Goal: Navigation & Orientation: Find specific page/section

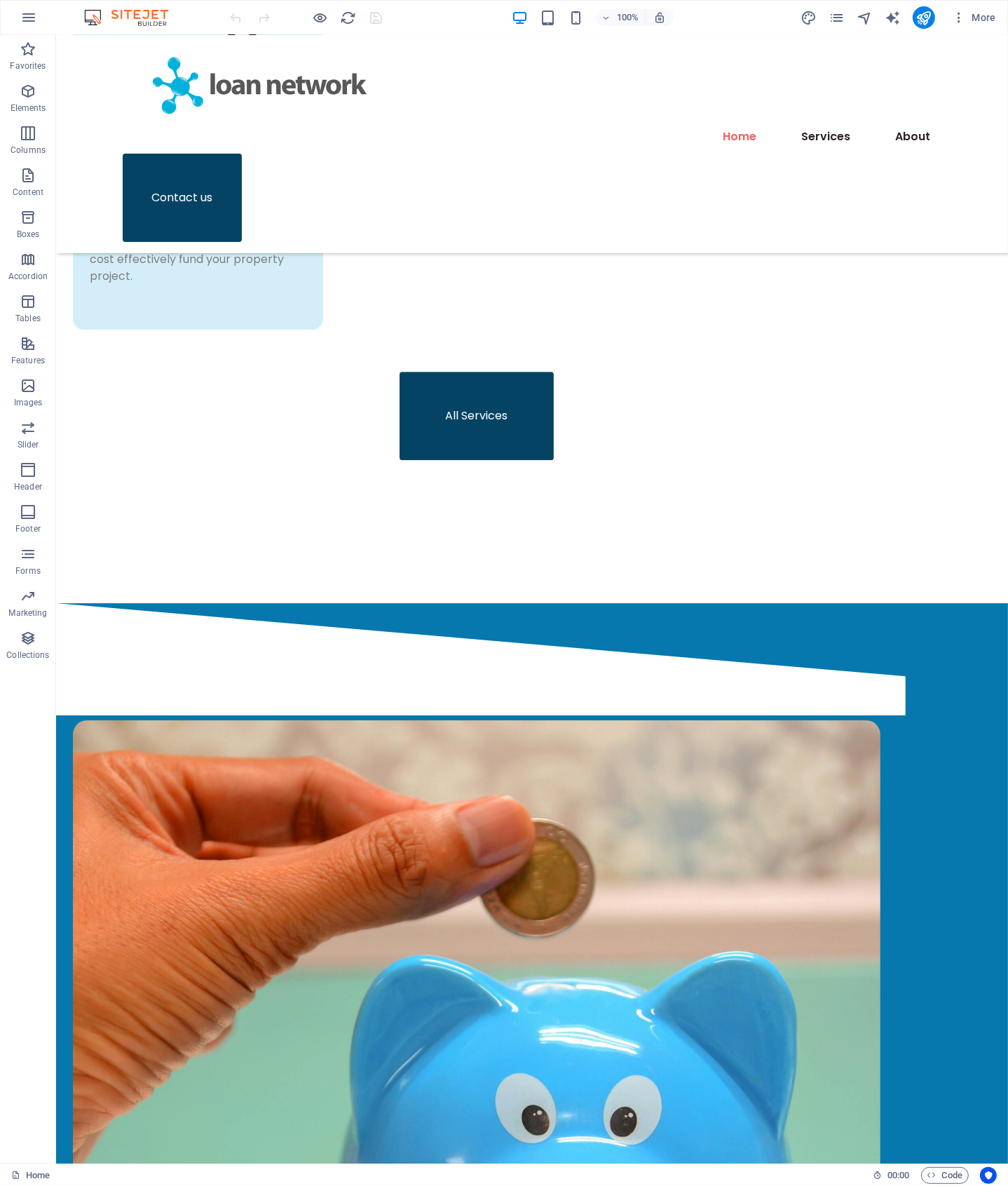
scroll to position [4657, 0]
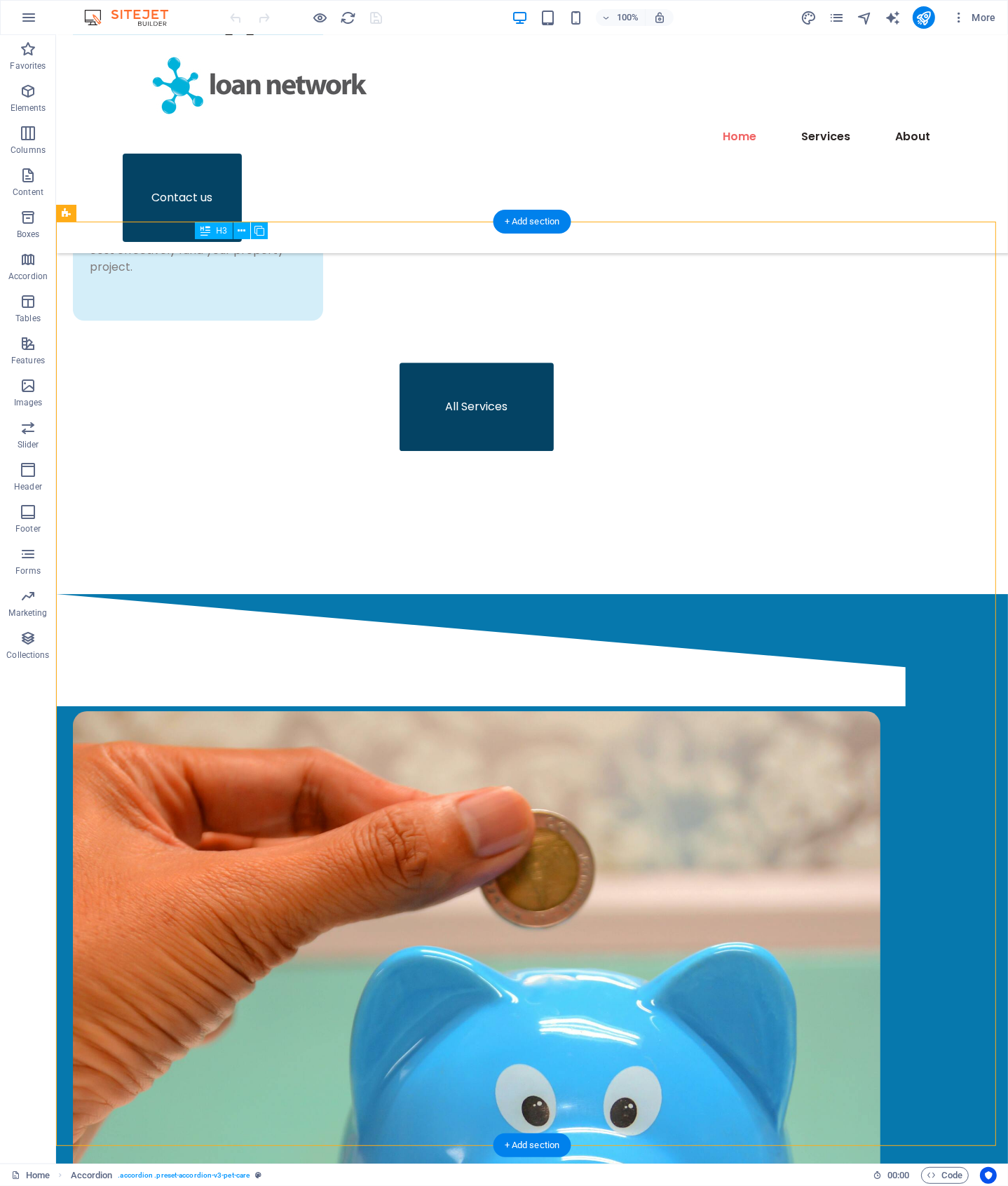
drag, startPoint x: 372, startPoint y: 252, endPoint x: 213, endPoint y: 256, distance: 159.1
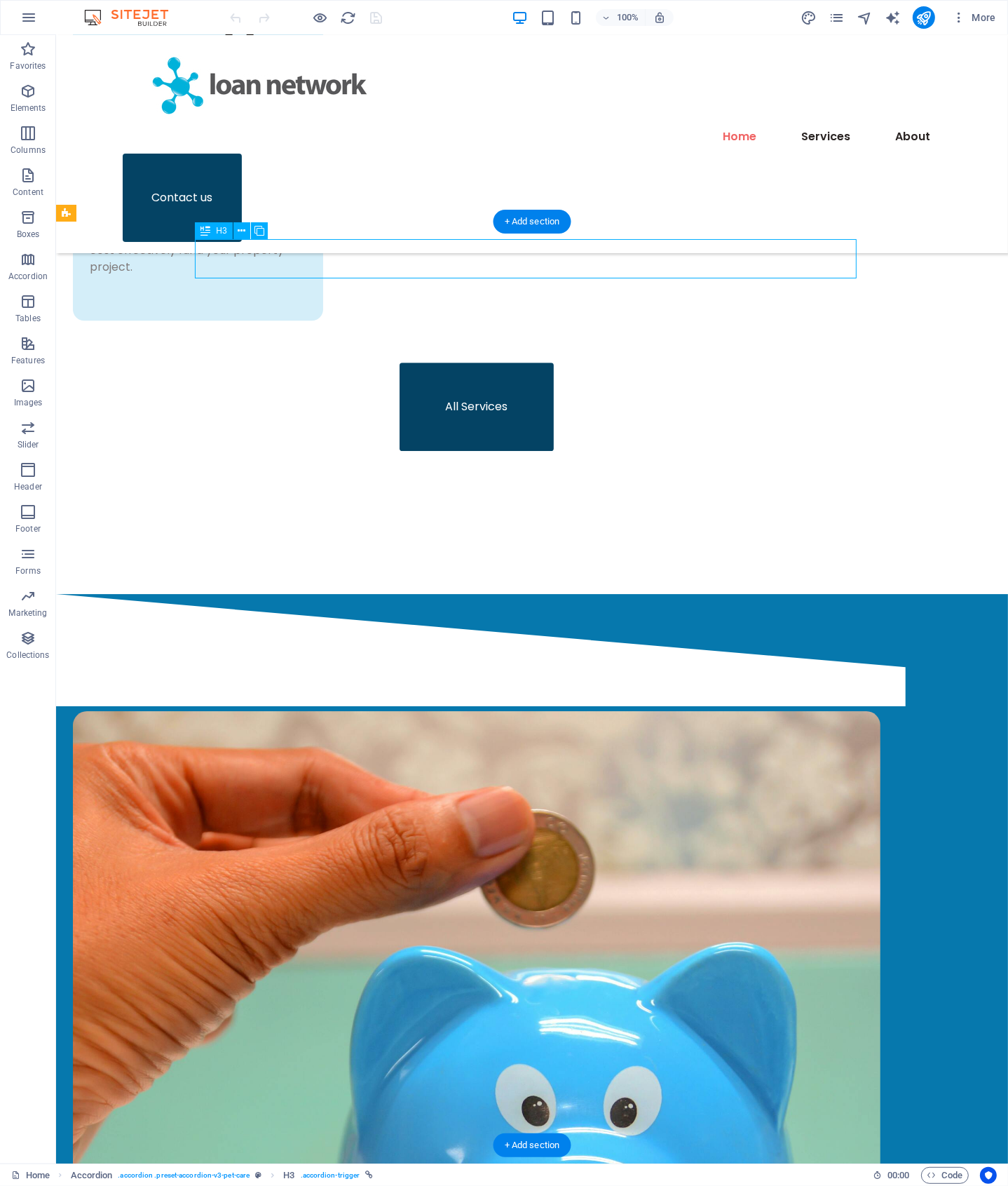
drag, startPoint x: 211, startPoint y: 256, endPoint x: 376, endPoint y: 271, distance: 165.7
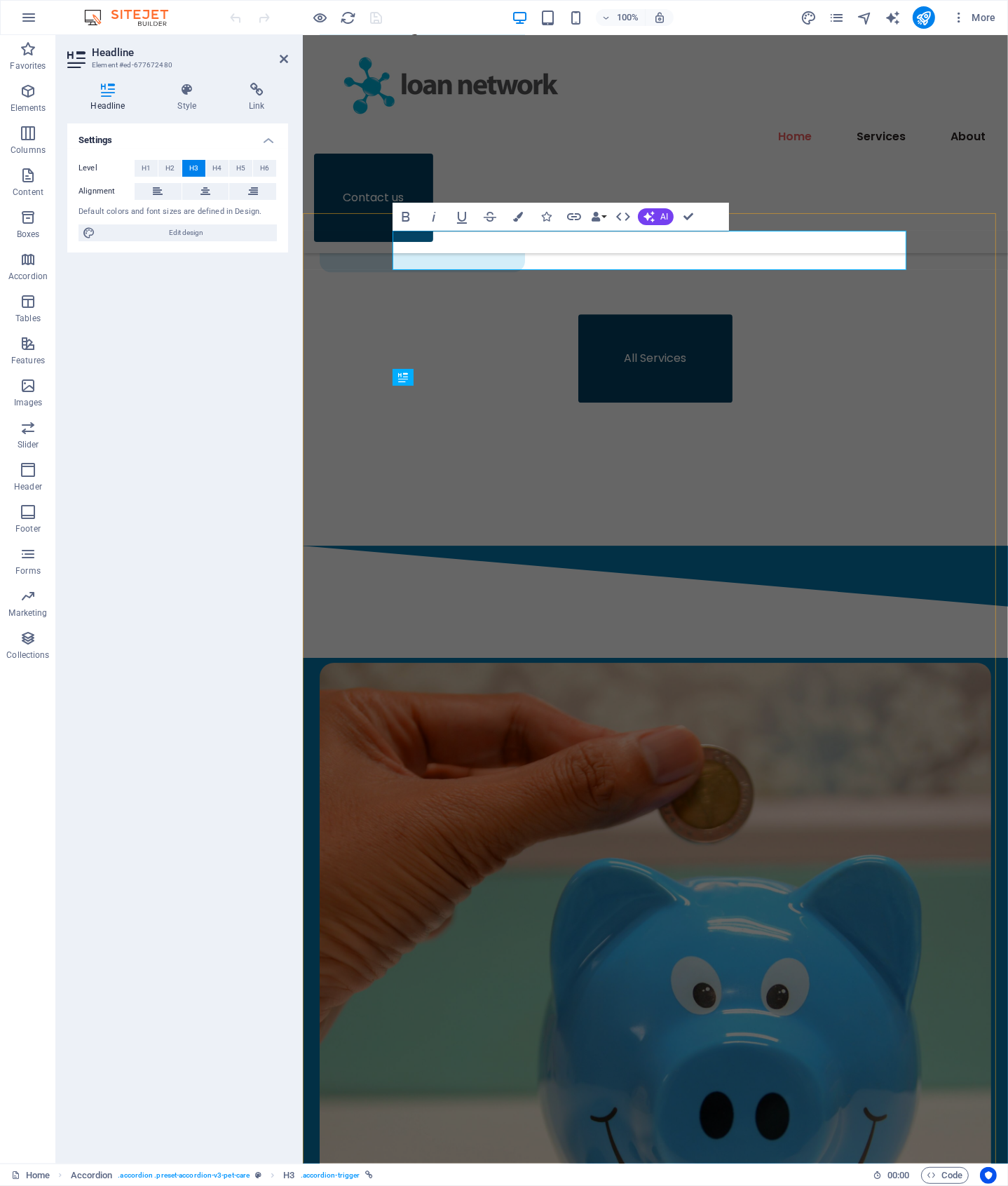
scroll to position [4723, 0]
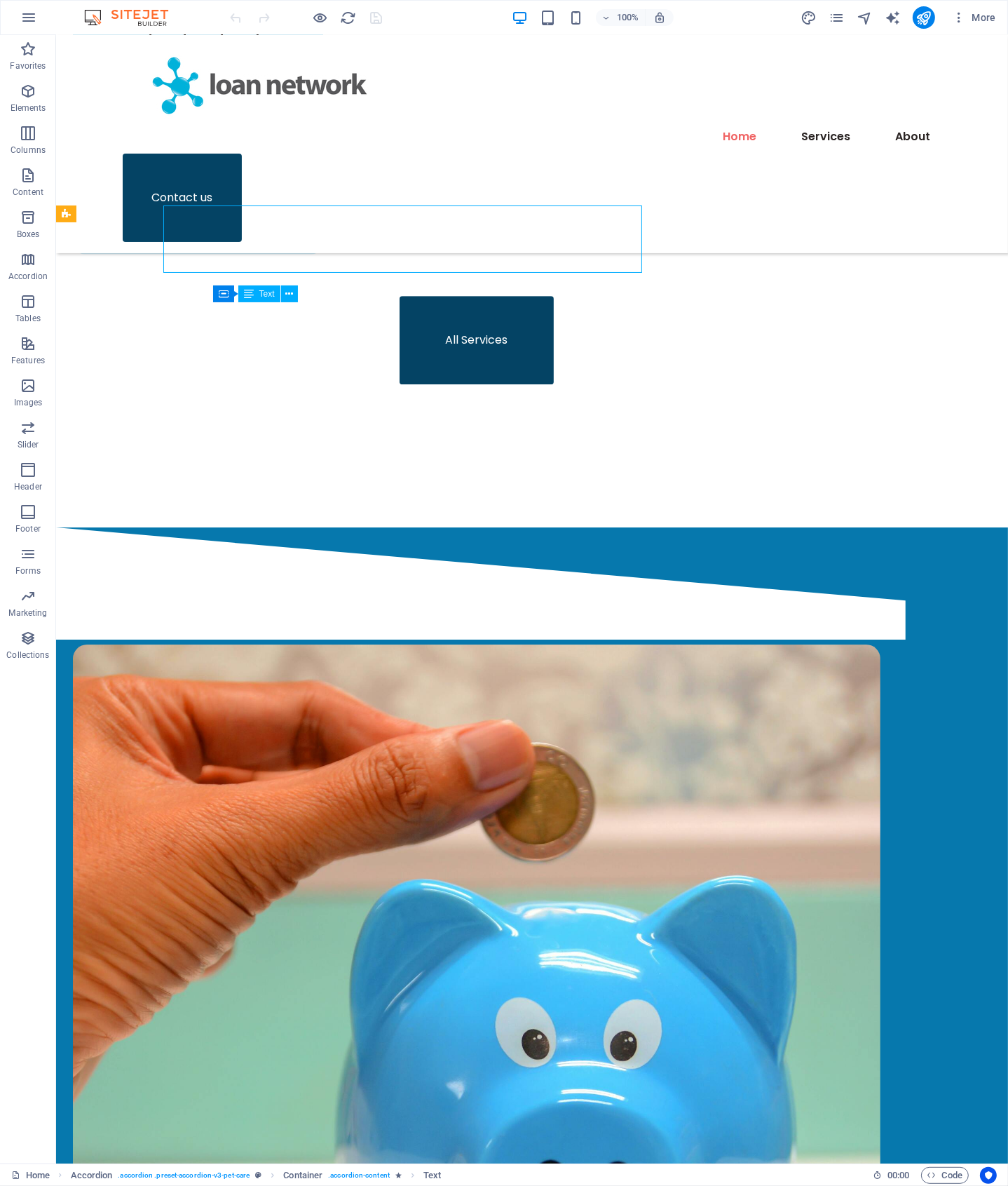
scroll to position [4656, 0]
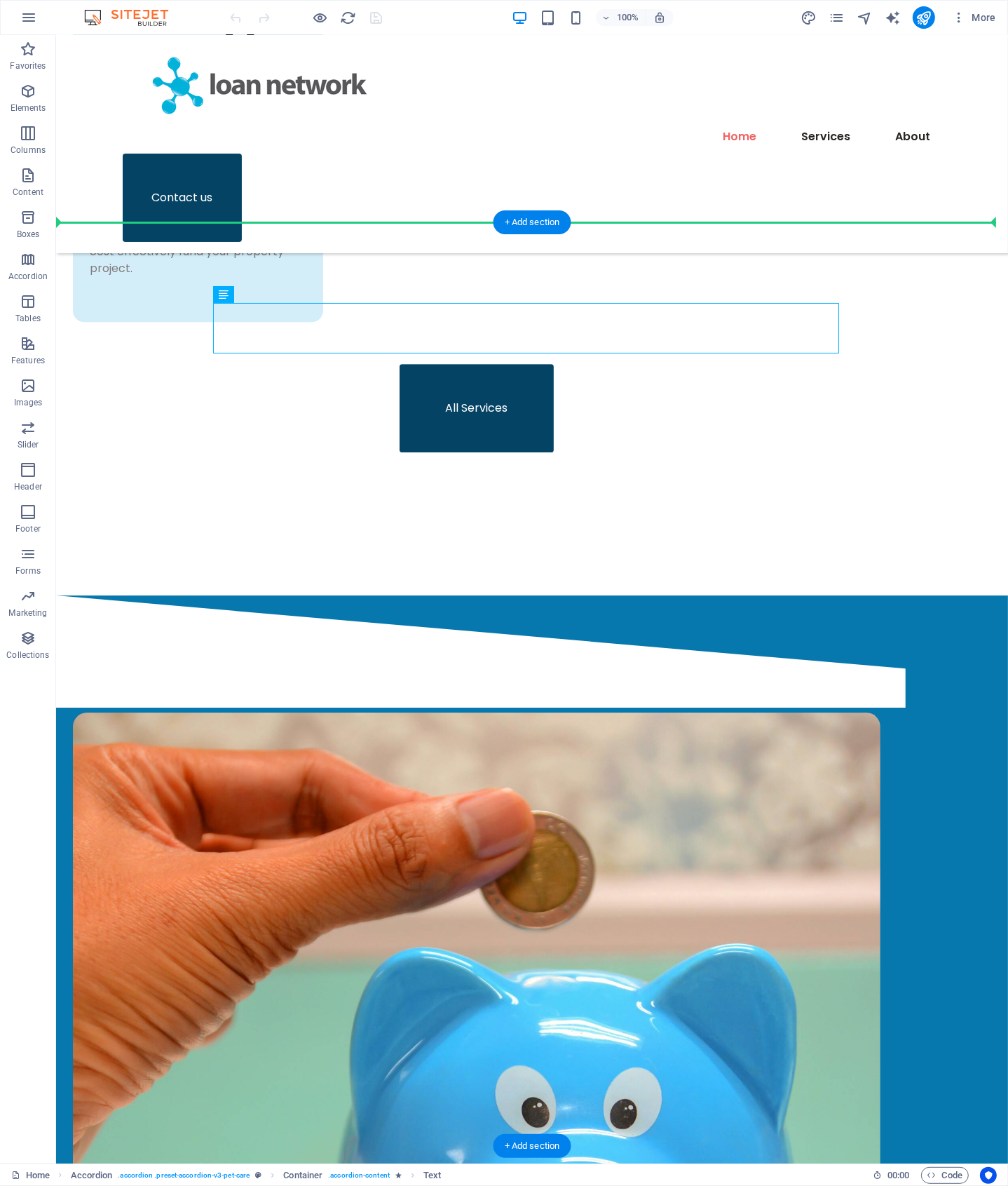
drag, startPoint x: 407, startPoint y: 340, endPoint x: 184, endPoint y: 308, distance: 225.3
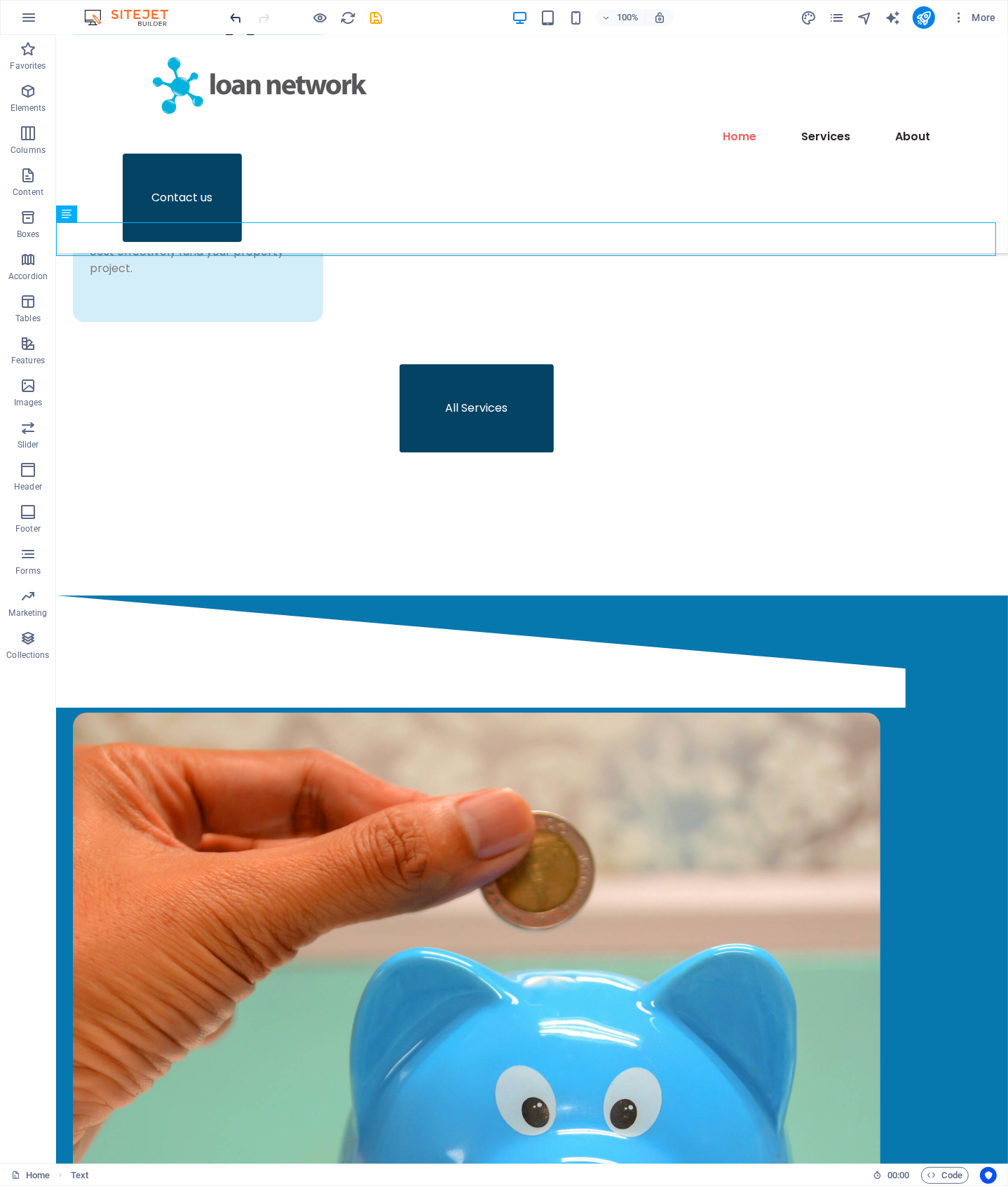
click at [236, 24] on icon "undo" at bounding box center [236, 17] width 16 height 16
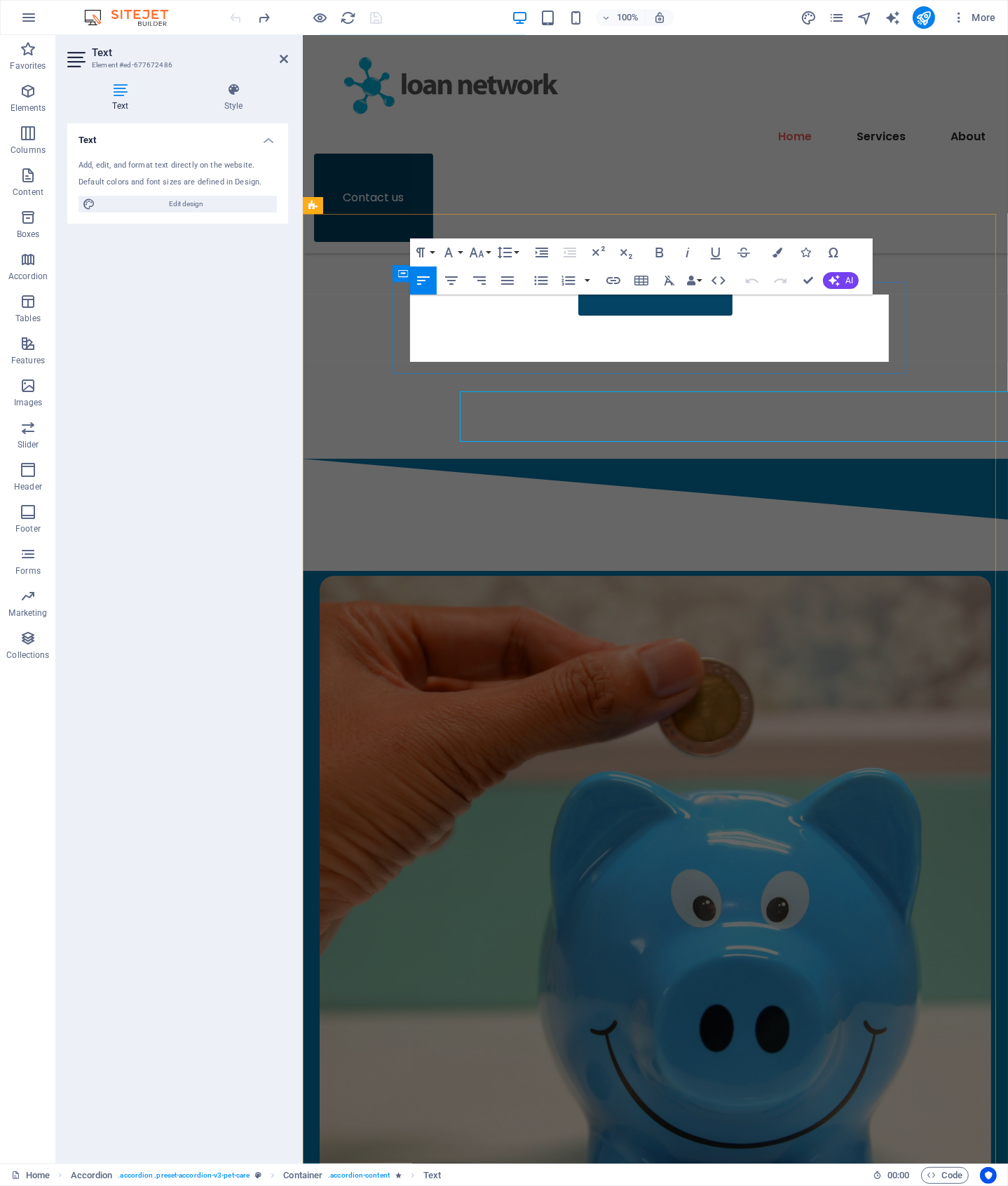
scroll to position [4723, 0]
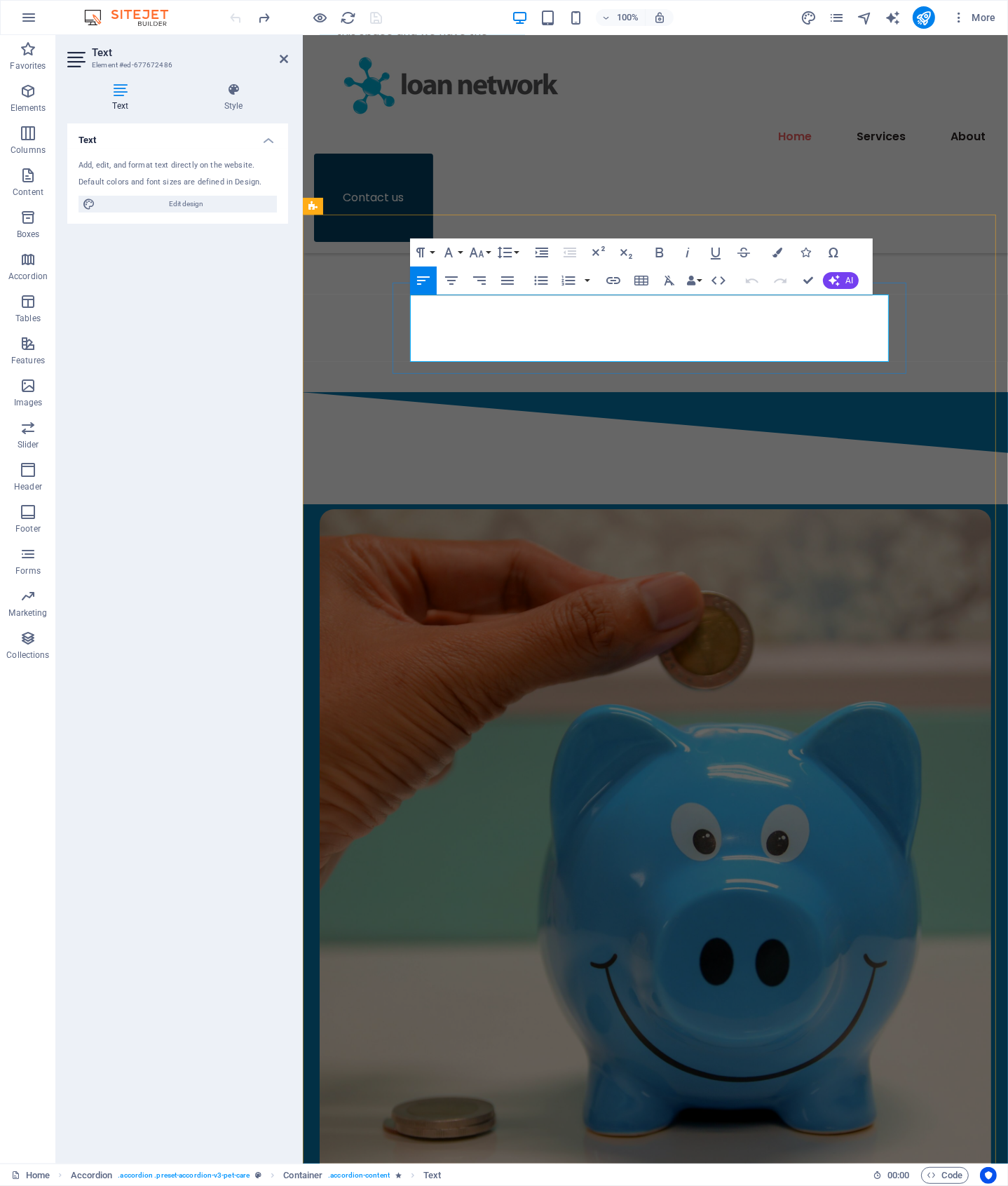
drag, startPoint x: 466, startPoint y: 350, endPoint x: 349, endPoint y: 295, distance: 129.3
copy p "We are [GEOGRAPHIC_DATA] based, but have customers Australia wide. We embrace t…"
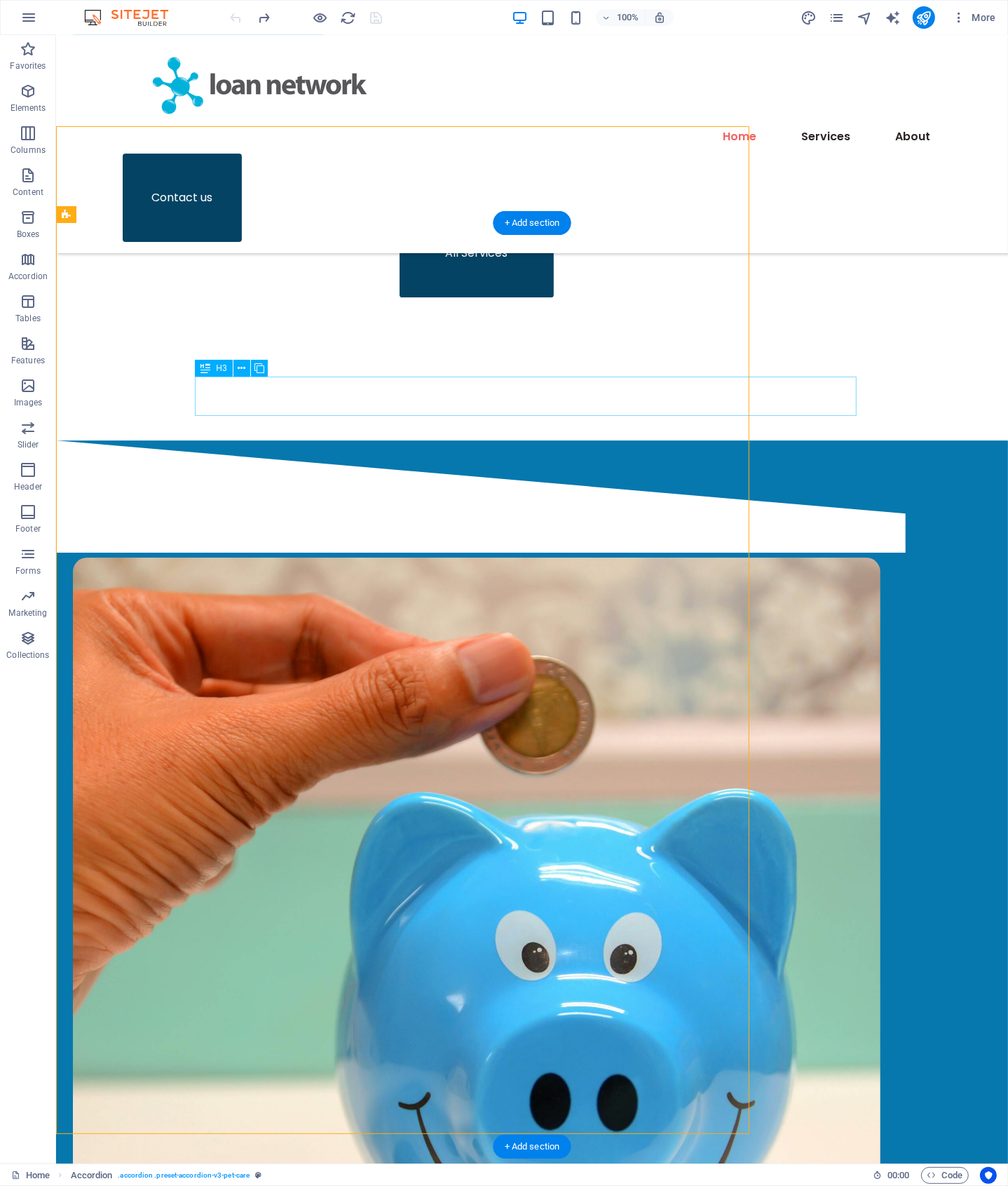
scroll to position [4655, 0]
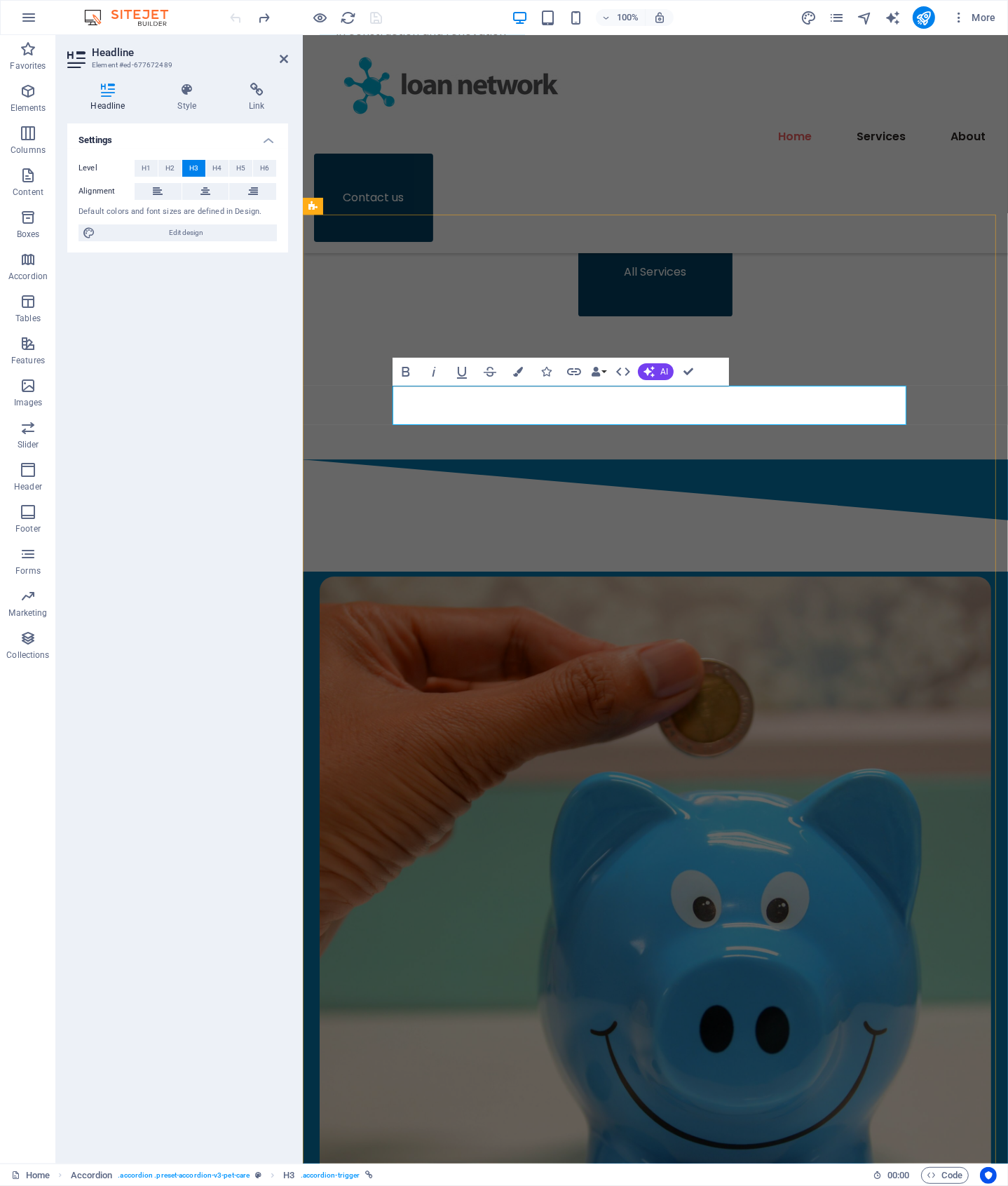
scroll to position [4722, 0]
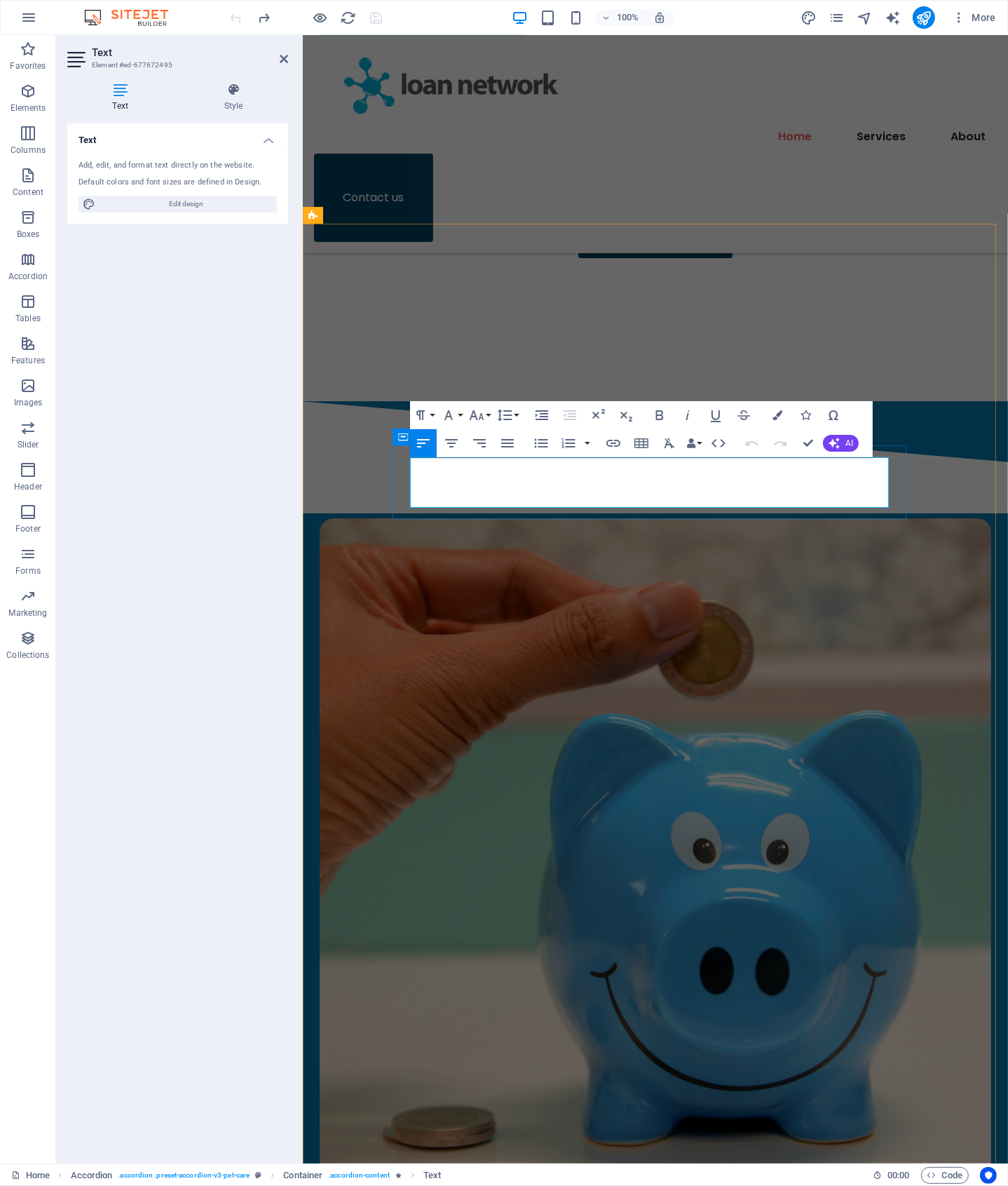
drag, startPoint x: 612, startPoint y: 496, endPoint x: 394, endPoint y: 468, distance: 219.8
copy p "You bet ya! We abide by Privacy principles so rest assured all consultations ar…"
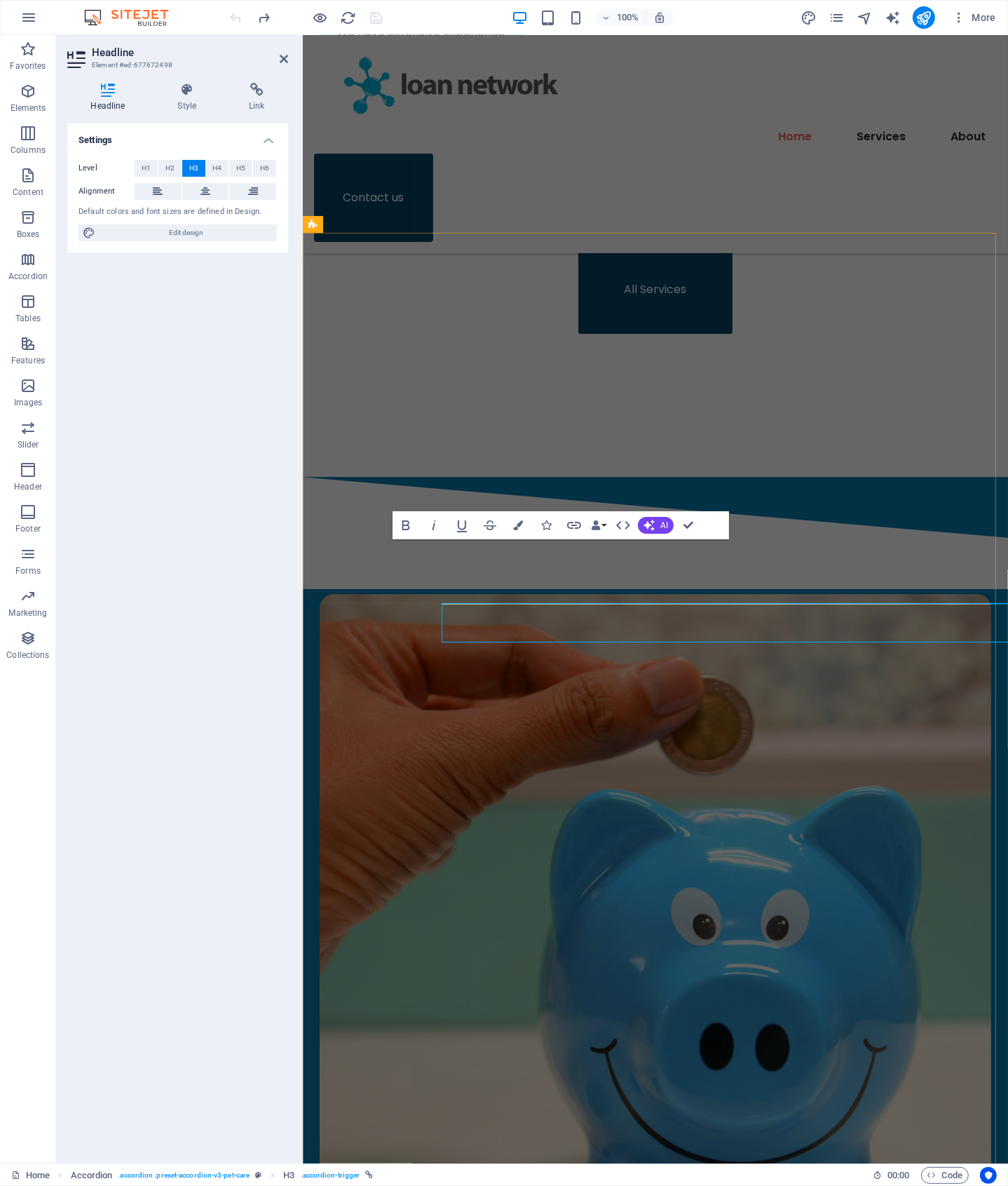
scroll to position [4705, 0]
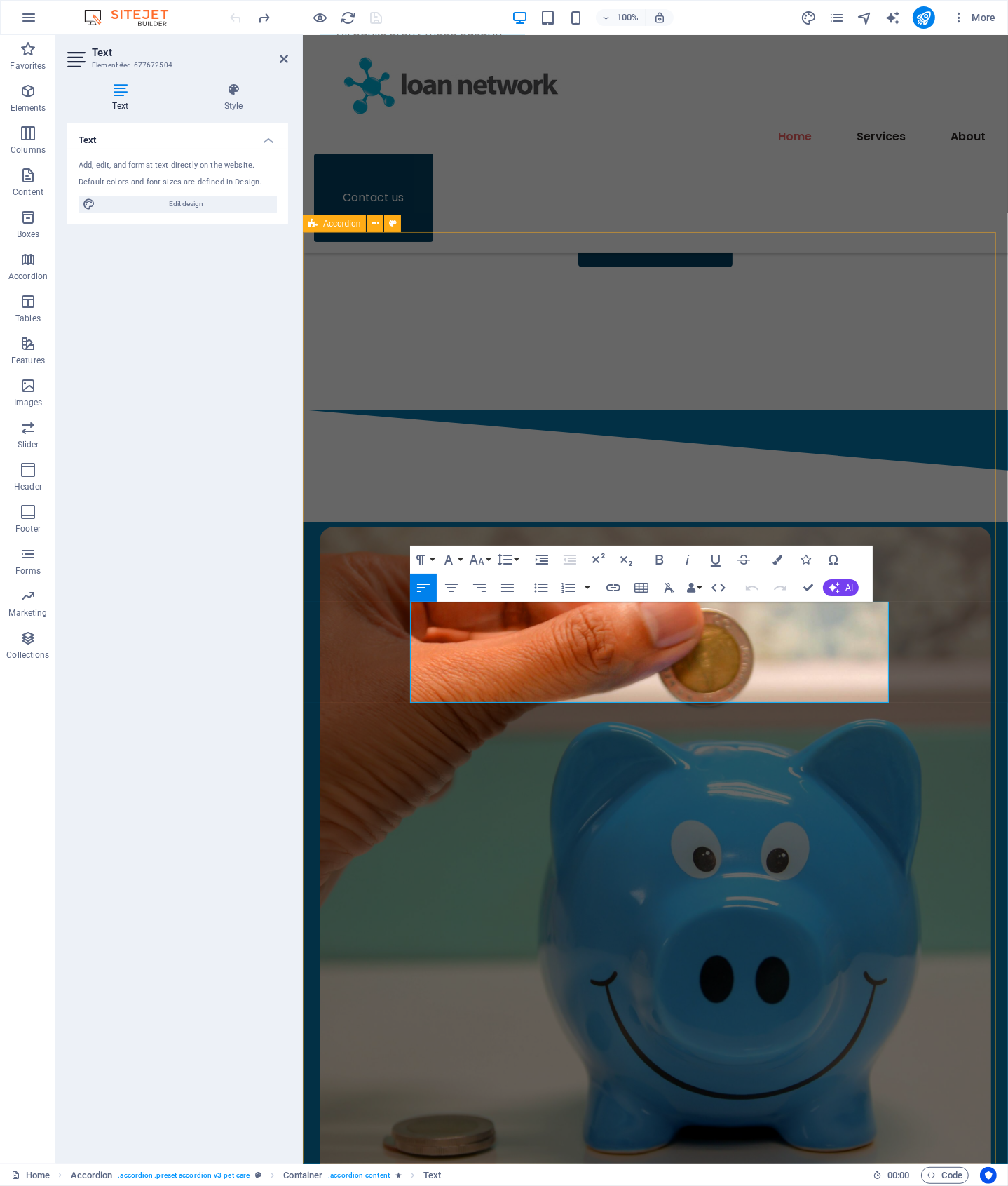
drag, startPoint x: 583, startPoint y: 690, endPoint x: 372, endPoint y: 607, distance: 226.7
copy div "Simply drop us a line via email, text, phone call or via online form inquiry an…"
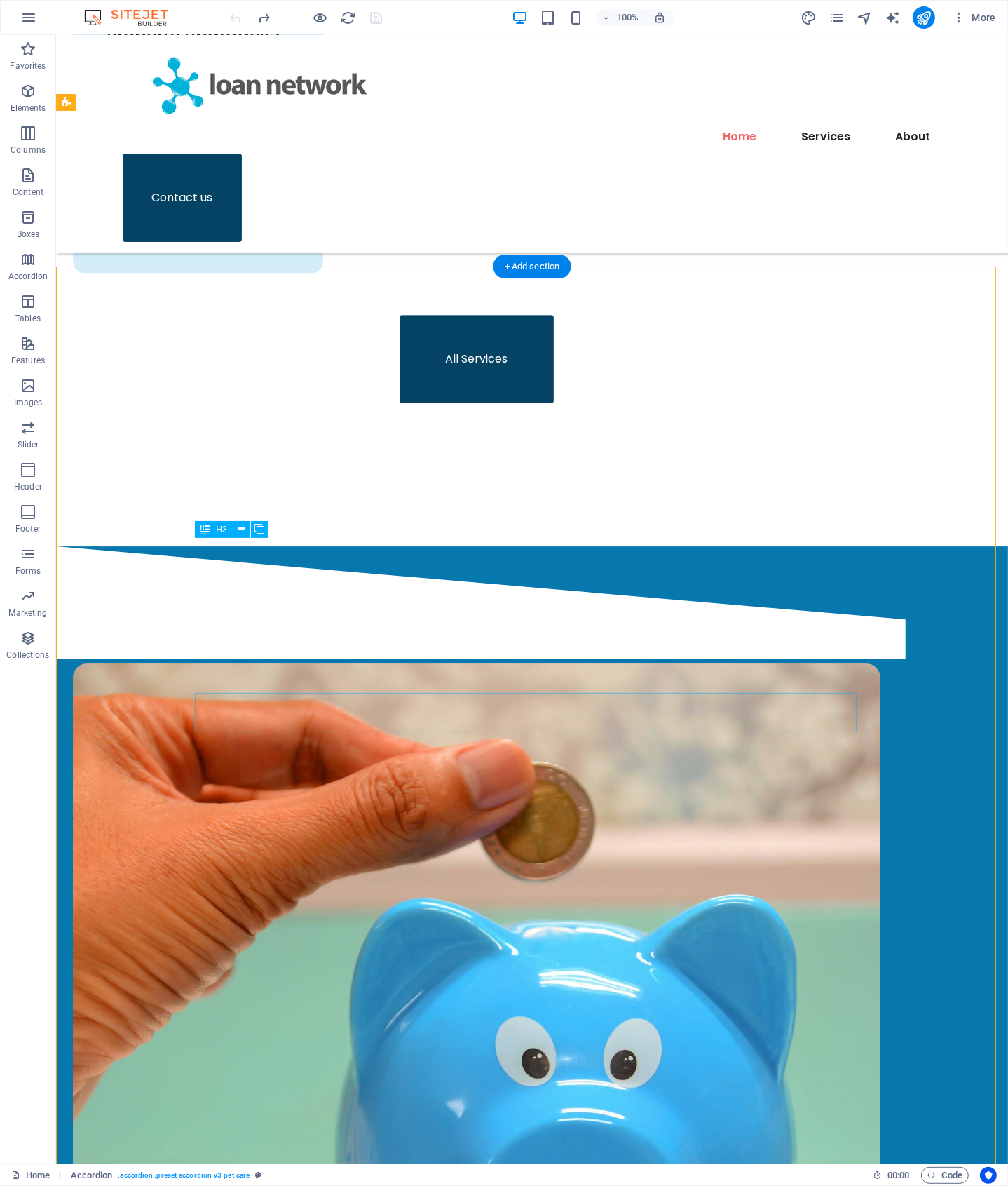
scroll to position [4613, 0]
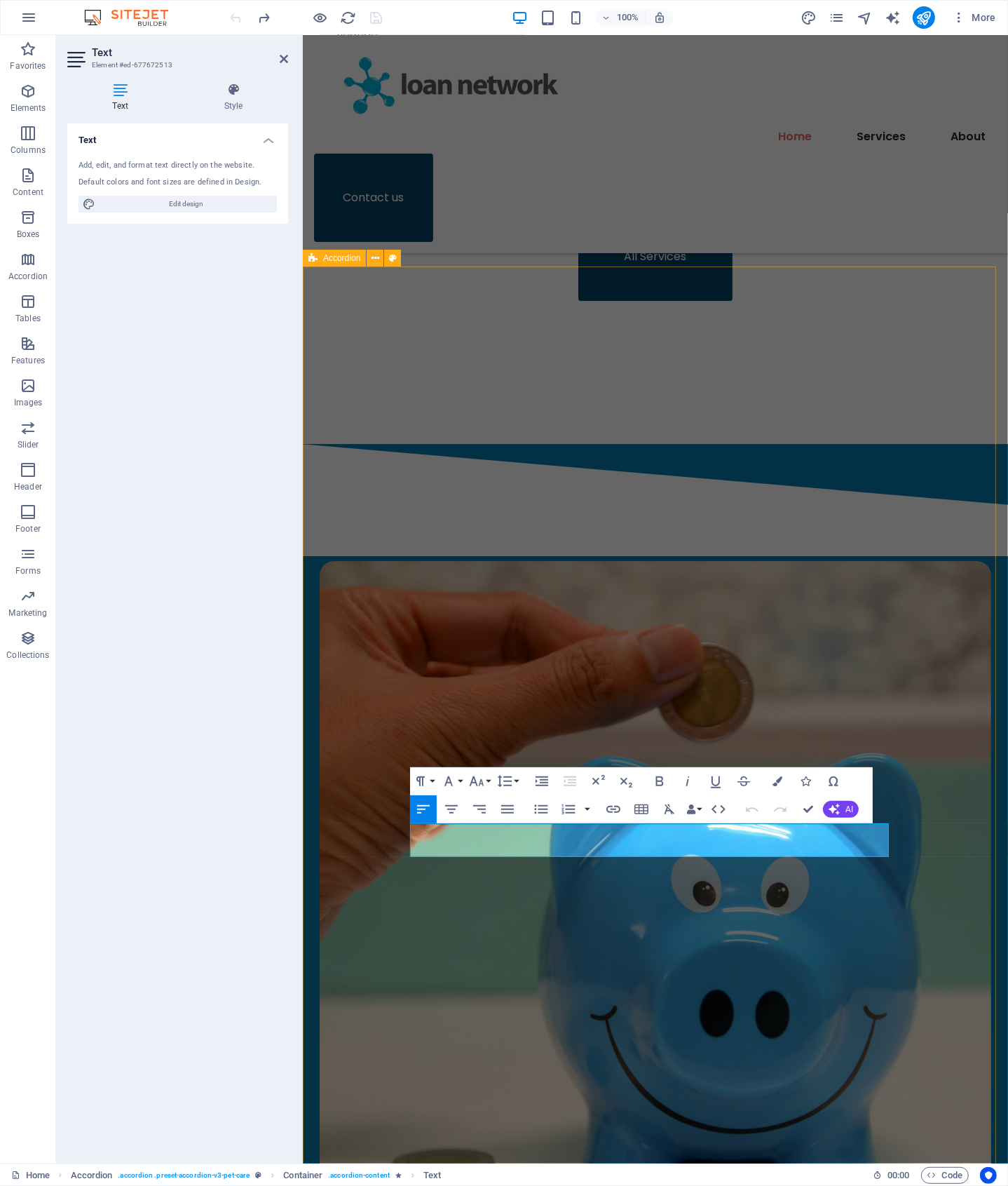
drag, startPoint x: 715, startPoint y: 844, endPoint x: 384, endPoint y: 832, distance: 331.2
copy p "We're proud to offer our services at ZERO cost to you. We're so confident in ou…"
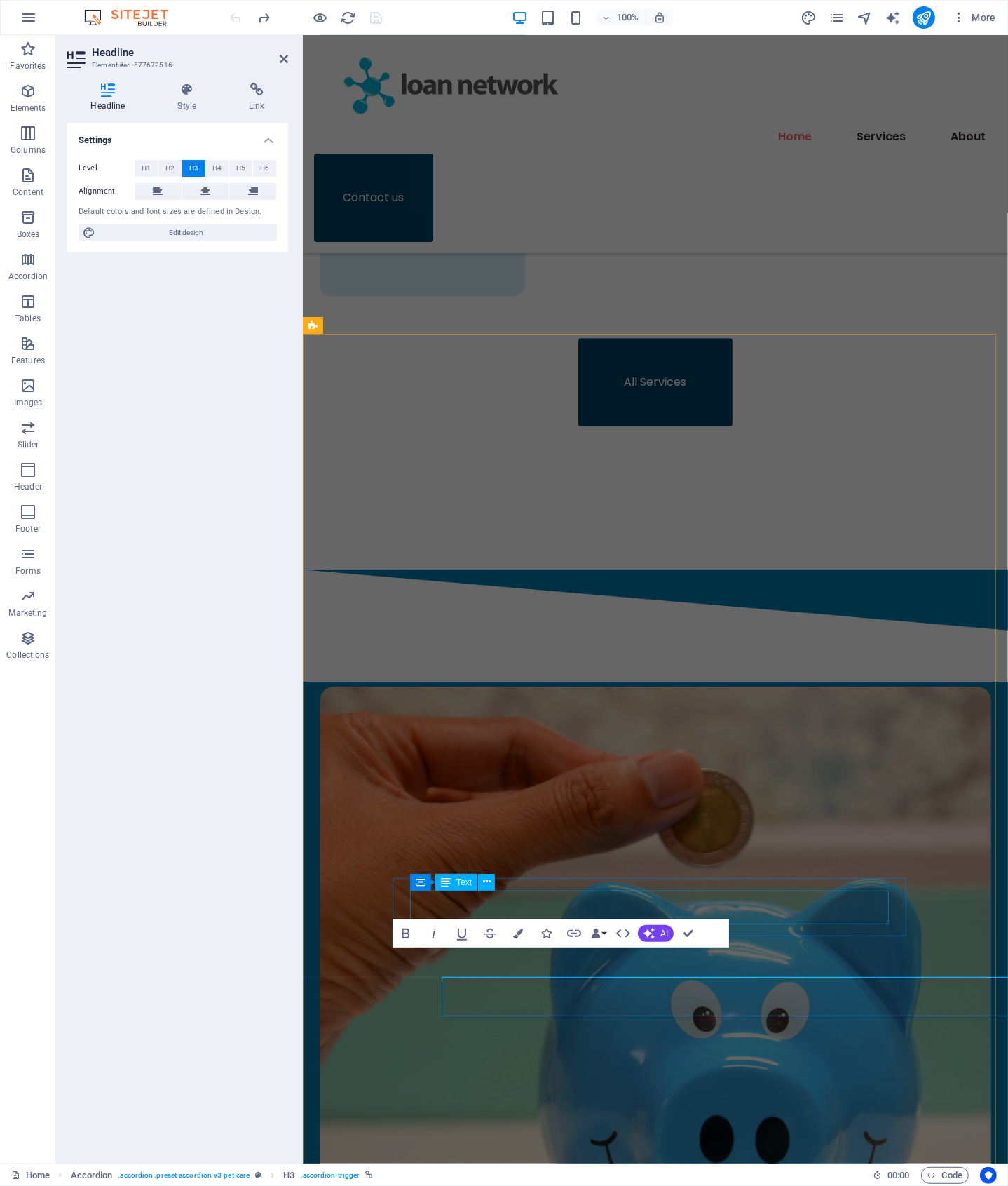
scroll to position [4603, 0]
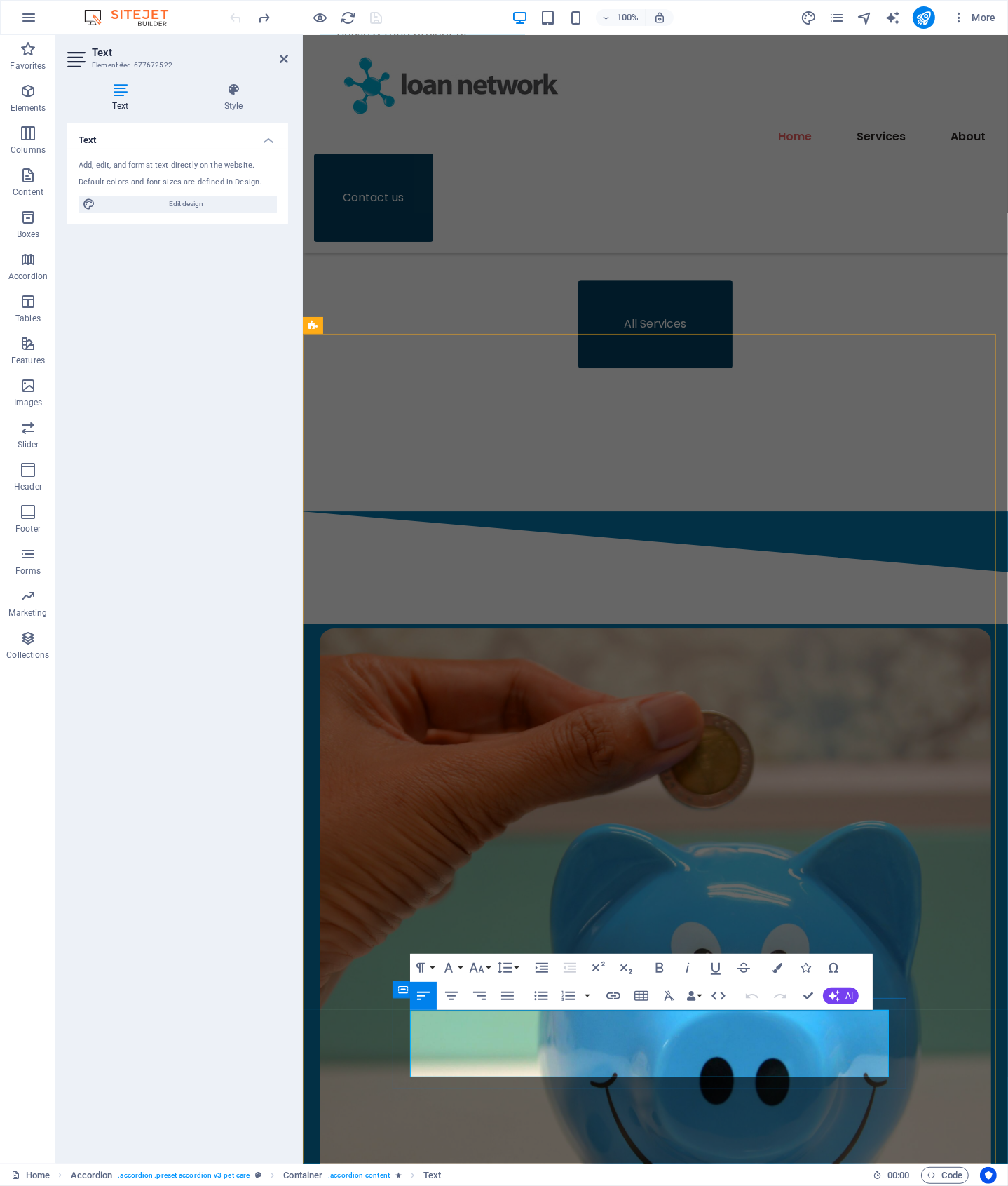
drag, startPoint x: 468, startPoint y: 1059, endPoint x: 444, endPoint y: 1062, distance: 24.2
drag, startPoint x: 451, startPoint y: 1067, endPoint x: 366, endPoint y: 1015, distance: 99.6
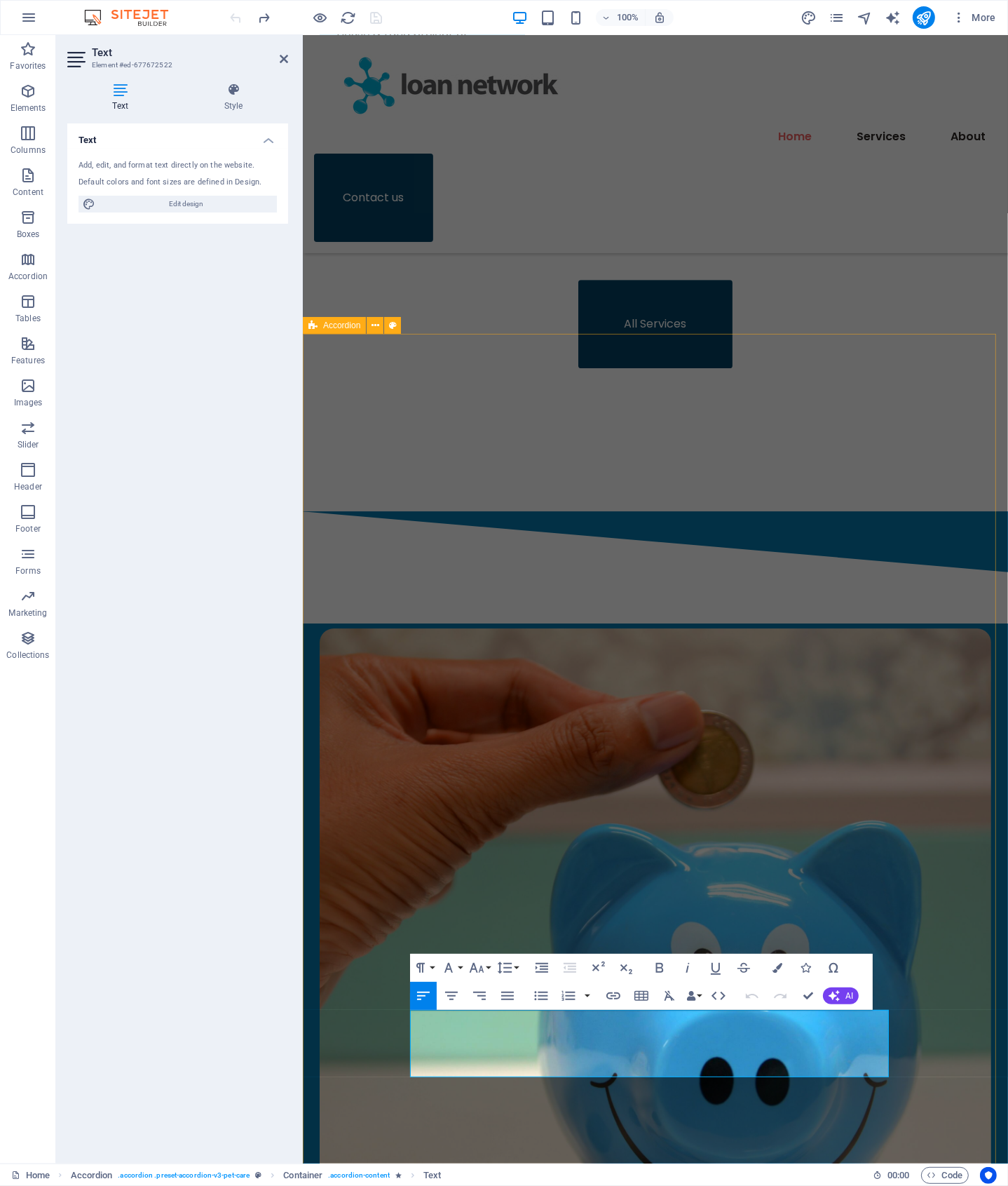
copy p "We're always here to help. Our services go beyond loan settlement and we proact…"
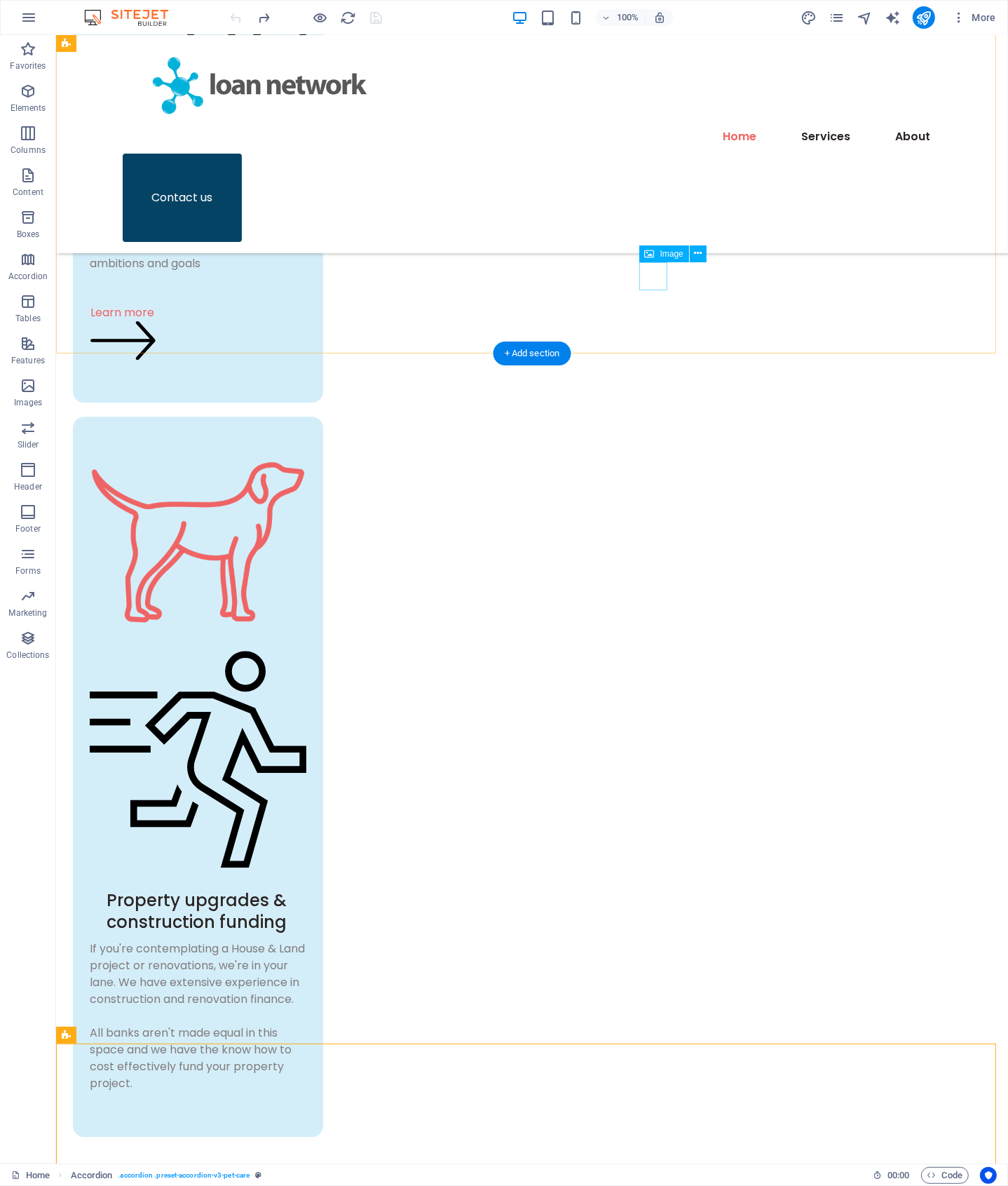
scroll to position [3835, 0]
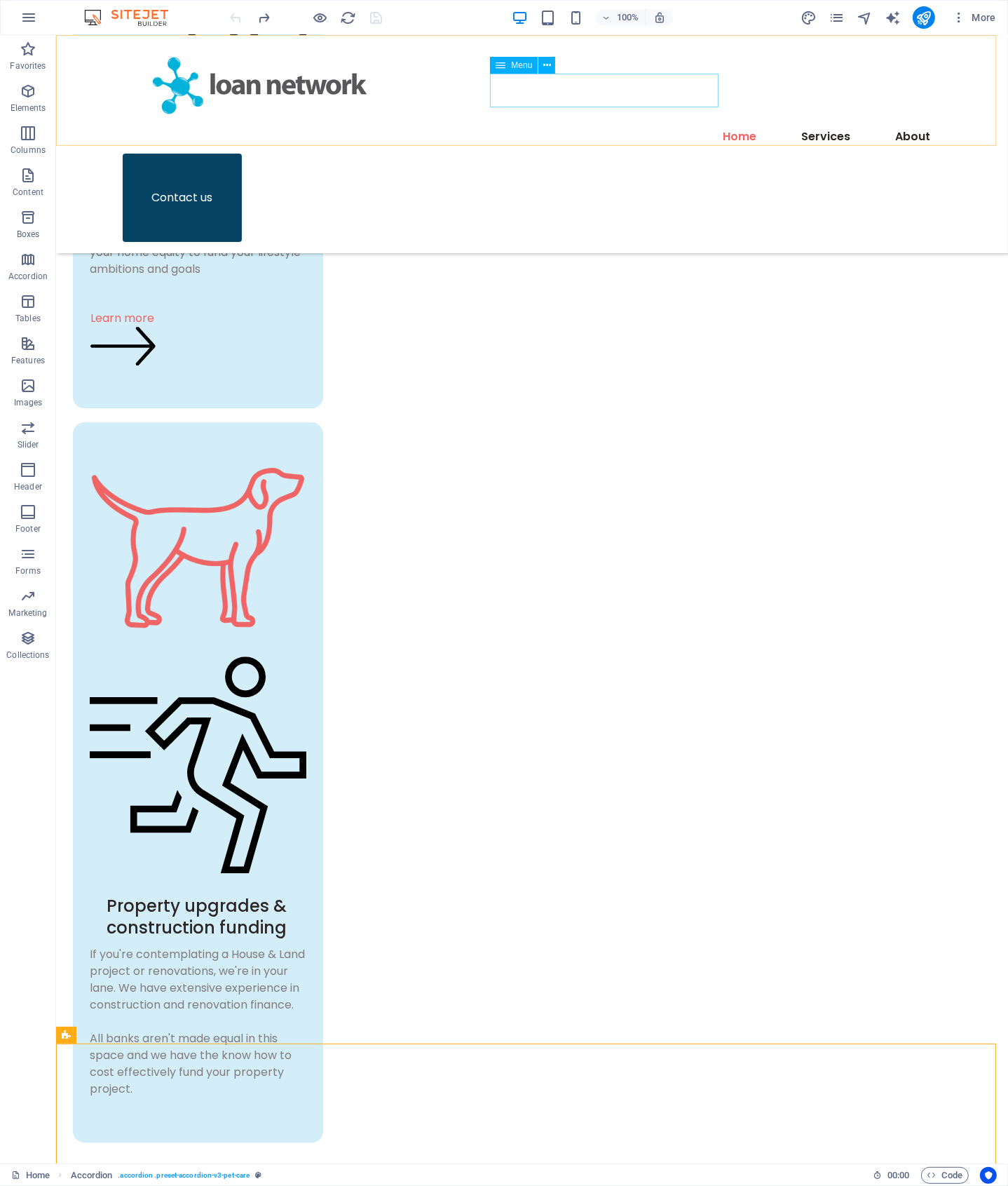
click at [601, 120] on nav "Home Services About" at bounding box center [531, 136] width 819 height 33
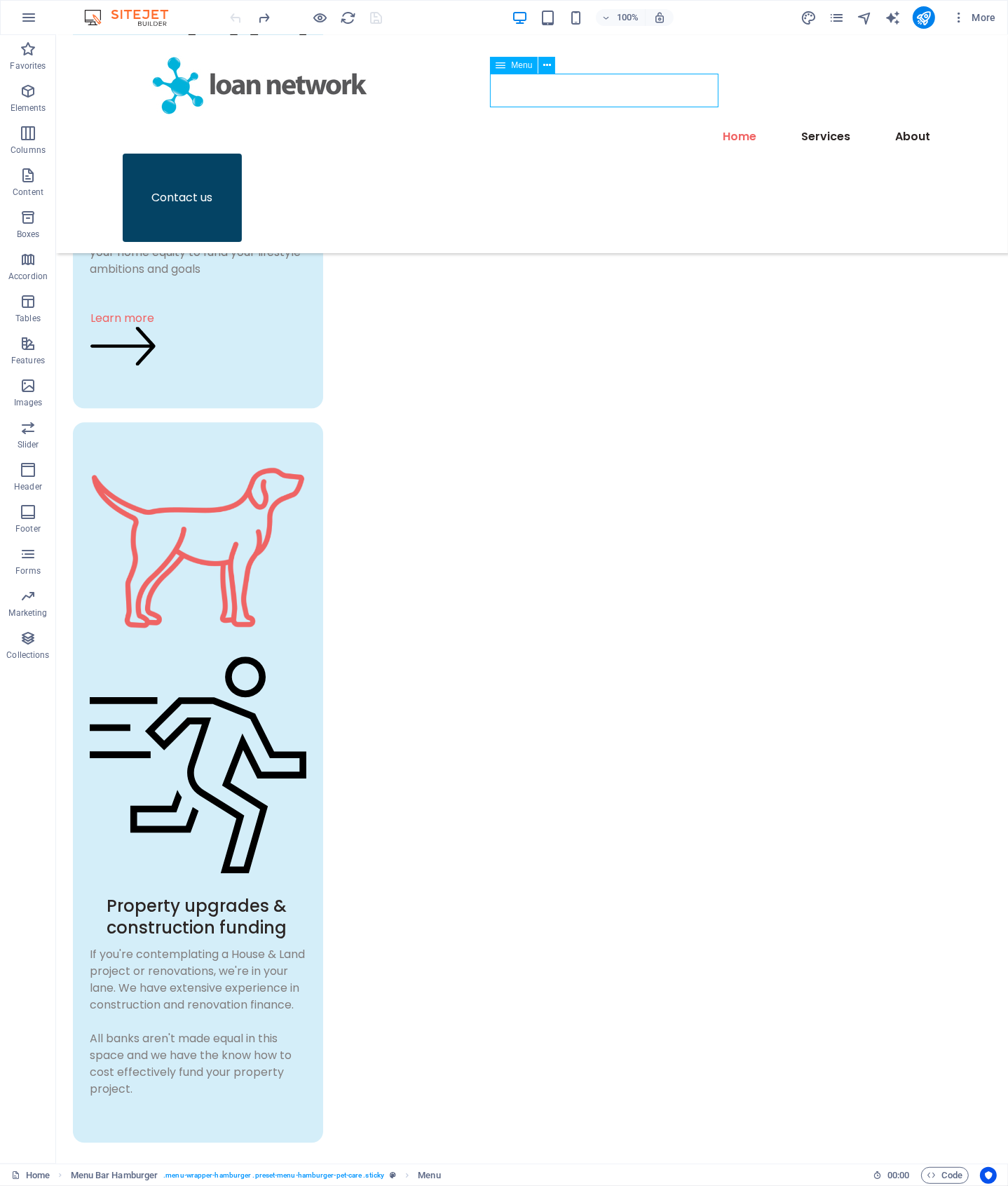
click at [603, 120] on nav "Home Services About" at bounding box center [531, 136] width 819 height 33
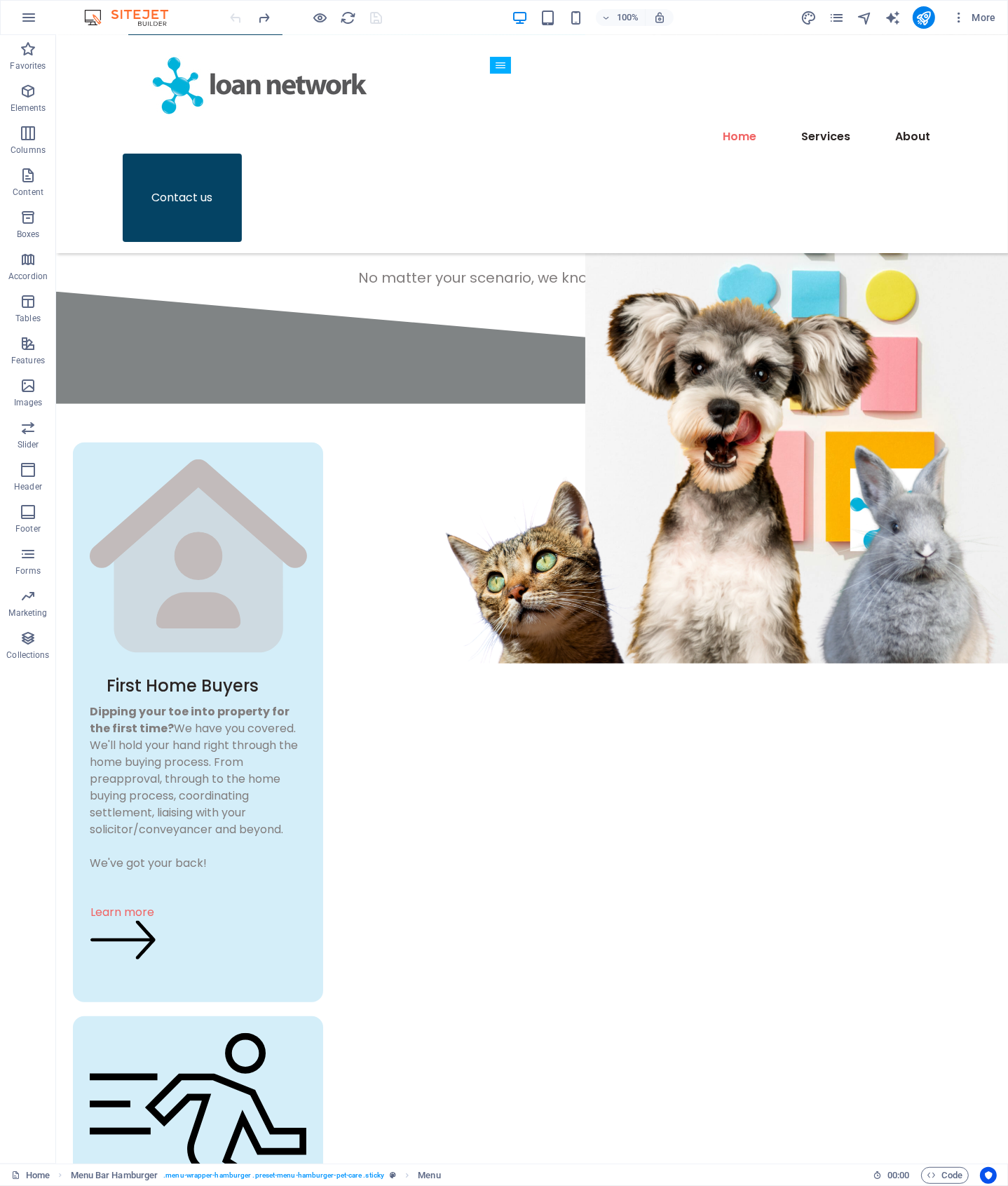
scroll to position [478, 0]
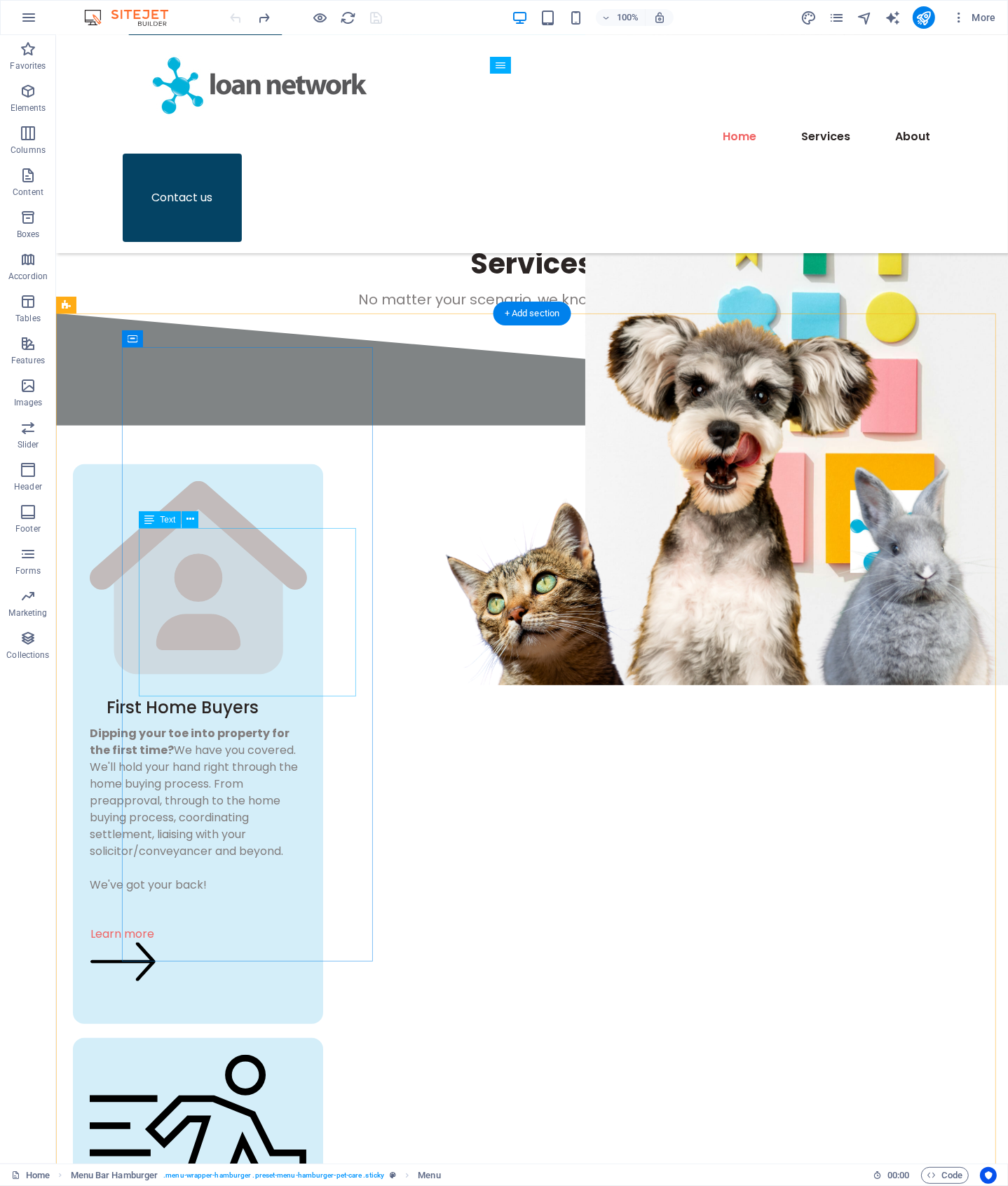
click at [263, 725] on div "Dipping your toe into property for the first time? We have you covered. We'll h…" at bounding box center [197, 809] width 217 height 168
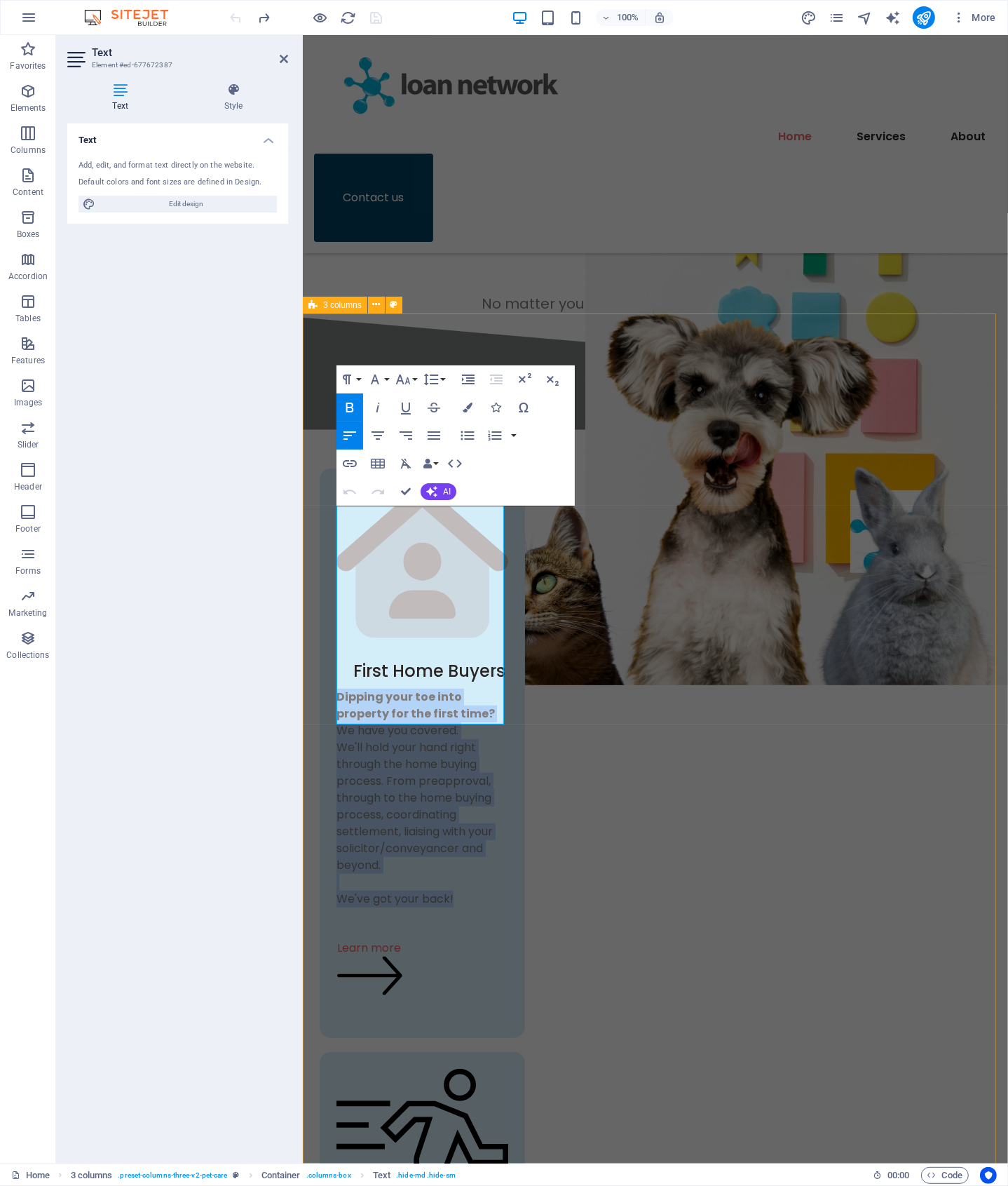
drag, startPoint x: 471, startPoint y: 711, endPoint x: 305, endPoint y: 501, distance: 267.7
copy div "Dipping your toe into property for the first time? We have you covered. We'll h…"
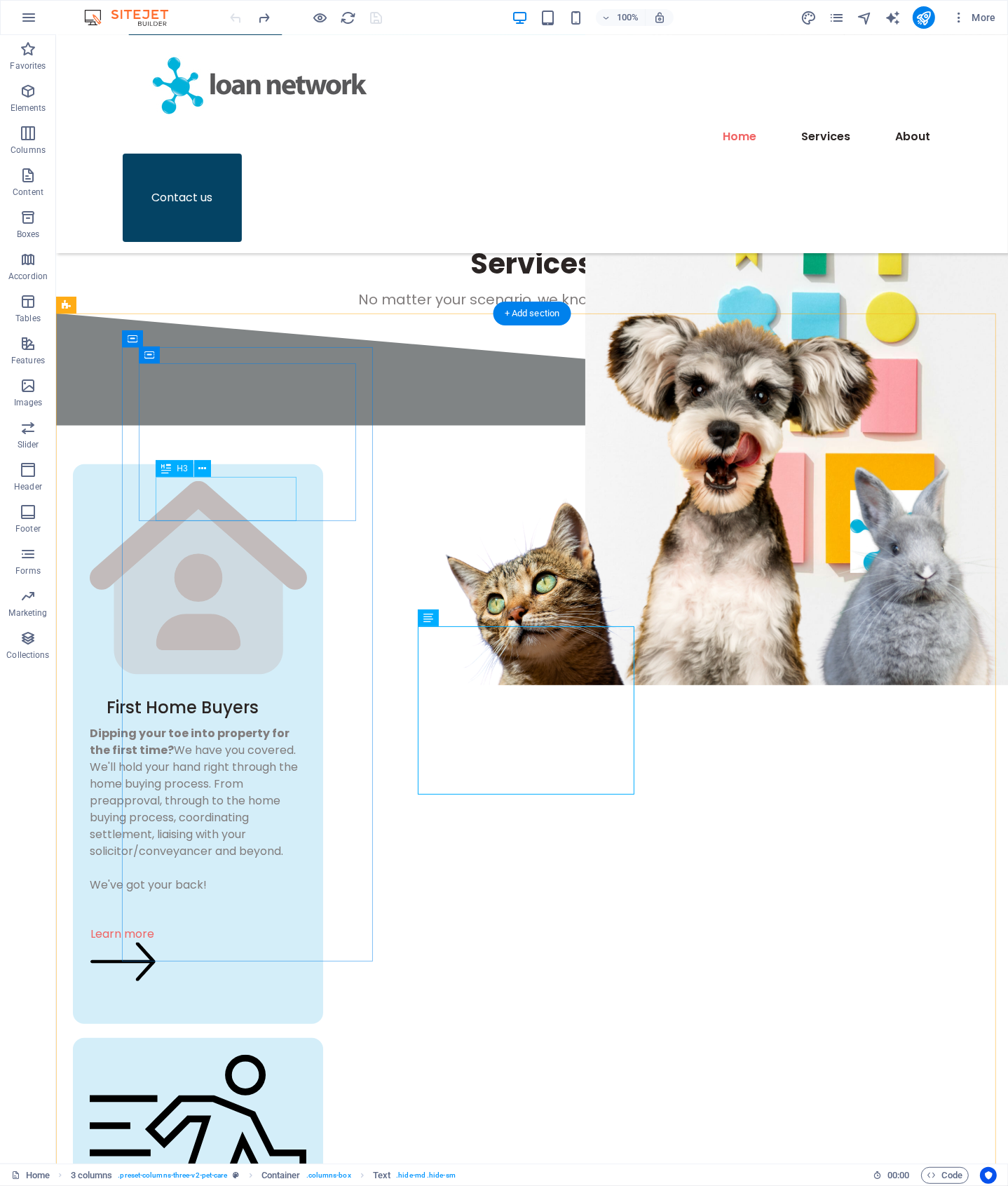
click at [213, 697] on div "First Home Buyers" at bounding box center [205, 707] width 200 height 21
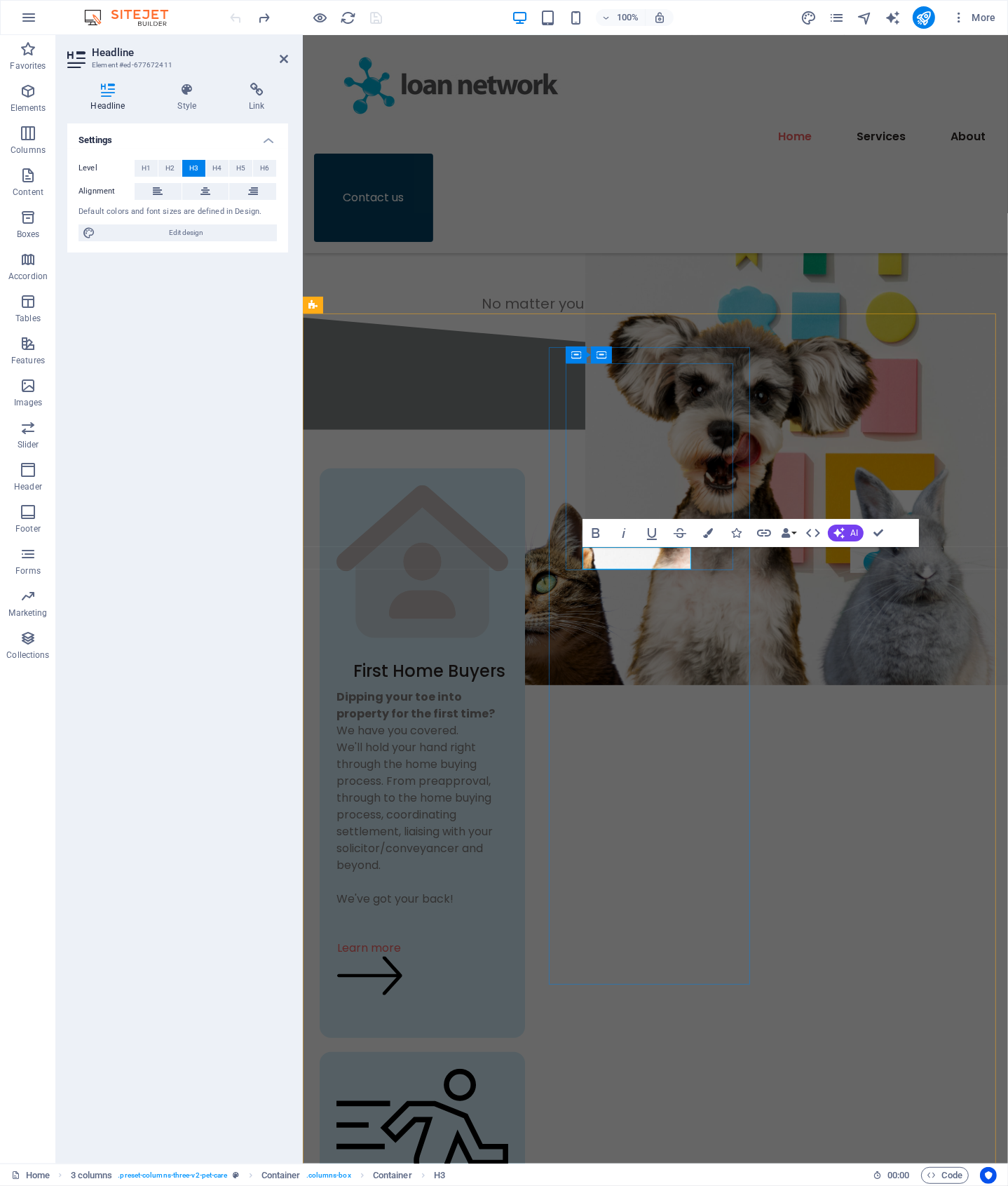
scroll to position [1, 0]
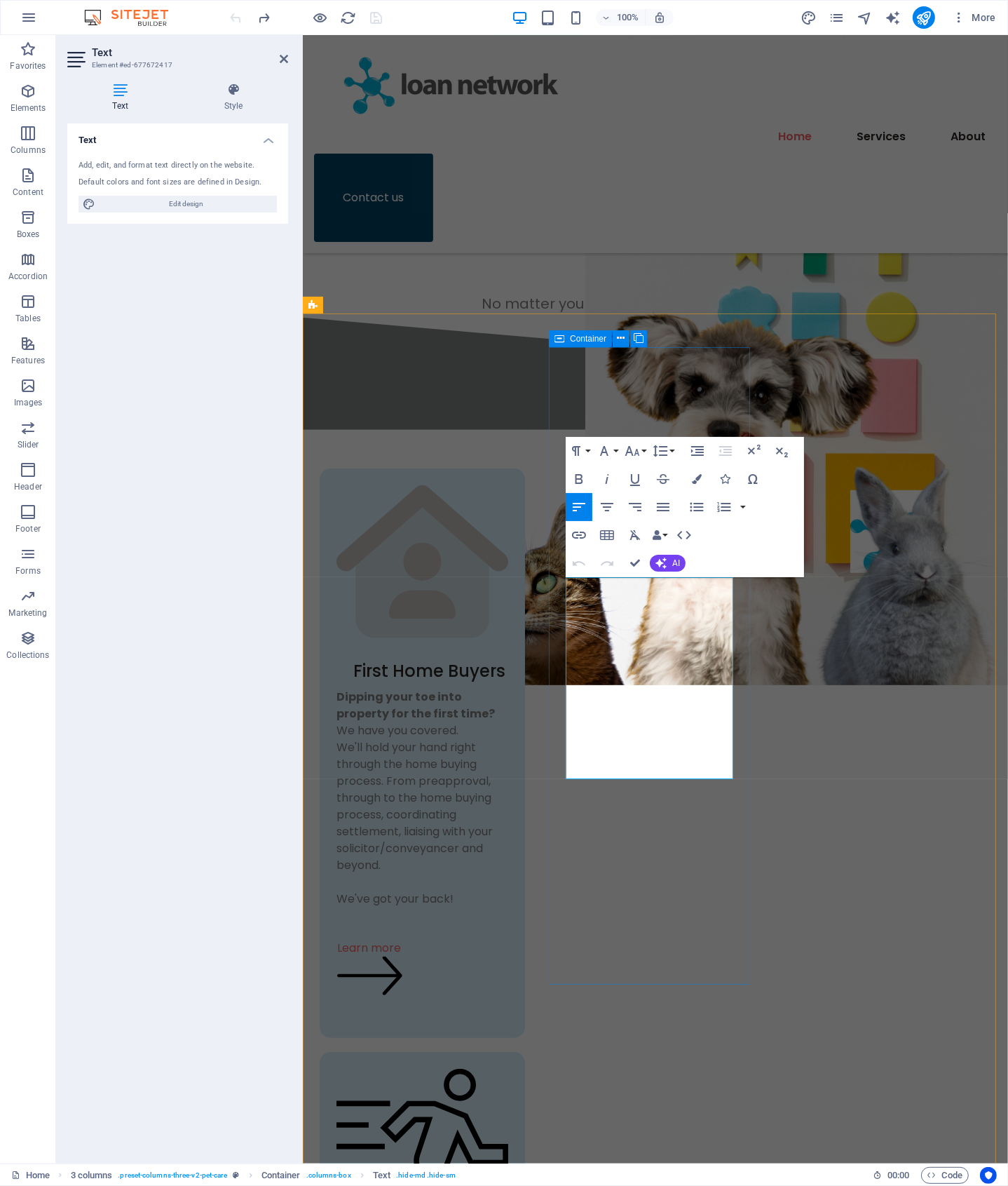
drag, startPoint x: 697, startPoint y: 766, endPoint x: 558, endPoint y: 578, distance: 233.8
copy div "We're experts at investment loans and structures. If you're a prospective prope…"
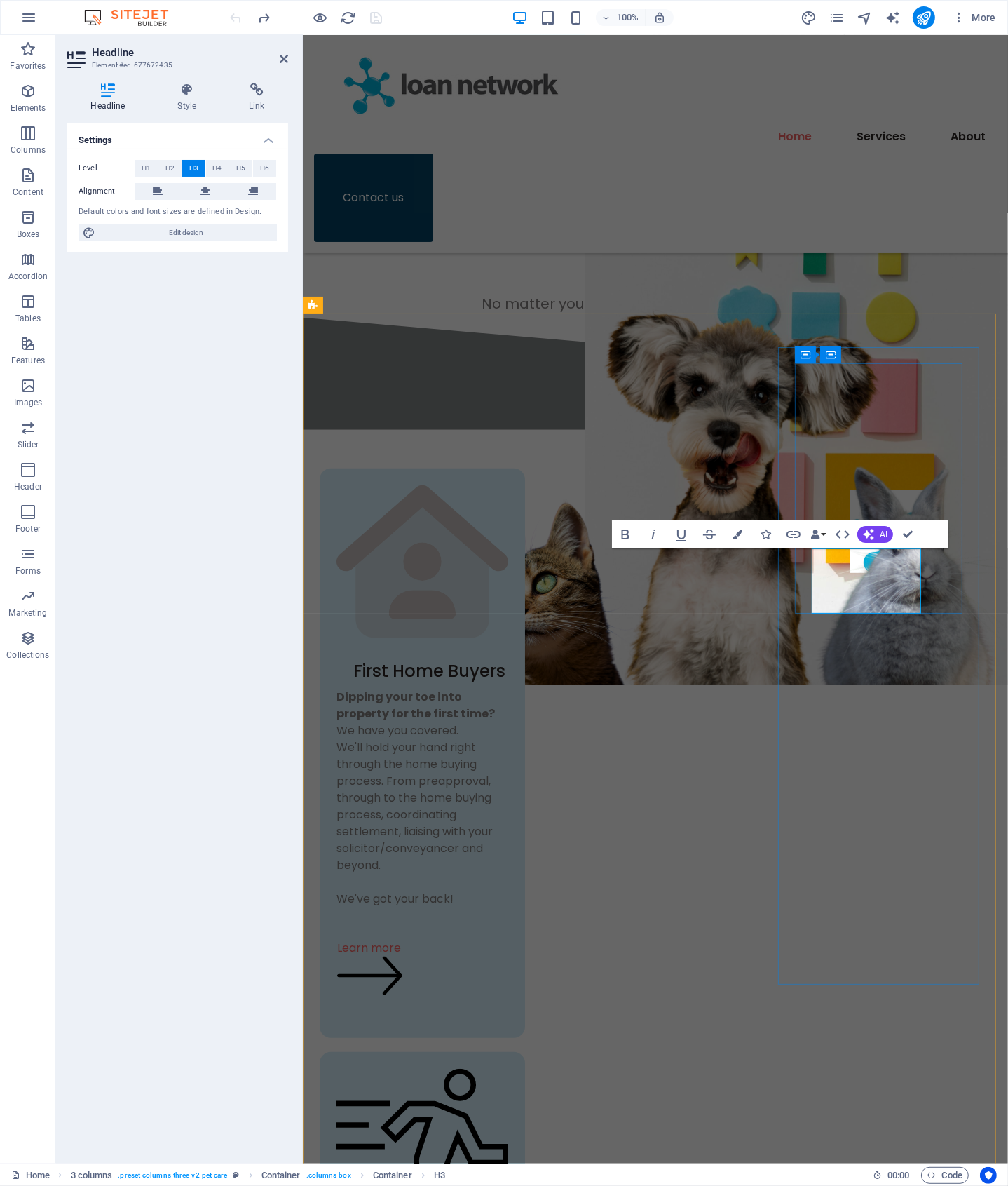
copy h3 "Sharpen your interest rate"
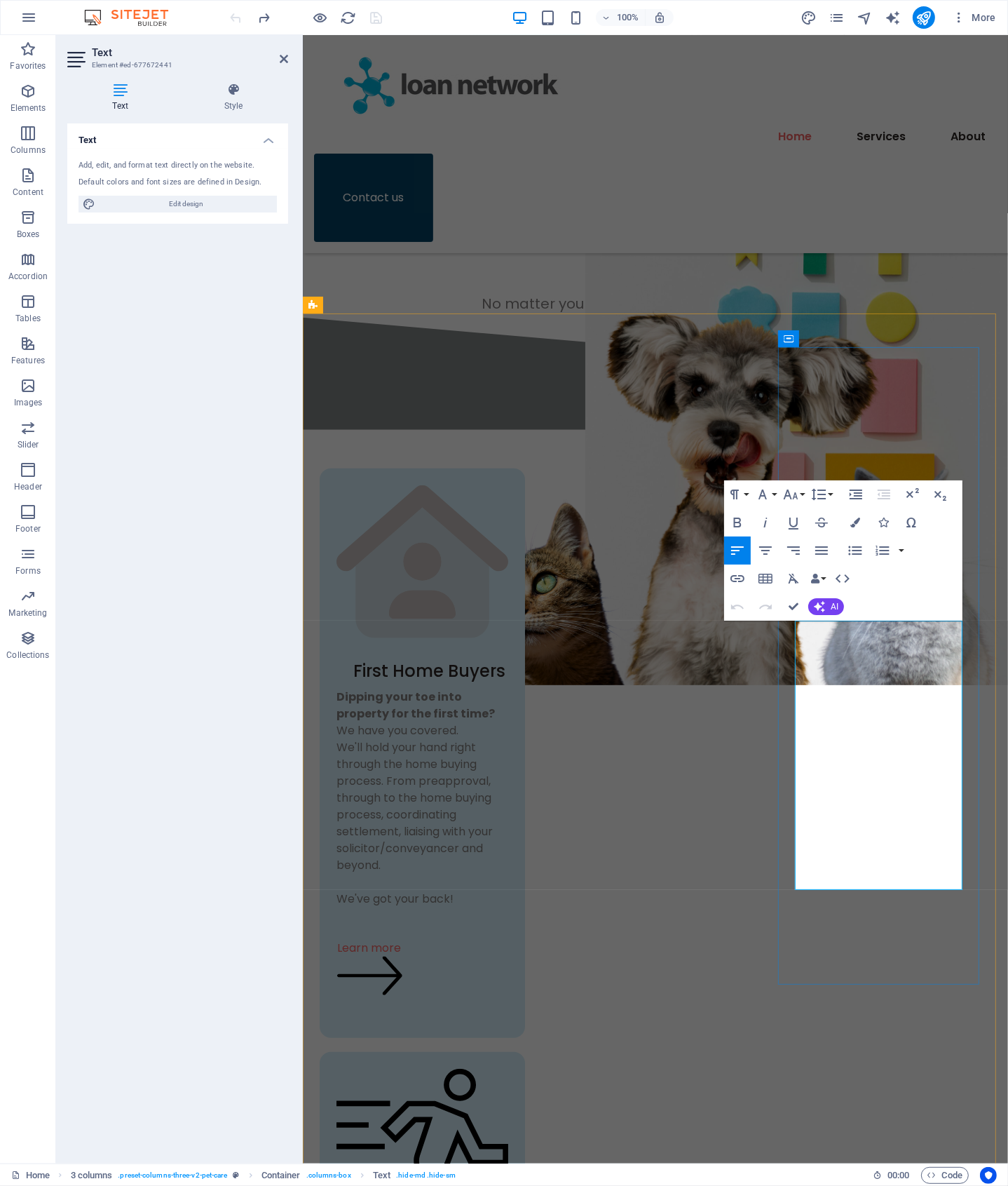
drag, startPoint x: 933, startPoint y: 881, endPoint x: 771, endPoint y: 620, distance: 307.2
copy div "Does your current loan cut the mustard? Let us do a free market comparison to p…"
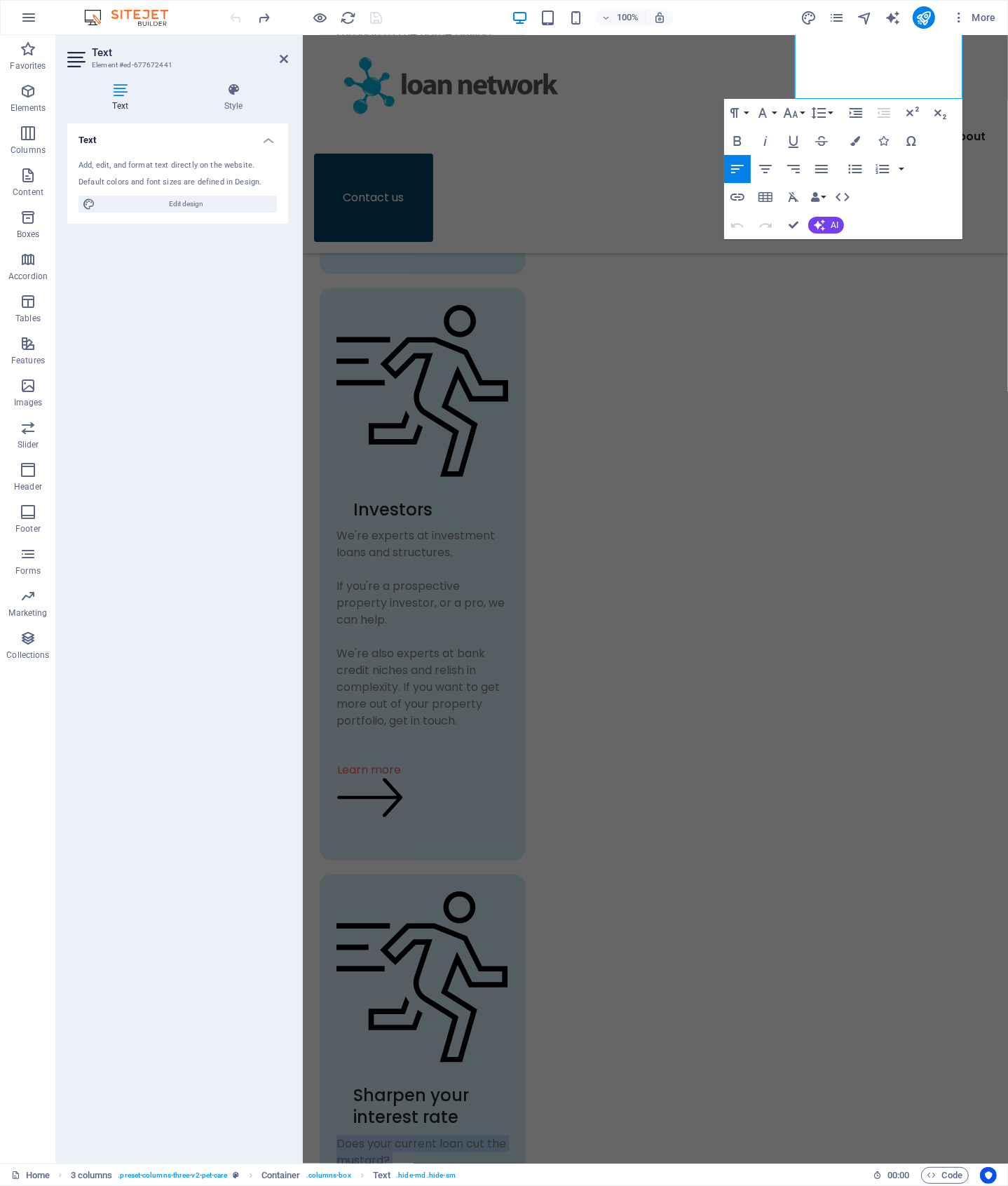
scroll to position [1269, 0]
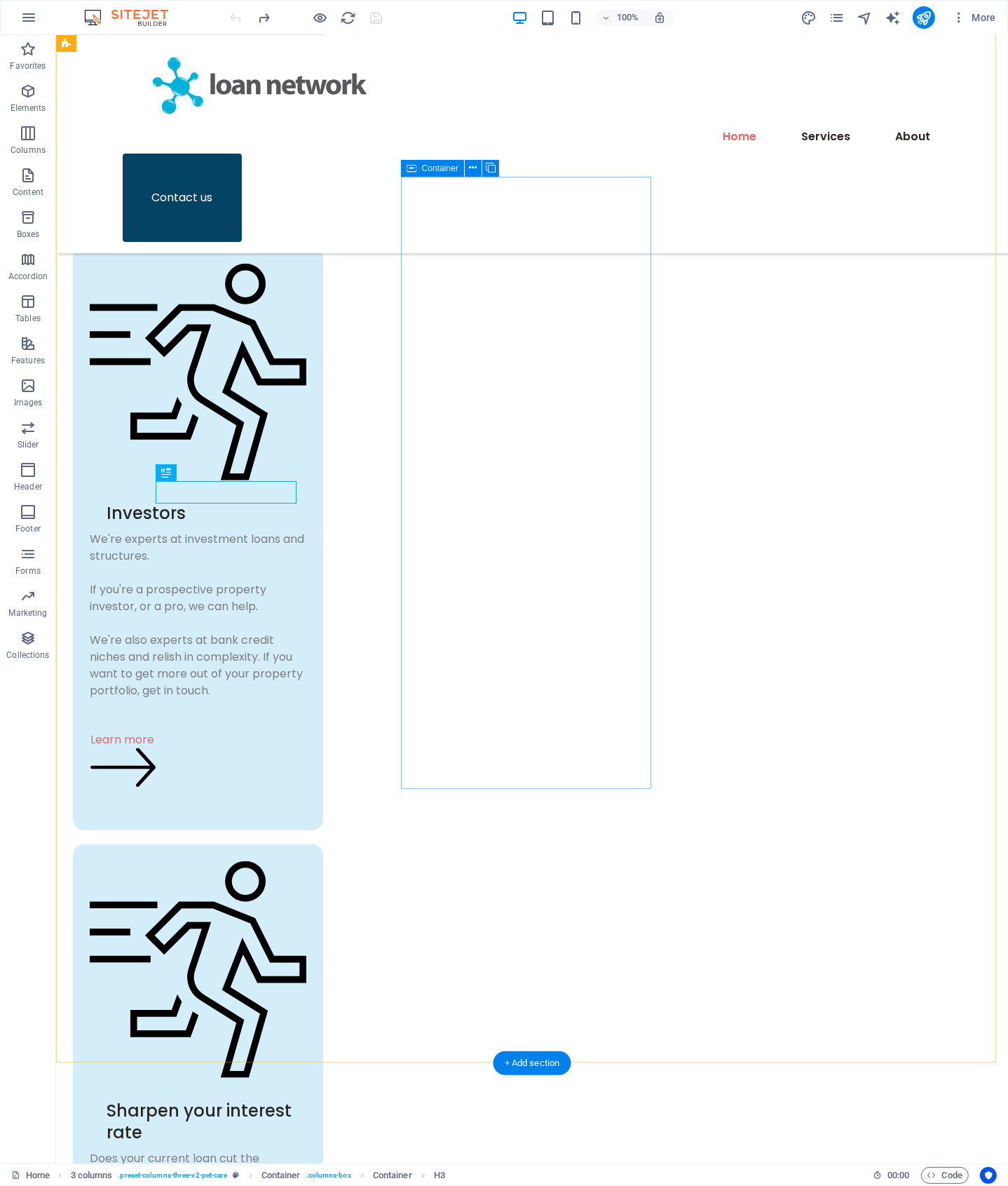
scroll to position [1292, 0]
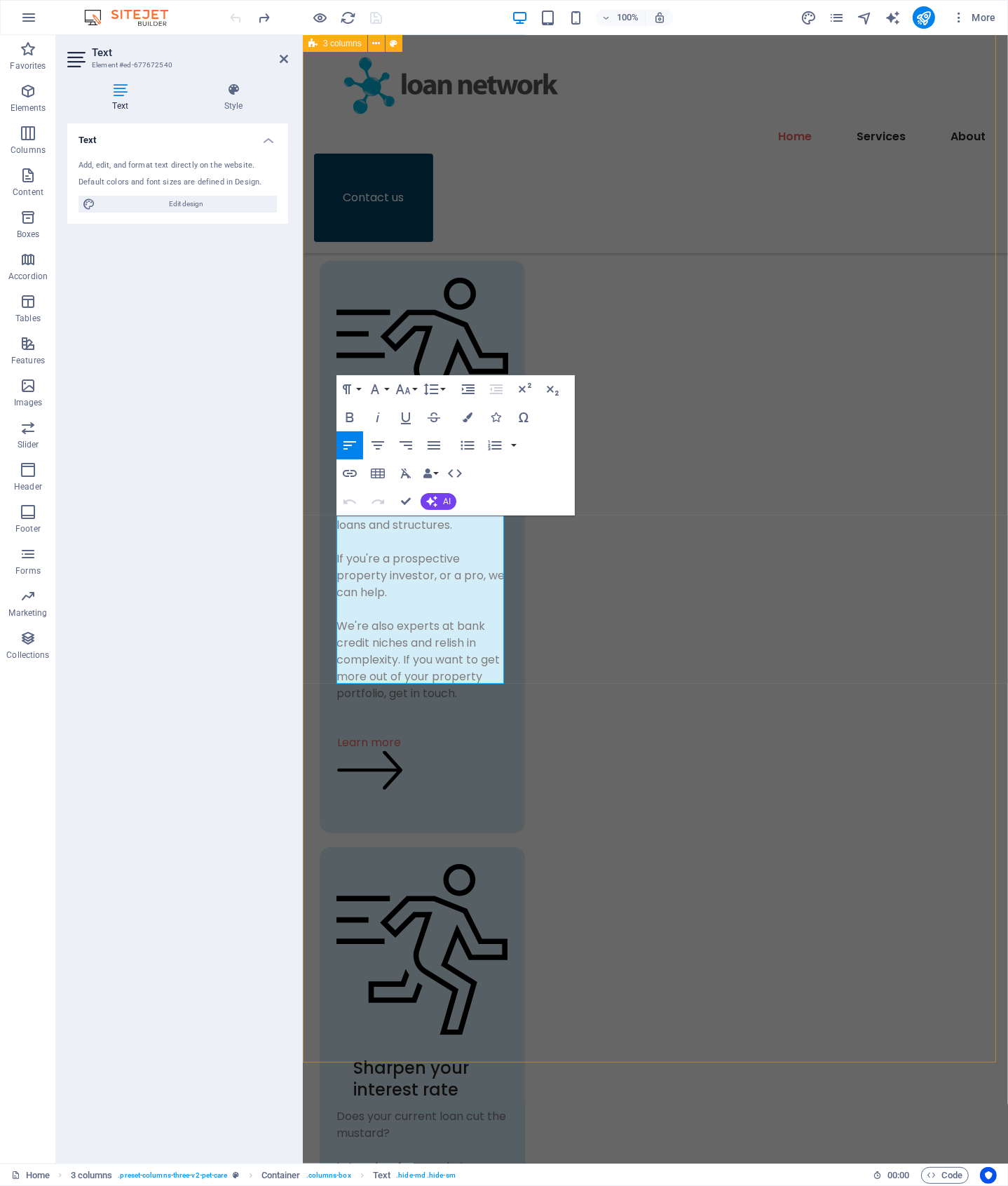
drag, startPoint x: 461, startPoint y: 674, endPoint x: 311, endPoint y: 511, distance: 221.5
copy div "Turn the tables on your debts. If your credit cards, personal loans or car loan…"
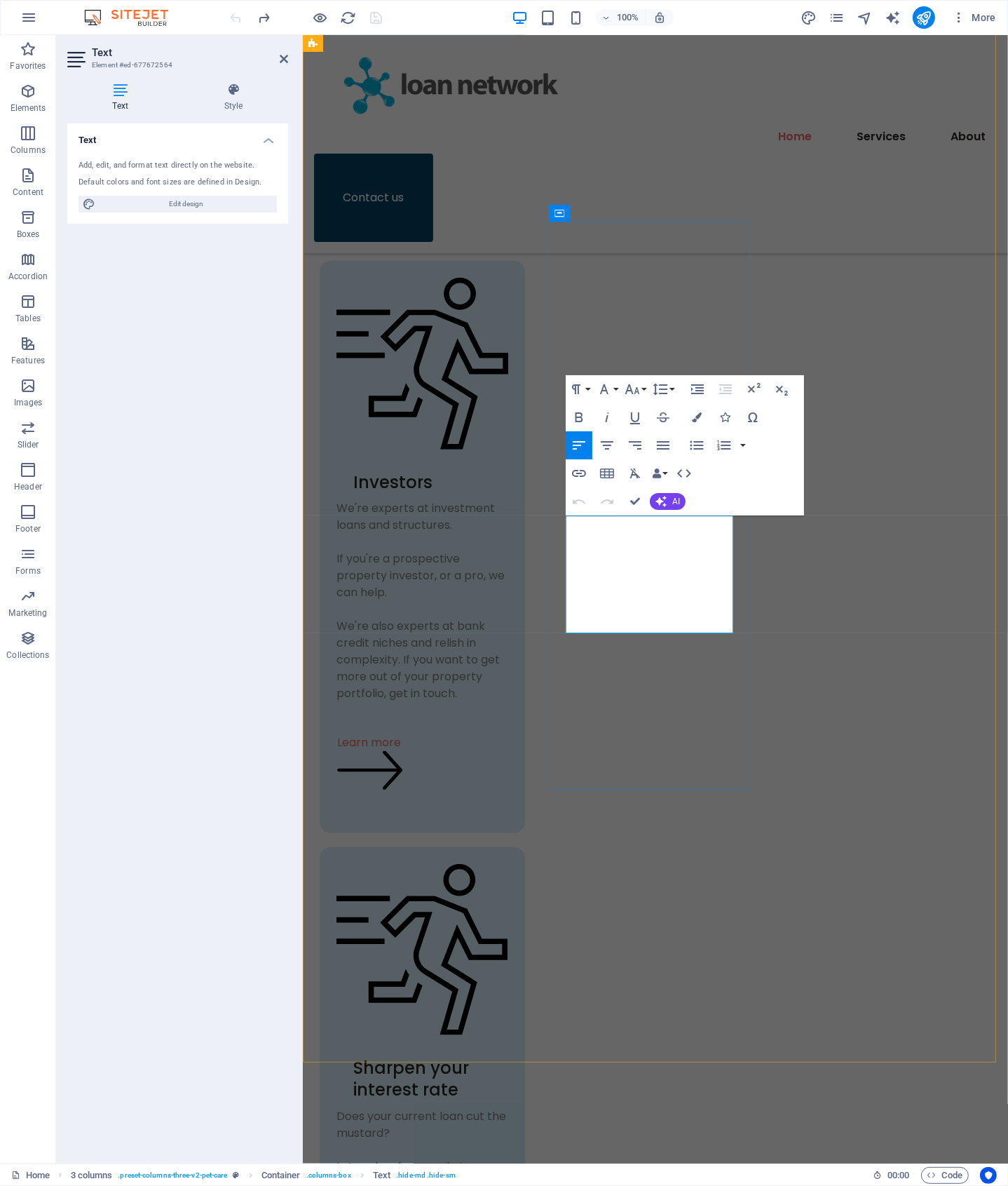
drag, startPoint x: 623, startPoint y: 621, endPoint x: 532, endPoint y: 517, distance: 138.2
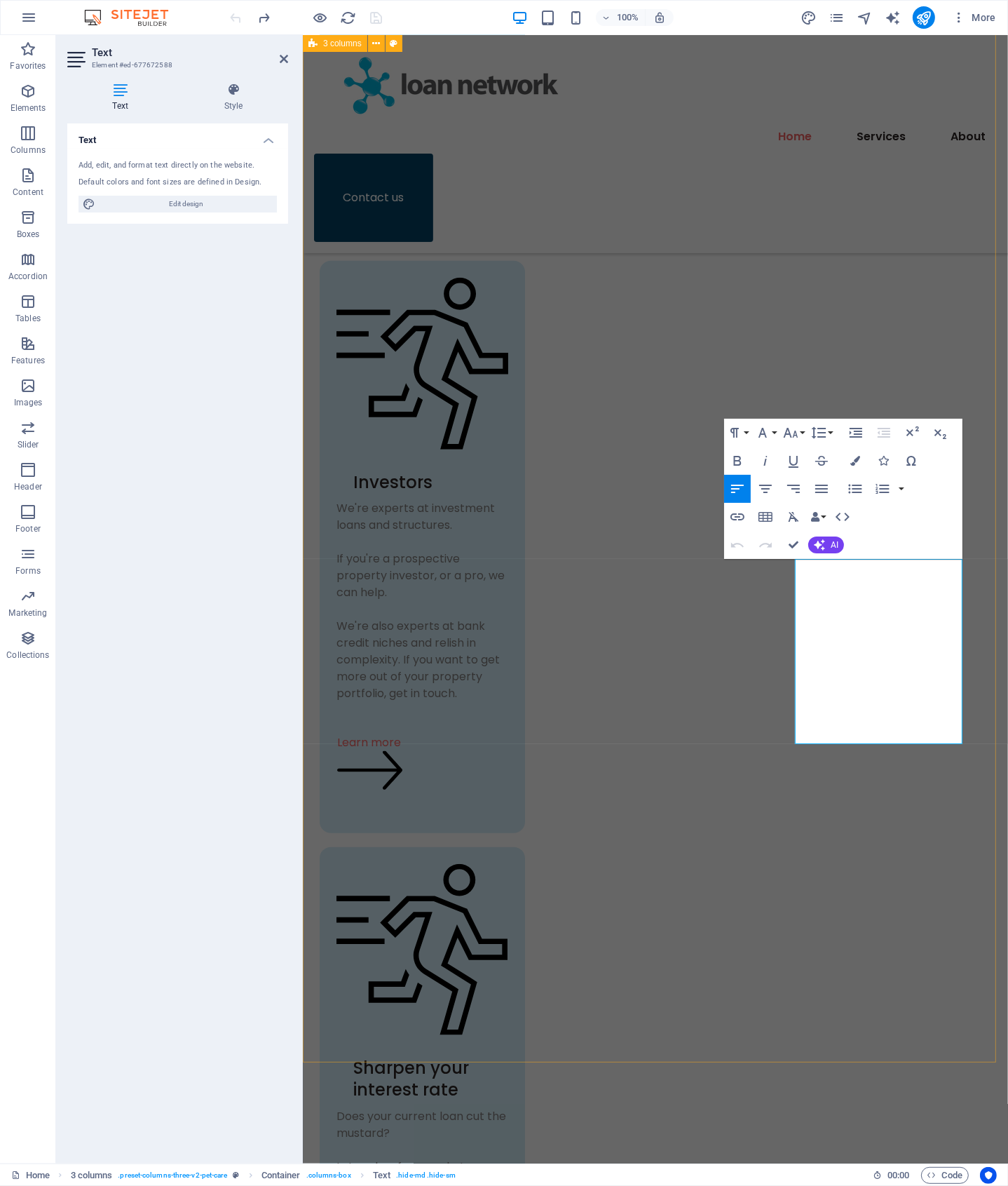
drag, startPoint x: 953, startPoint y: 732, endPoint x: 762, endPoint y: 569, distance: 251.1
click at [253, 868] on div "Text Add, edit, and format text directly on the website. Default colors and fon…" at bounding box center [177, 638] width 220 height 1029
click at [240, 870] on div "Text Add, edit, and format text directly on the website. Default colors and fon…" at bounding box center [177, 638] width 220 height 1029
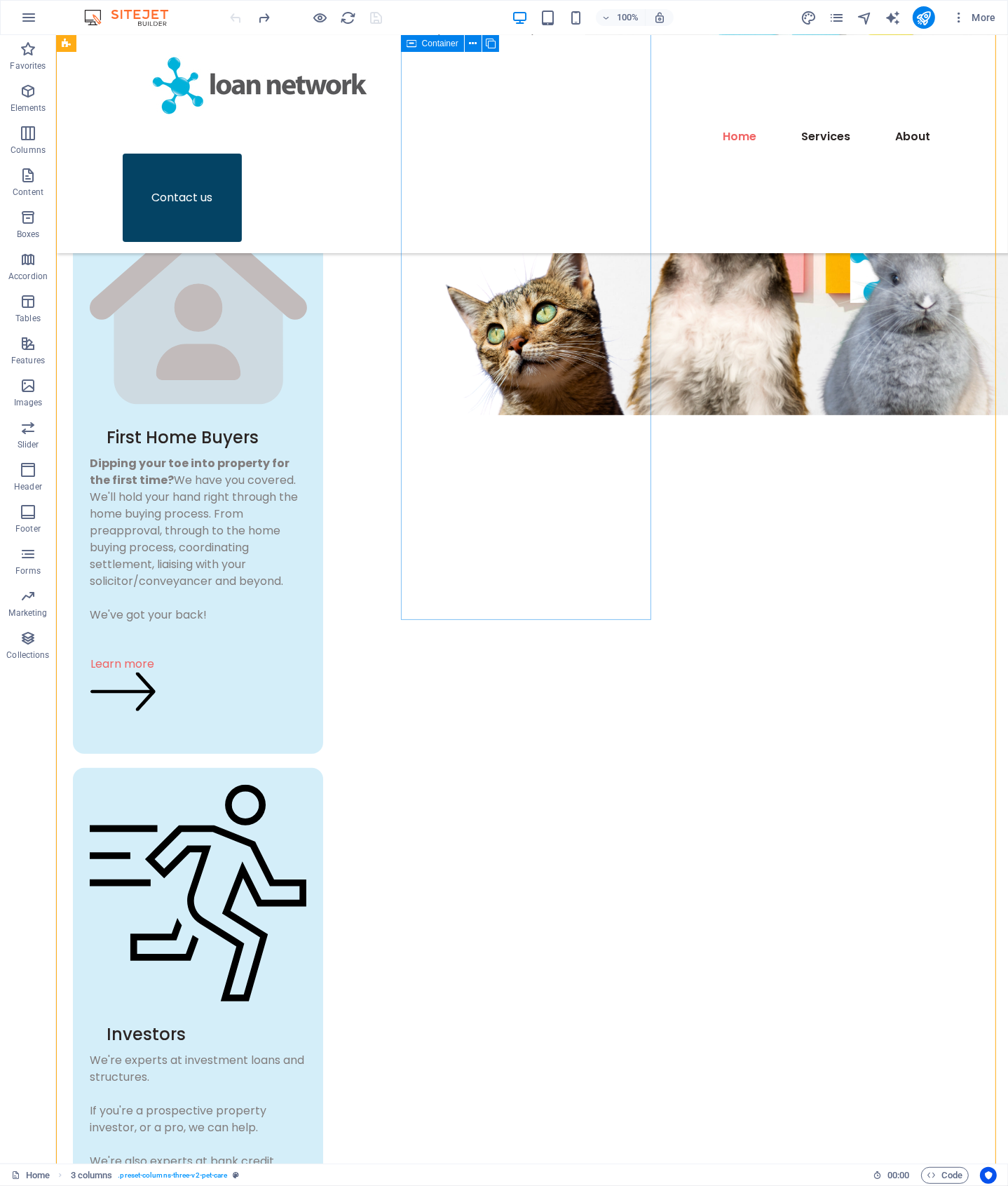
scroll to position [649, 0]
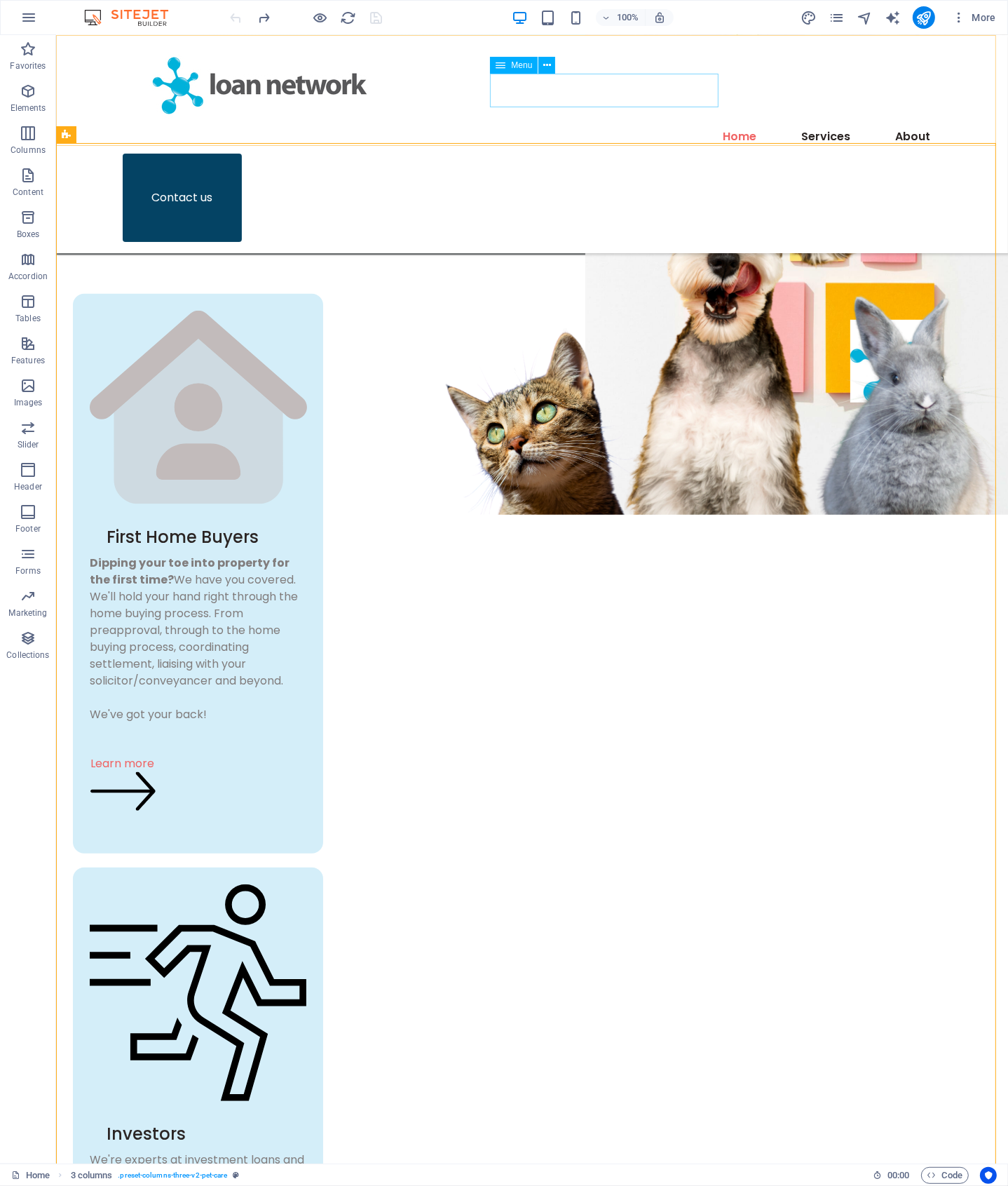
click at [615, 120] on nav "Home Services About" at bounding box center [531, 136] width 819 height 33
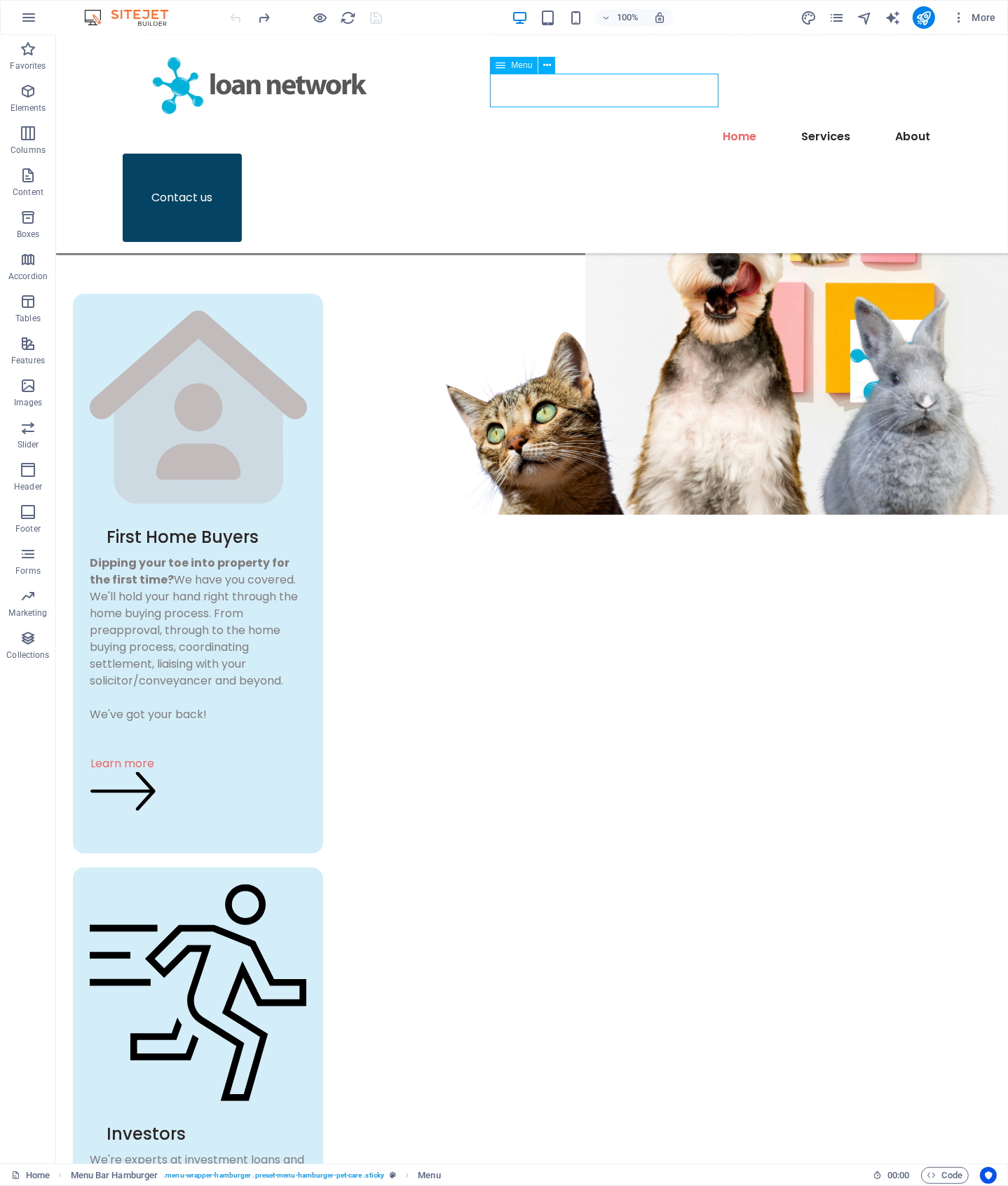
click at [689, 120] on nav "Home Services About" at bounding box center [531, 136] width 819 height 33
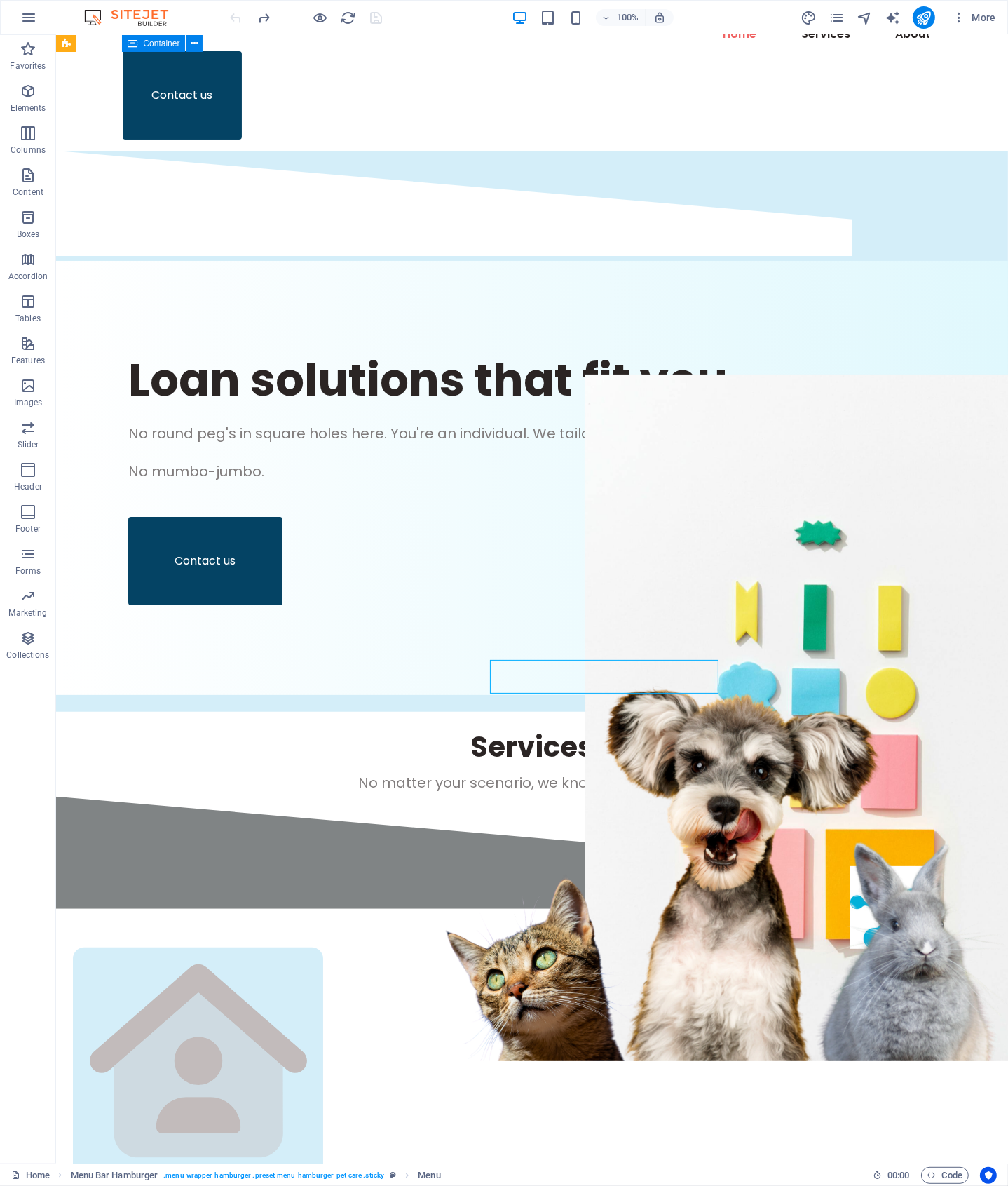
scroll to position [0, 0]
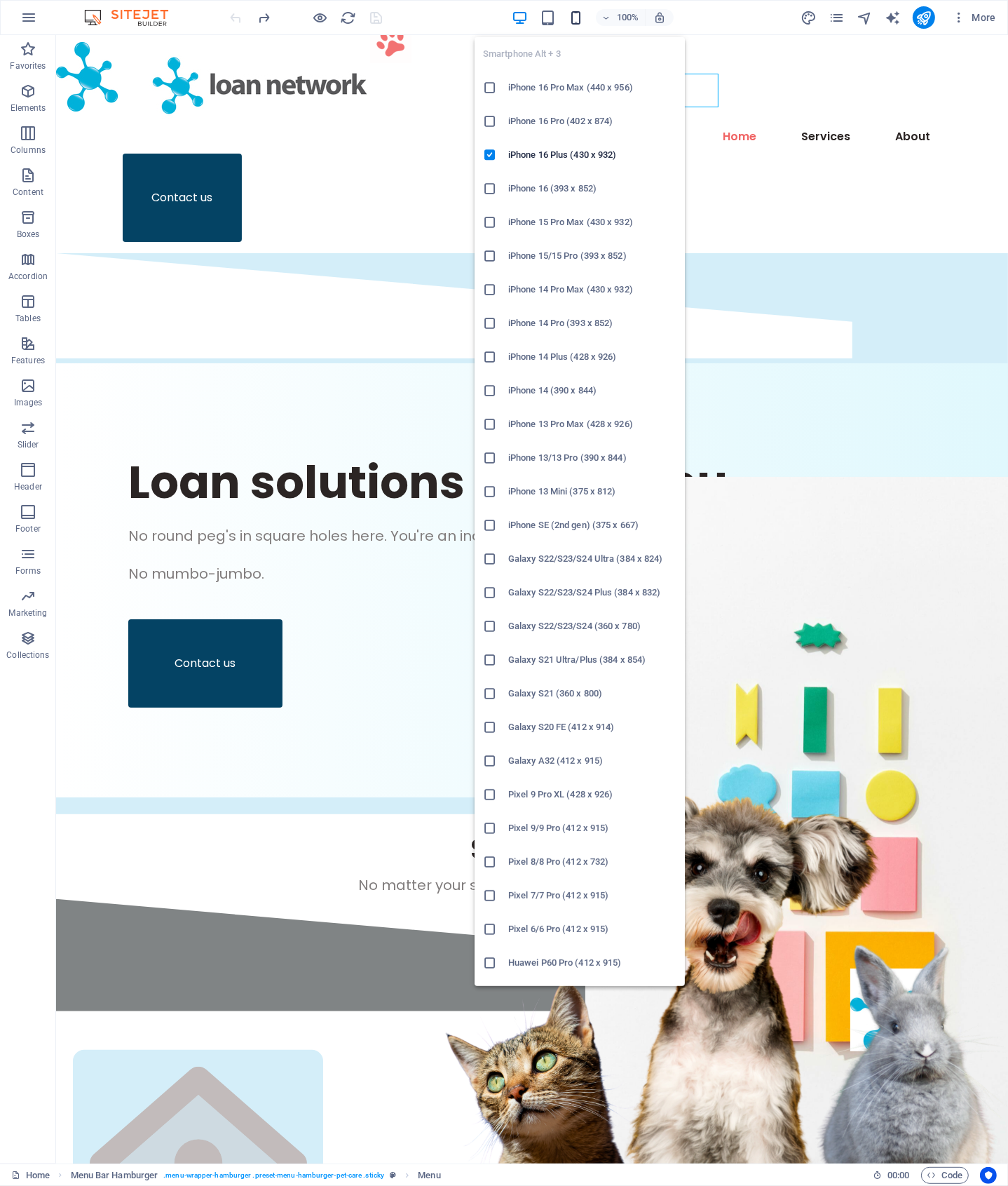
click at [574, 19] on icon "button" at bounding box center [576, 17] width 16 height 16
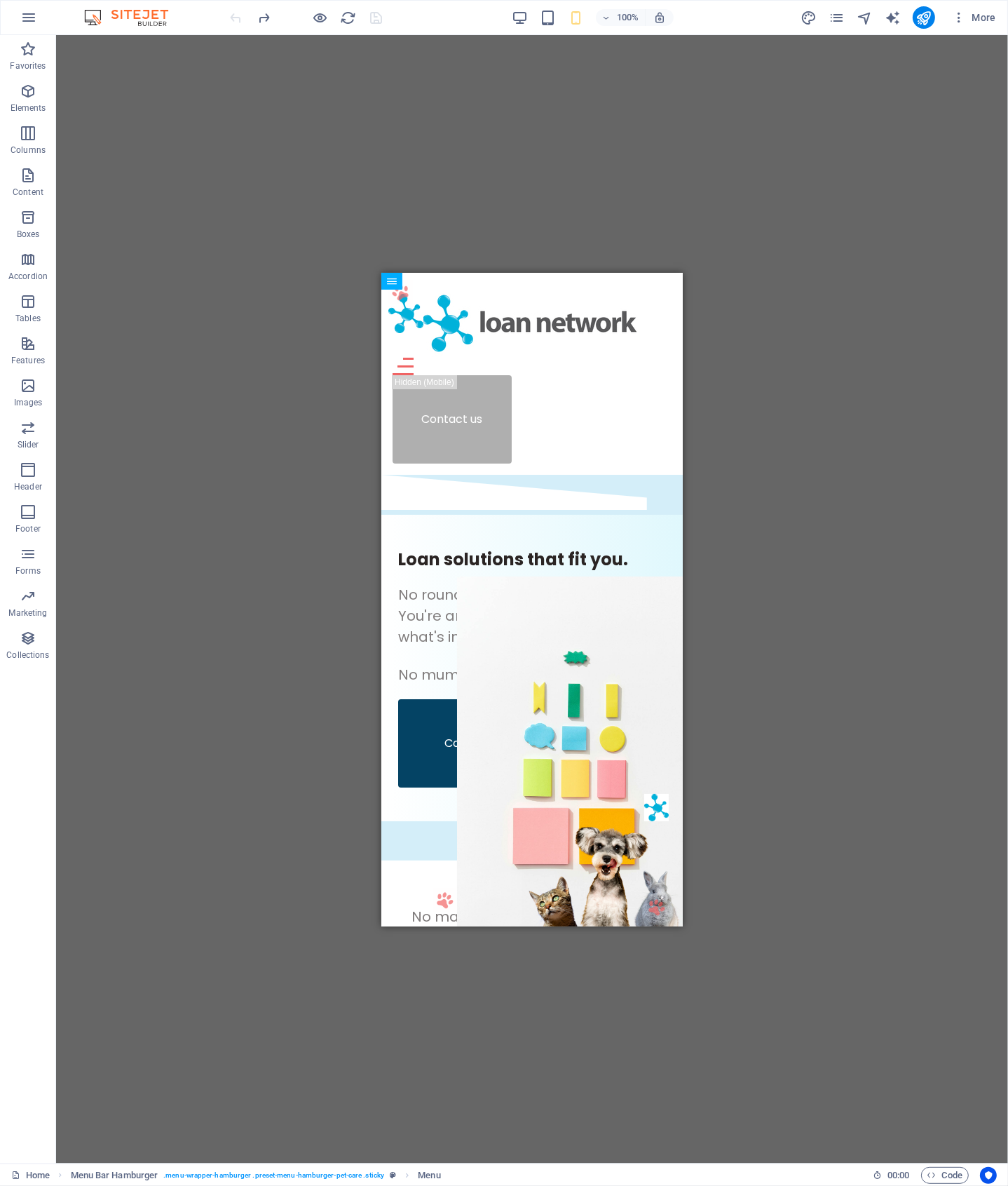
click at [812, 280] on div "H1 Banner Banner Container Image Menu Bar Hamburger Accordion H3 Container Cont…" at bounding box center [532, 599] width 952 height 1129
click at [39, 98] on span "Elements" at bounding box center [27, 99] width 56 height 33
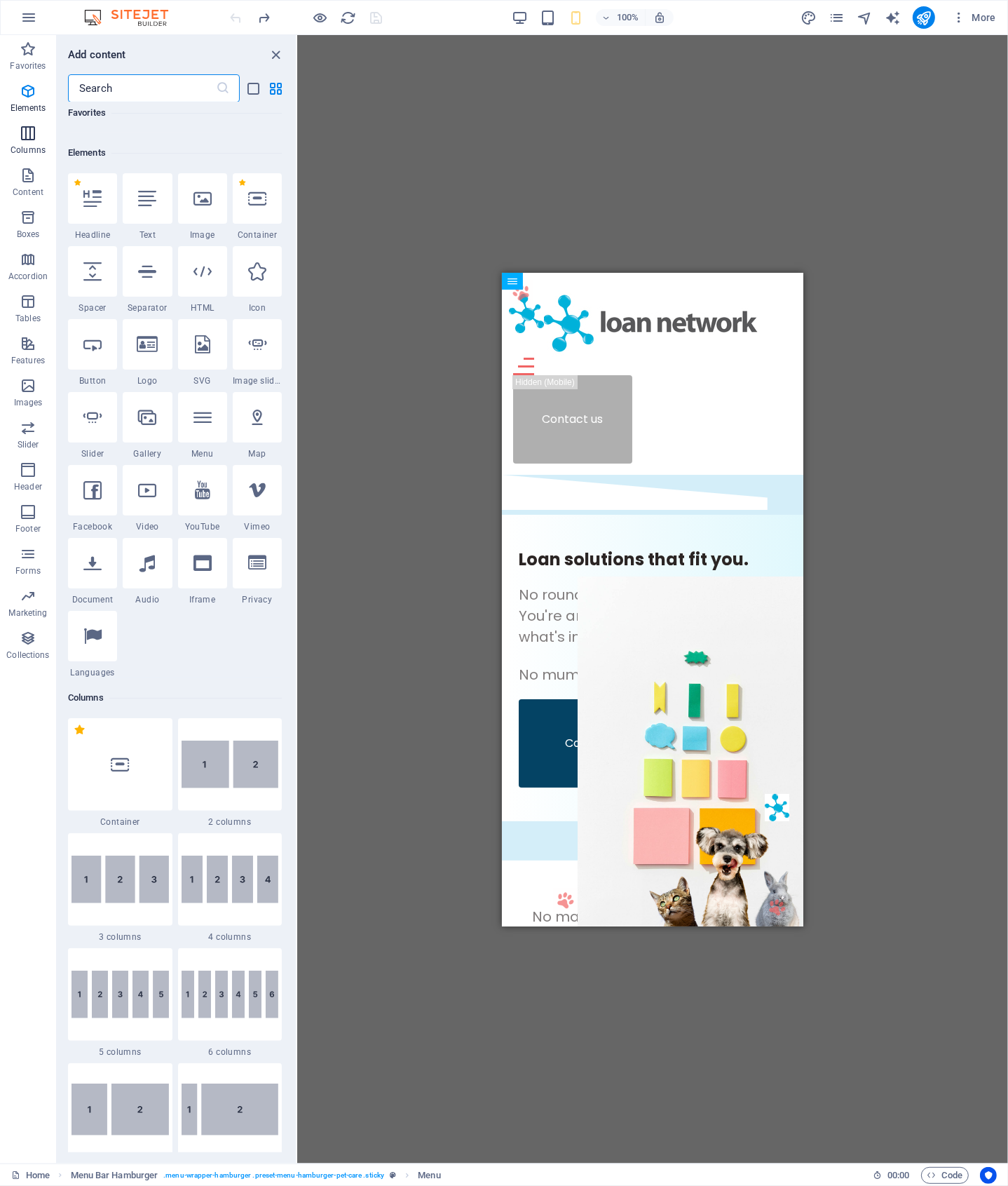
scroll to position [148, 0]
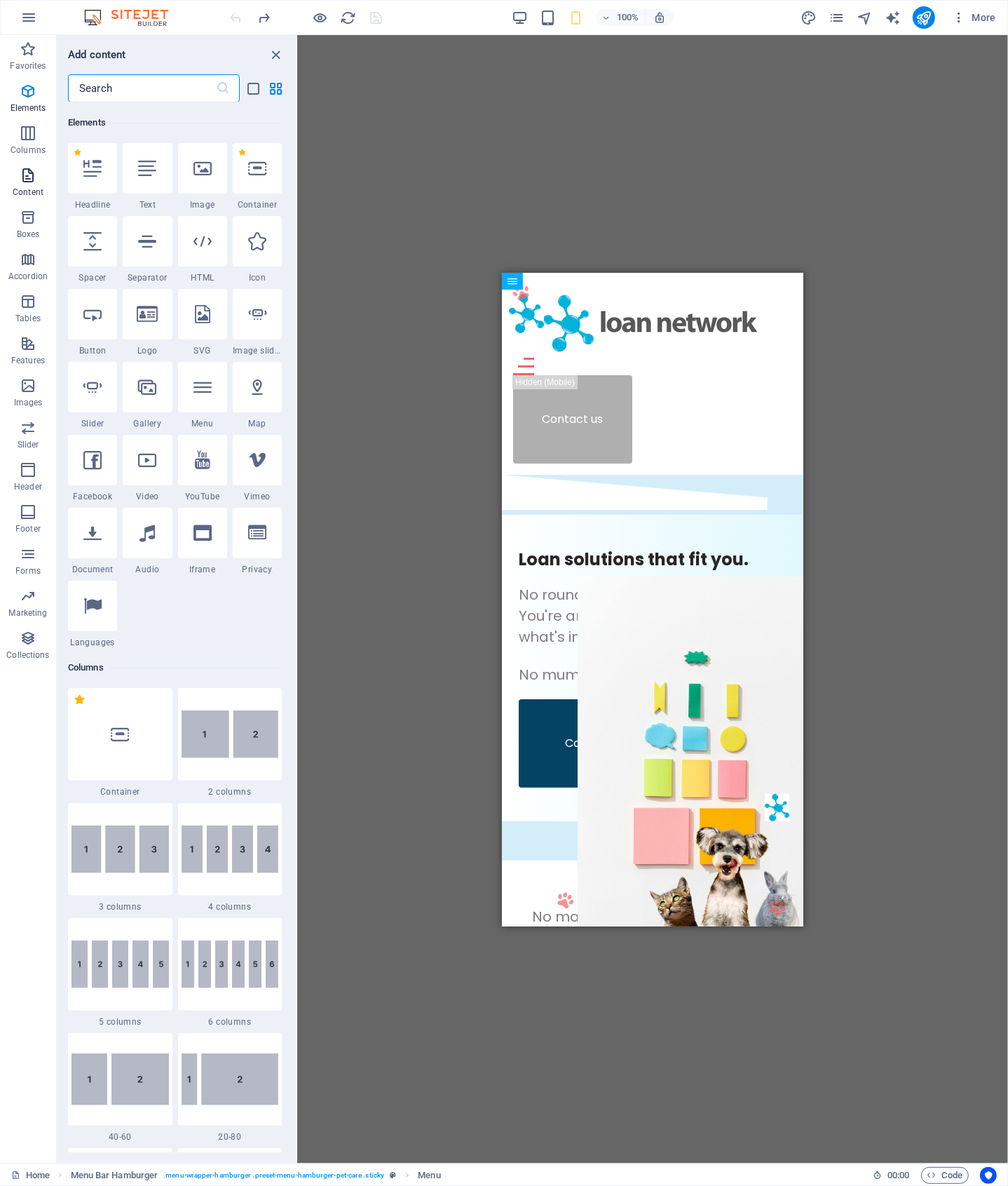
click at [33, 182] on icon "button" at bounding box center [28, 176] width 17 height 17
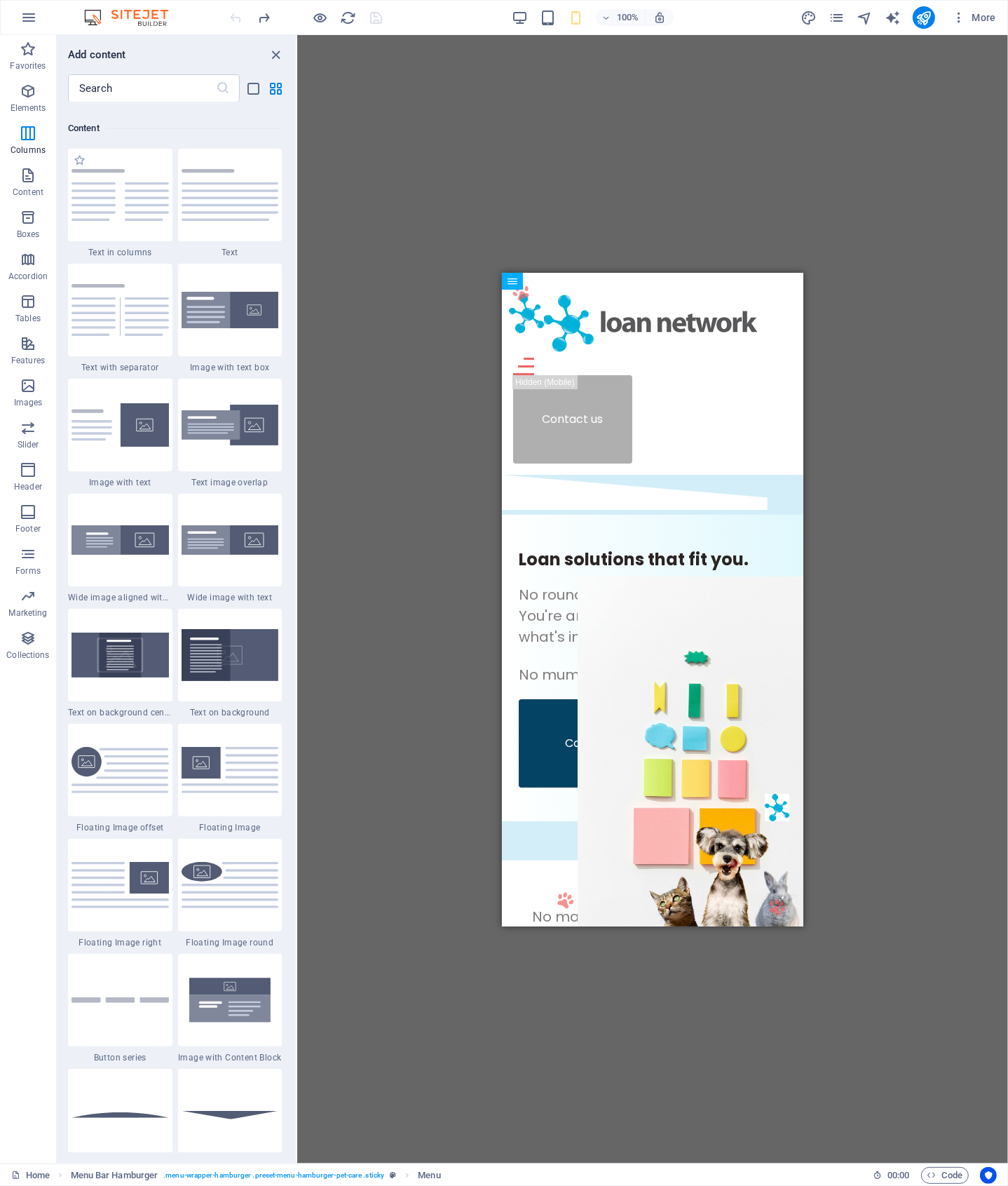
scroll to position [2454, 0]
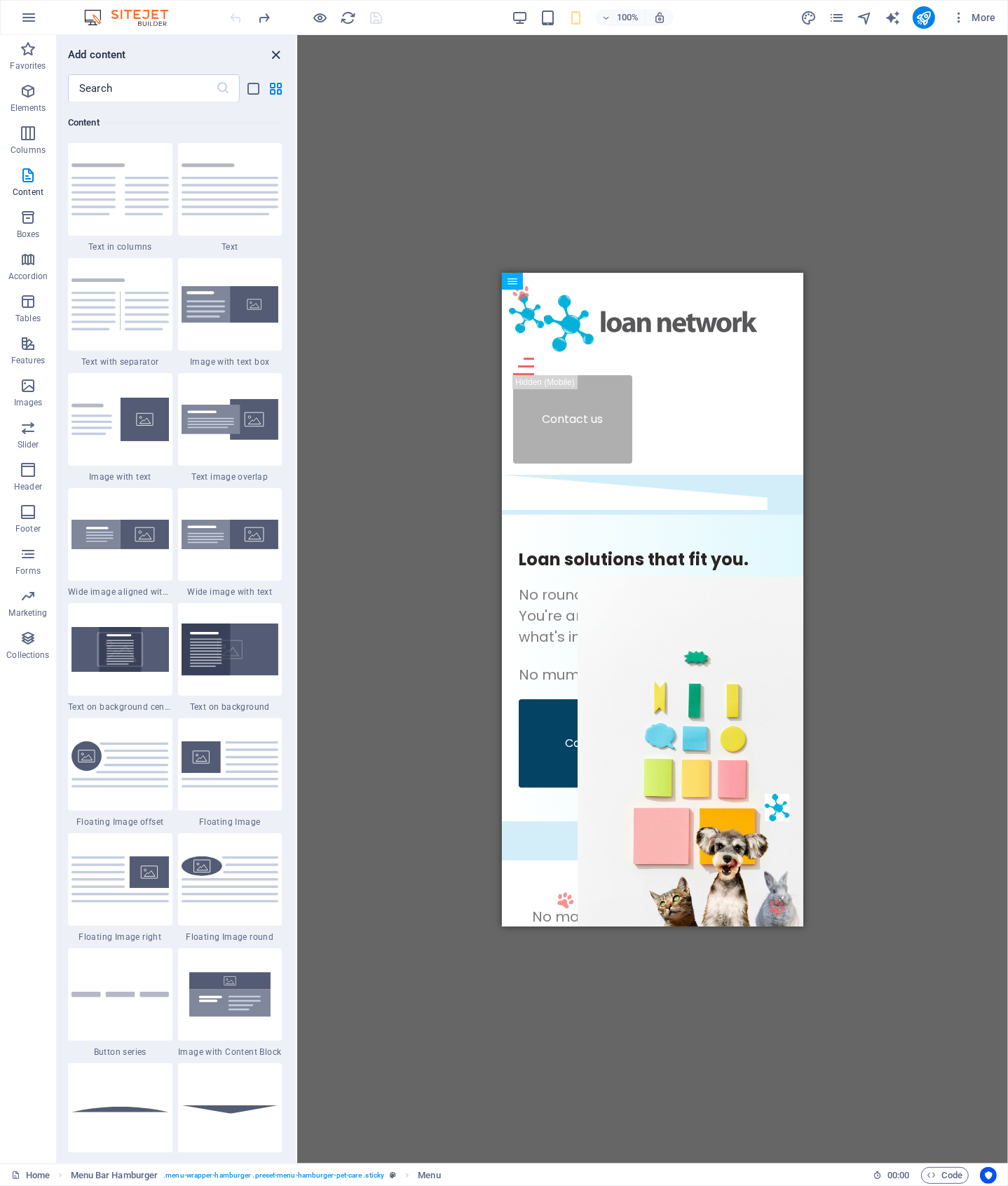
click at [275, 53] on icon "close panel" at bounding box center [276, 55] width 16 height 16
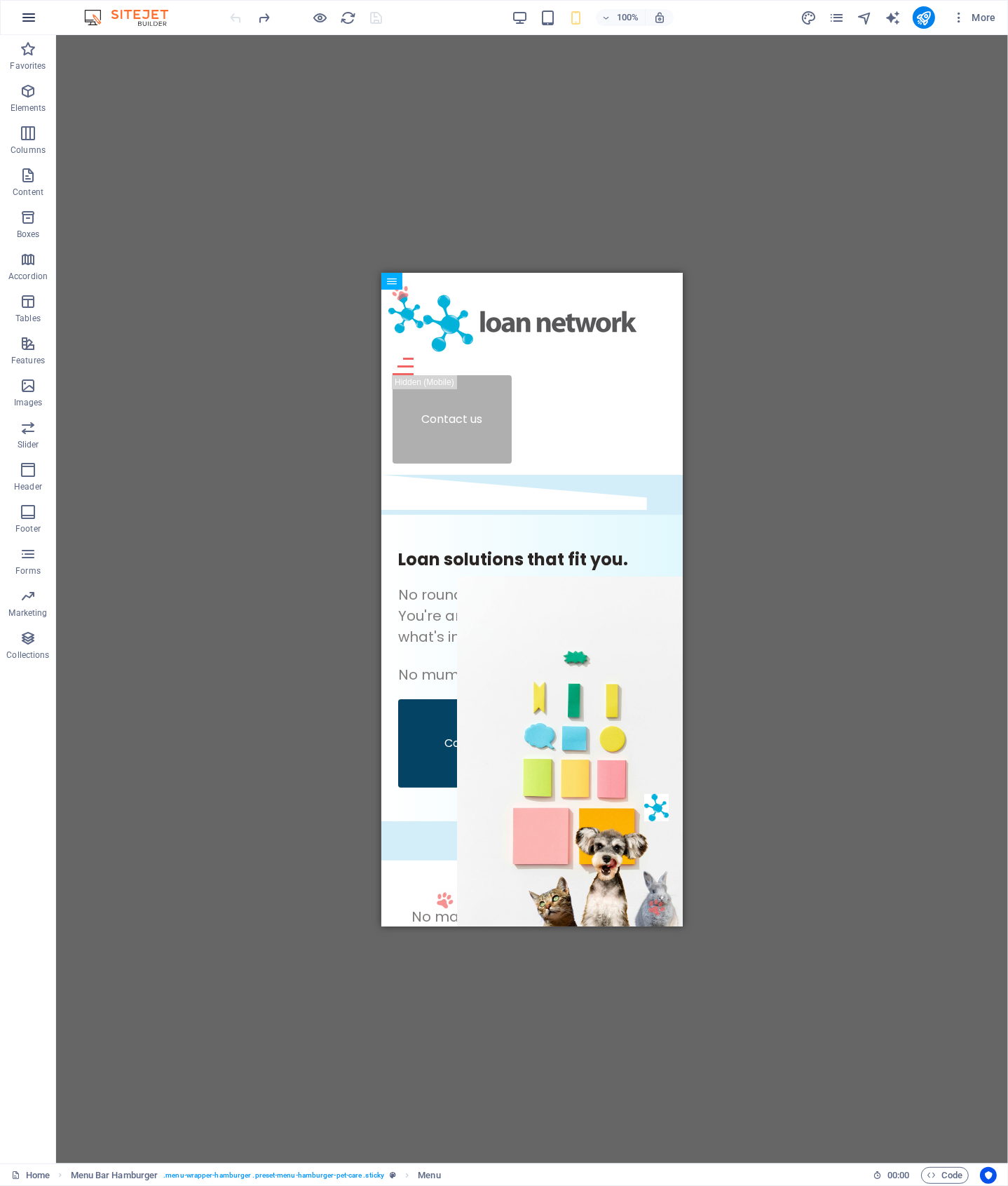
click at [27, 18] on icon "button" at bounding box center [29, 18] width 17 height 17
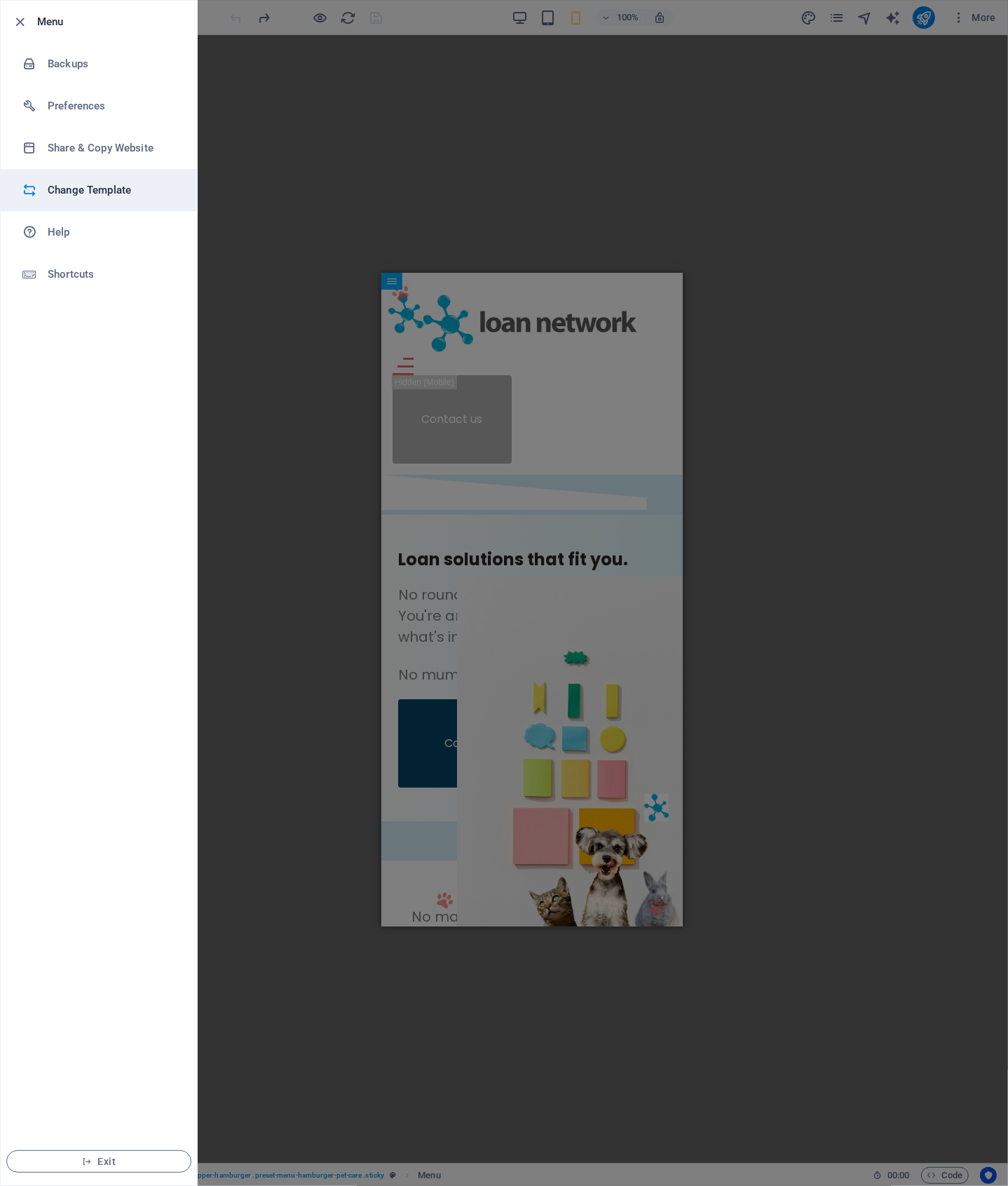
click at [94, 186] on h6 "Change Template" at bounding box center [112, 191] width 130 height 17
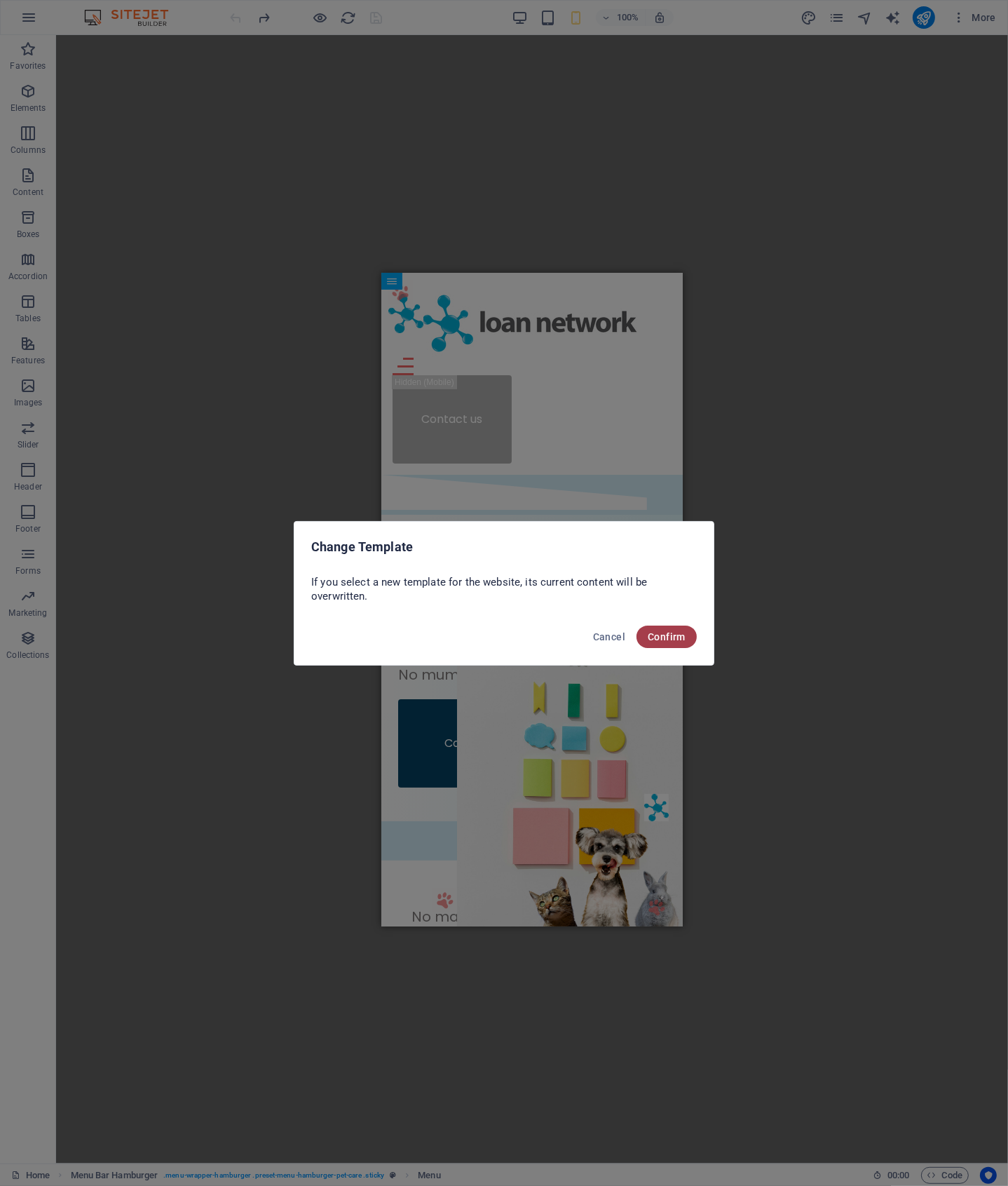
click at [677, 639] on span "Confirm" at bounding box center [667, 637] width 38 height 11
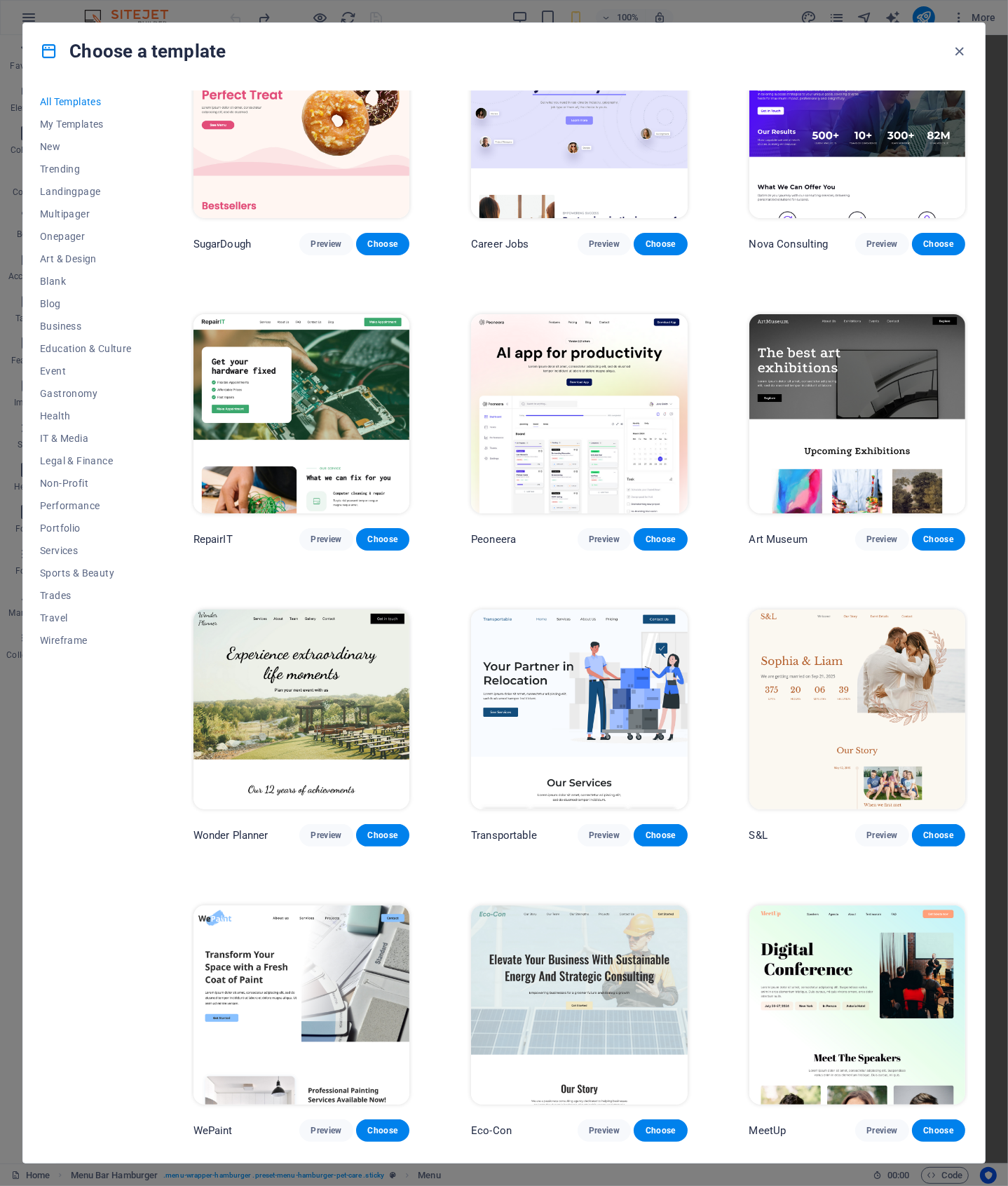
scroll to position [0, 0]
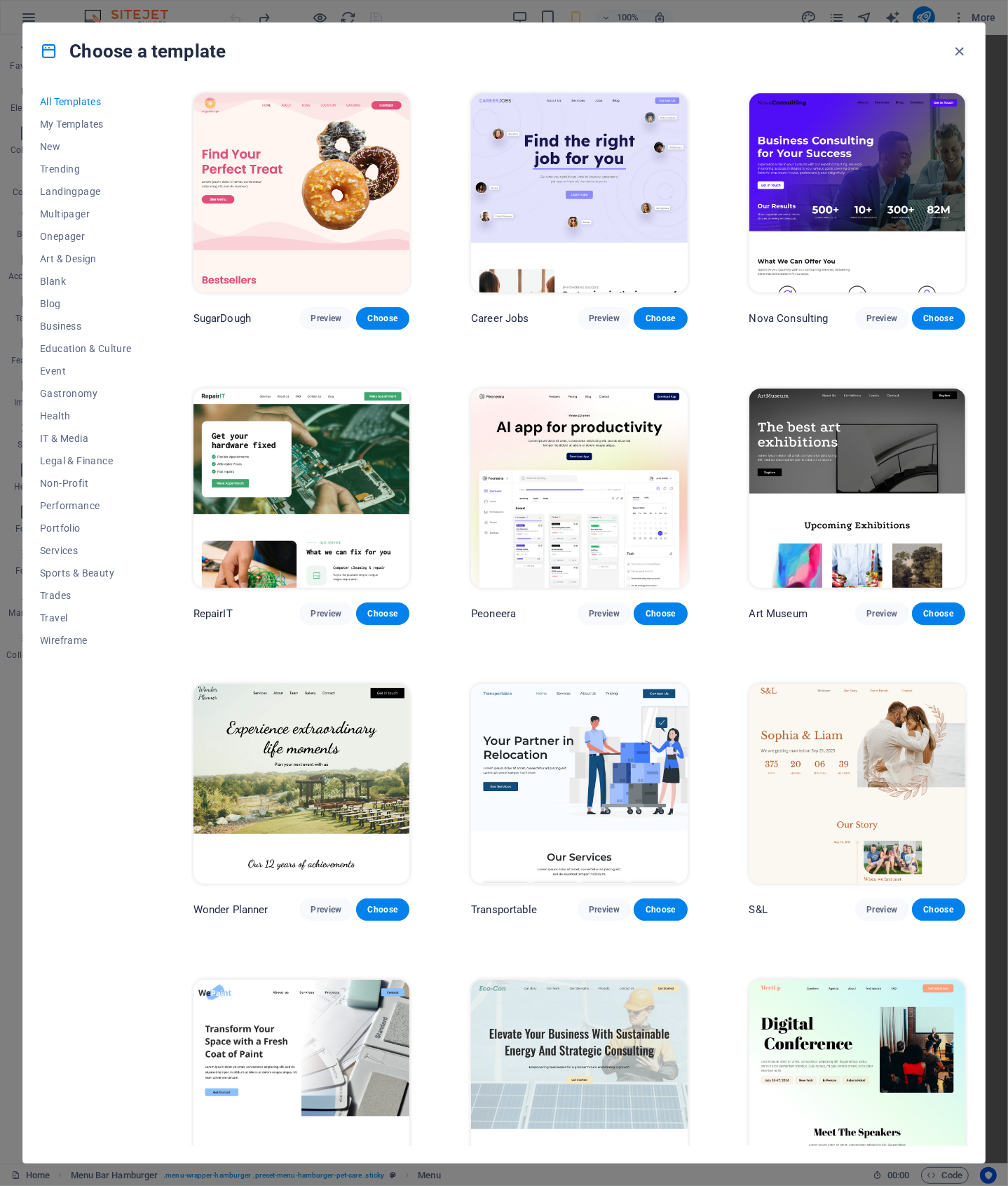
click at [576, 171] on img at bounding box center [579, 193] width 216 height 199
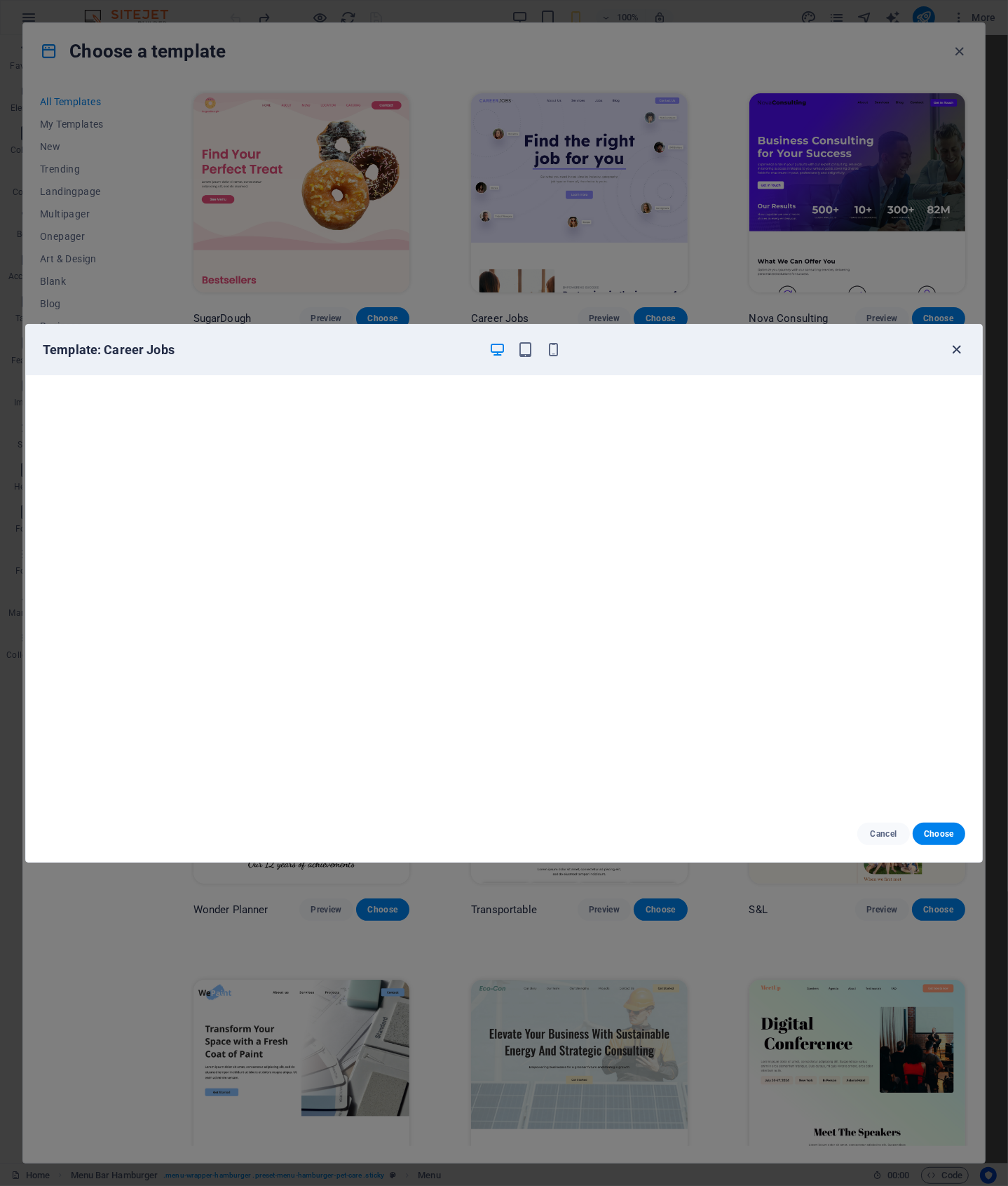
click at [951, 351] on icon "button" at bounding box center [957, 349] width 16 height 16
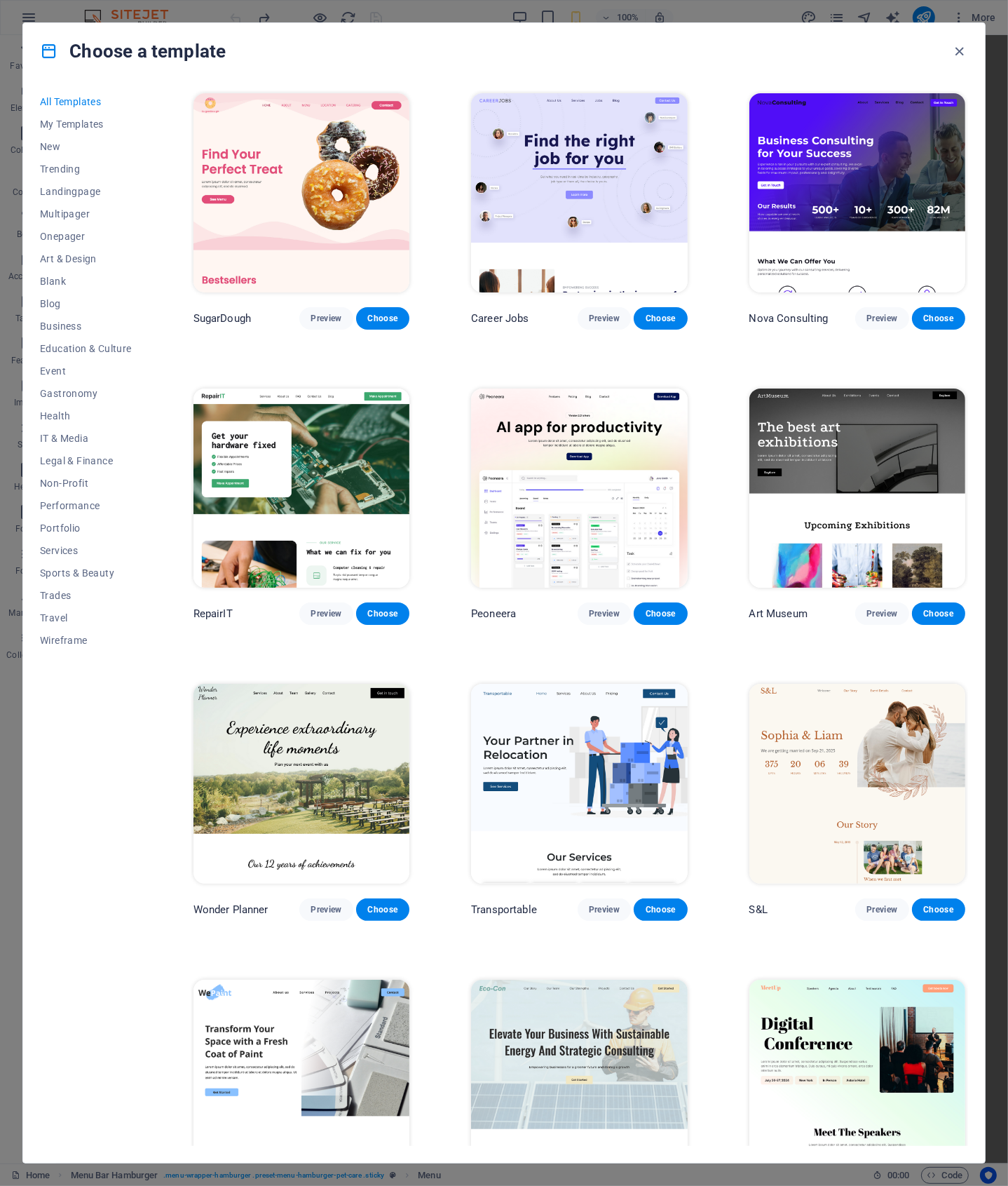
click at [853, 182] on img at bounding box center [858, 193] width 216 height 199
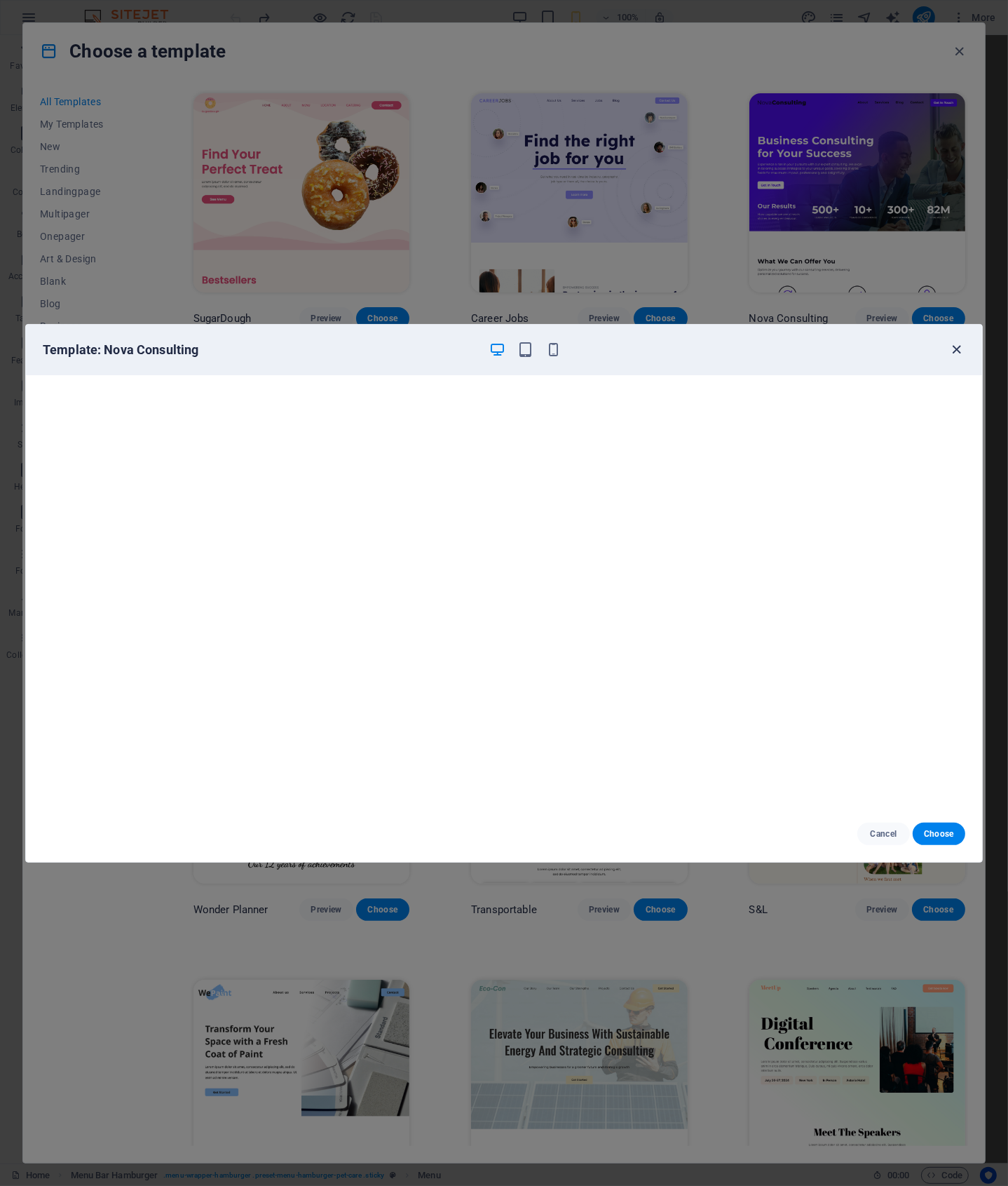
click at [962, 351] on icon "button" at bounding box center [957, 349] width 16 height 16
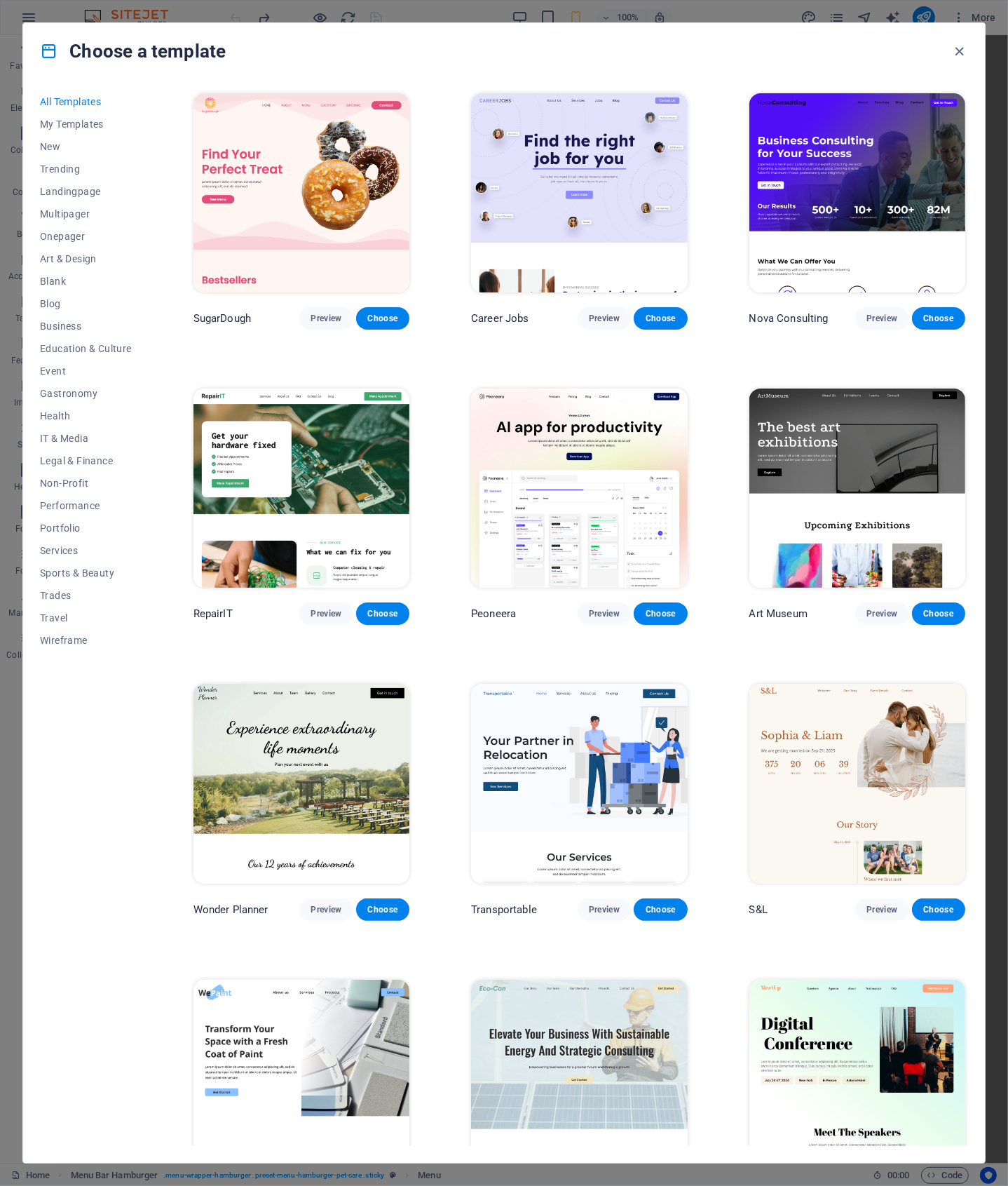
click at [888, 489] on img at bounding box center [858, 488] width 216 height 199
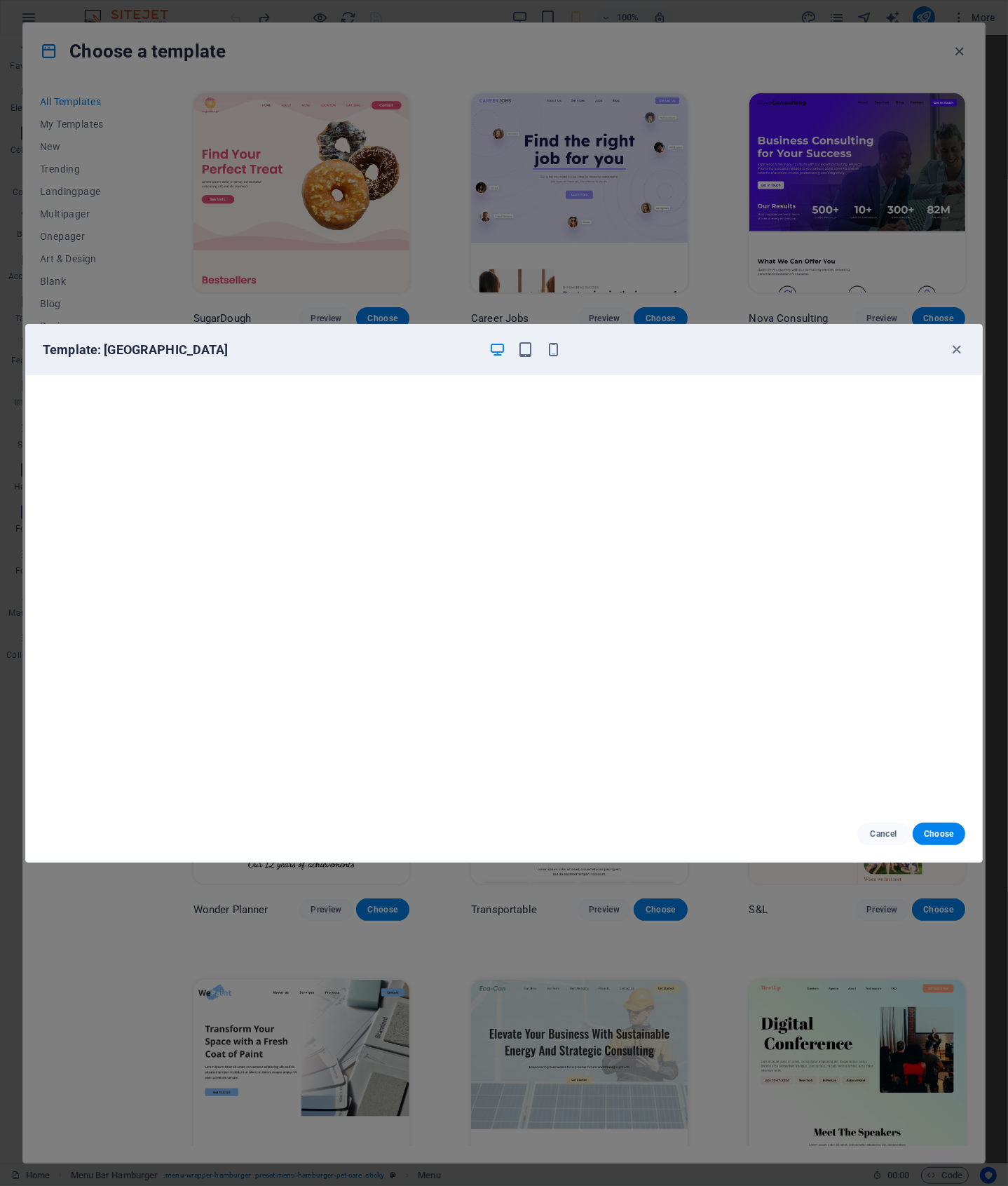
scroll to position [3, 0]
click at [957, 351] on icon "button" at bounding box center [957, 349] width 16 height 16
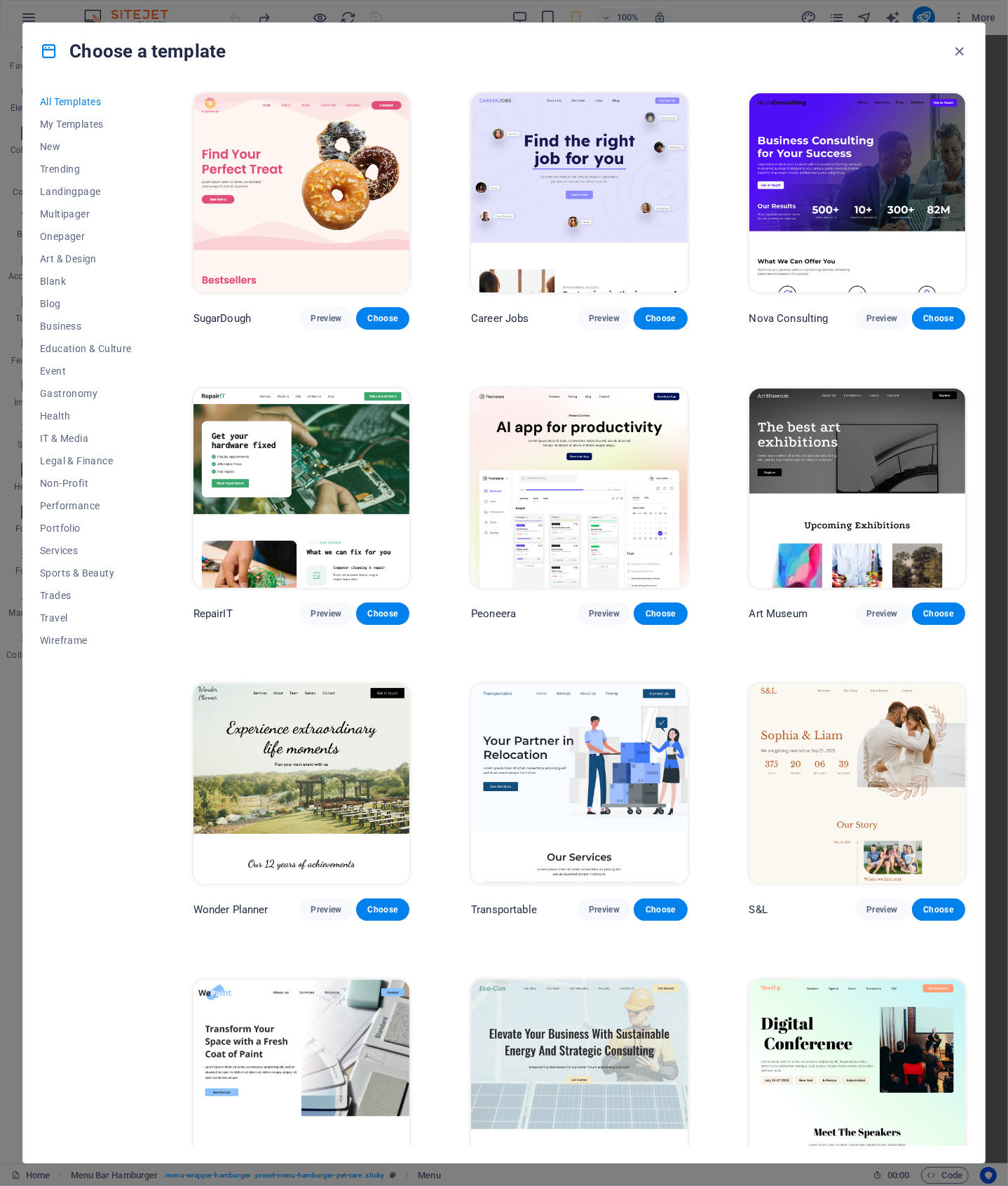
click at [363, 470] on img at bounding box center [302, 488] width 216 height 199
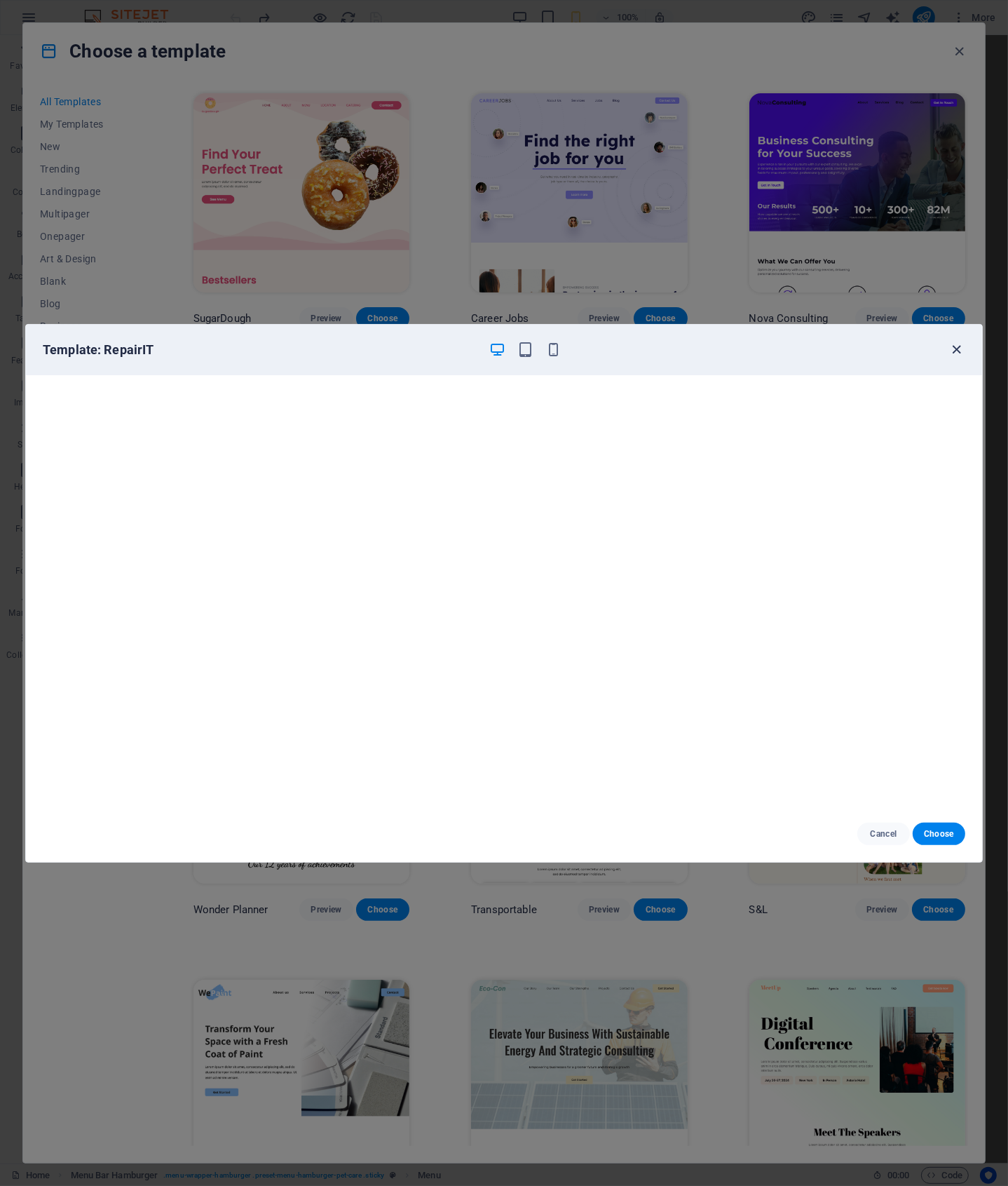
click at [957, 349] on icon "button" at bounding box center [957, 349] width 16 height 16
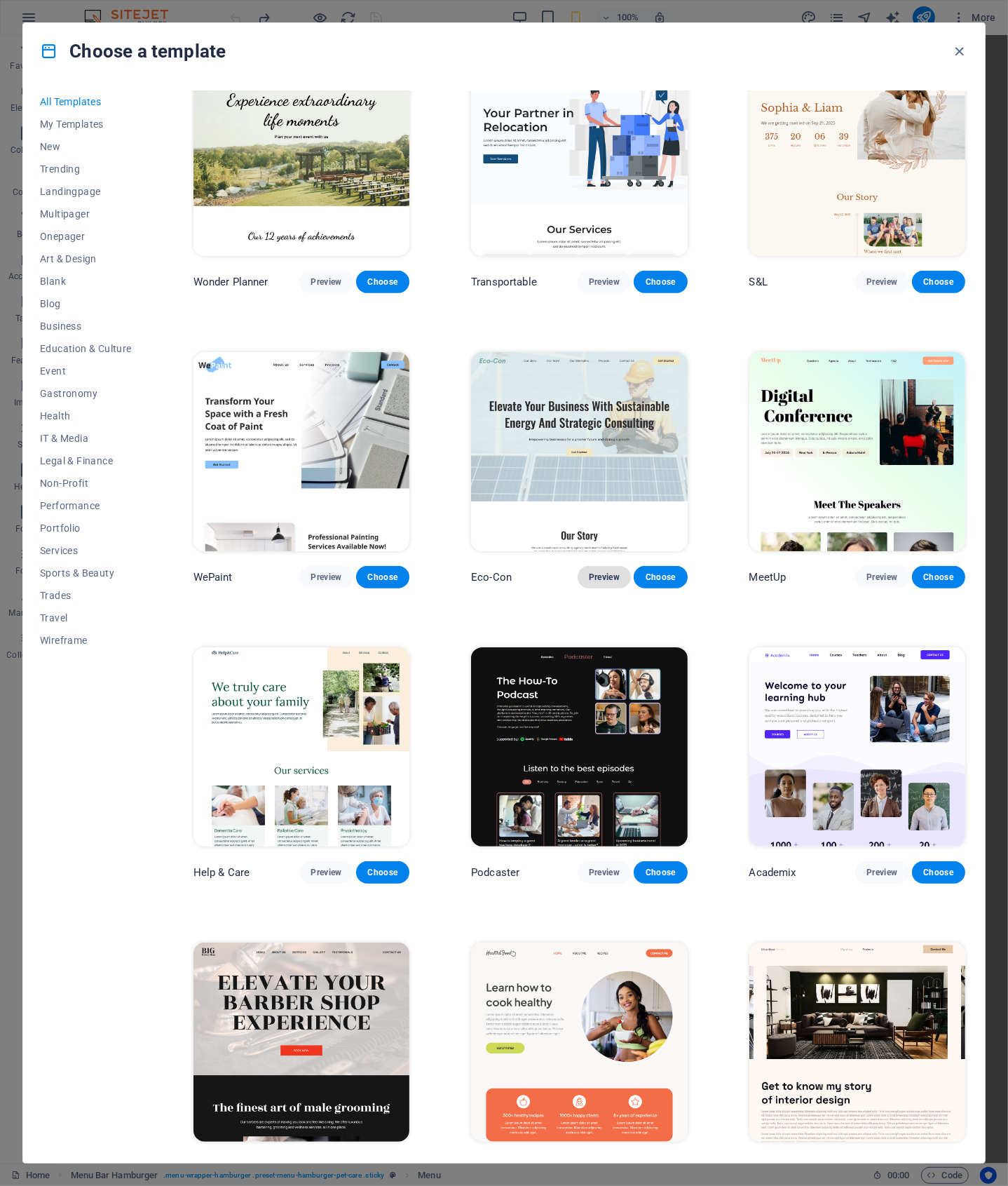
scroll to position [643, 0]
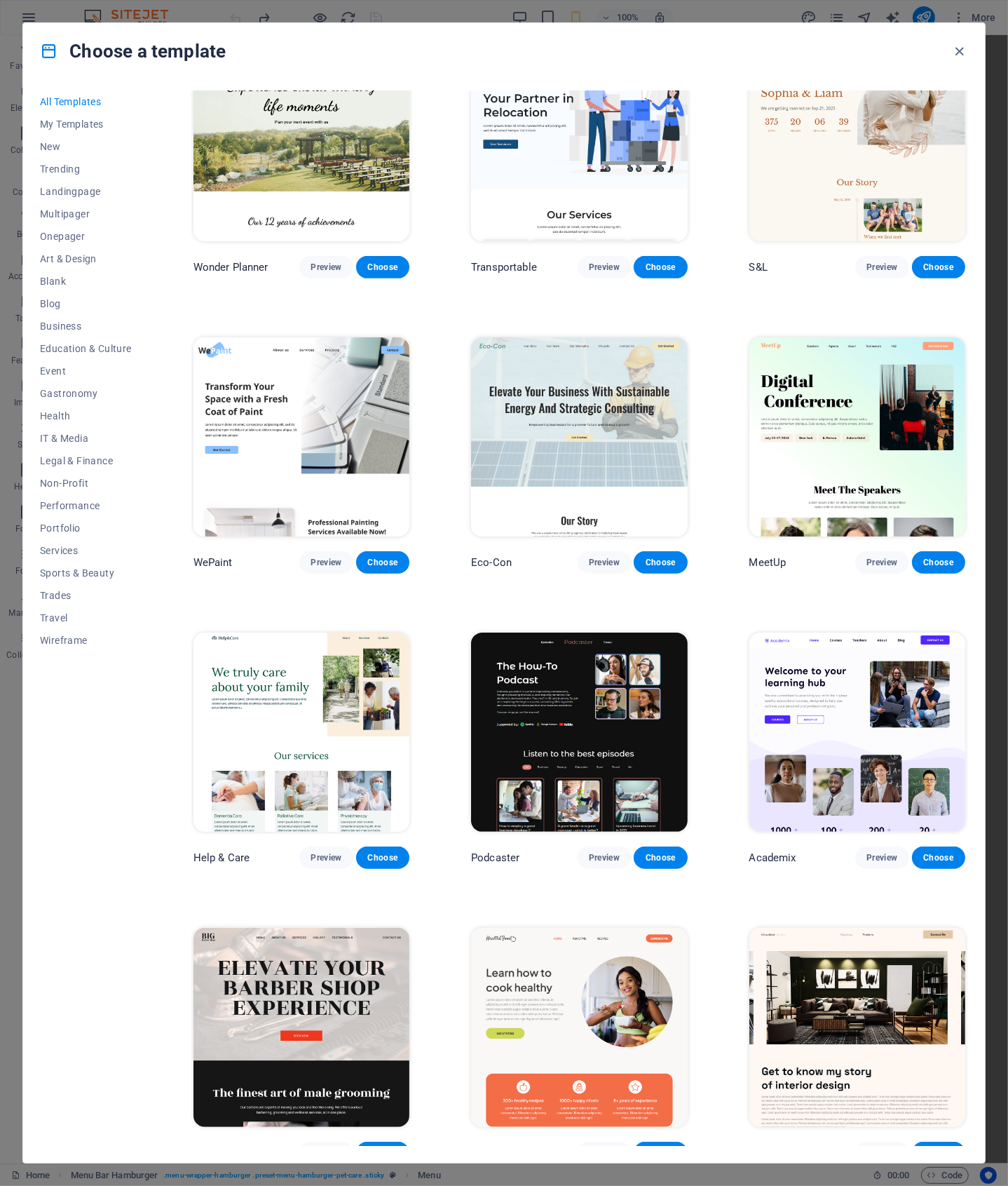
click at [360, 447] on img at bounding box center [302, 437] width 216 height 199
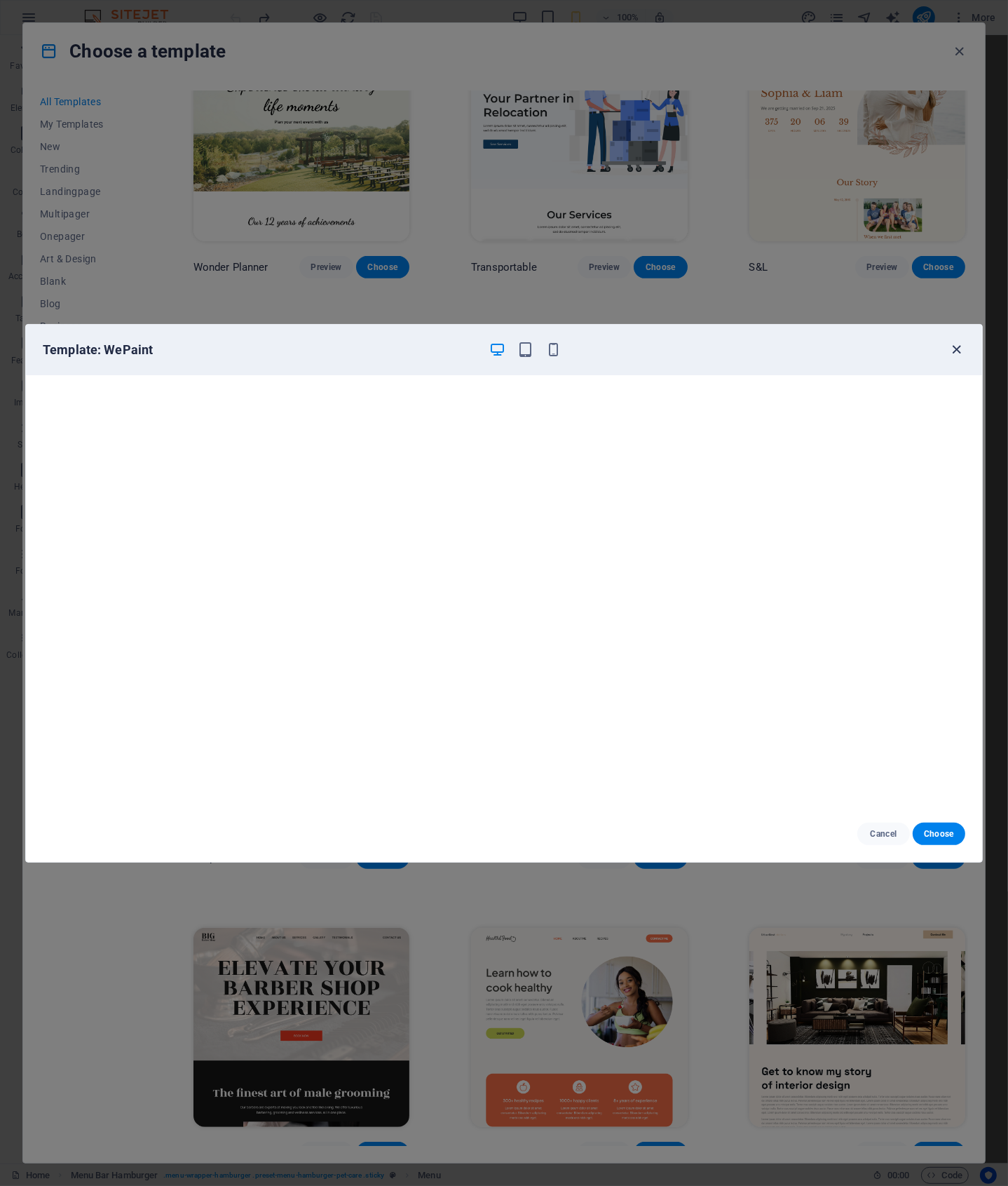
click at [953, 349] on icon "button" at bounding box center [957, 349] width 16 height 16
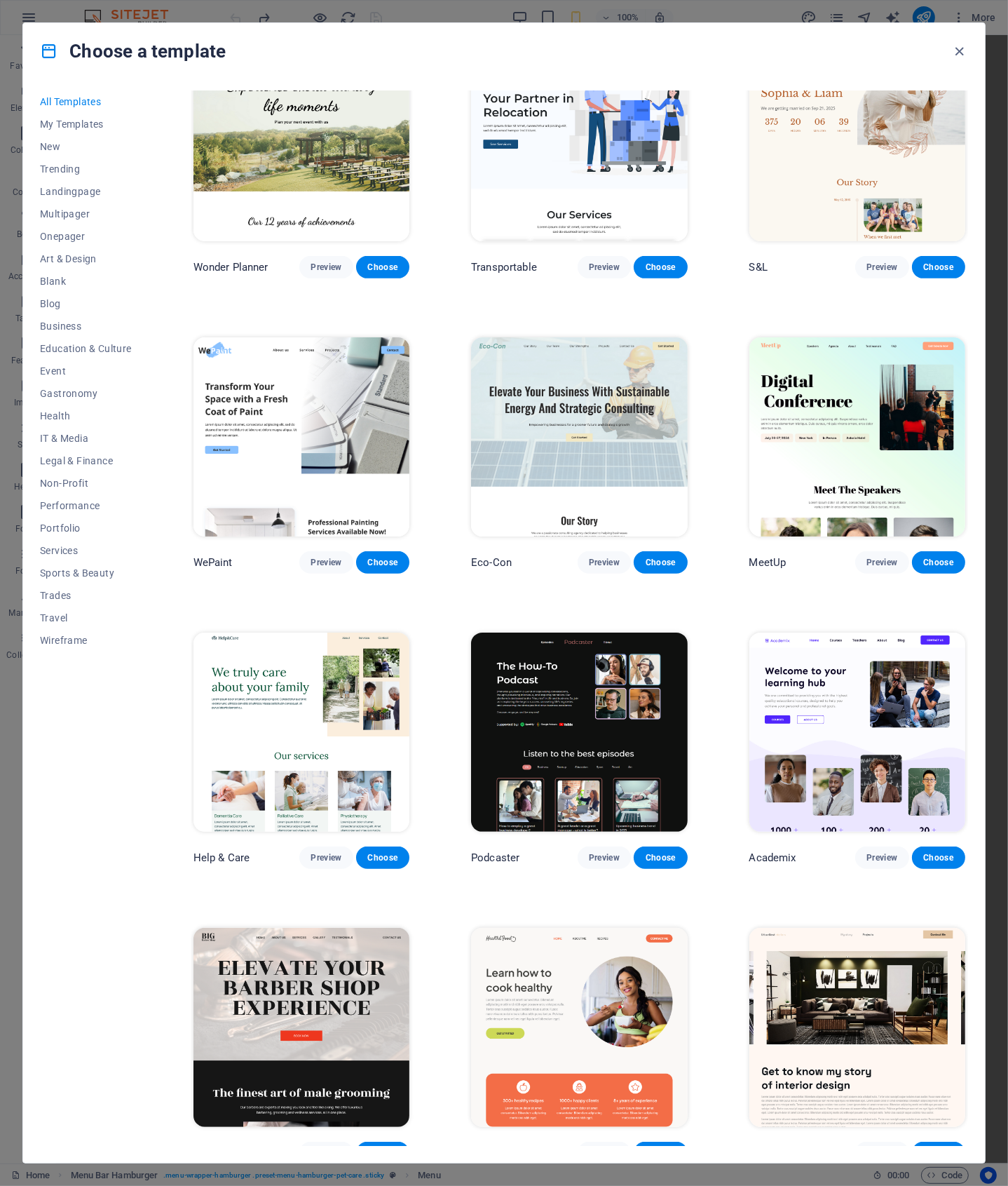
drag, startPoint x: 1007, startPoint y: 467, endPoint x: 1011, endPoint y: 480, distance: 13.6
click at [1007, 480] on html "[DOMAIN_NAME] Home Favorites Elements Columns Content Boxes Accordion Tables Fe…" at bounding box center [504, 593] width 1008 height 1186
click at [125, 671] on div "All Templates My Templates New Trending Landingpage Multipager Onepager Art & D…" at bounding box center [94, 618] width 109 height 1056
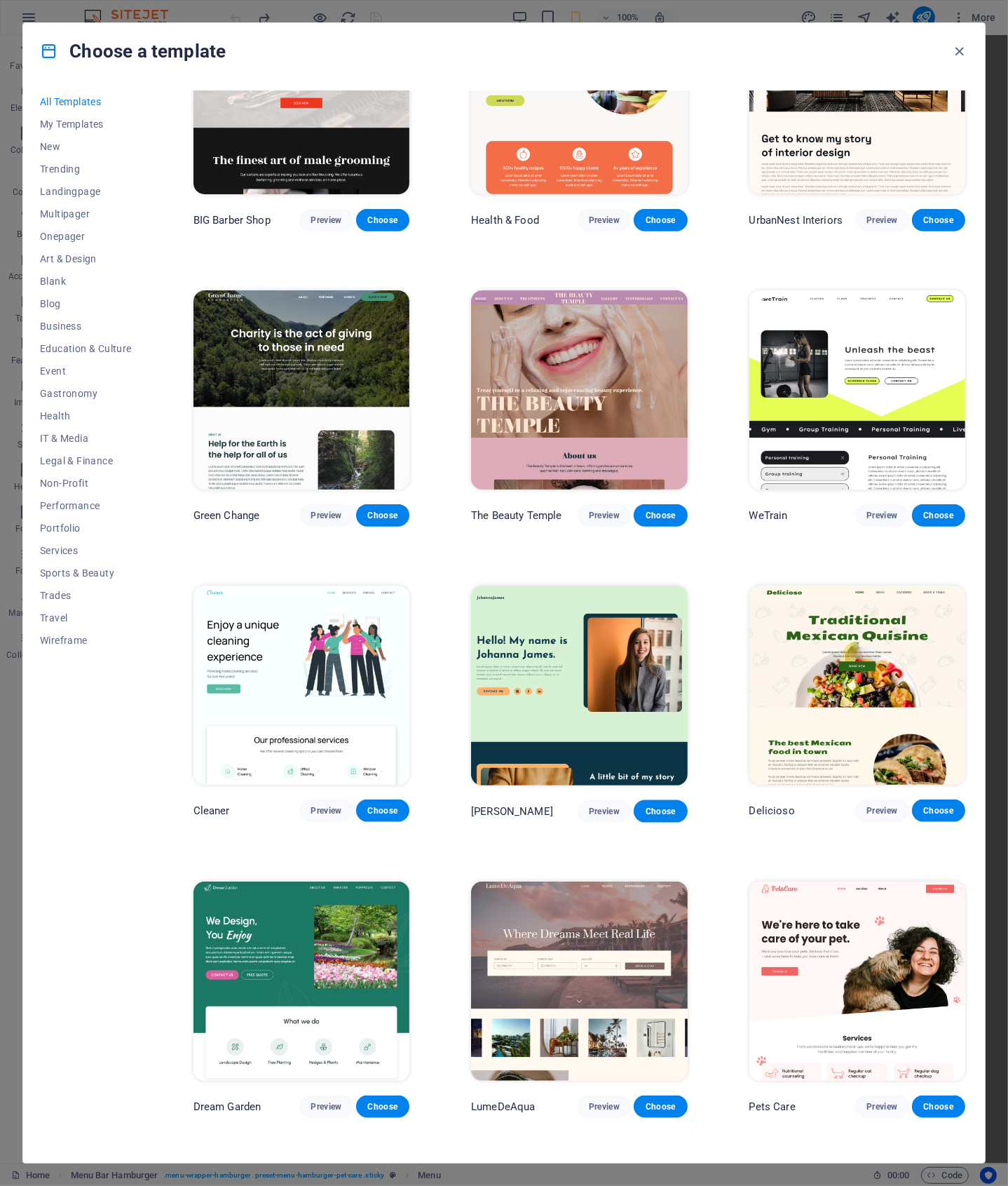
scroll to position [1625, 0]
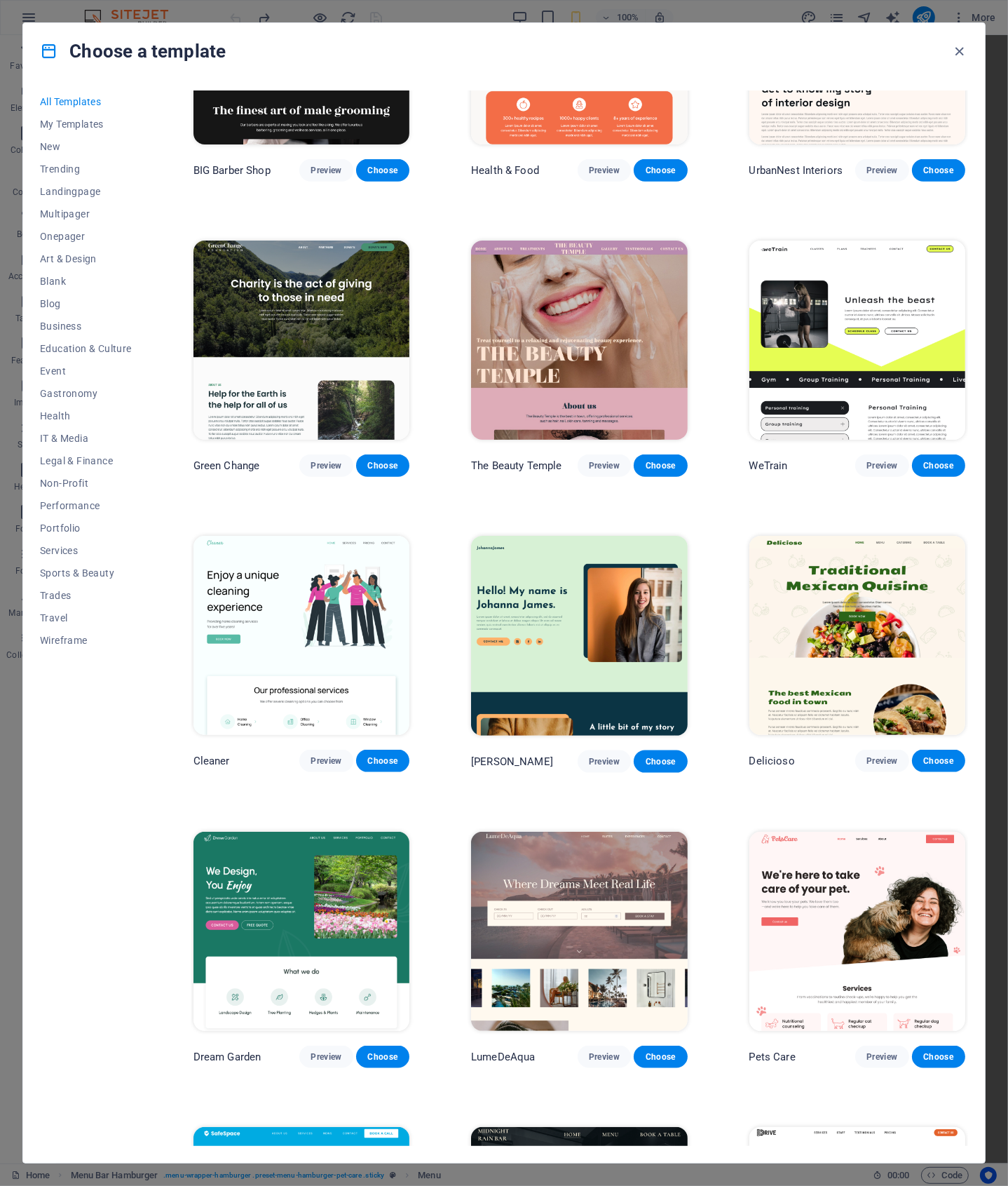
click at [867, 269] on img at bounding box center [858, 340] width 216 height 199
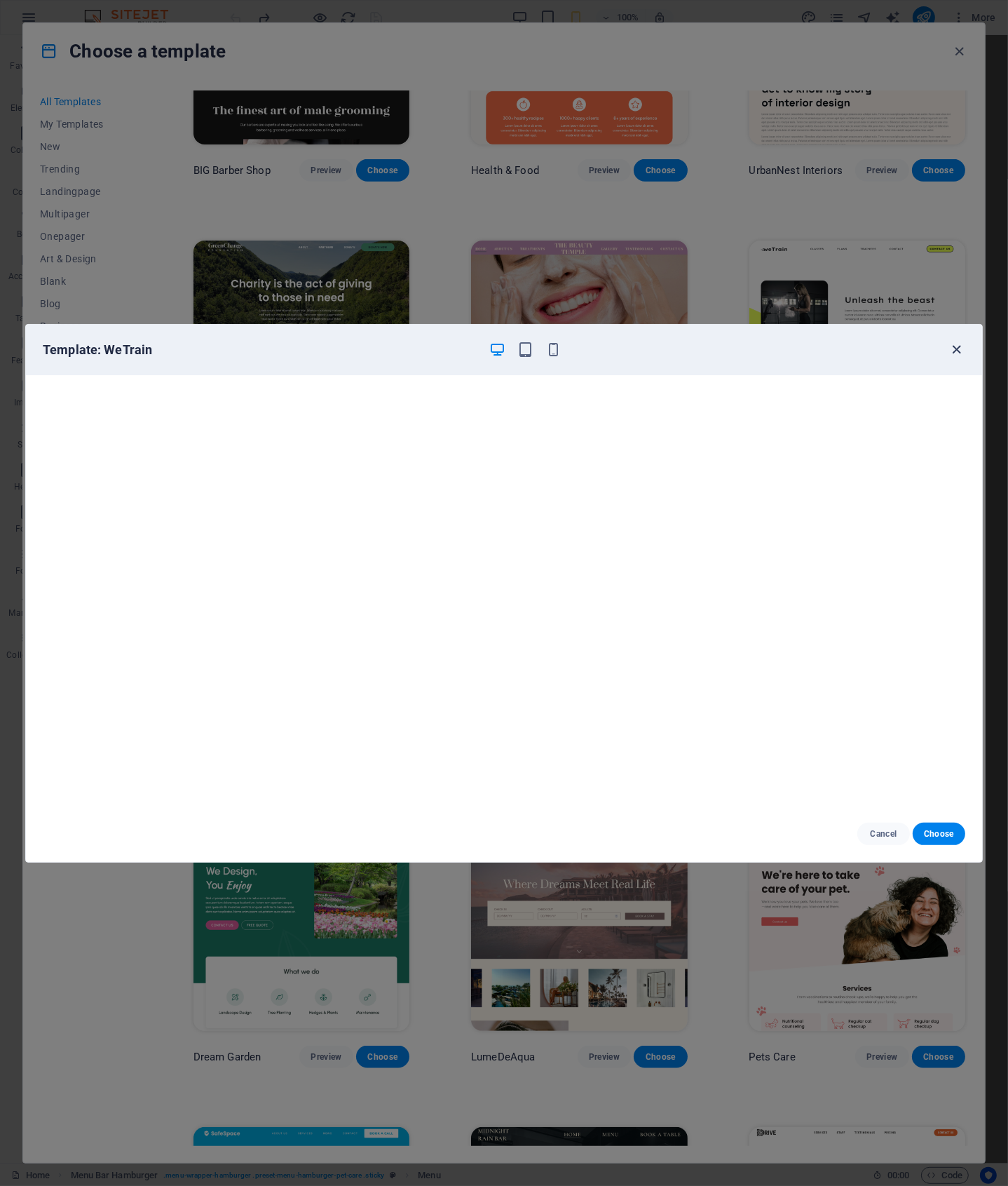
click at [954, 351] on icon "button" at bounding box center [957, 349] width 16 height 16
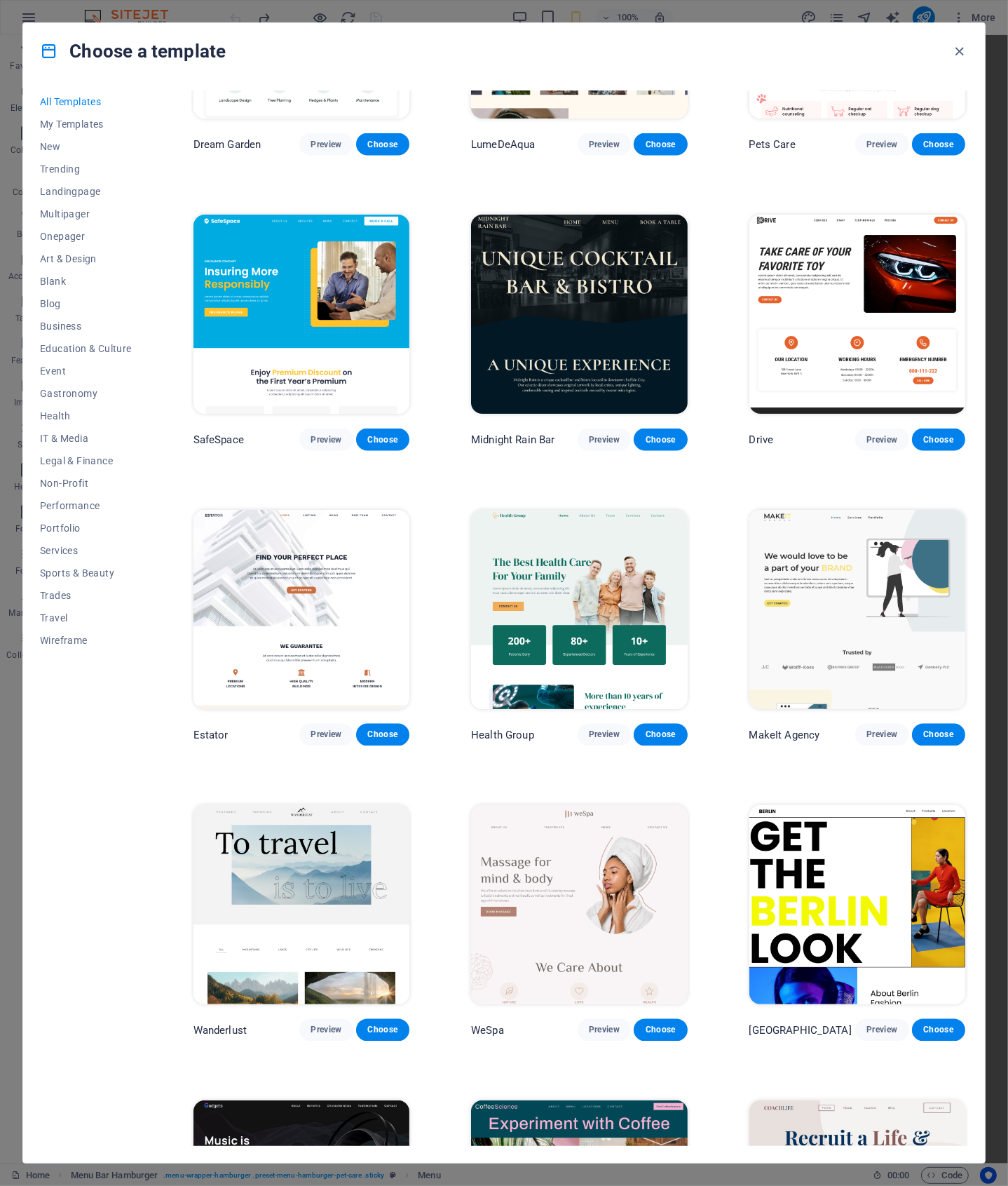
scroll to position [2576, 0]
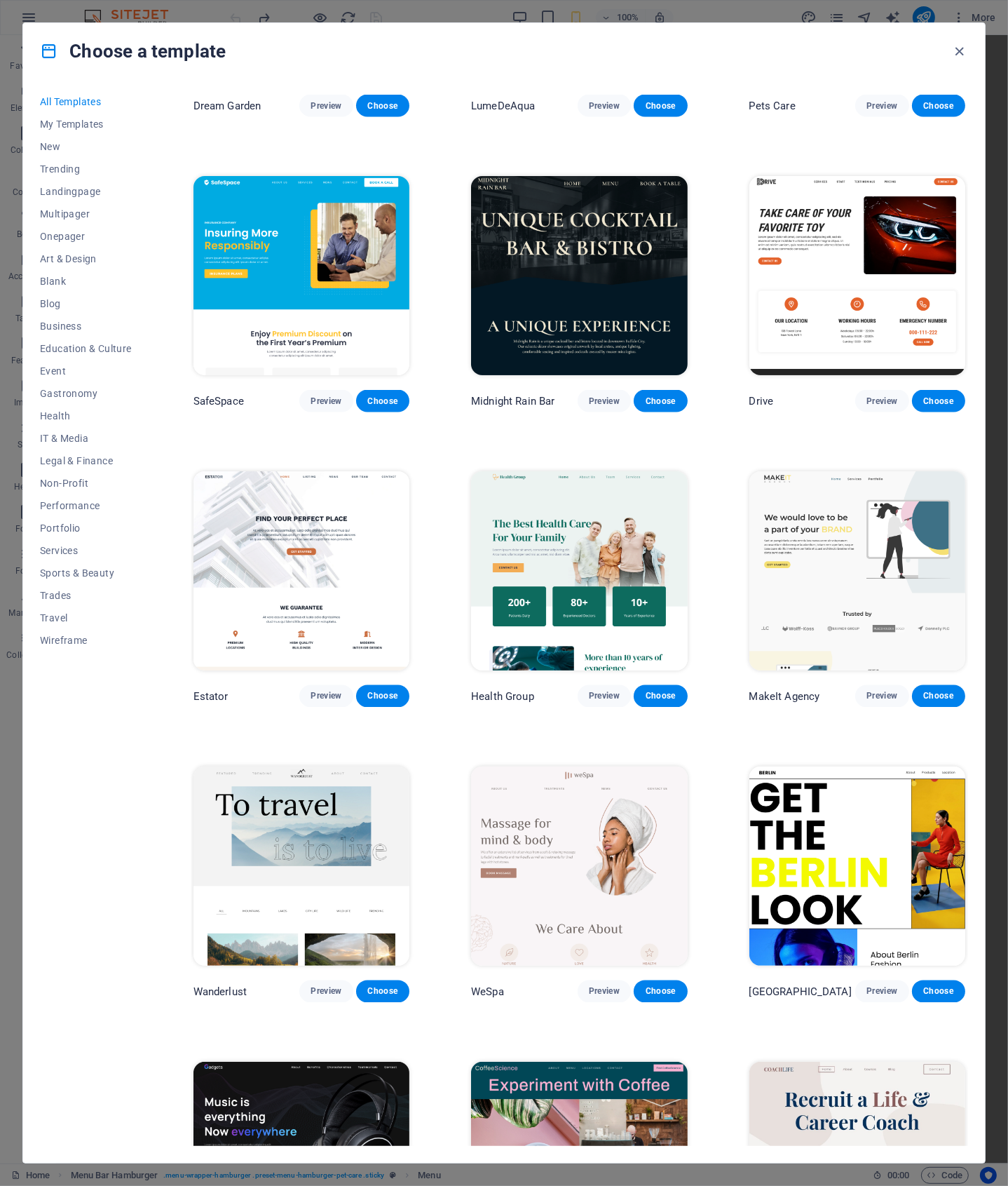
click at [835, 248] on img at bounding box center [858, 275] width 216 height 199
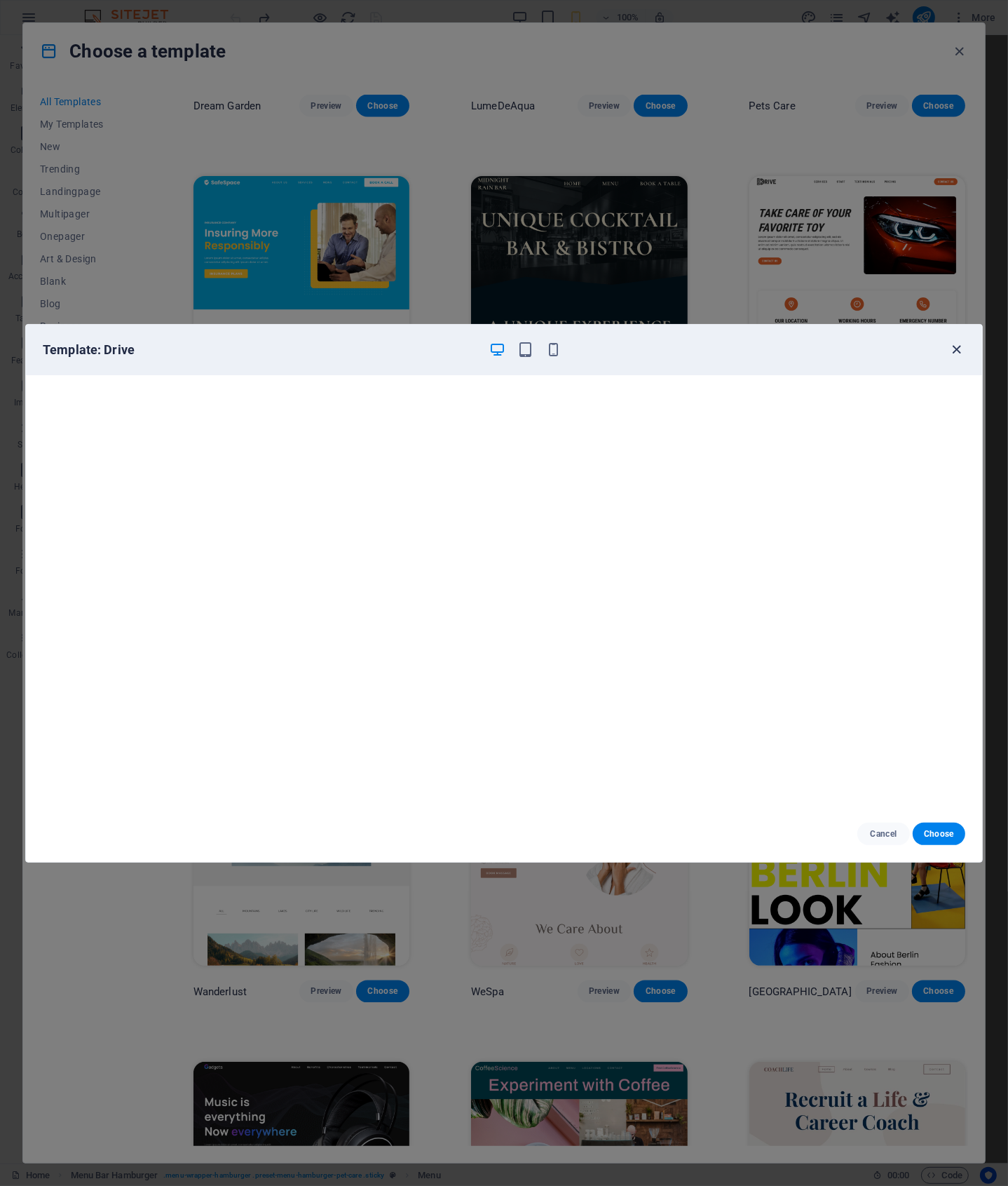
click at [954, 348] on icon "button" at bounding box center [957, 349] width 16 height 16
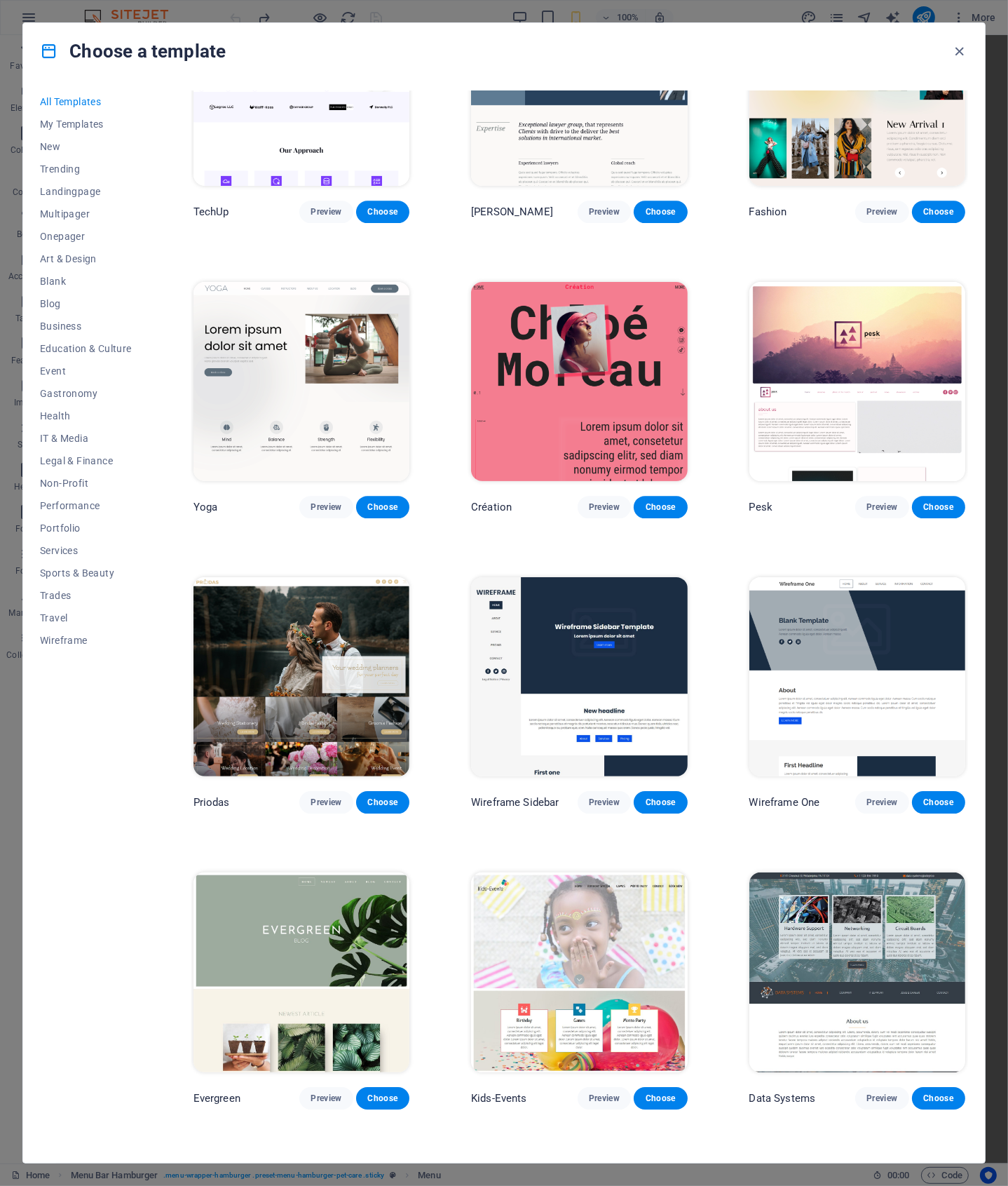
scroll to position [4651, 0]
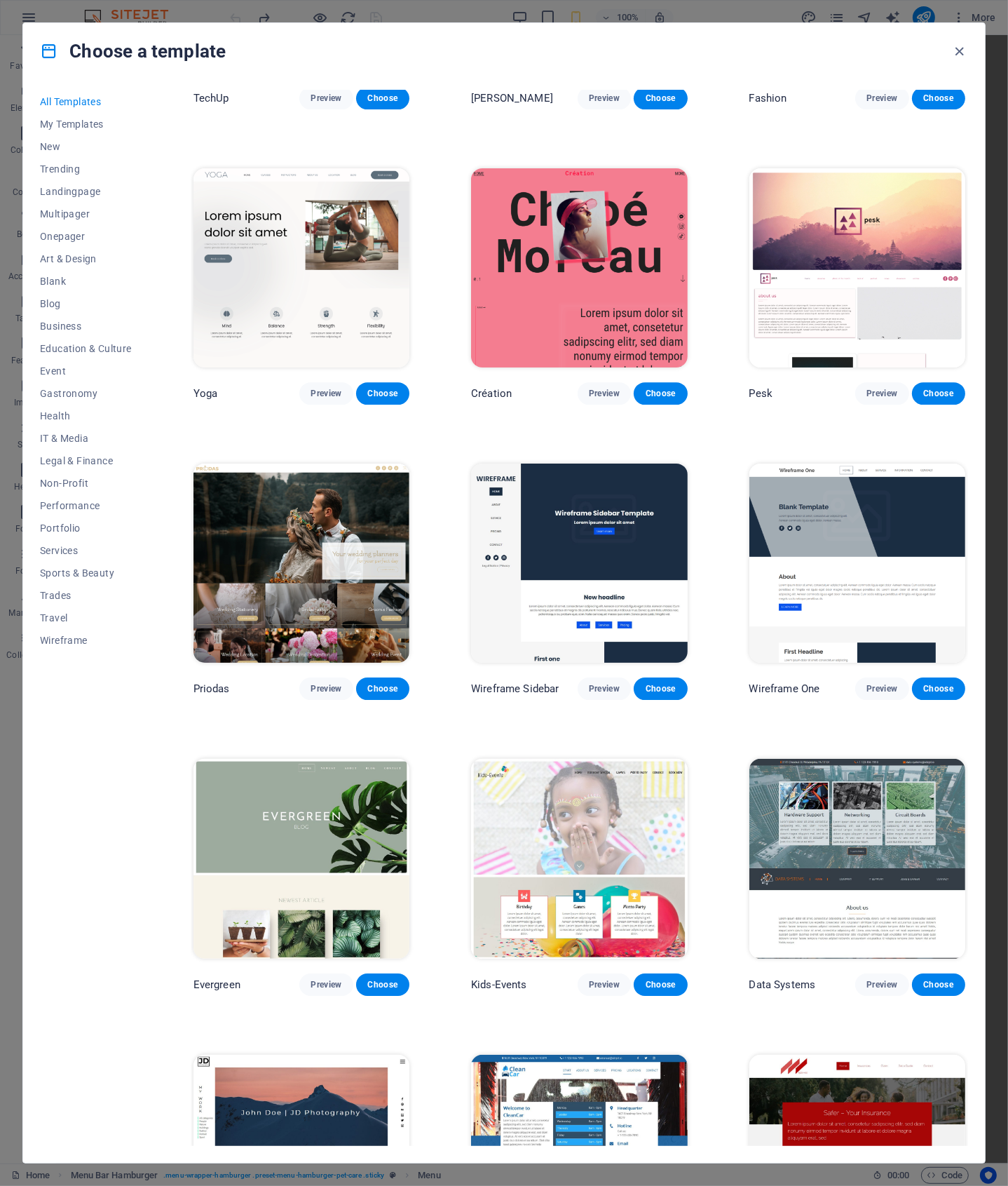
click at [835, 284] on img at bounding box center [858, 268] width 216 height 199
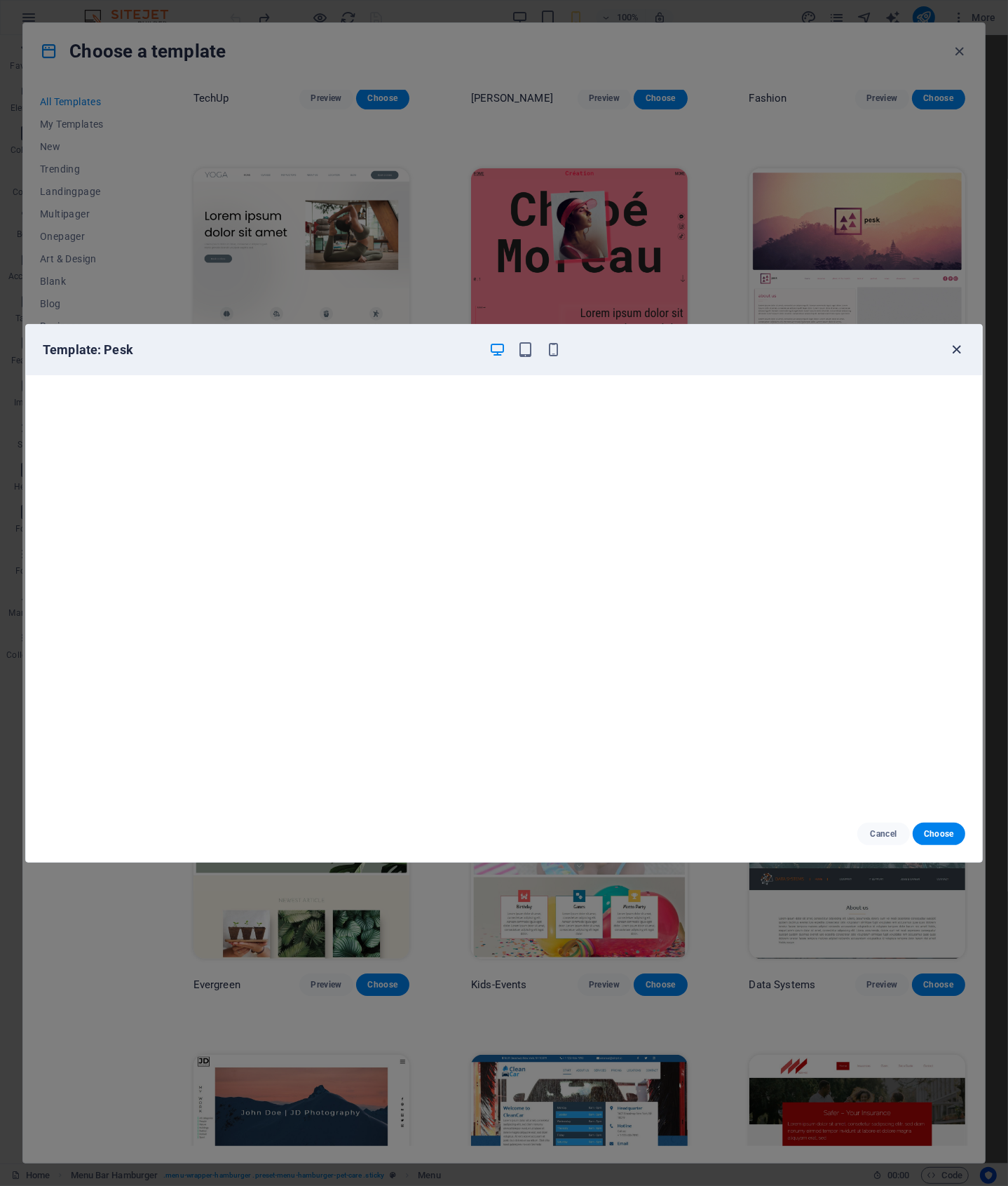
click at [954, 347] on icon "button" at bounding box center [957, 349] width 16 height 16
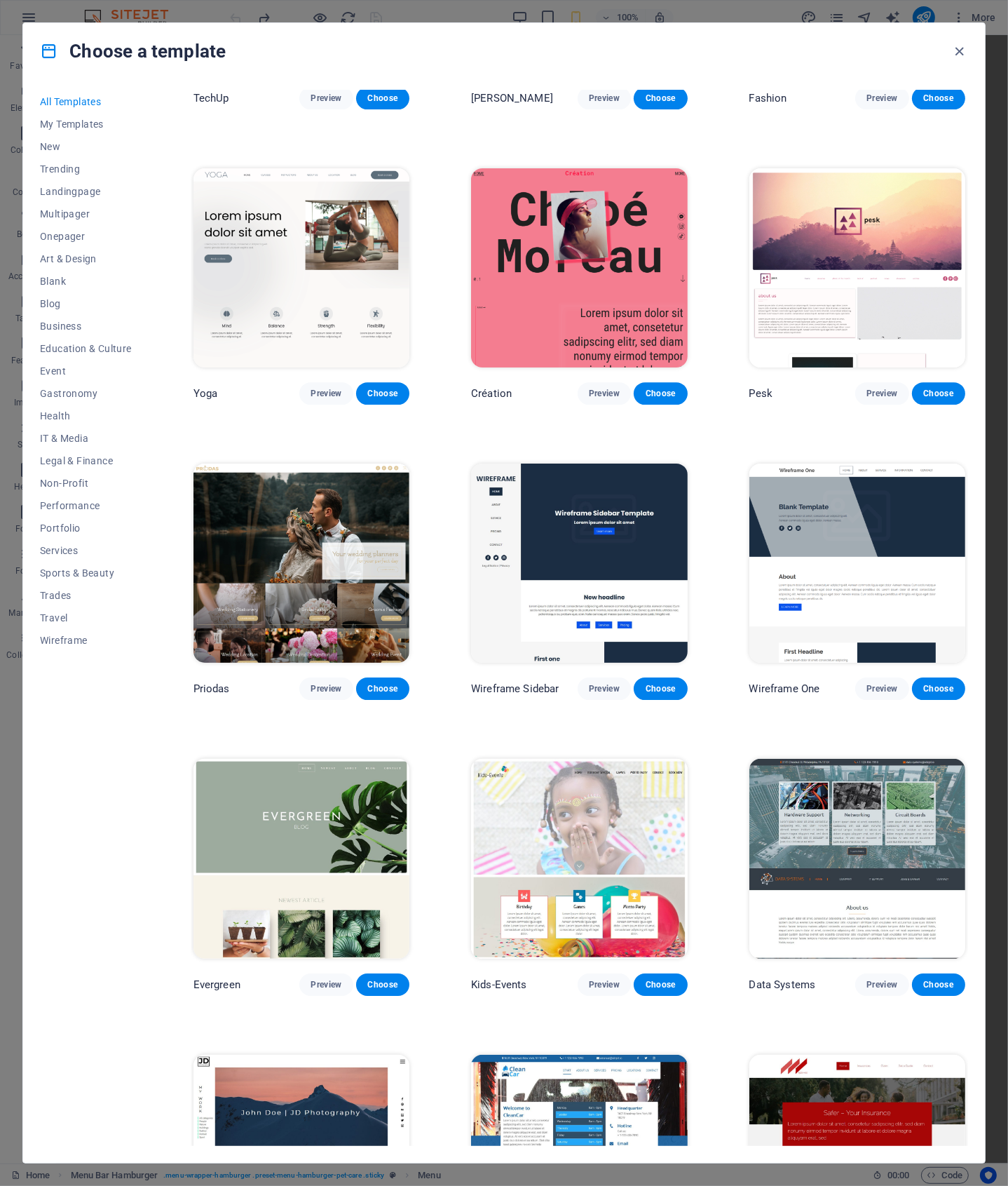
drag, startPoint x: 968, startPoint y: 413, endPoint x: 973, endPoint y: 436, distance: 23.5
click at [973, 436] on div "All Templates My Templates New Trending Landingpage Multipager Onepager Art & D…" at bounding box center [504, 620] width 962 height 1084
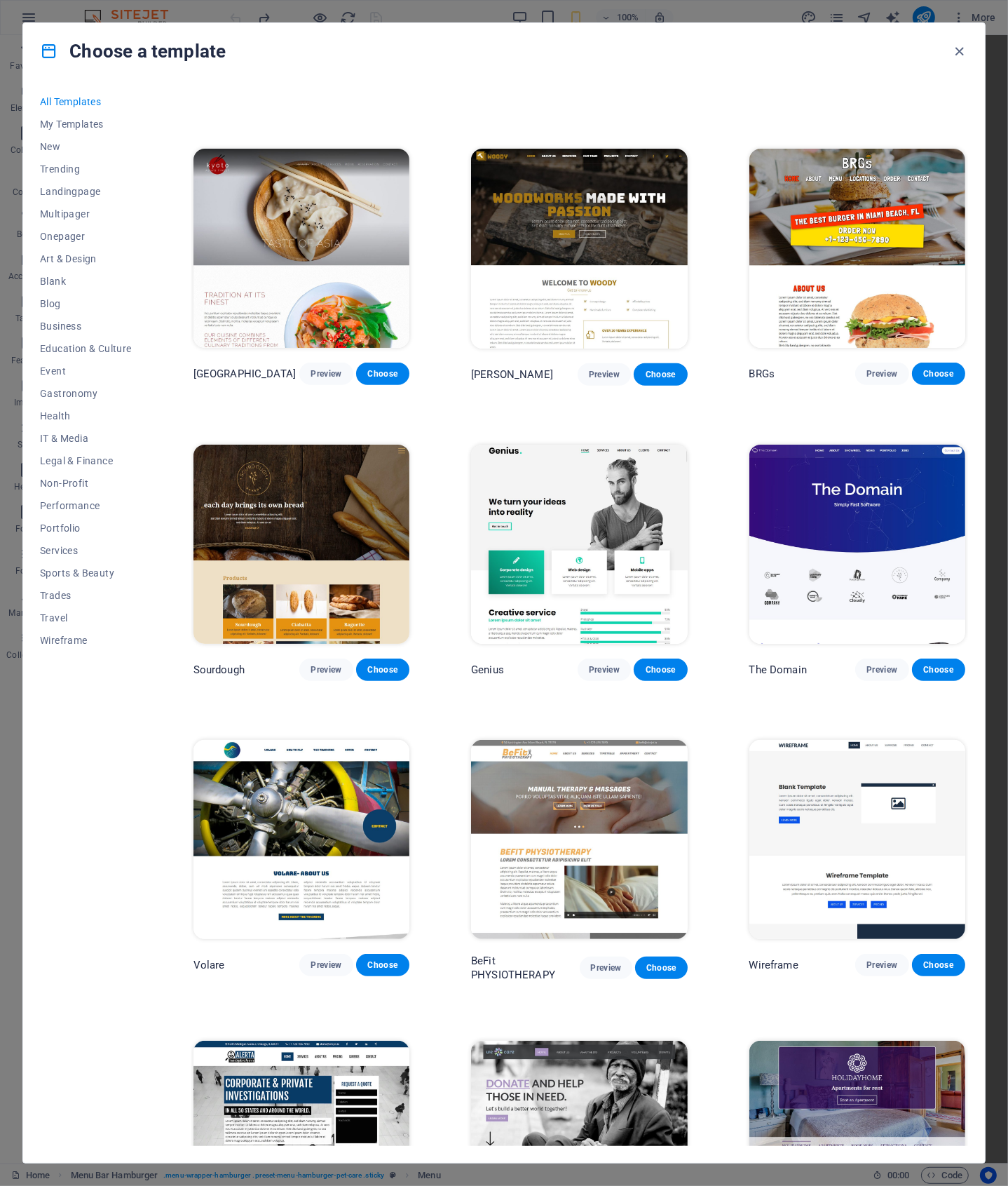
scroll to position [6789, 0]
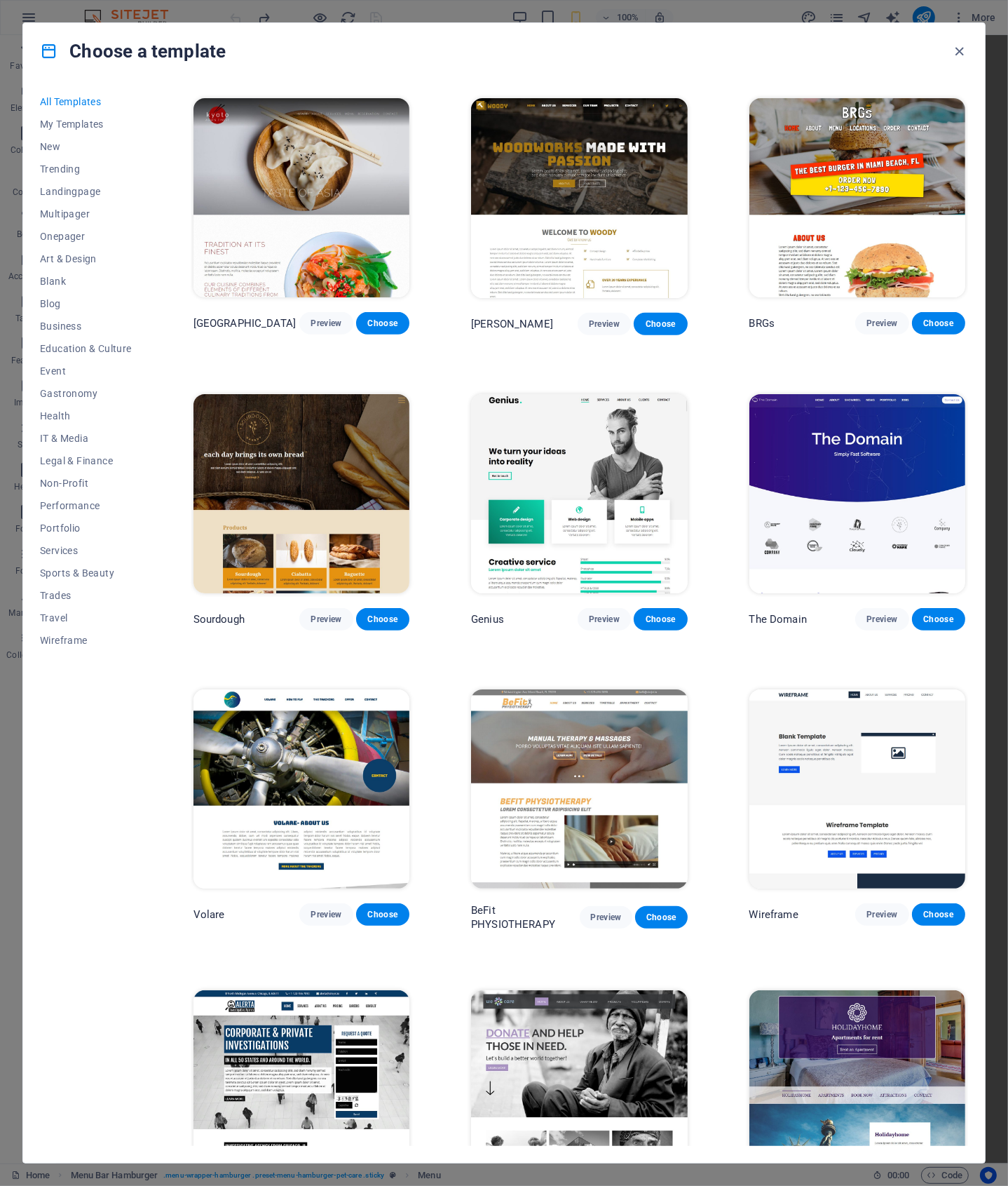
click at [610, 423] on img at bounding box center [579, 493] width 216 height 199
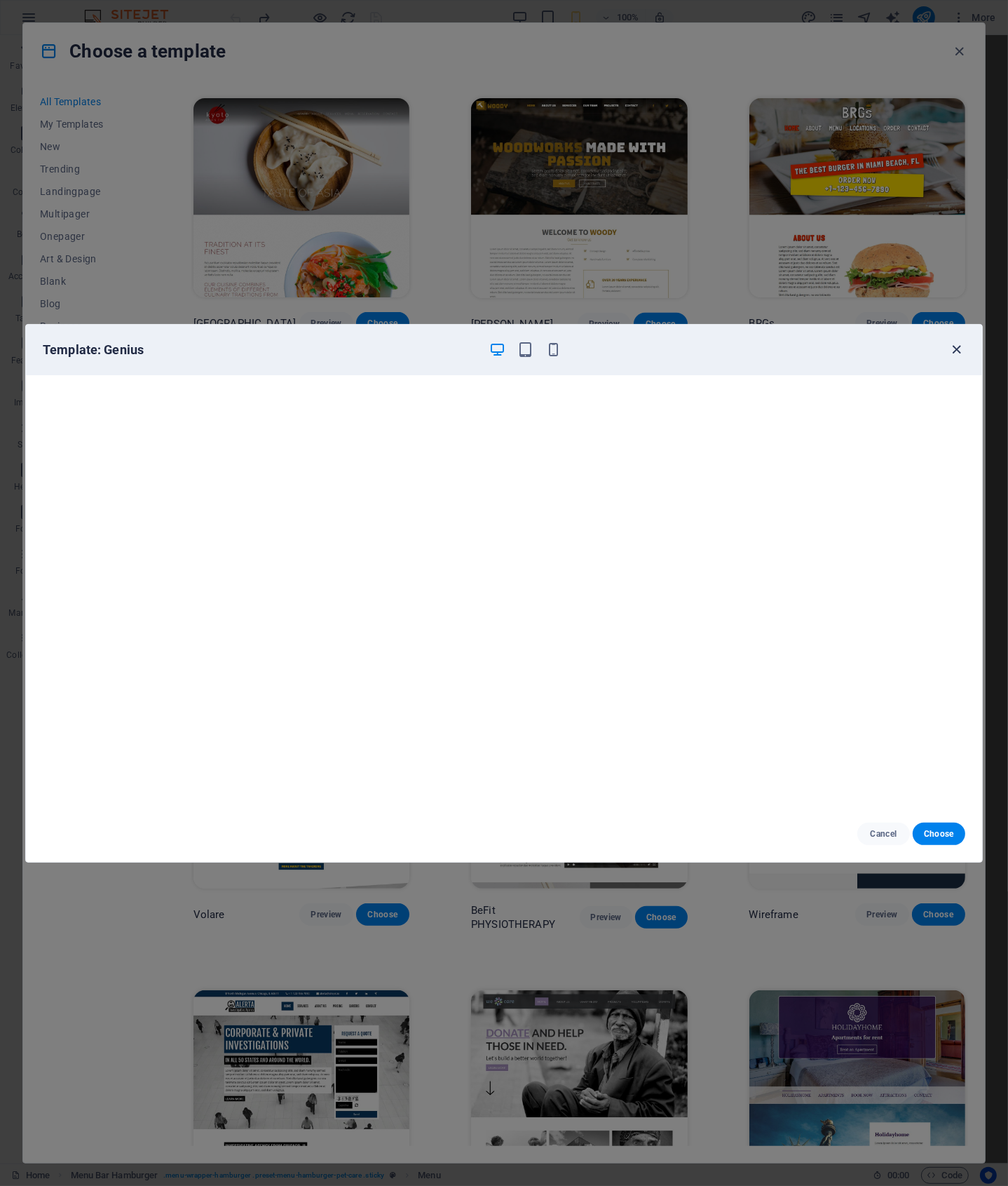
click at [954, 348] on icon "button" at bounding box center [957, 349] width 16 height 16
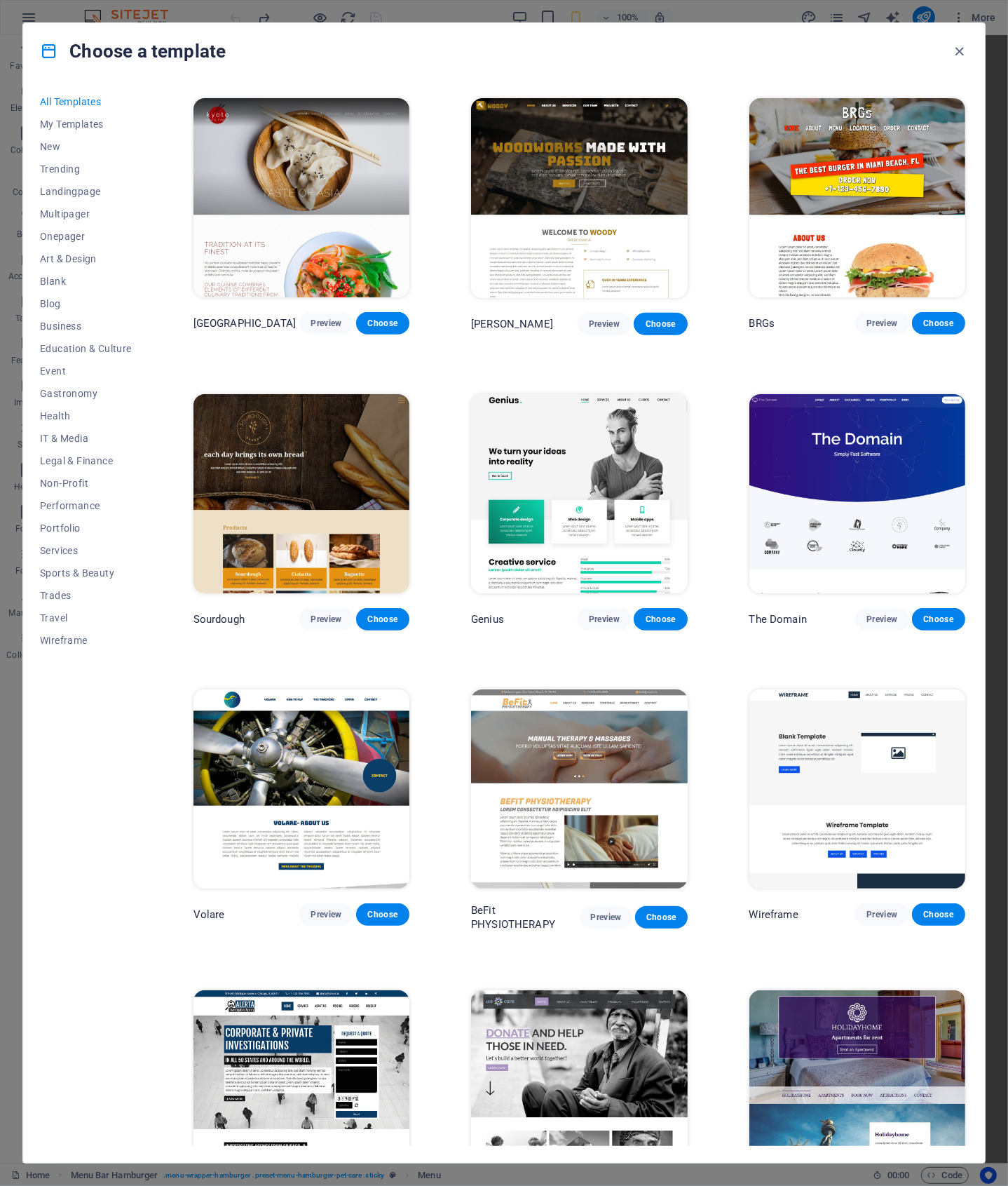
click at [606, 416] on img at bounding box center [579, 493] width 216 height 199
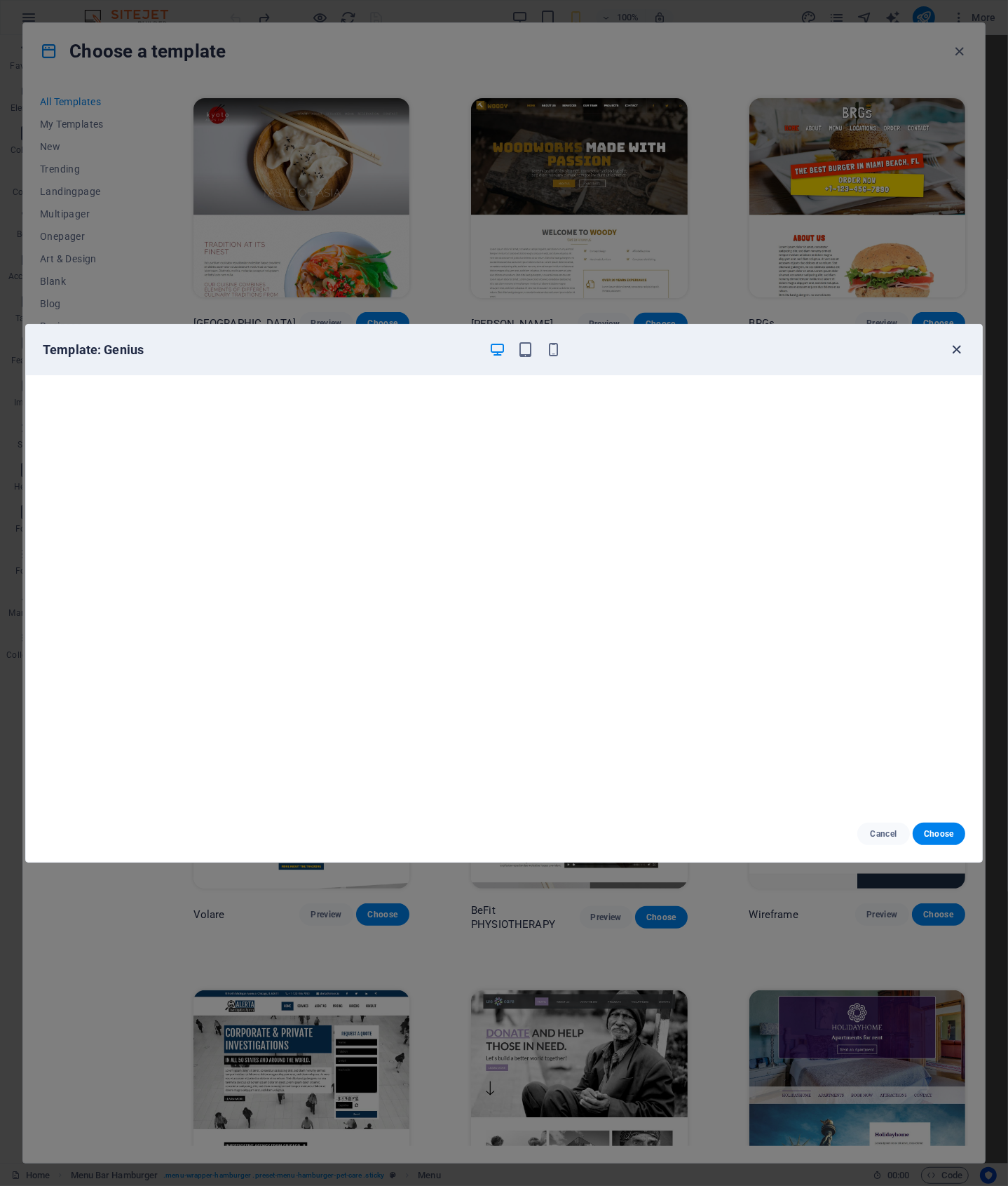
click at [954, 348] on icon "button" at bounding box center [957, 349] width 16 height 16
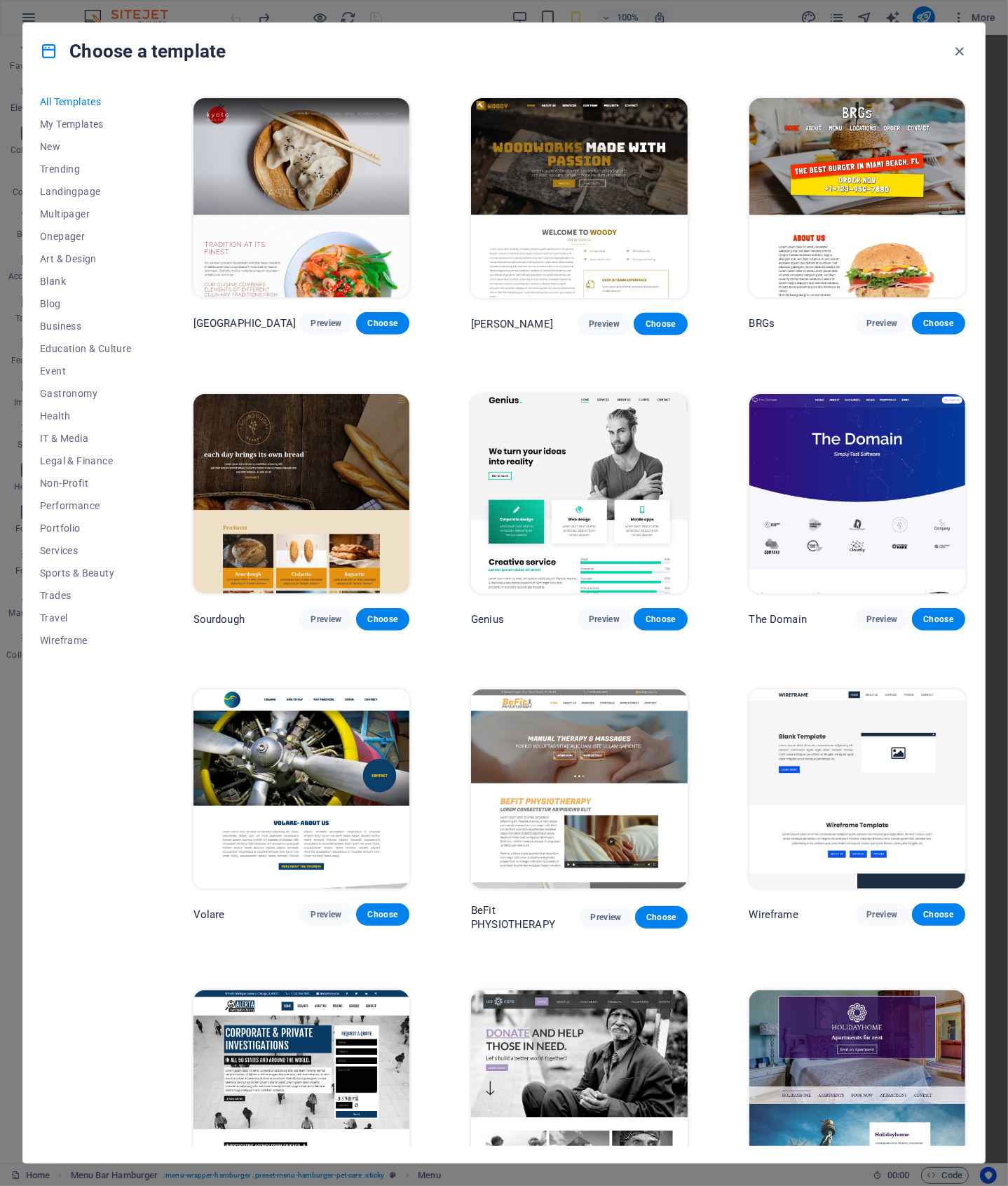
drag, startPoint x: 965, startPoint y: 540, endPoint x: 966, endPoint y: 566, distance: 26.0
click at [966, 566] on div "SugarDough Preview Choose Career Jobs Preview Choose Nova Consulting Preview Ch…" at bounding box center [579, 618] width 777 height 1056
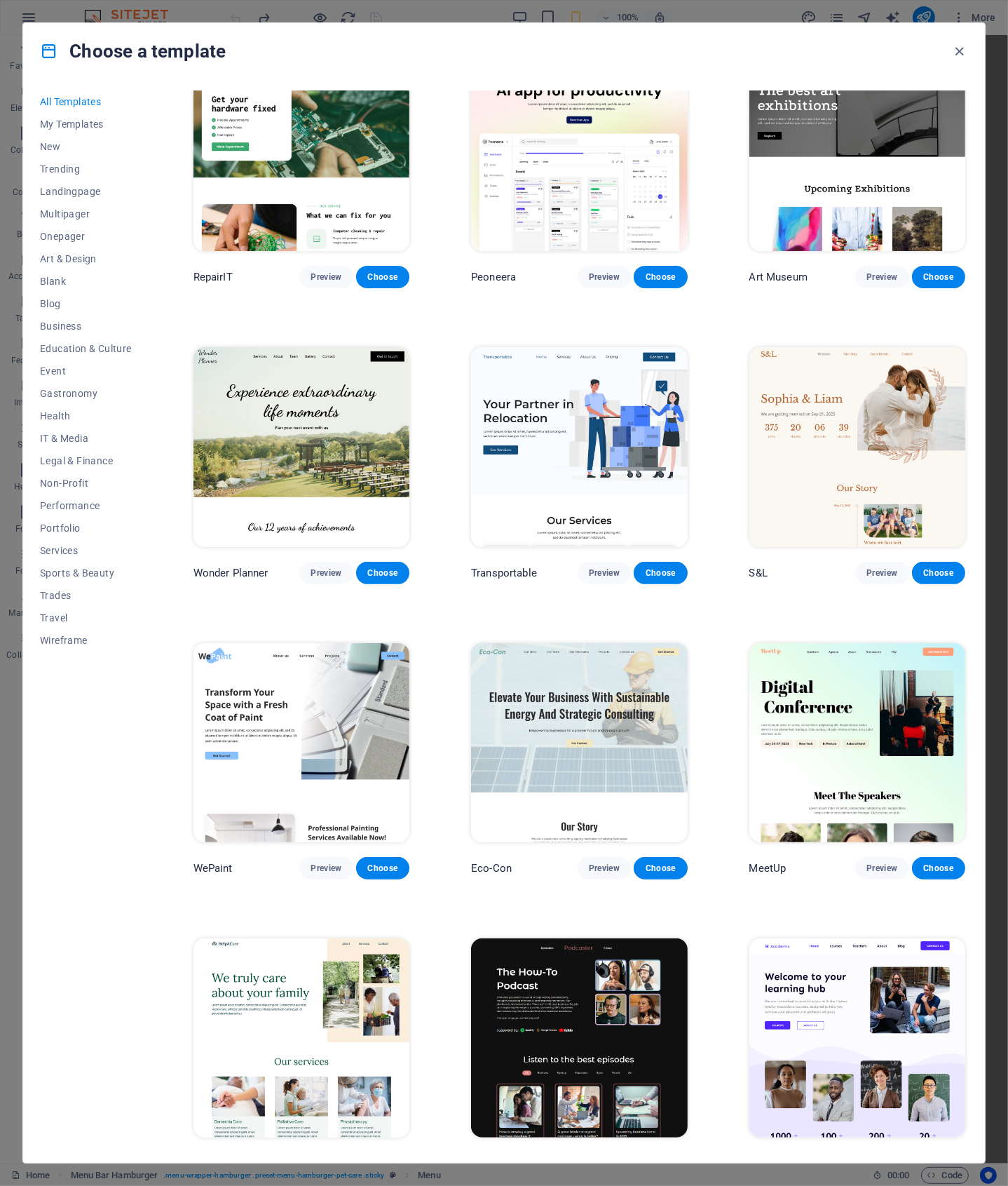
scroll to position [388, 0]
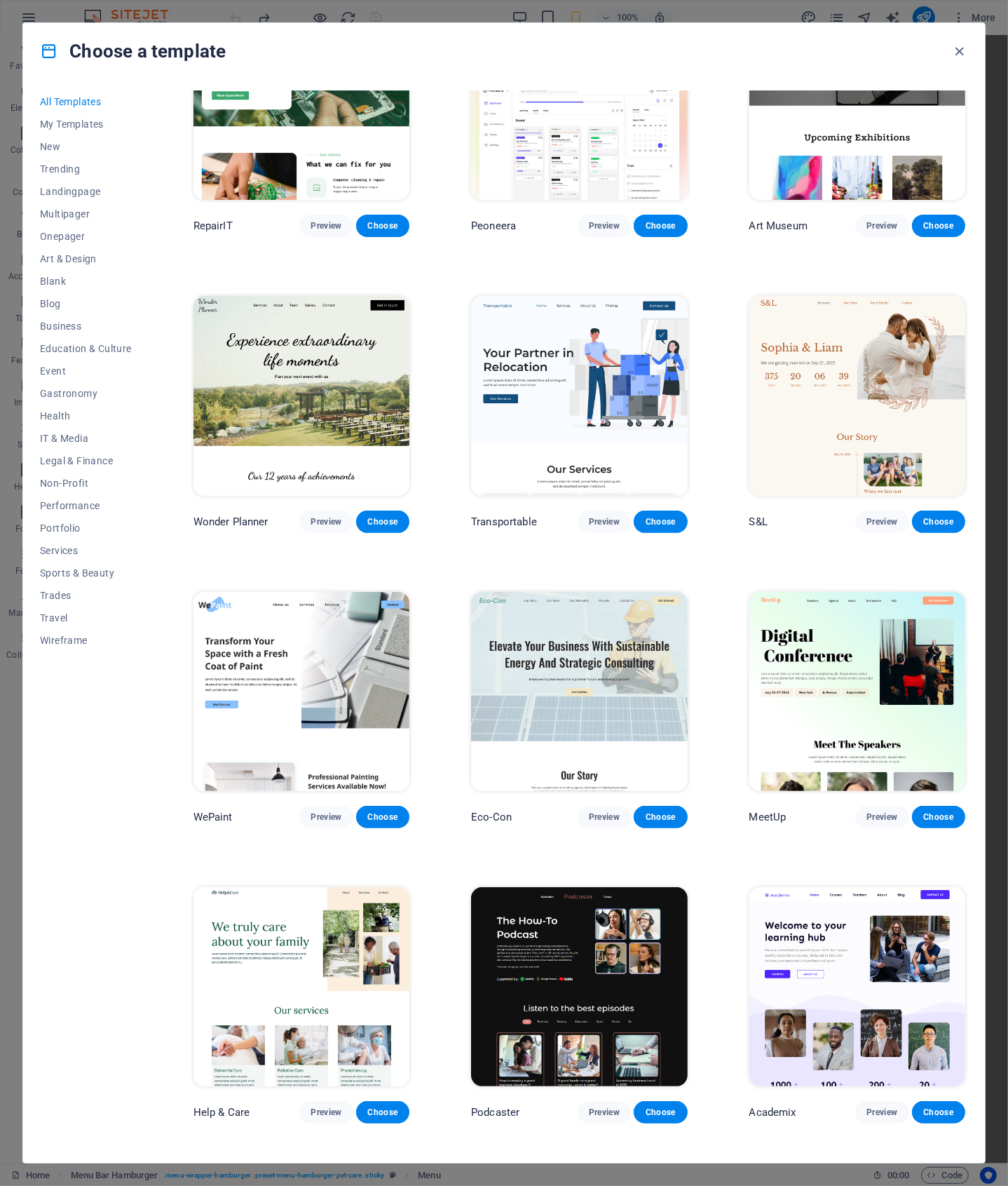
click at [593, 431] on img at bounding box center [579, 396] width 216 height 199
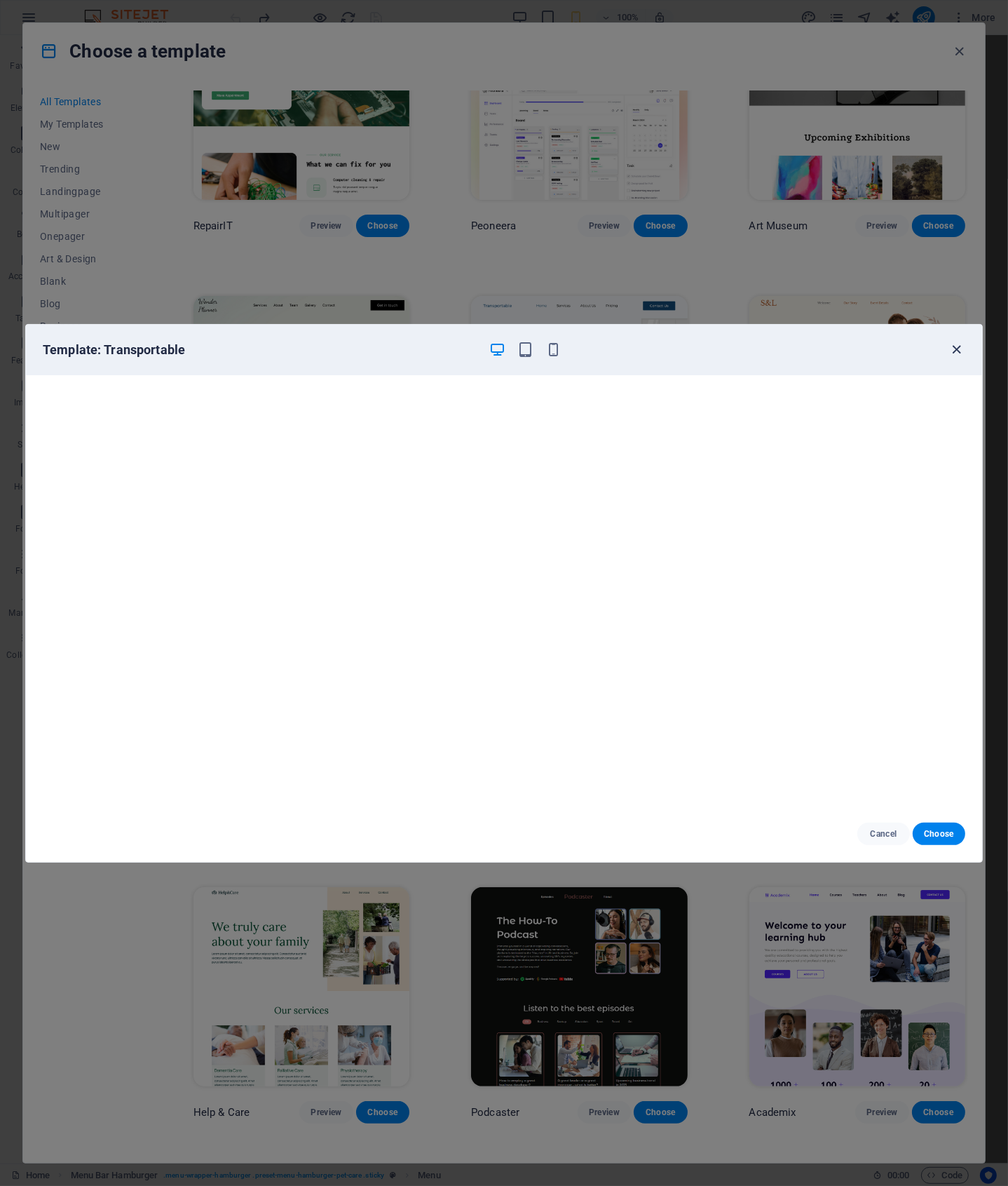
click at [962, 347] on icon "button" at bounding box center [957, 349] width 16 height 16
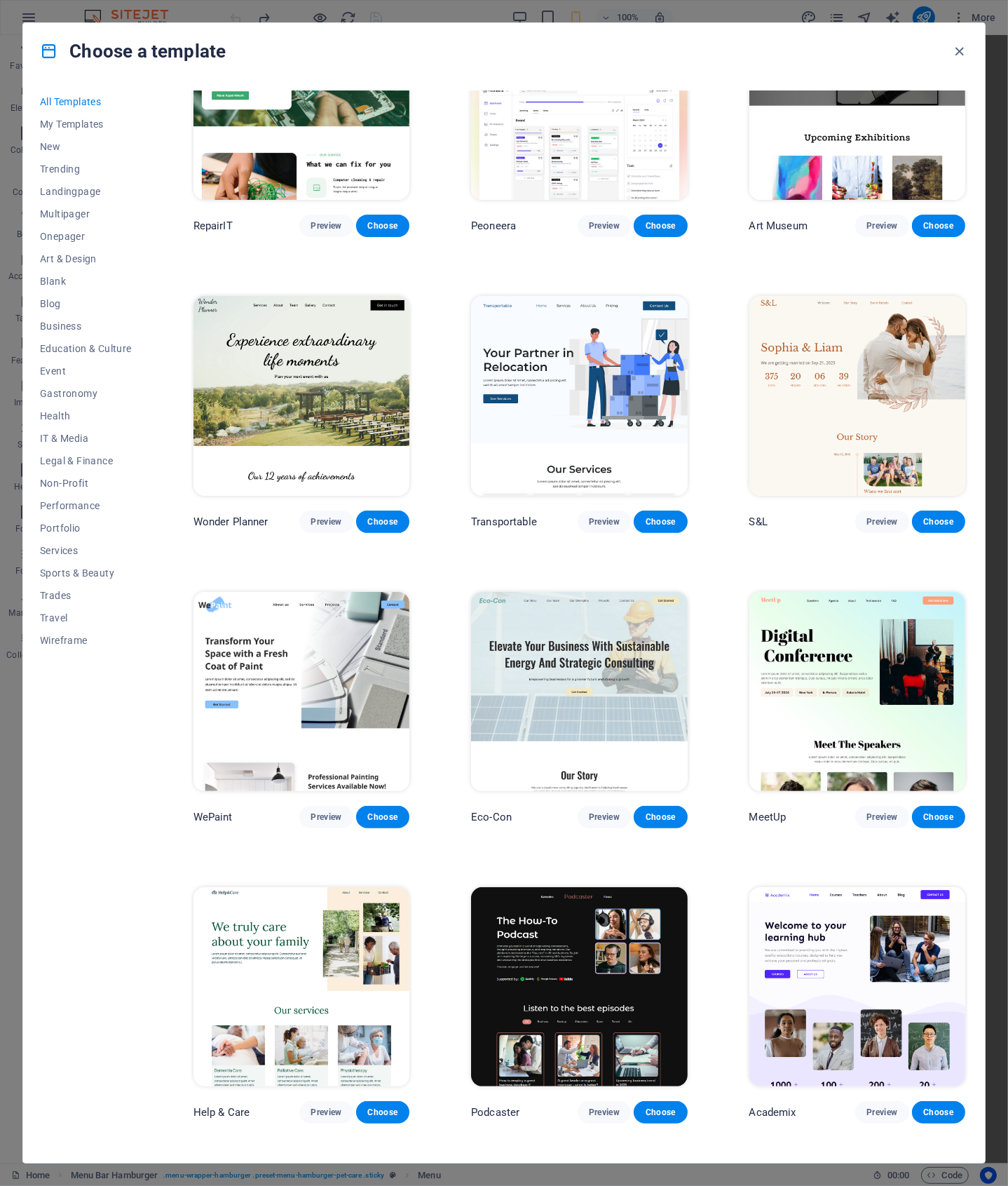
drag, startPoint x: 965, startPoint y: 159, endPoint x: 965, endPoint y: 175, distance: 16.0
click at [965, 175] on div "[GEOGRAPHIC_DATA] Preview Choose" at bounding box center [857, 118] width 221 height 239
click at [342, 663] on img at bounding box center [302, 692] width 216 height 199
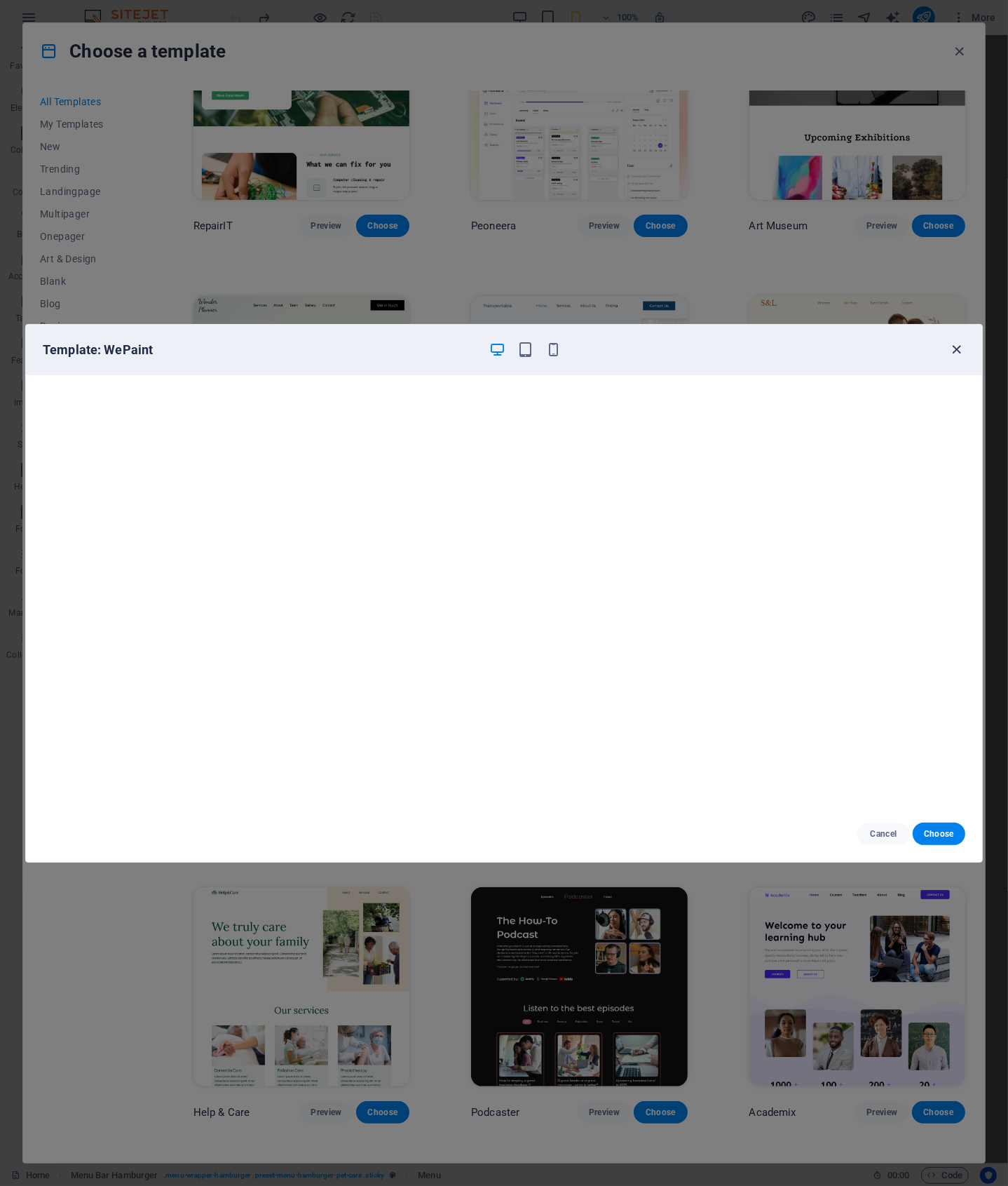
click at [954, 348] on icon "button" at bounding box center [957, 349] width 16 height 16
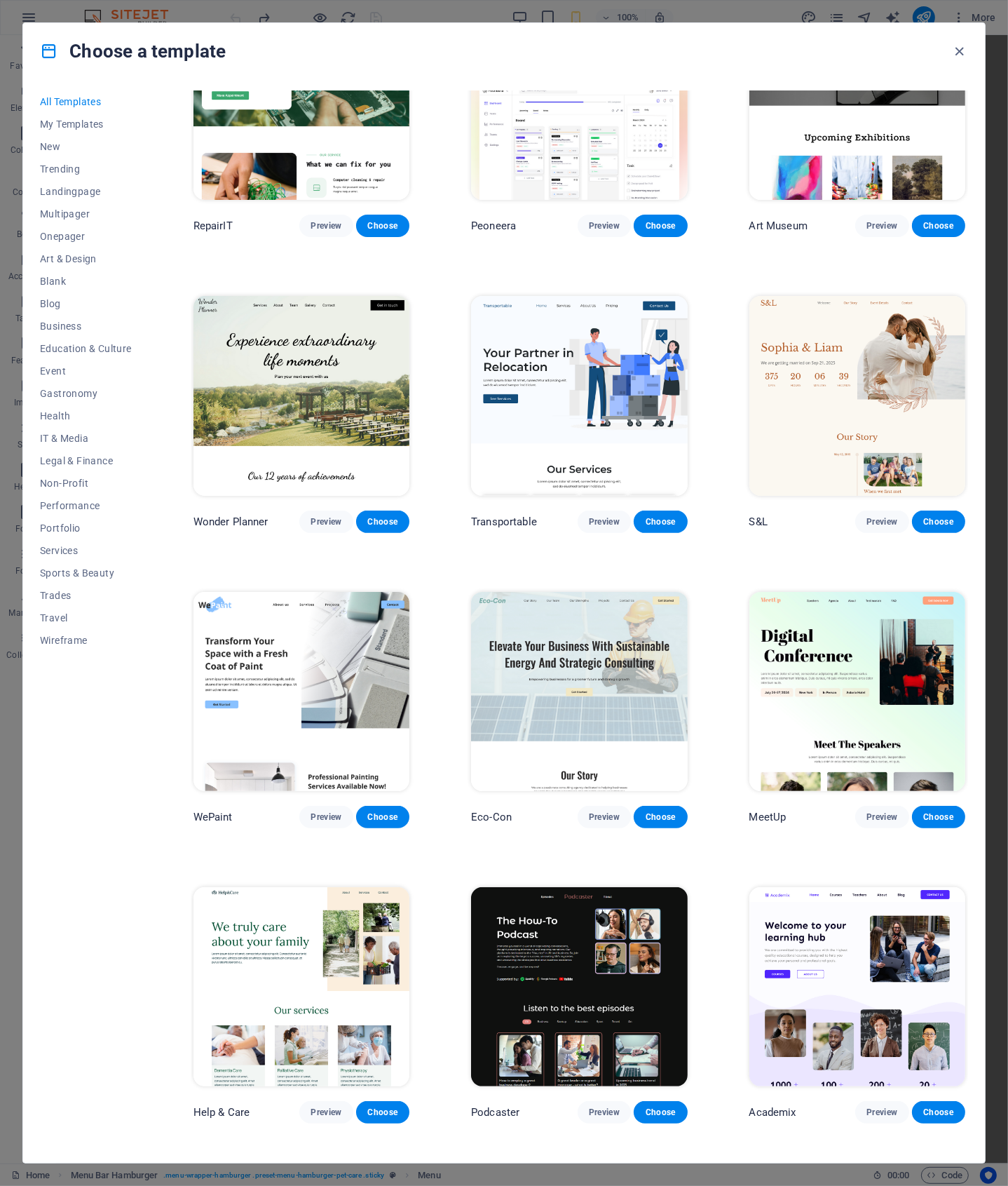
click at [830, 961] on img at bounding box center [858, 987] width 216 height 199
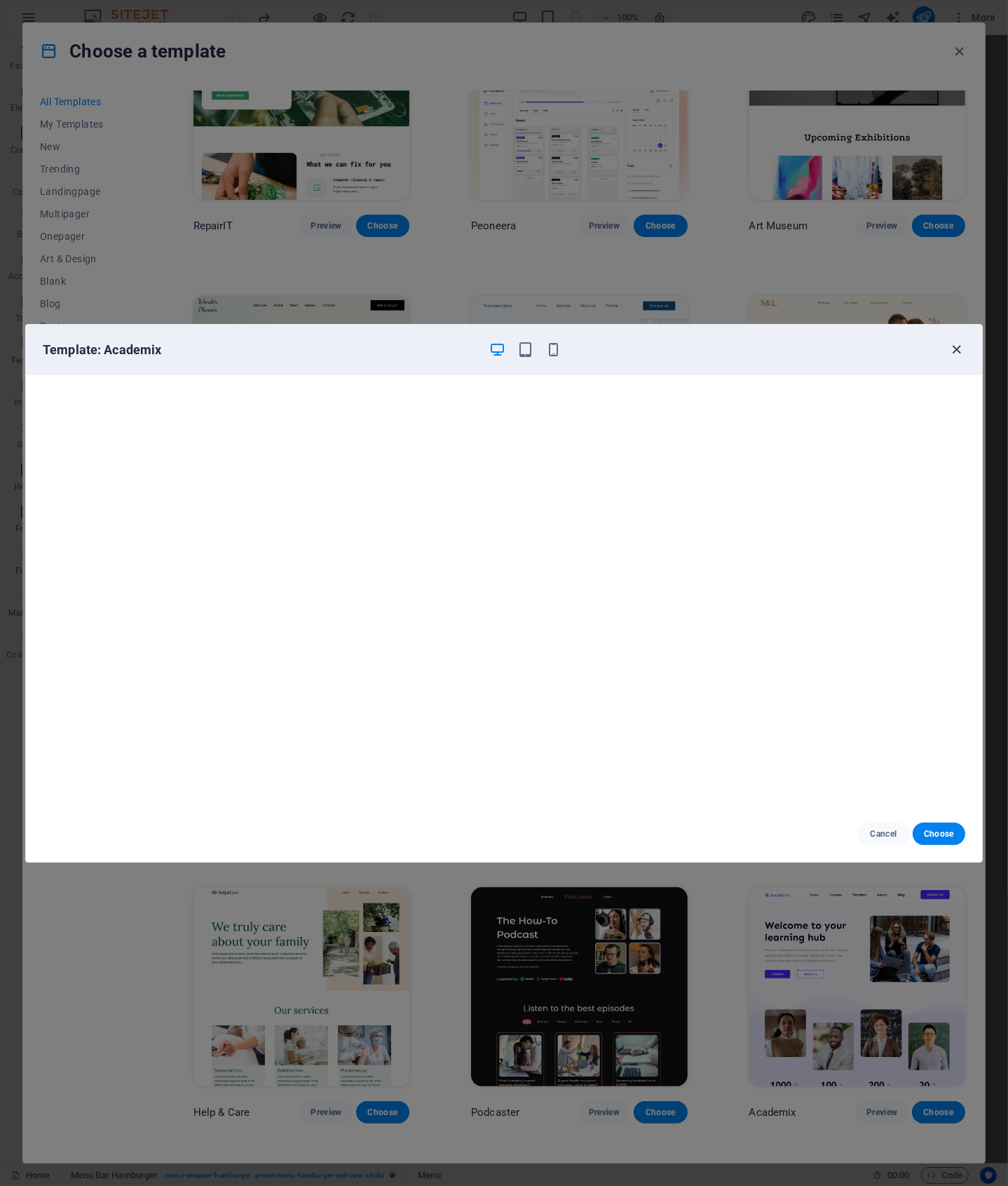
click at [958, 347] on icon "button" at bounding box center [957, 349] width 16 height 16
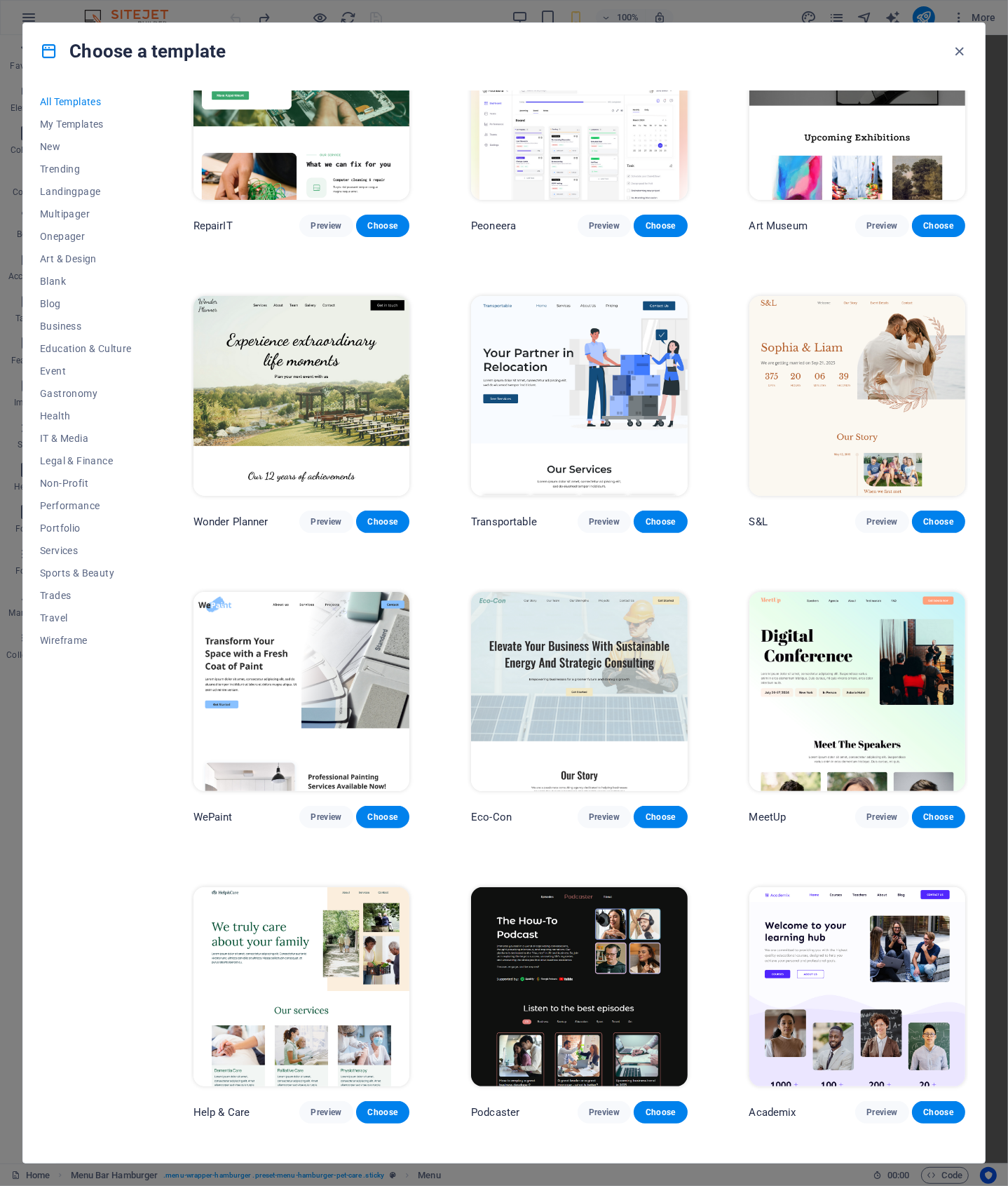
drag, startPoint x: 965, startPoint y: 157, endPoint x: 971, endPoint y: 160, distance: 6.7
click at [969, 168] on div "All Templates My Templates New Trending Landingpage Multipager Onepager Art & D…" at bounding box center [504, 620] width 962 height 1084
drag, startPoint x: 965, startPoint y: 156, endPoint x: 969, endPoint y: 168, distance: 12.6
click at [968, 193] on div "SugarDough Preview Choose Career Jobs Preview Choose Nova Consulting Preview Ch…" at bounding box center [579, 618] width 777 height 1056
click at [965, 193] on div "[GEOGRAPHIC_DATA] Preview Choose" at bounding box center [857, 118] width 221 height 239
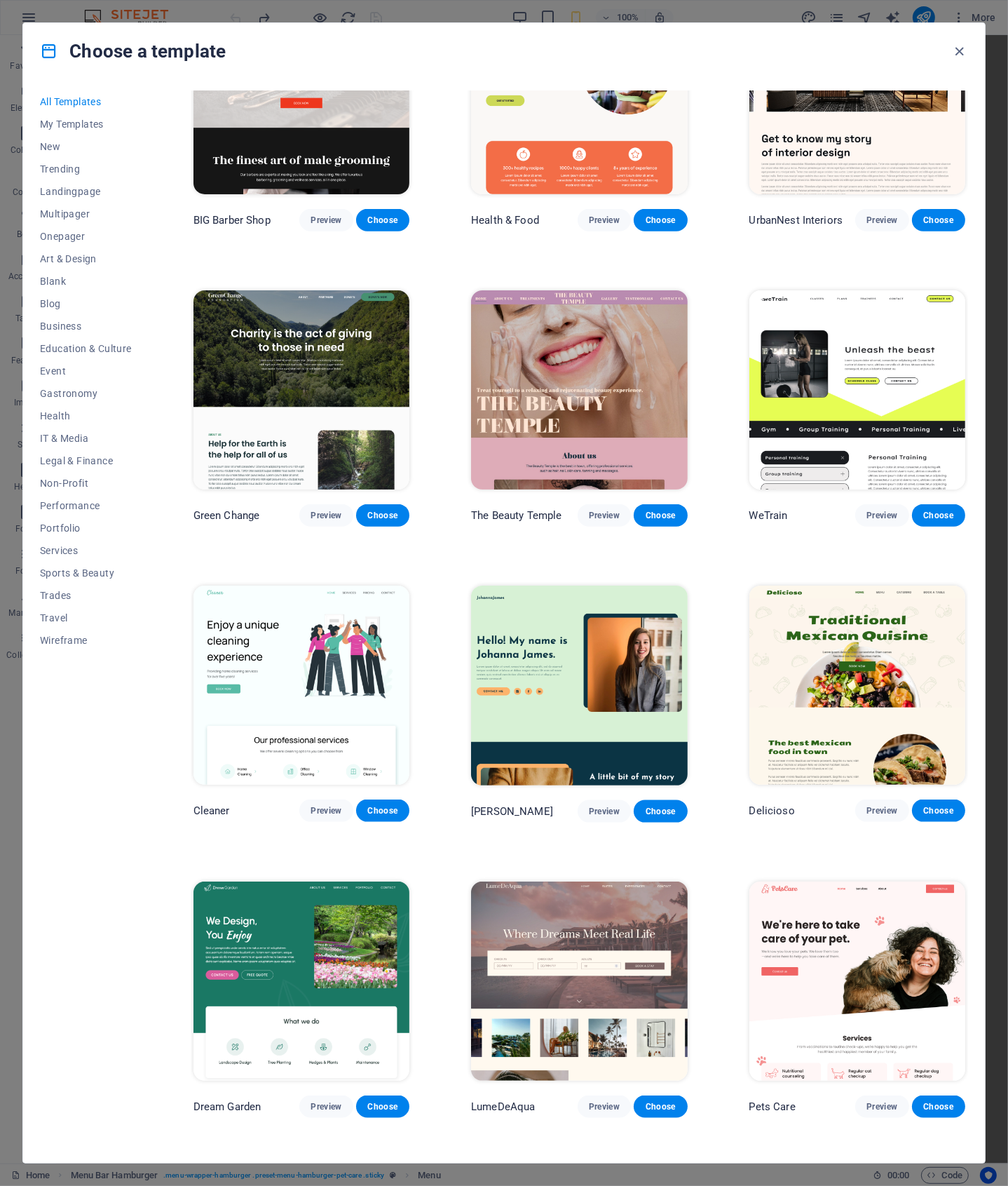
scroll to position [1600, 0]
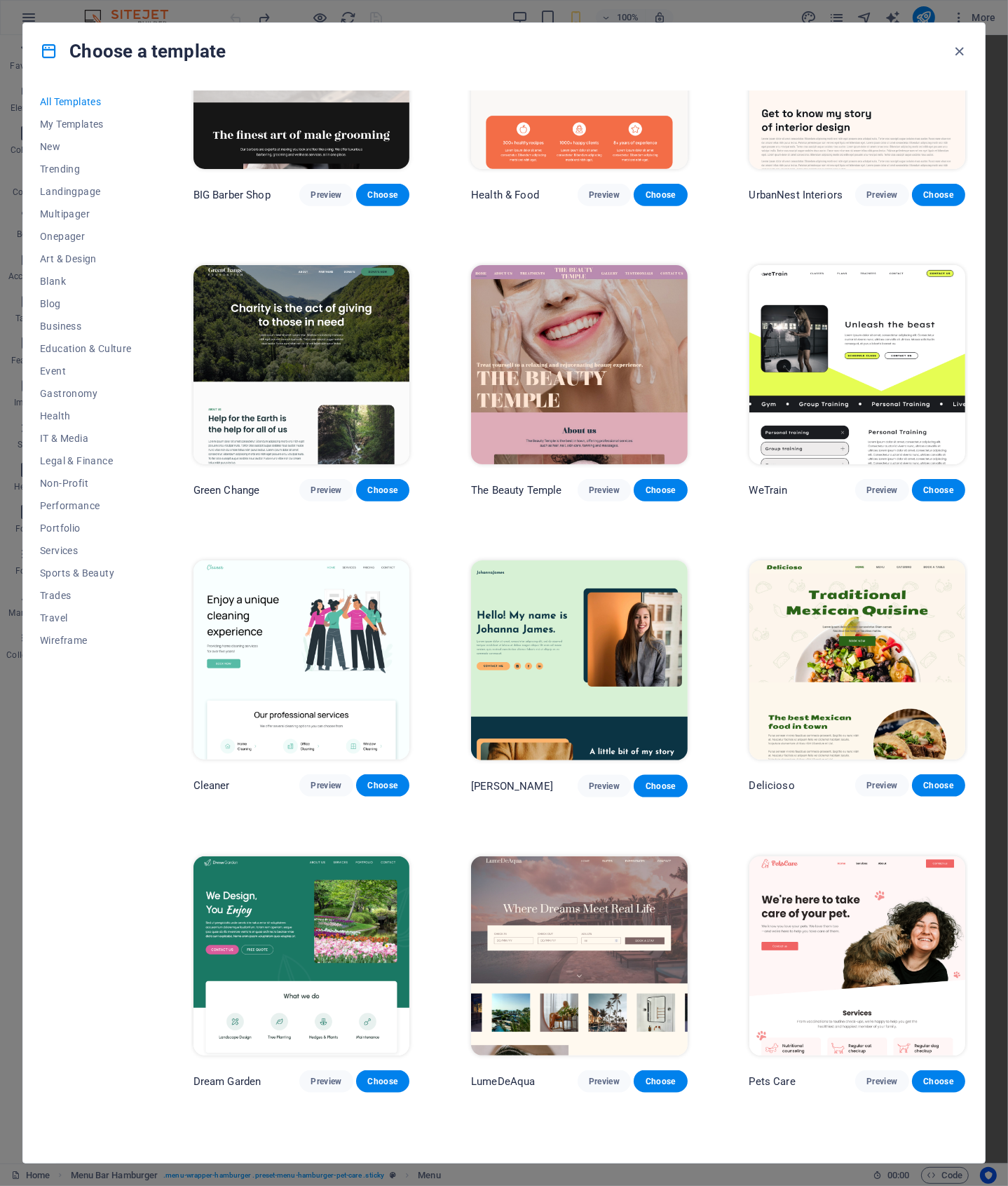
click at [879, 340] on img at bounding box center [858, 365] width 216 height 199
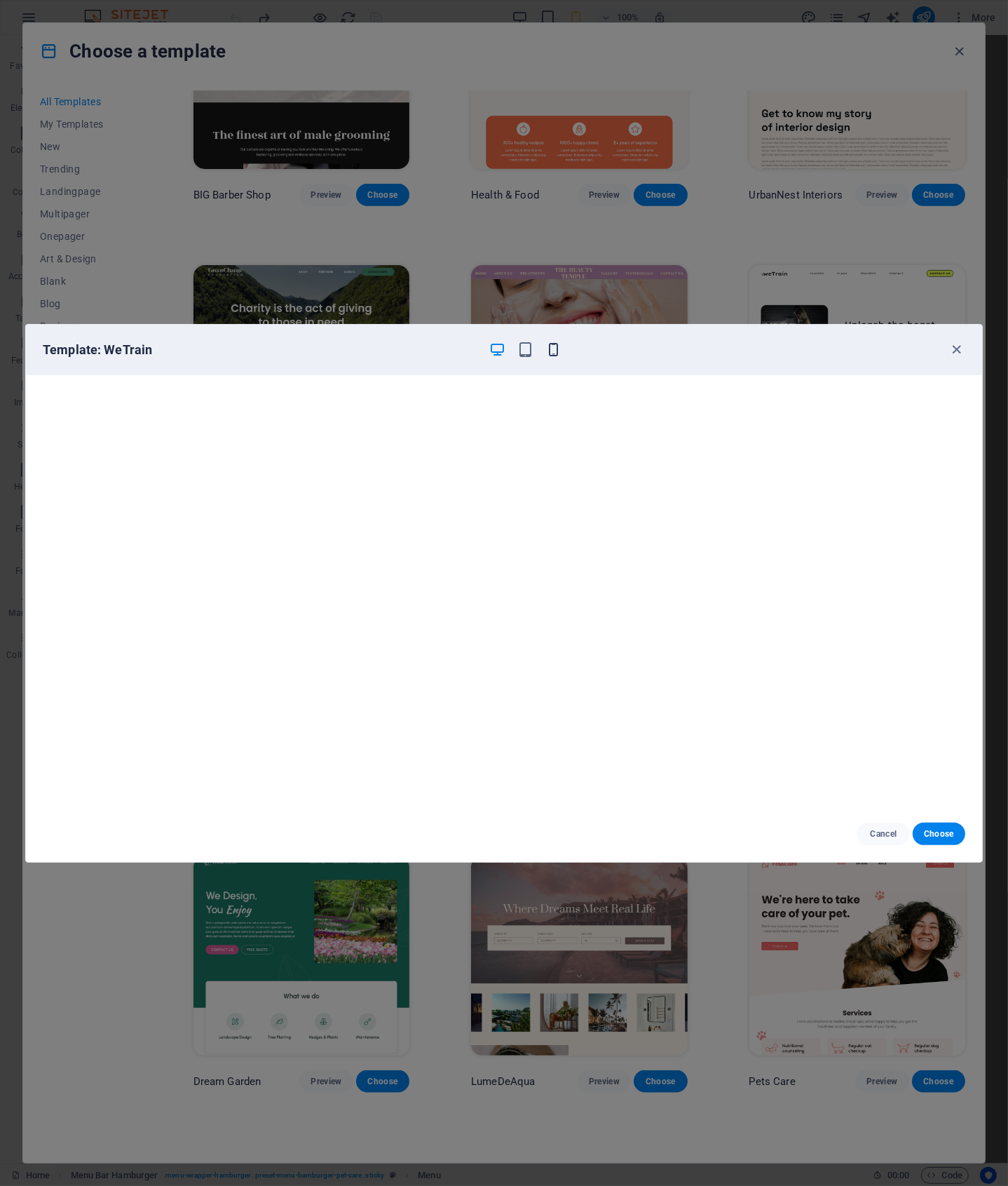
click at [550, 351] on icon "button" at bounding box center [553, 349] width 16 height 16
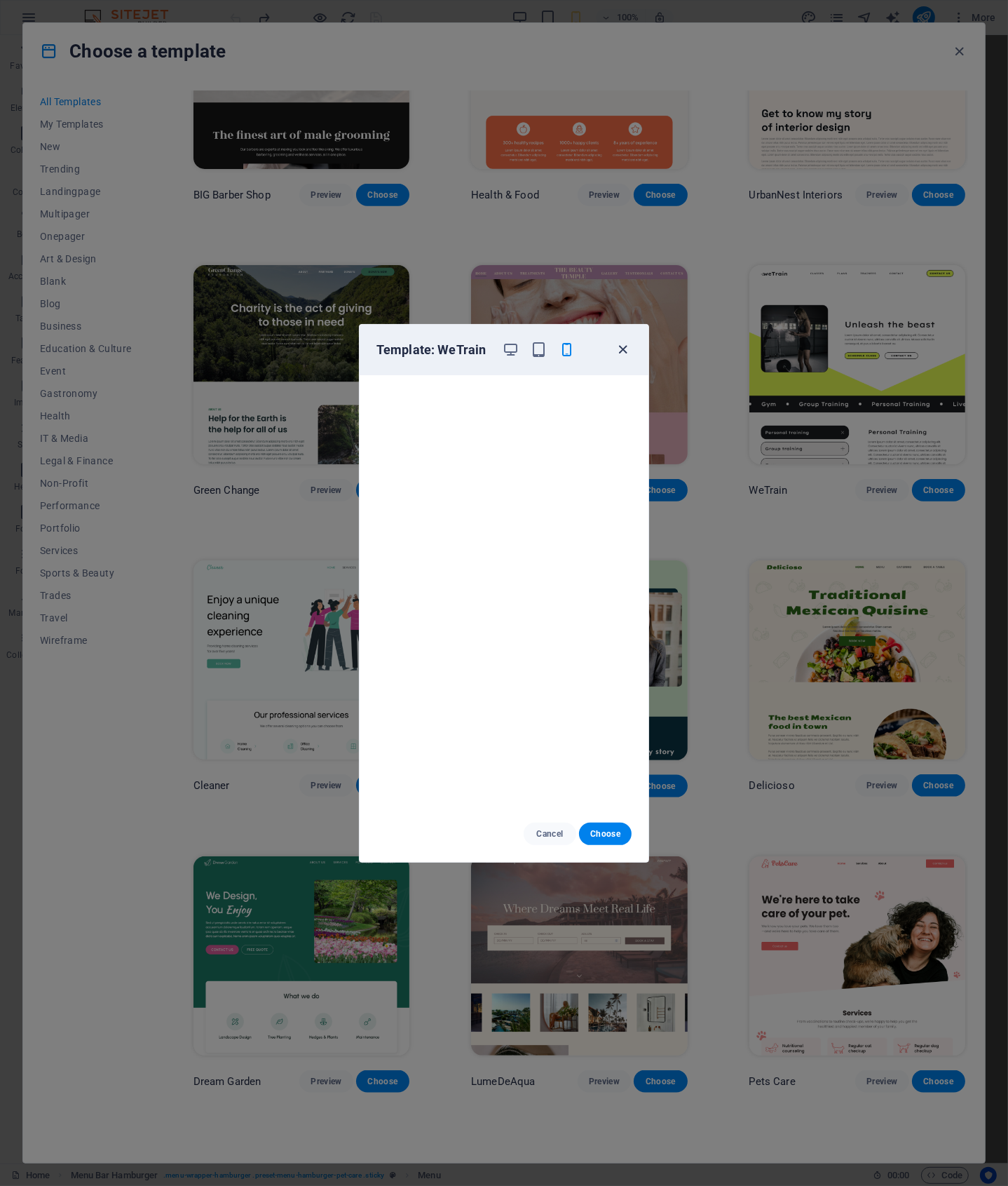
click at [621, 348] on icon "button" at bounding box center [624, 349] width 16 height 16
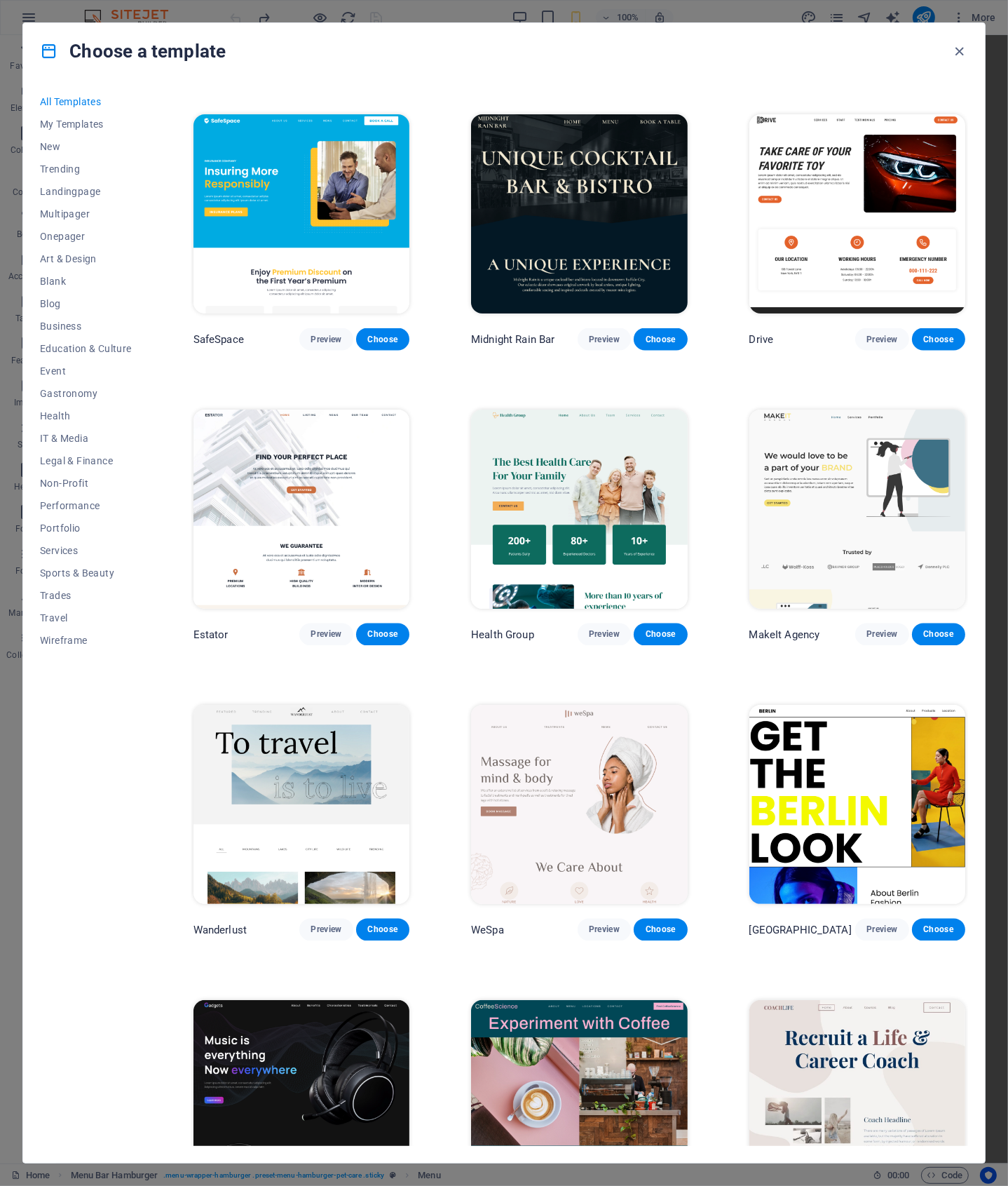
scroll to position [2676, 0]
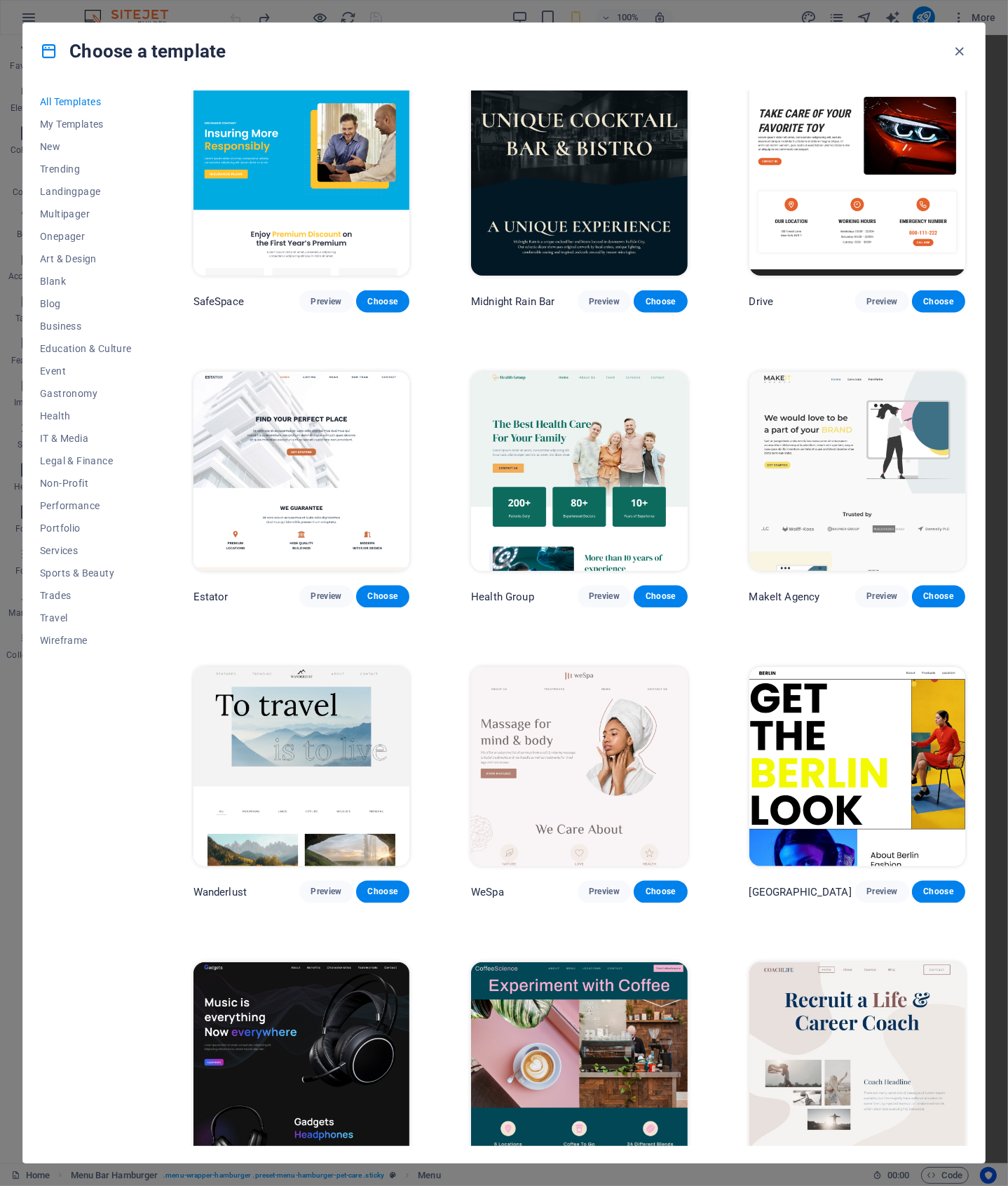
click at [828, 402] on img at bounding box center [858, 471] width 216 height 199
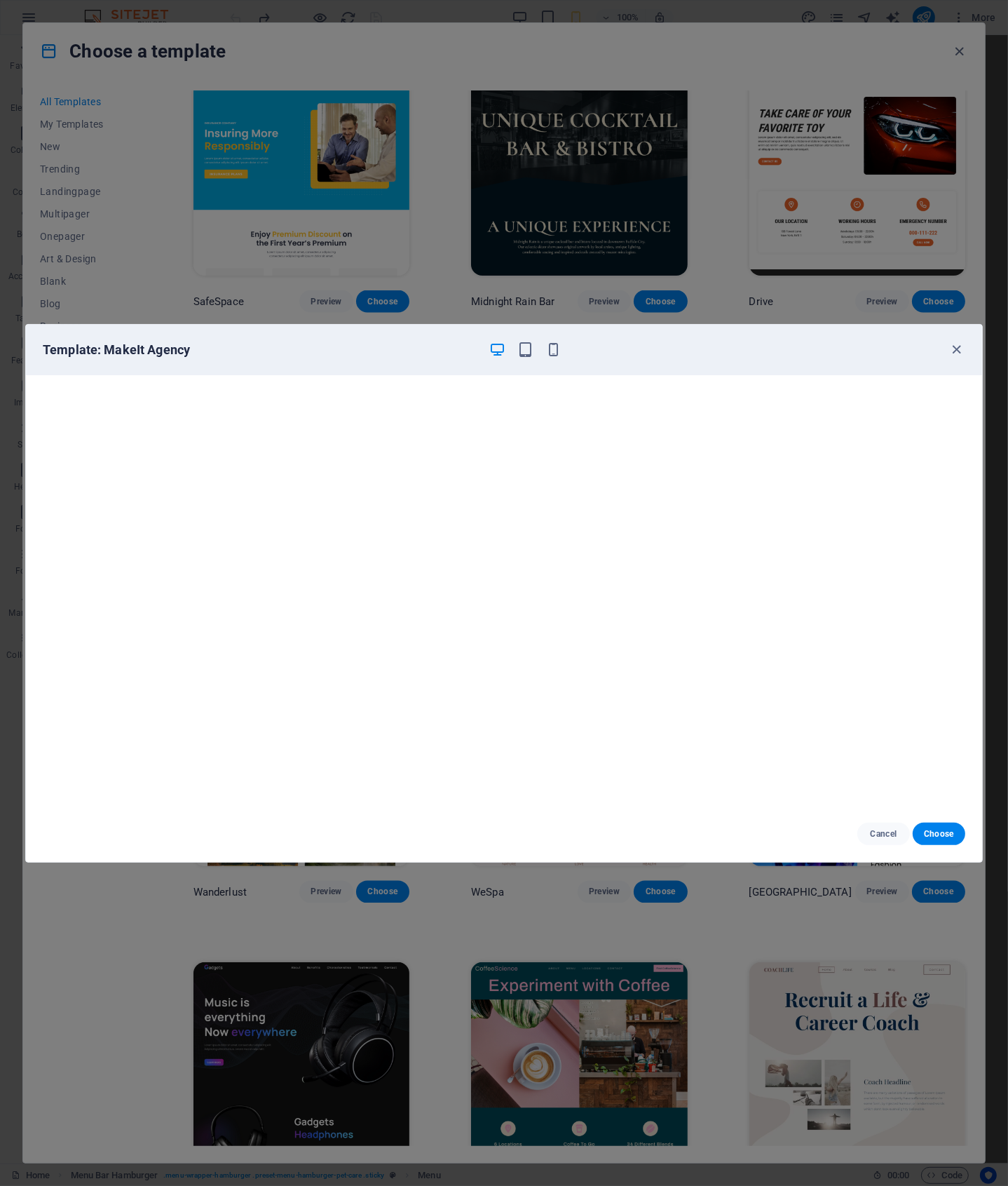
scroll to position [3, 0]
click at [957, 350] on icon "button" at bounding box center [957, 349] width 16 height 16
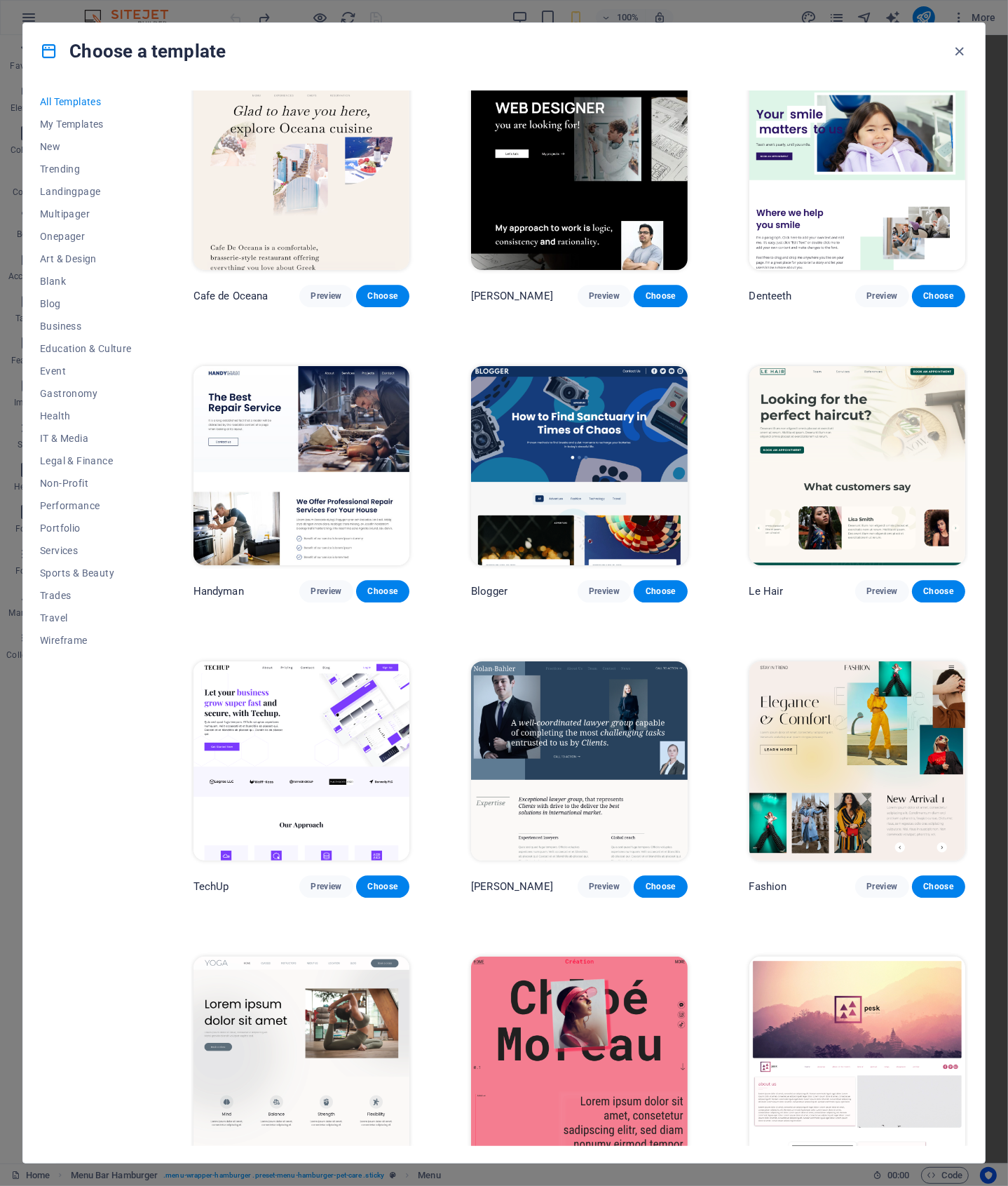
scroll to position [3888, 0]
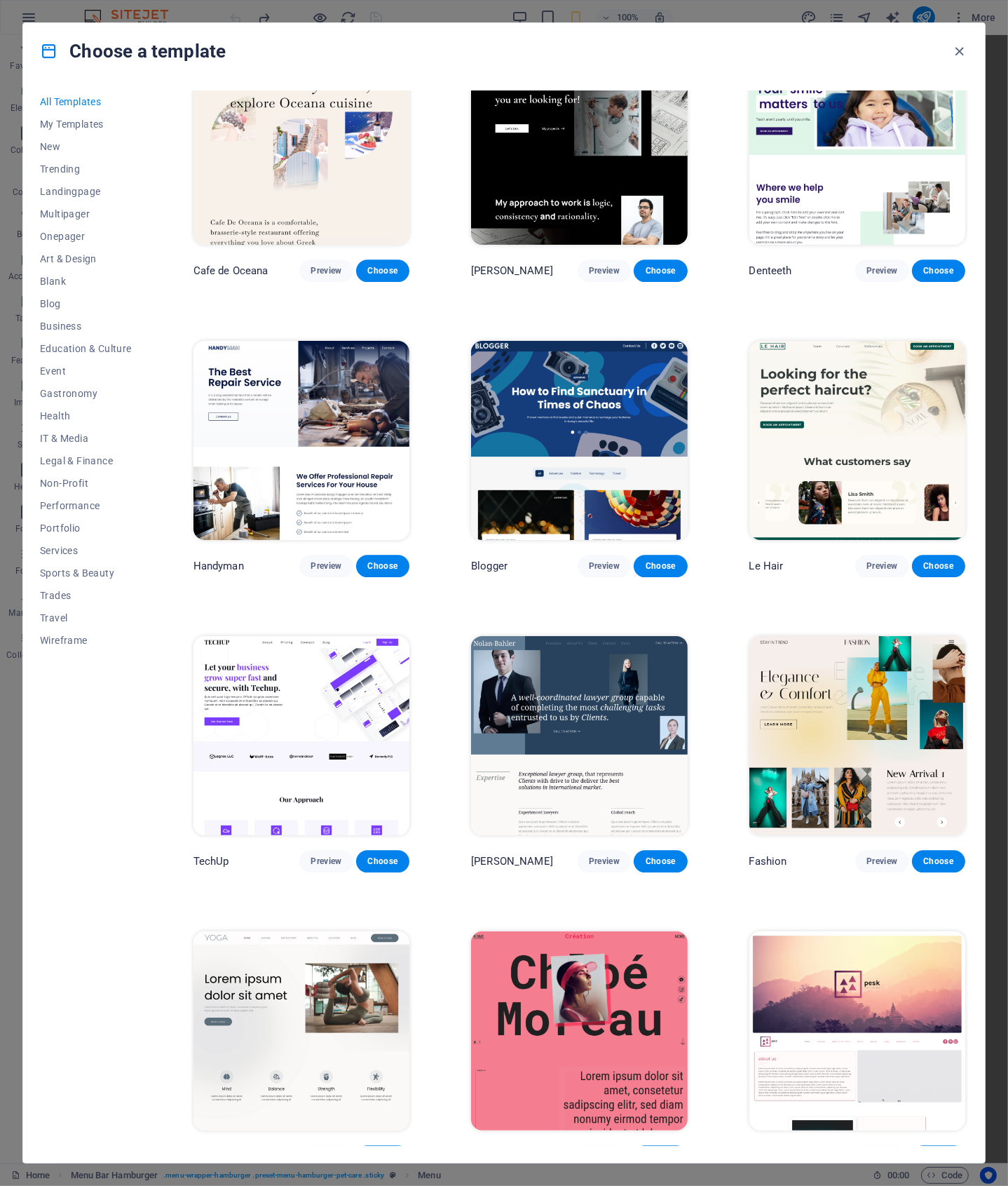
click at [366, 379] on img at bounding box center [302, 440] width 216 height 199
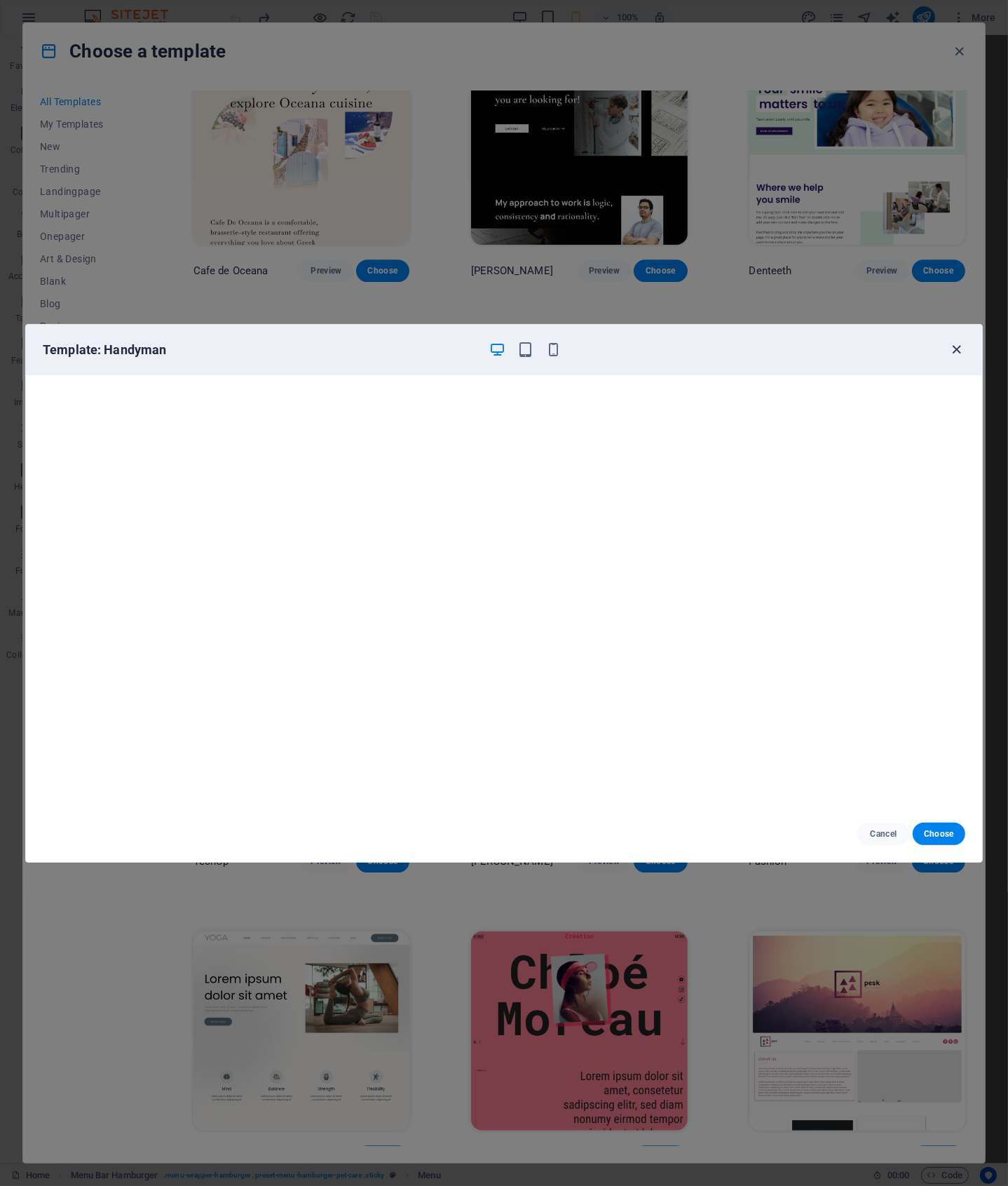
click at [956, 349] on icon "button" at bounding box center [957, 349] width 16 height 16
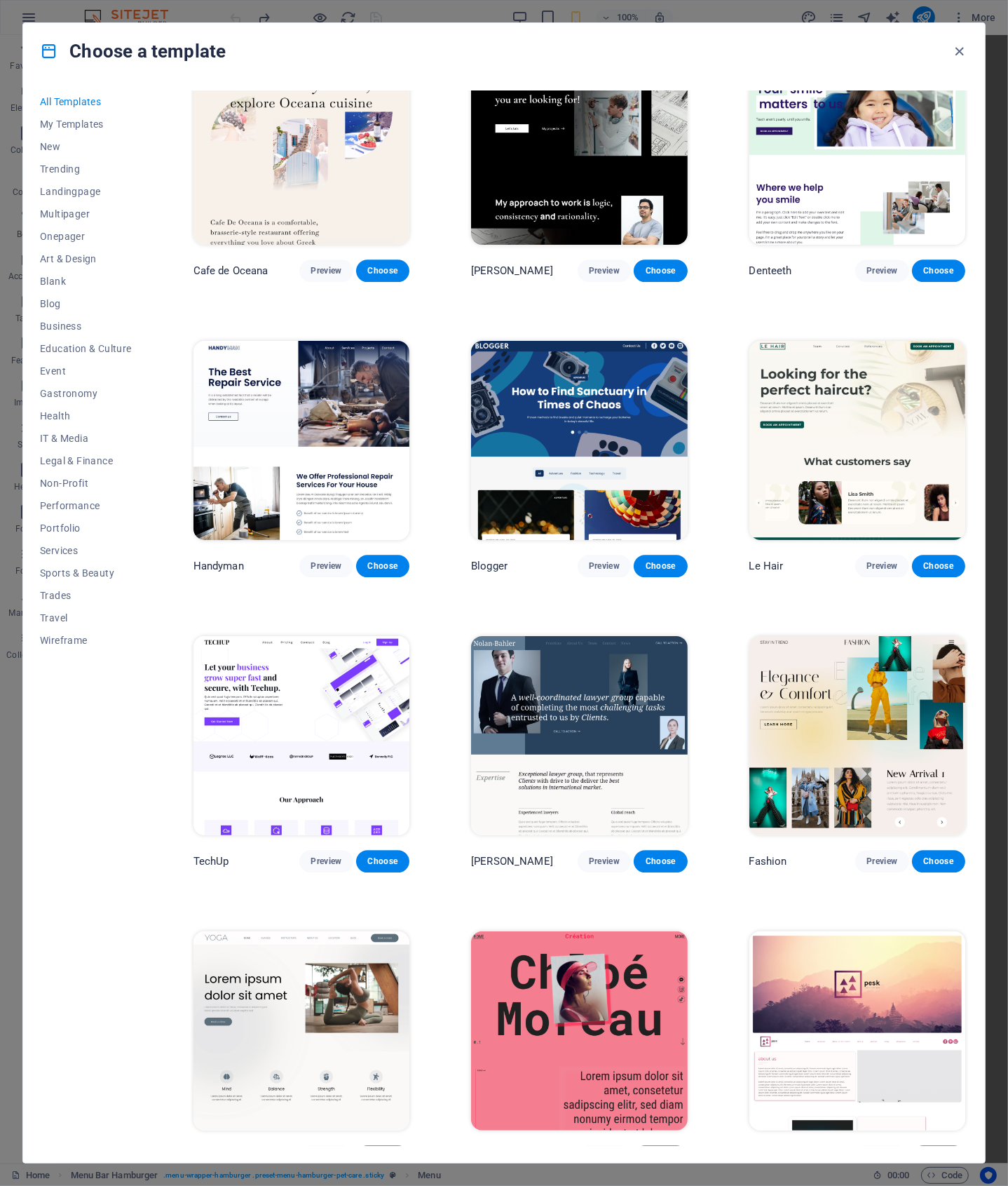
click at [965, 354] on div "Le Hair Preview Choose" at bounding box center [857, 457] width 221 height 239
drag, startPoint x: 965, startPoint y: 358, endPoint x: 965, endPoint y: 372, distance: 14.0
click at [965, 372] on div "Le Hair Preview Choose" at bounding box center [857, 457] width 221 height 239
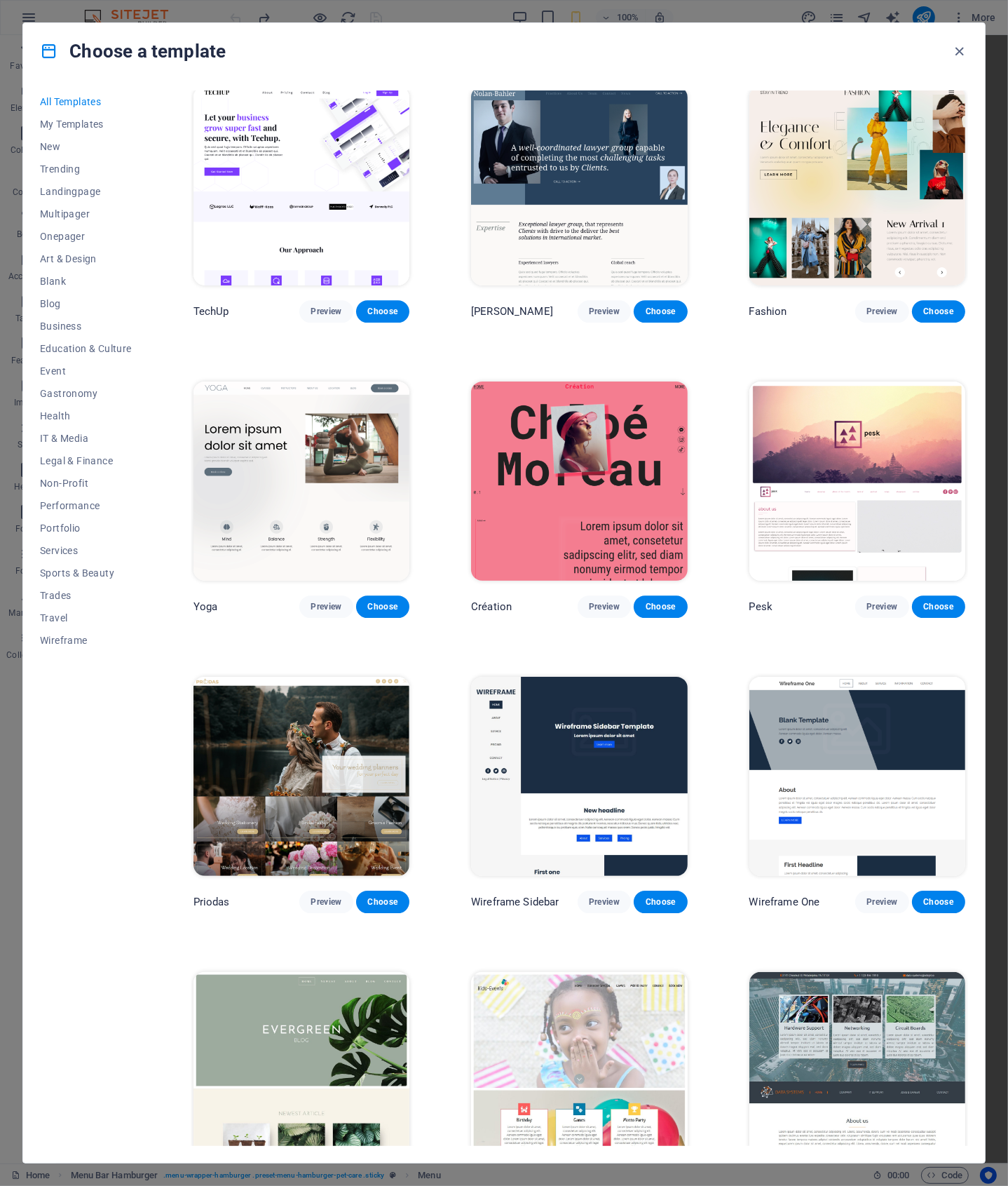
scroll to position [4475, 0]
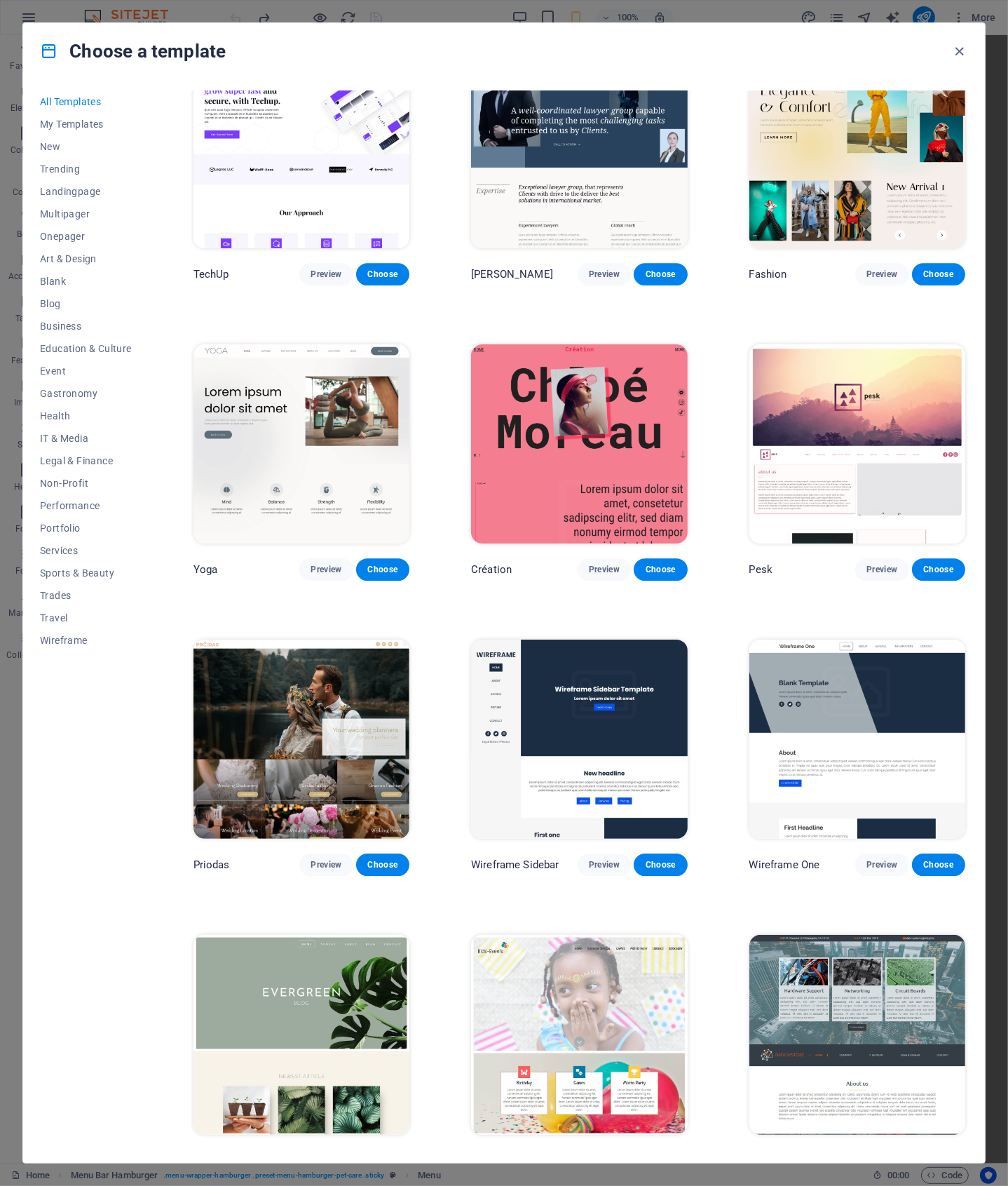
click at [379, 424] on img at bounding box center [302, 444] width 216 height 199
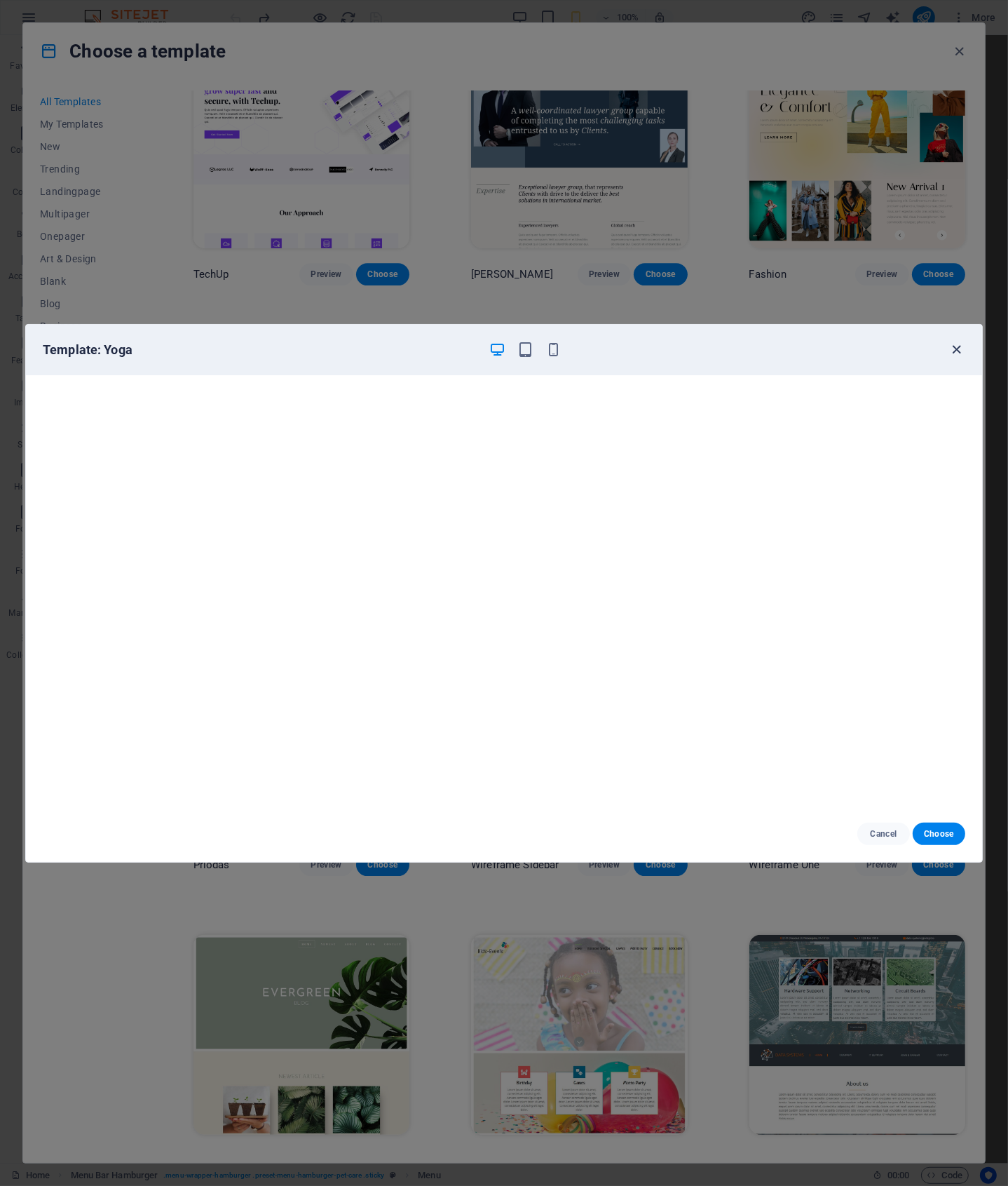
click at [954, 343] on icon "button" at bounding box center [957, 349] width 16 height 16
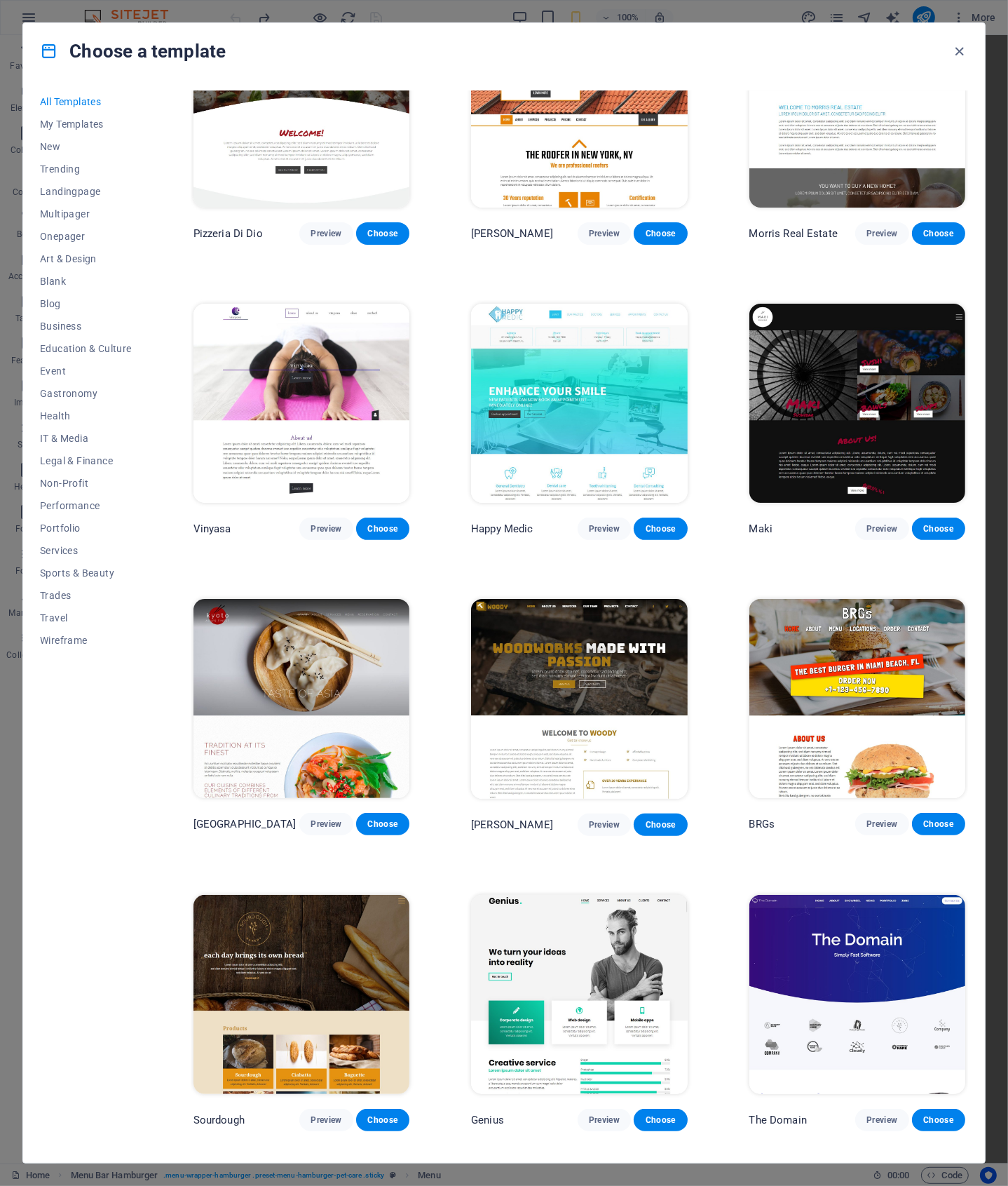
scroll to position [6326, 0]
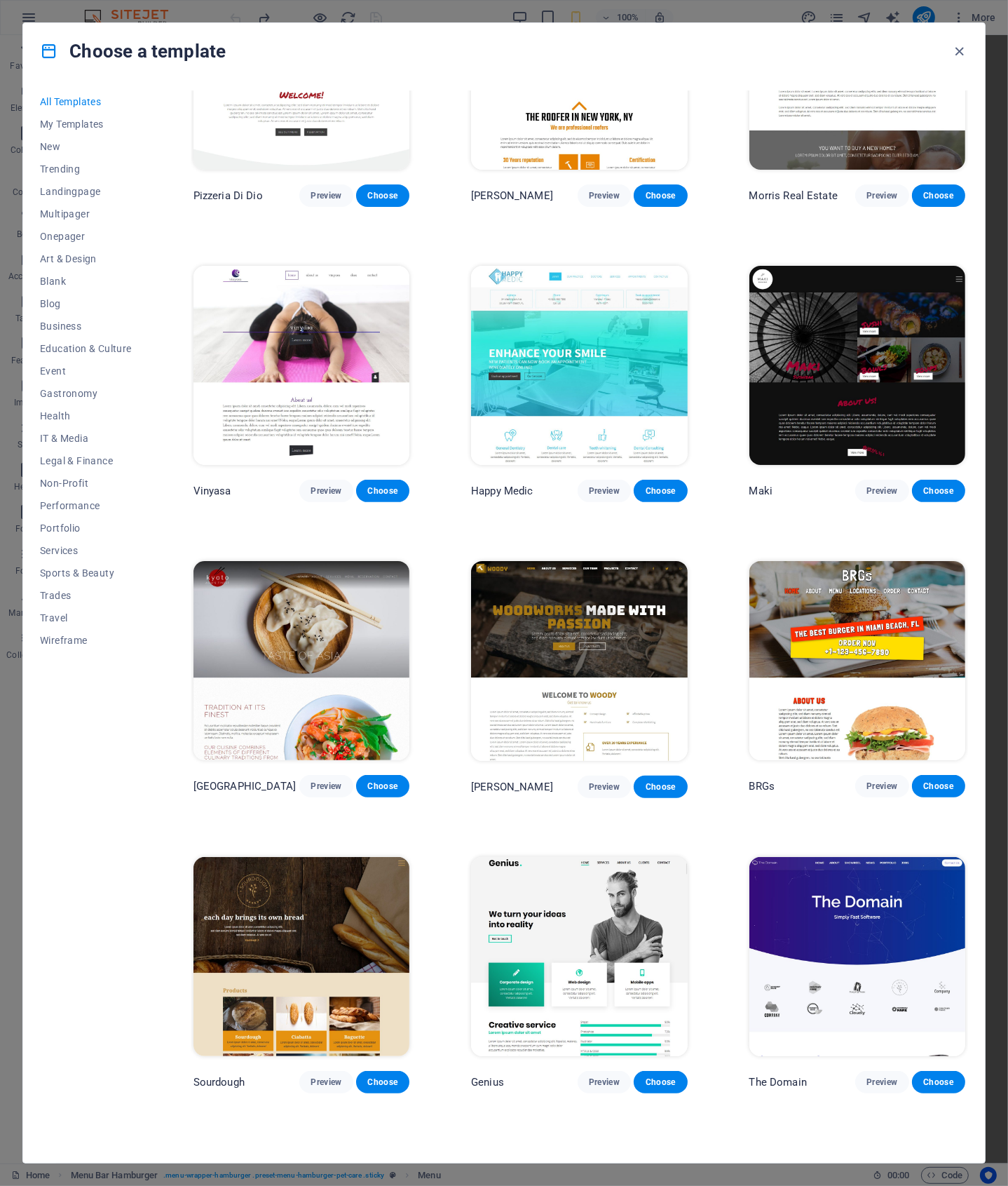
click at [314, 351] on img at bounding box center [302, 366] width 216 height 199
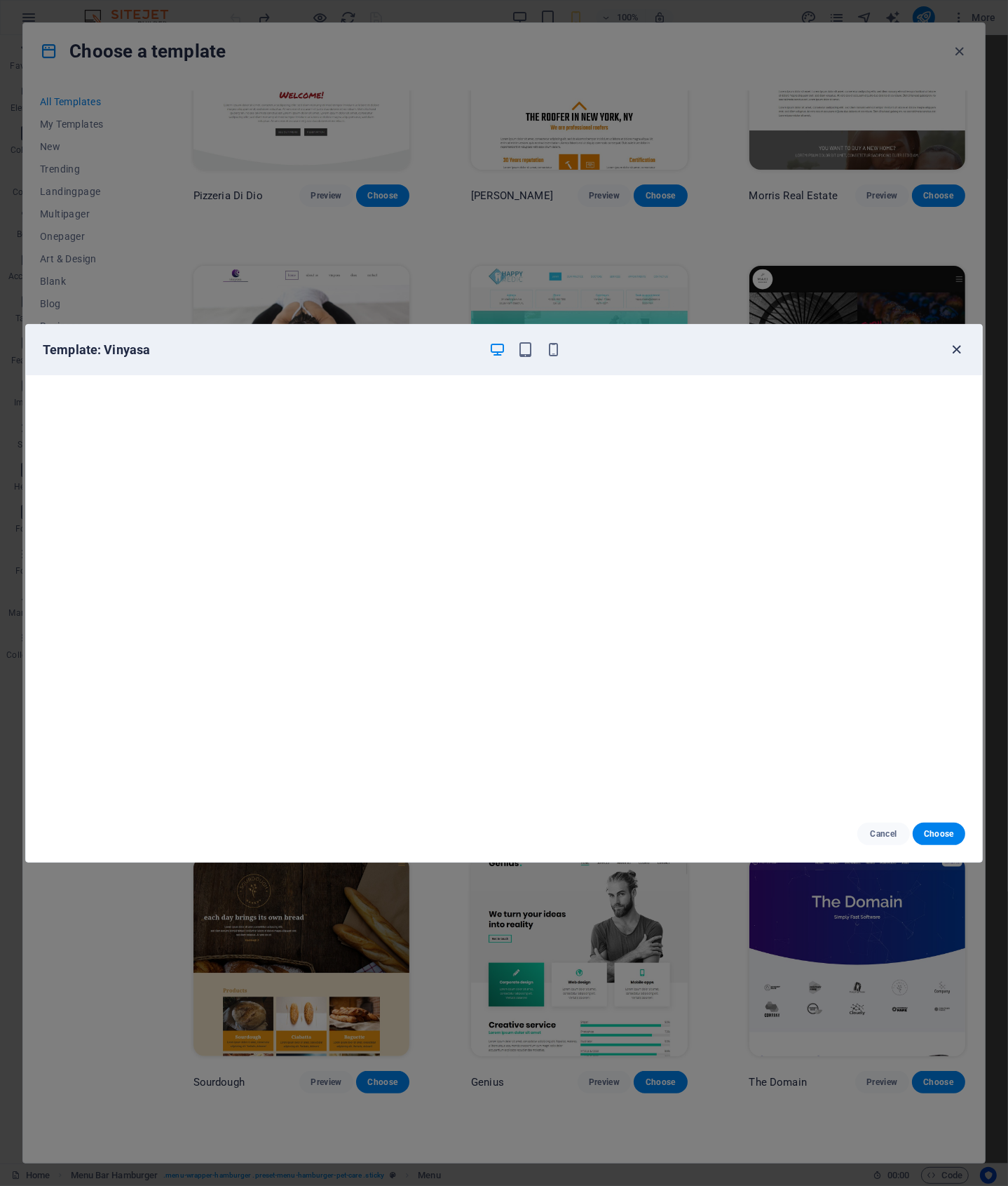
click at [954, 347] on icon "button" at bounding box center [957, 349] width 16 height 16
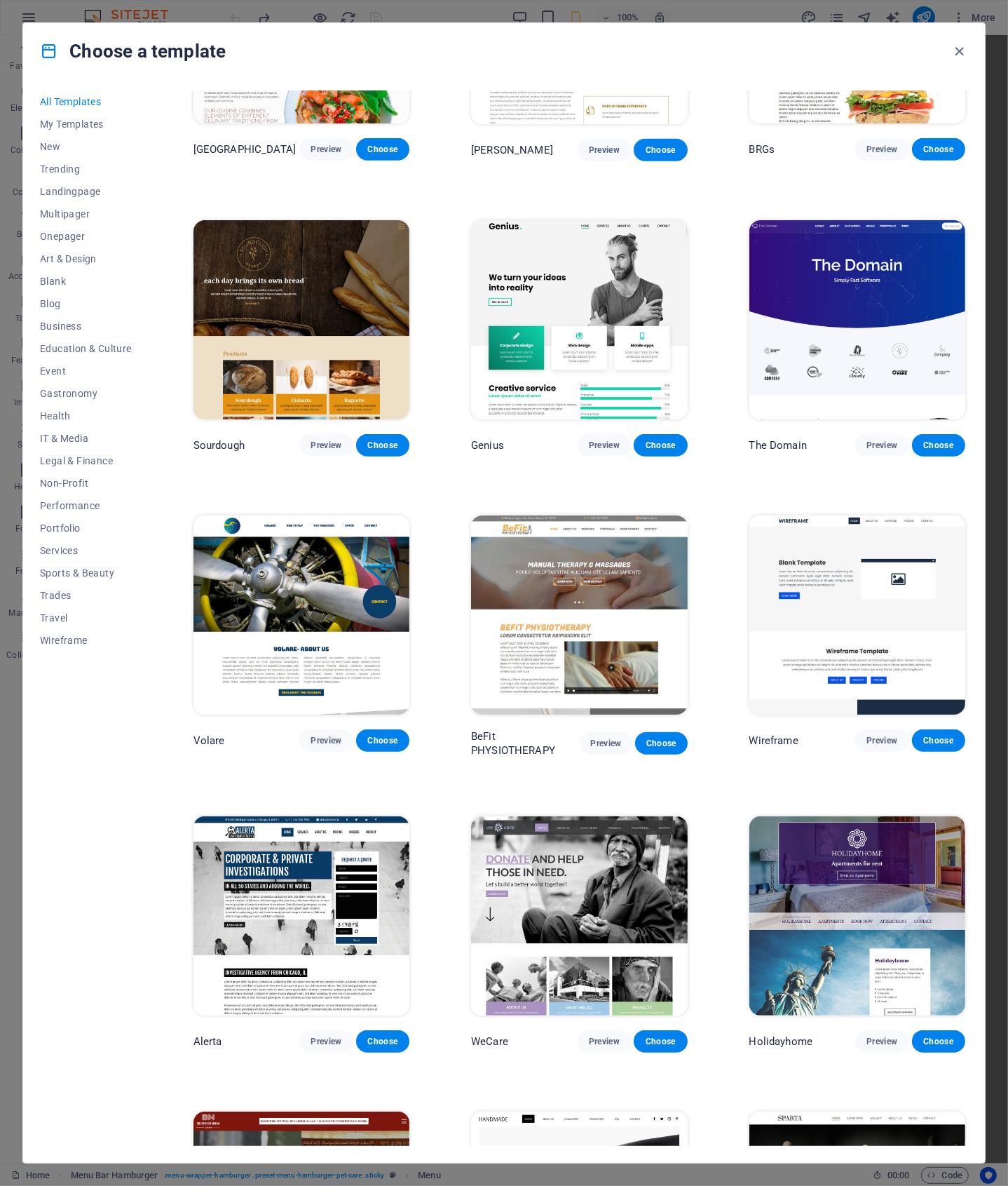
scroll to position [6964, 0]
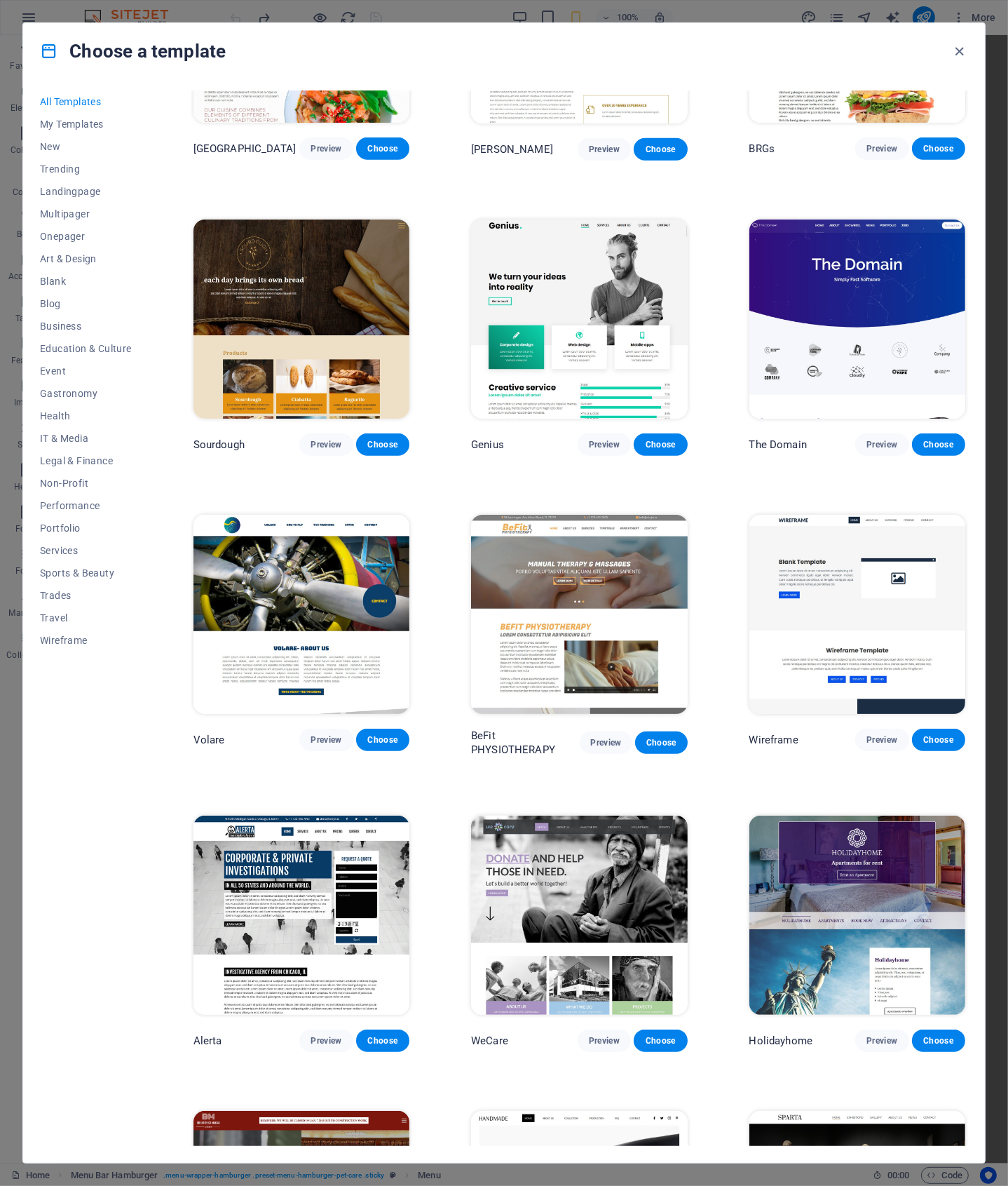
click at [619, 257] on img at bounding box center [579, 319] width 216 height 199
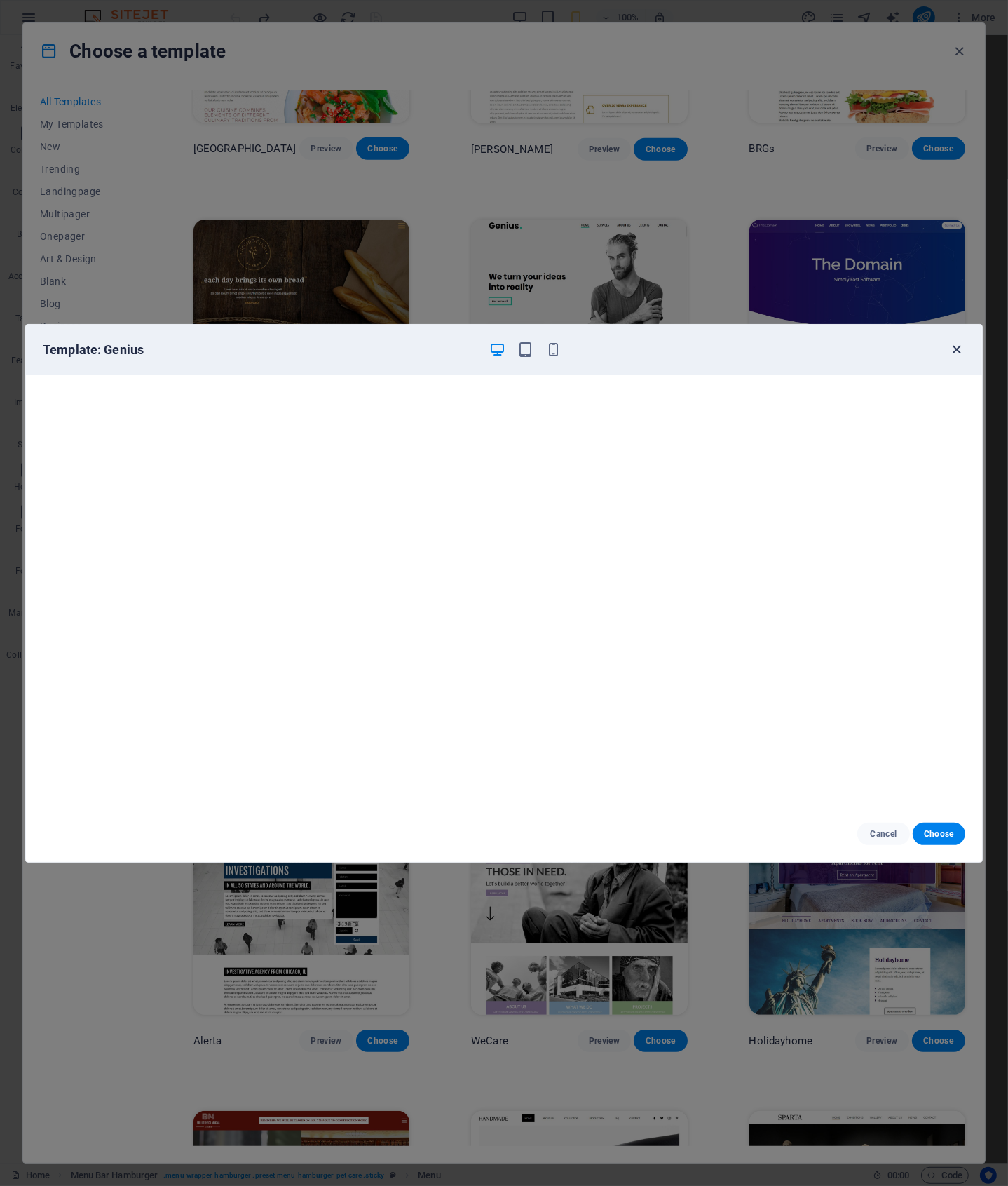
click at [952, 347] on icon "button" at bounding box center [957, 349] width 16 height 16
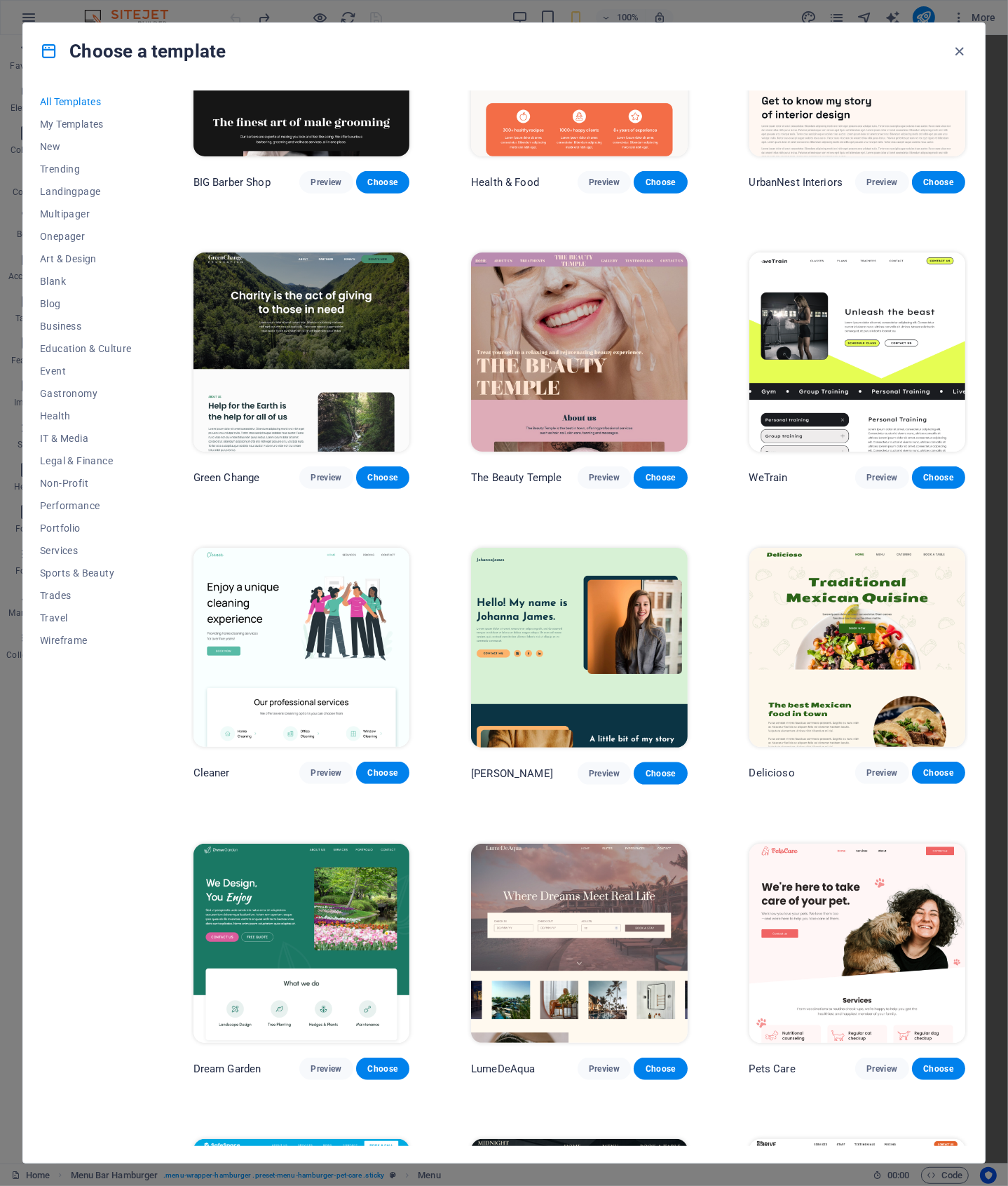
scroll to position [1625, 0]
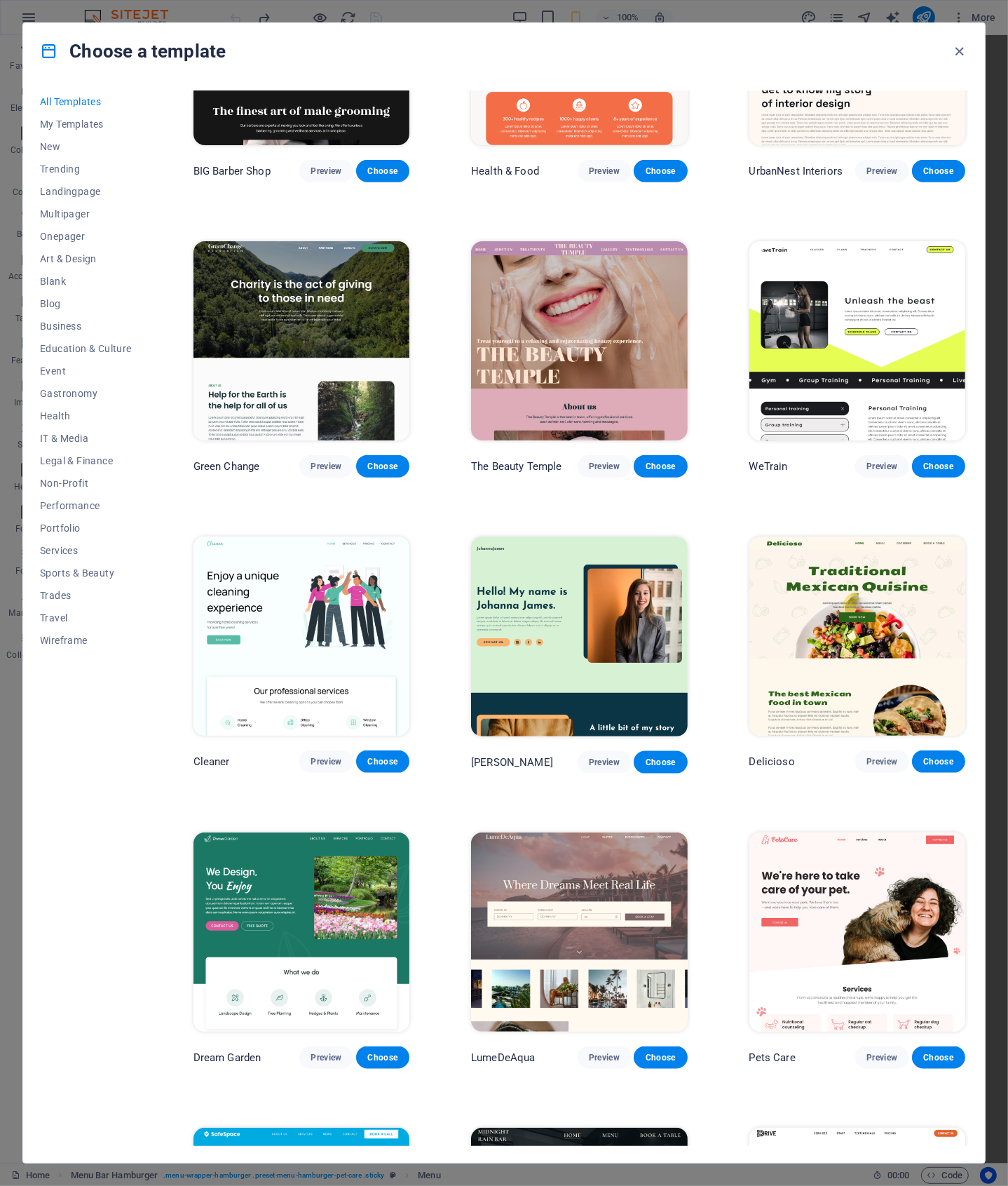
click at [866, 275] on img at bounding box center [858, 341] width 216 height 199
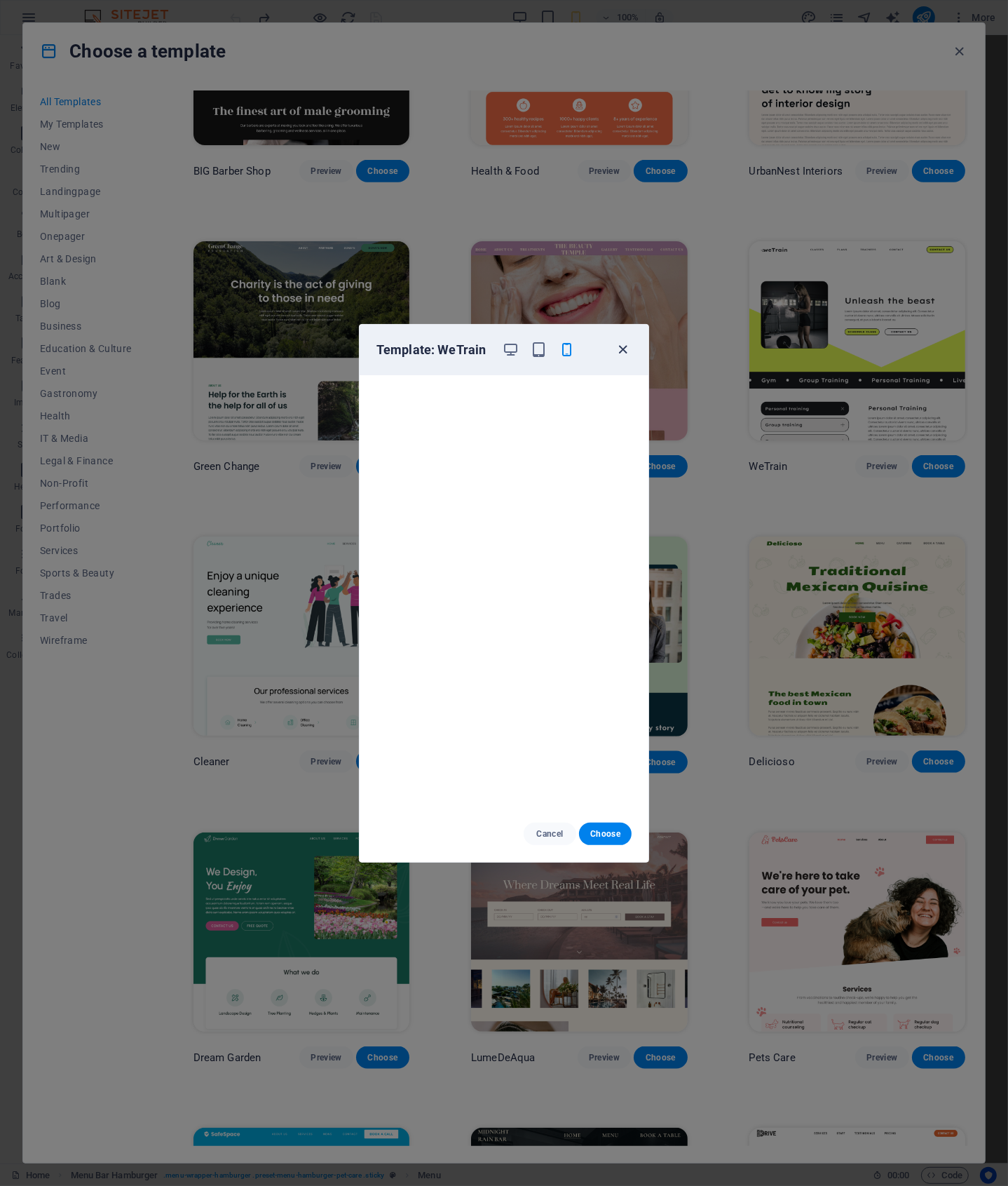
click at [623, 348] on icon "button" at bounding box center [624, 349] width 16 height 16
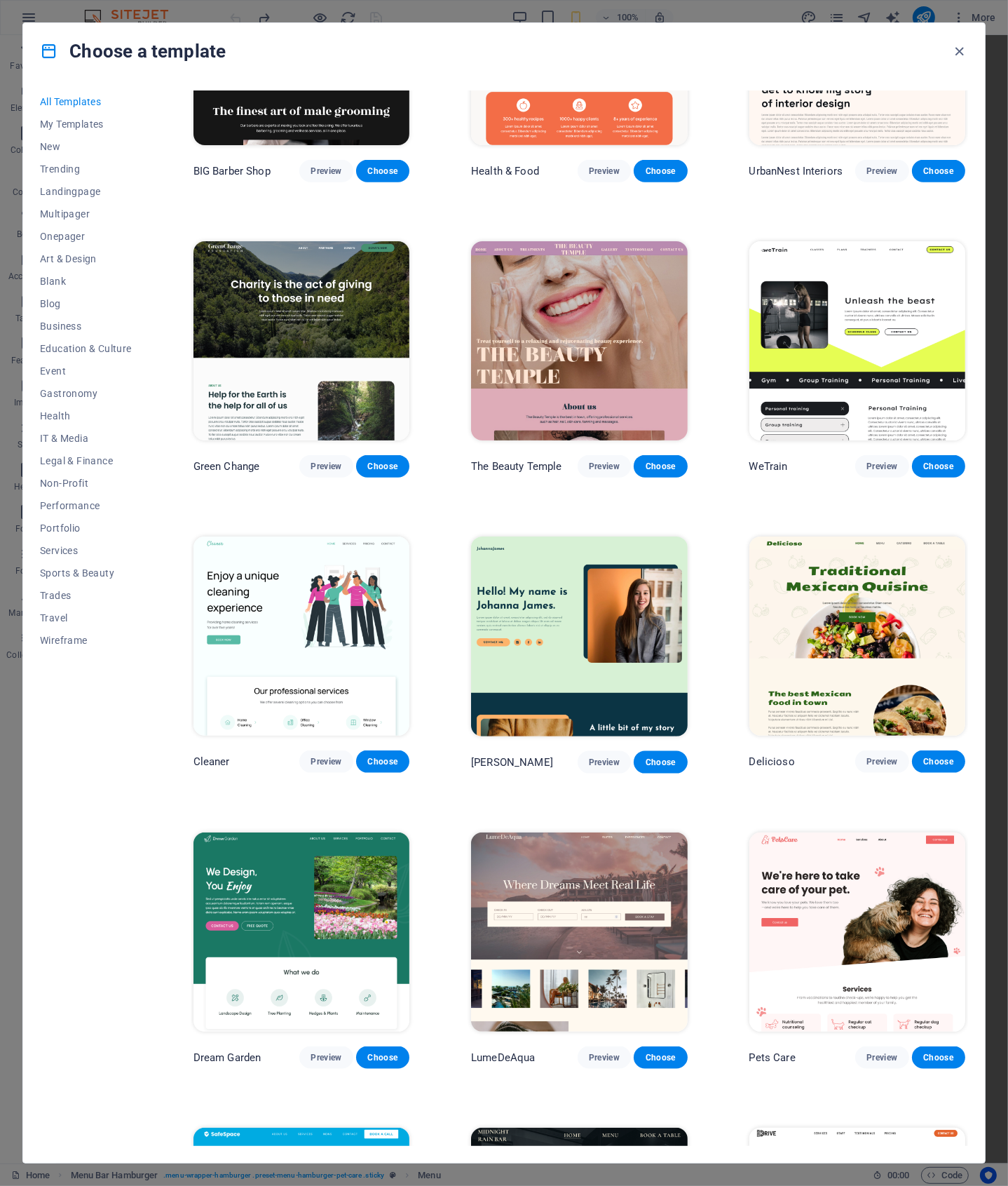
click at [939, 277] on img at bounding box center [858, 341] width 216 height 199
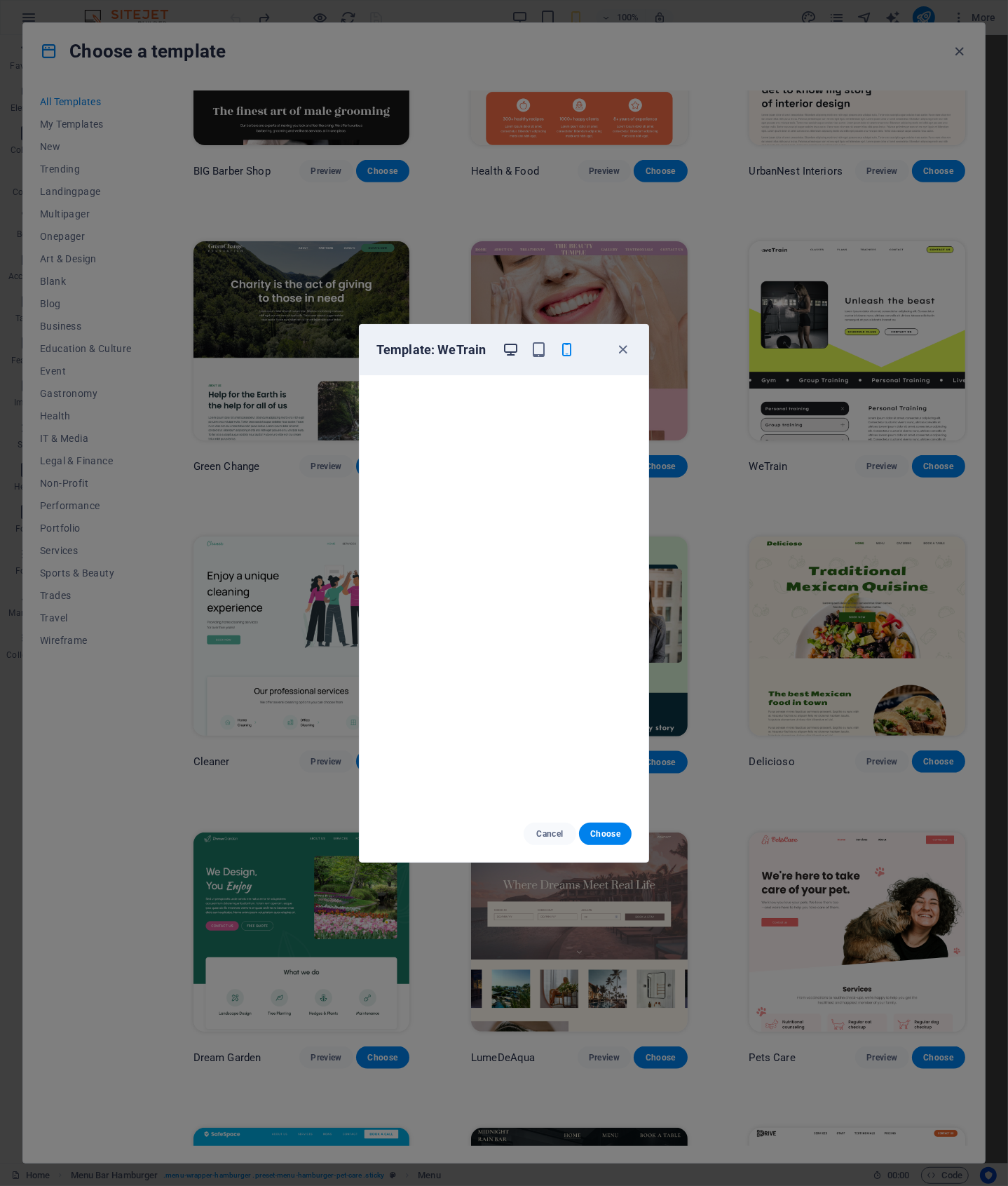
click at [514, 345] on icon "button" at bounding box center [510, 349] width 16 height 16
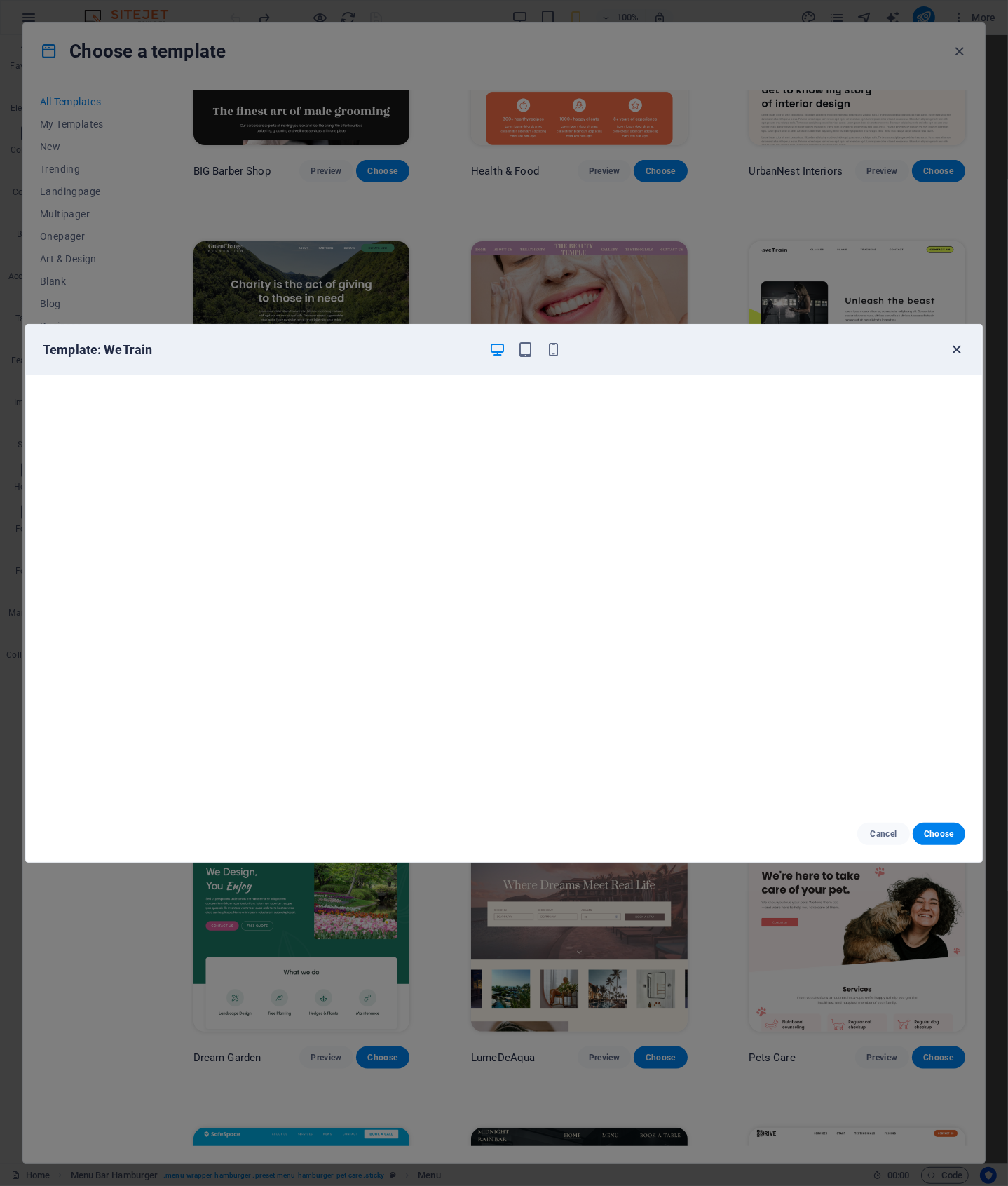
click at [954, 348] on icon "button" at bounding box center [957, 349] width 16 height 16
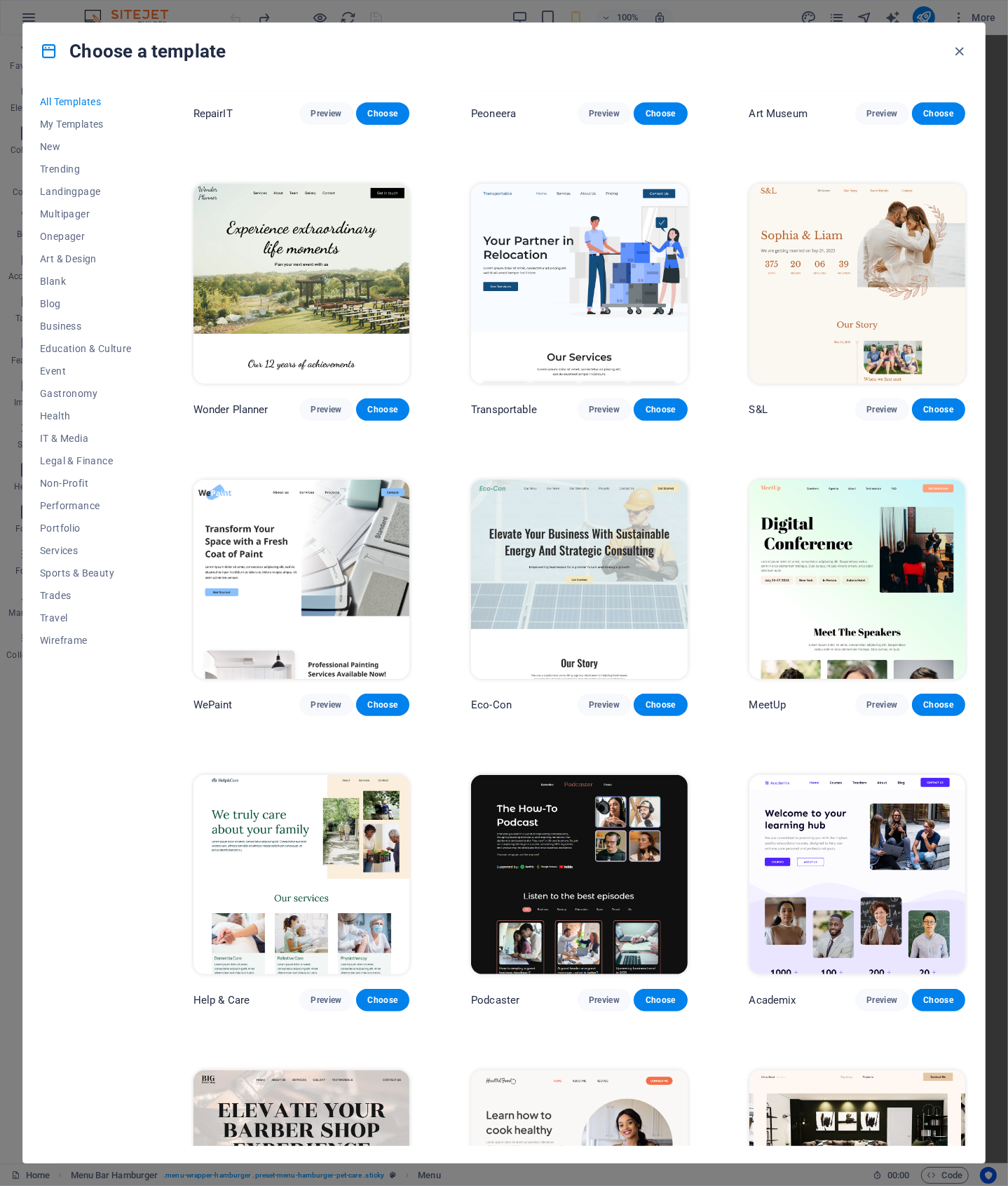
scroll to position [675, 0]
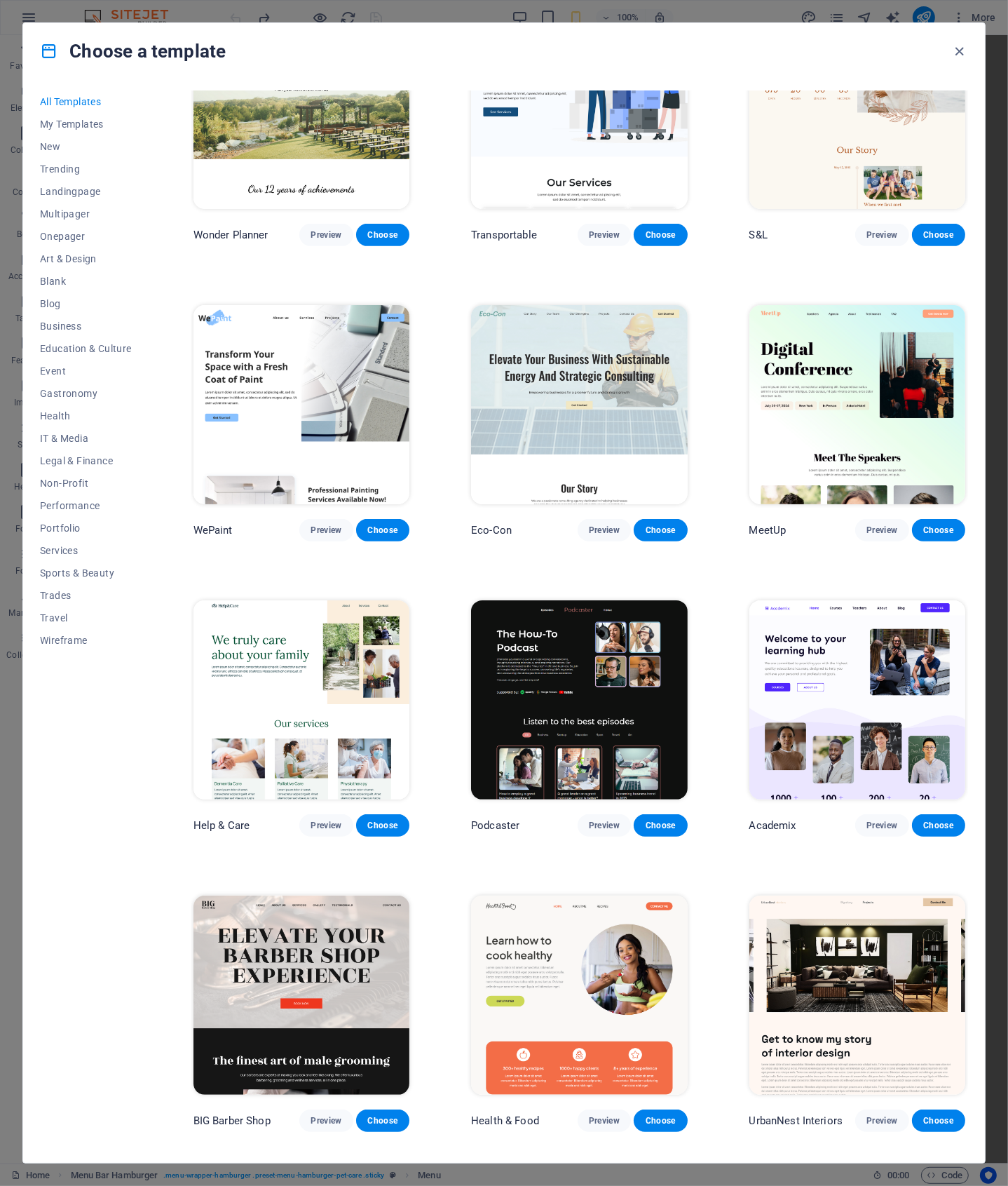
click at [321, 348] on img at bounding box center [302, 405] width 216 height 199
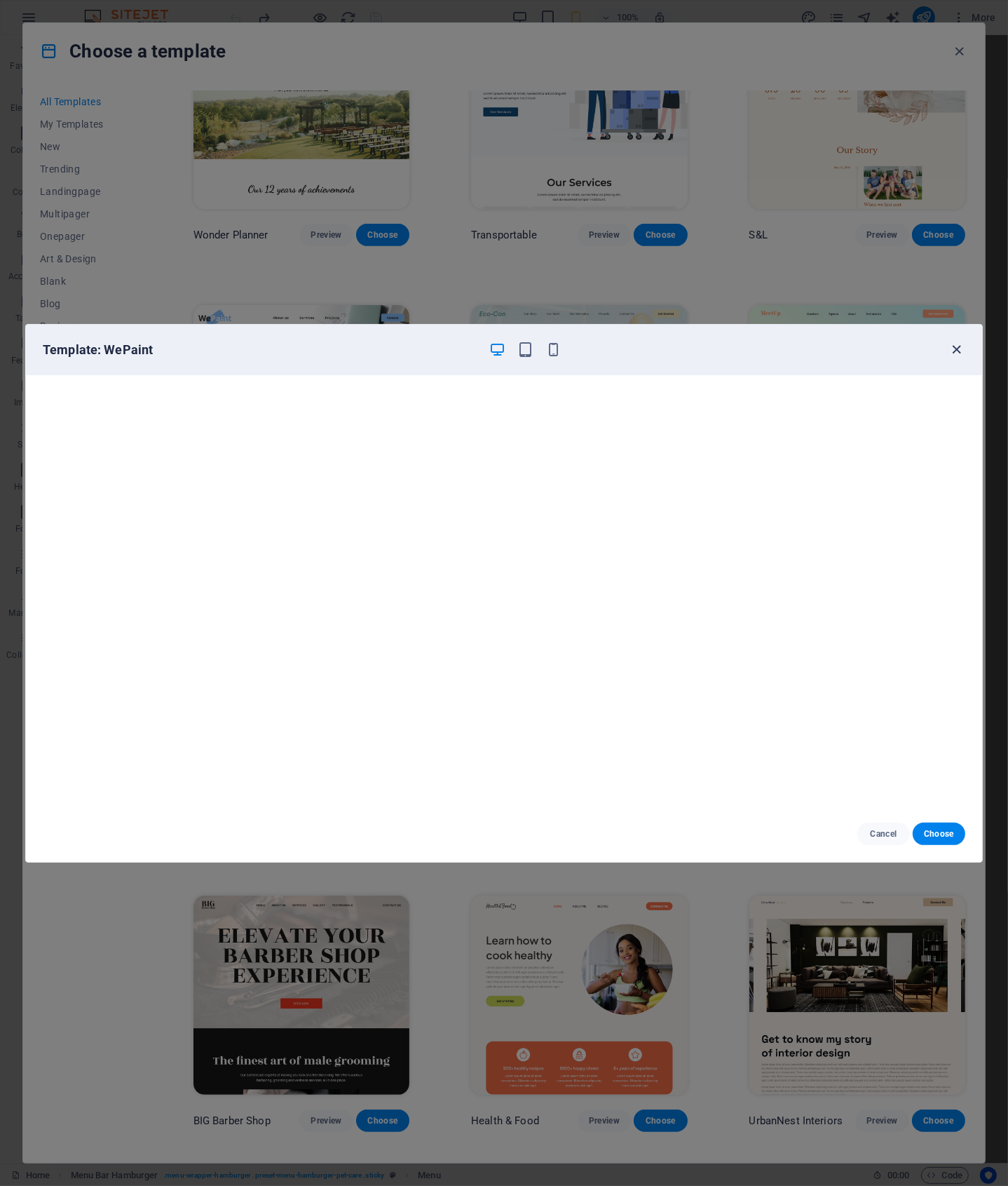
click at [959, 349] on icon "button" at bounding box center [957, 349] width 16 height 16
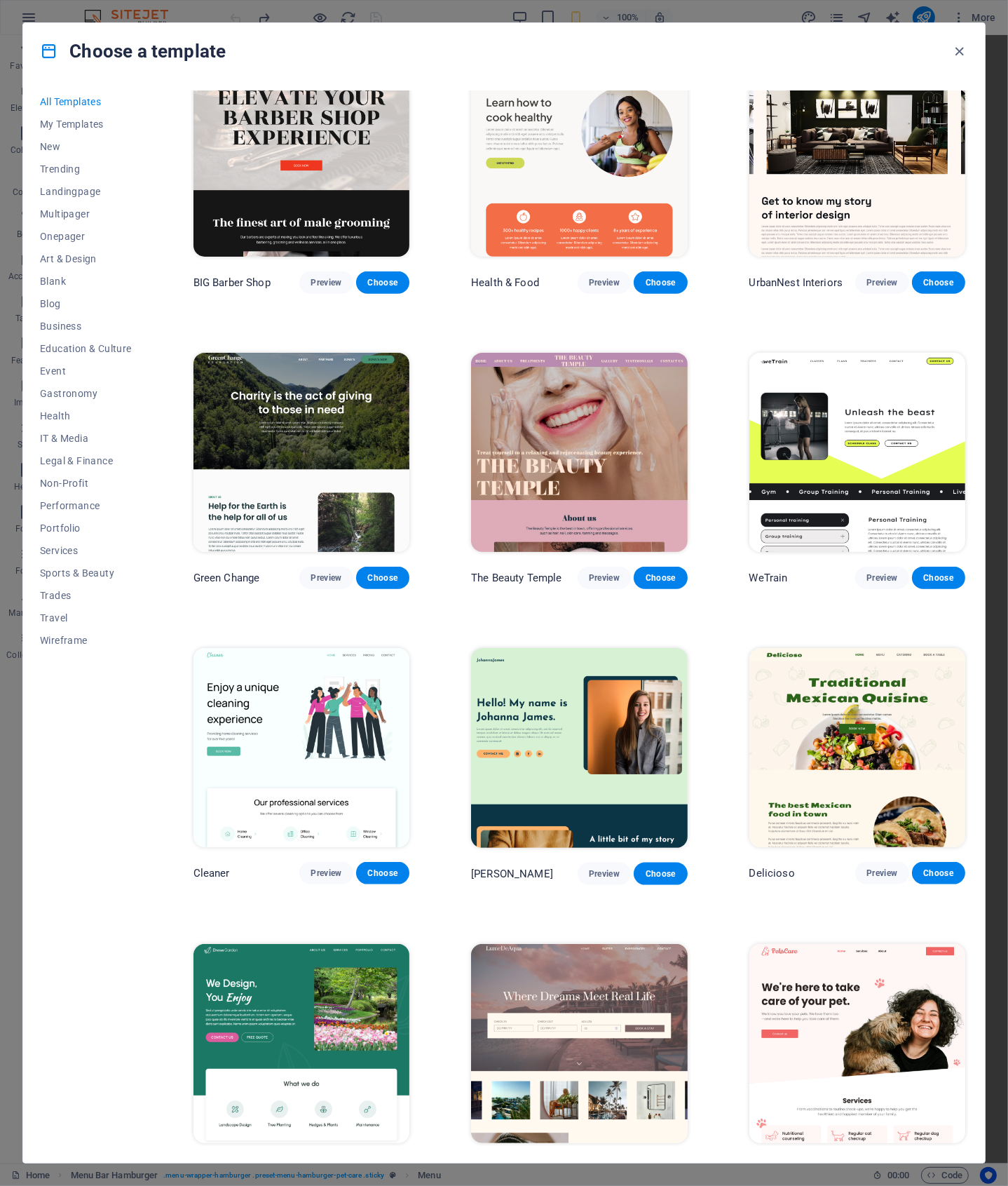
scroll to position [1499, 0]
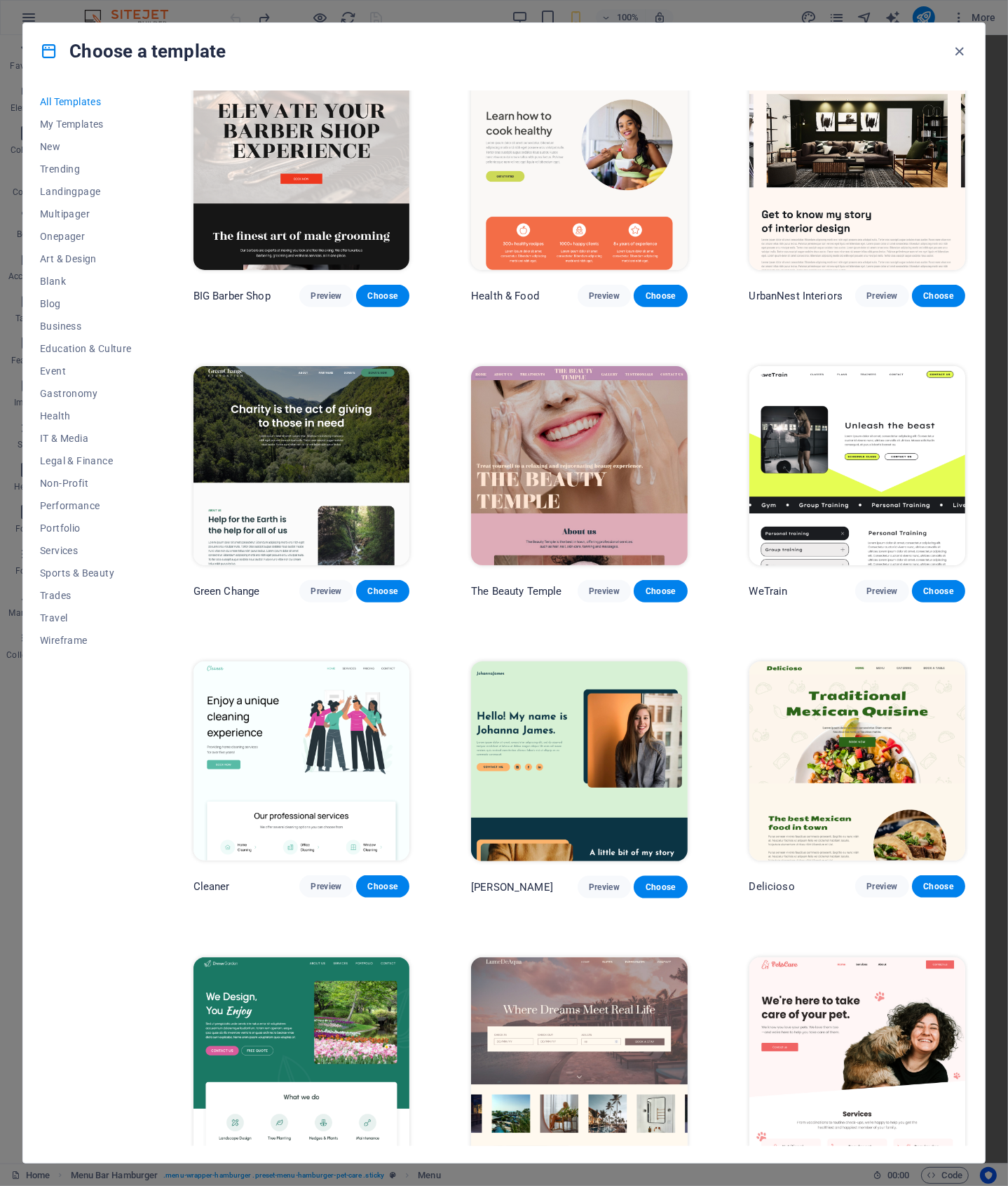
click at [883, 401] on img at bounding box center [858, 466] width 216 height 199
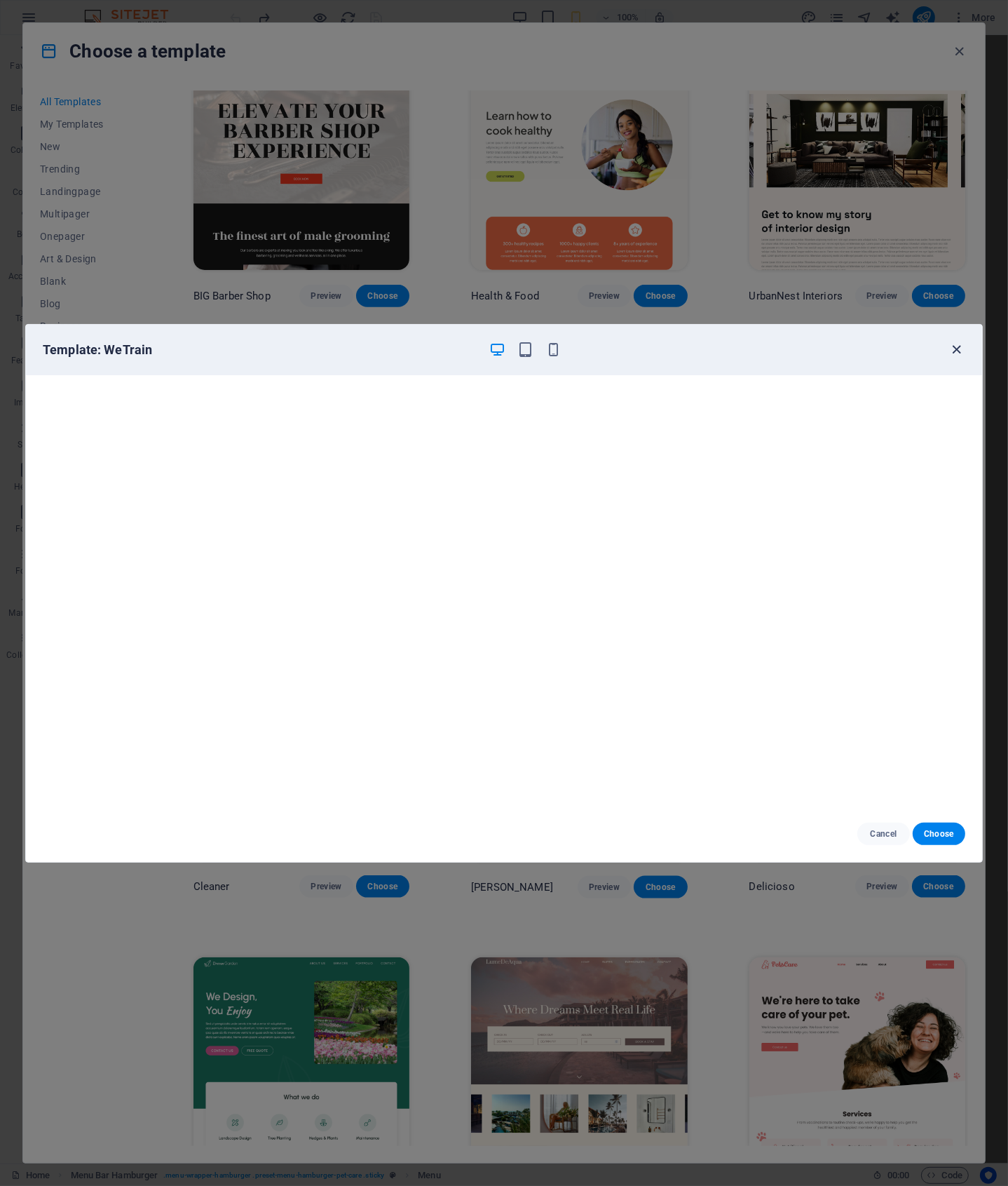
click at [950, 350] on icon "button" at bounding box center [957, 349] width 16 height 16
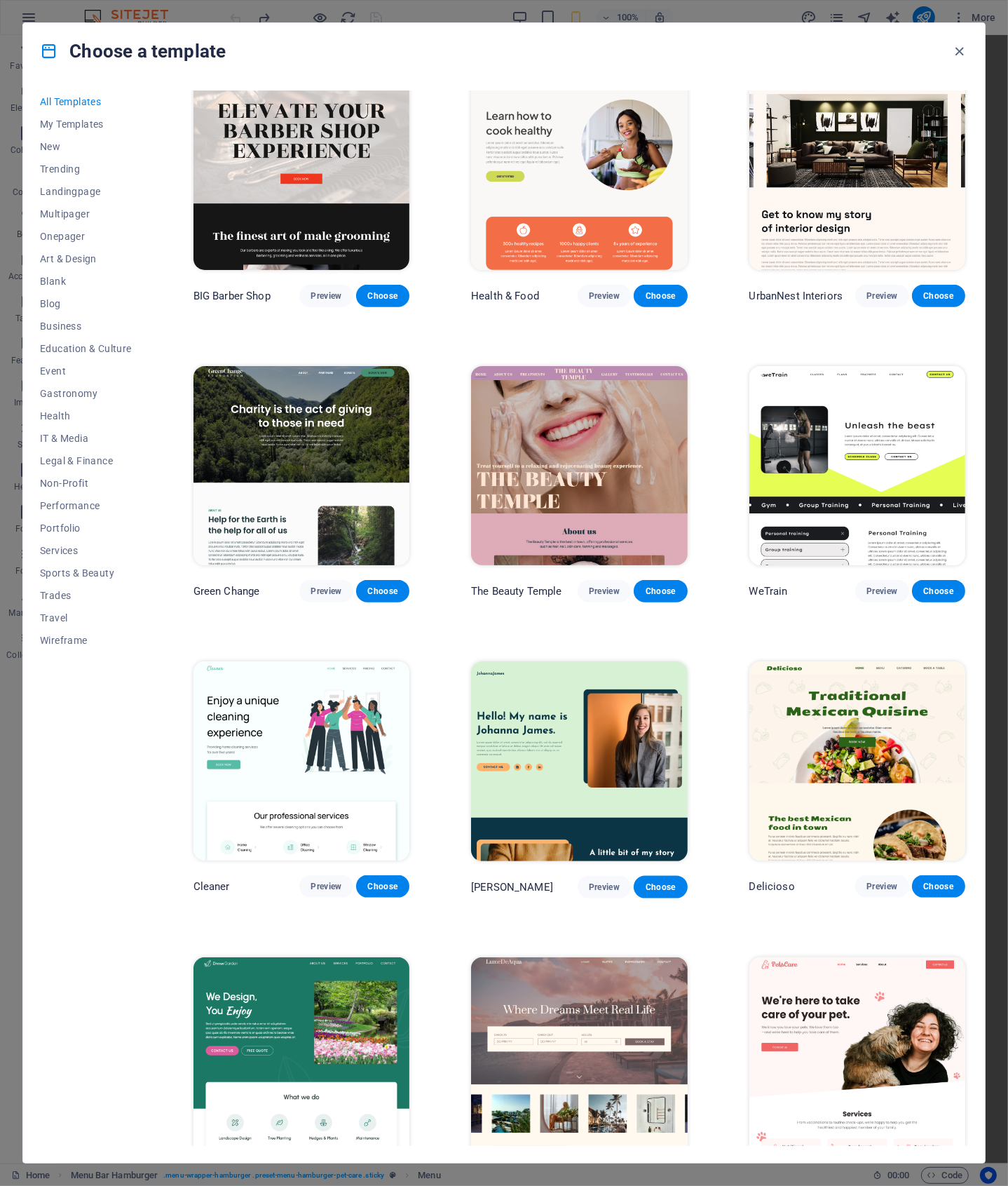
click at [884, 396] on img at bounding box center [858, 466] width 216 height 199
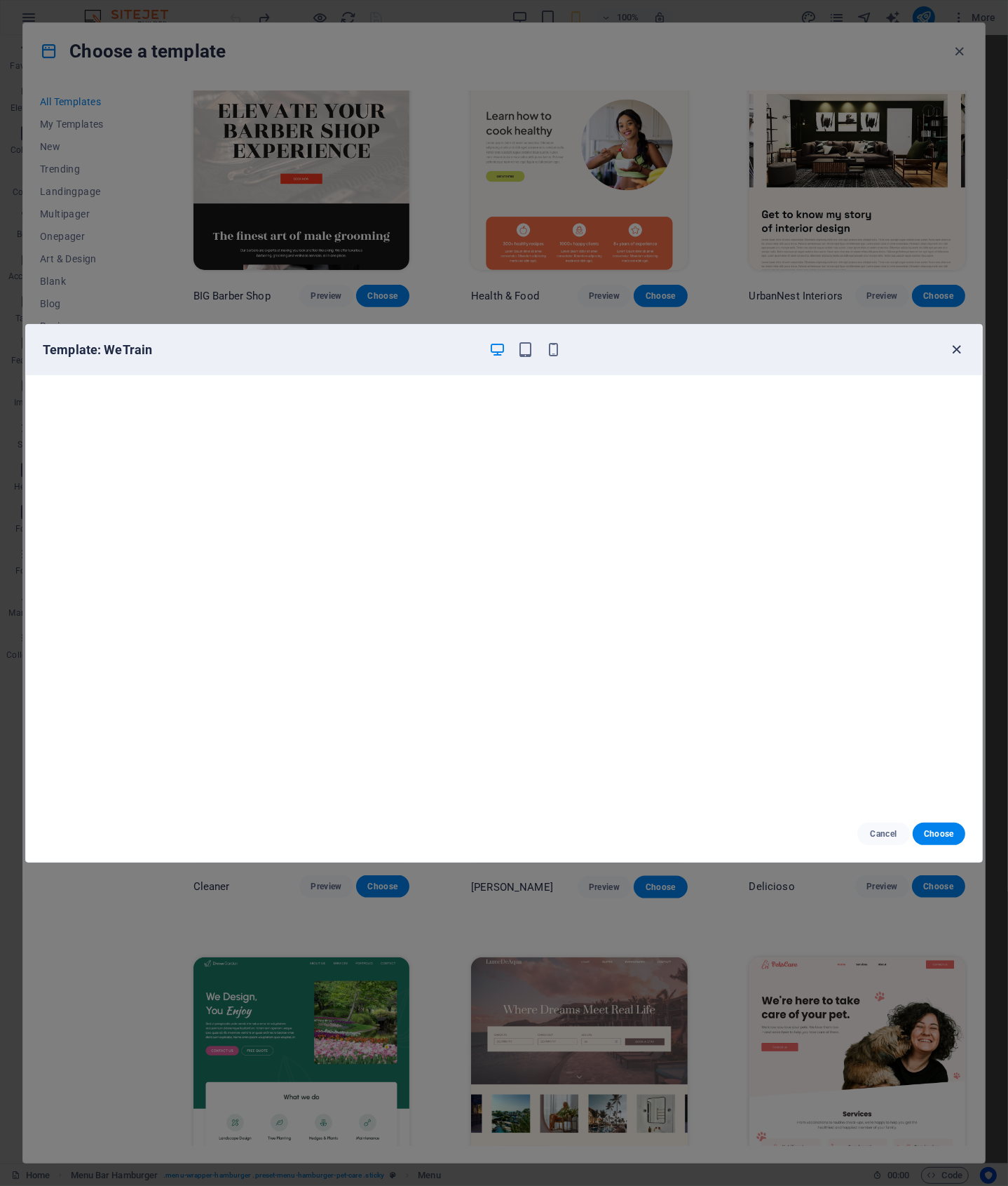
click at [954, 346] on icon "button" at bounding box center [957, 349] width 16 height 16
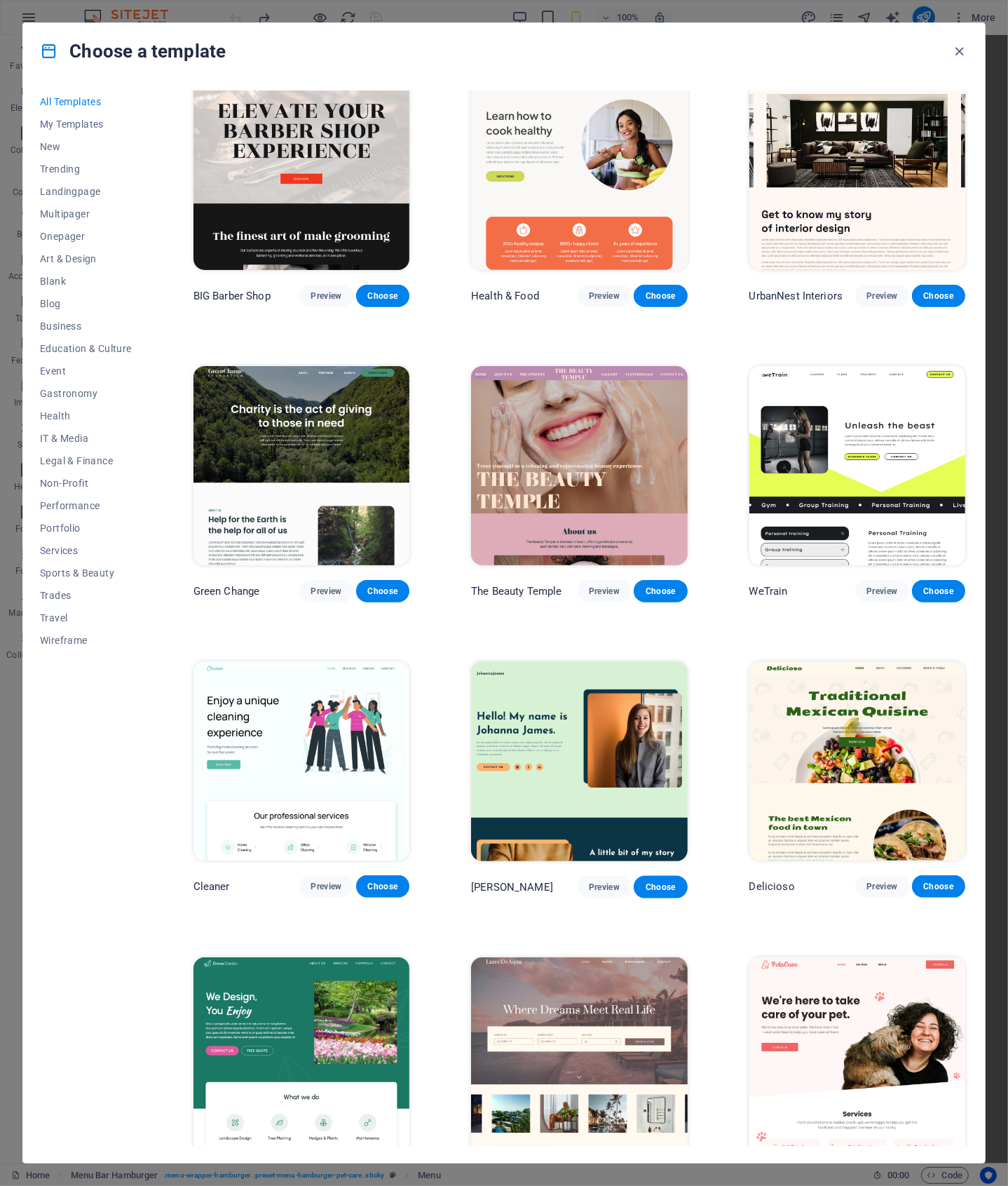
click at [894, 463] on img at bounding box center [858, 466] width 216 height 199
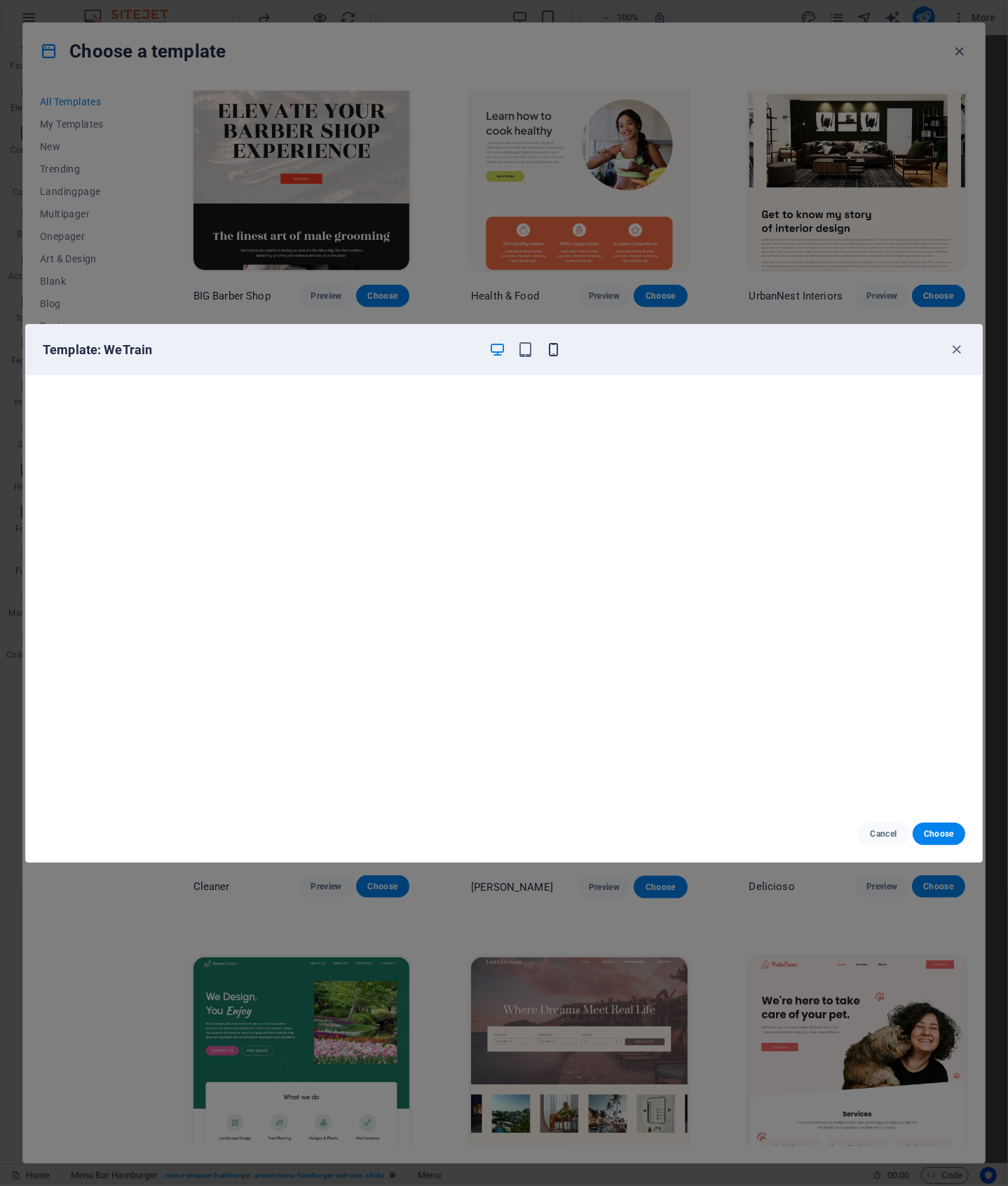
click at [557, 355] on icon "button" at bounding box center [553, 349] width 16 height 16
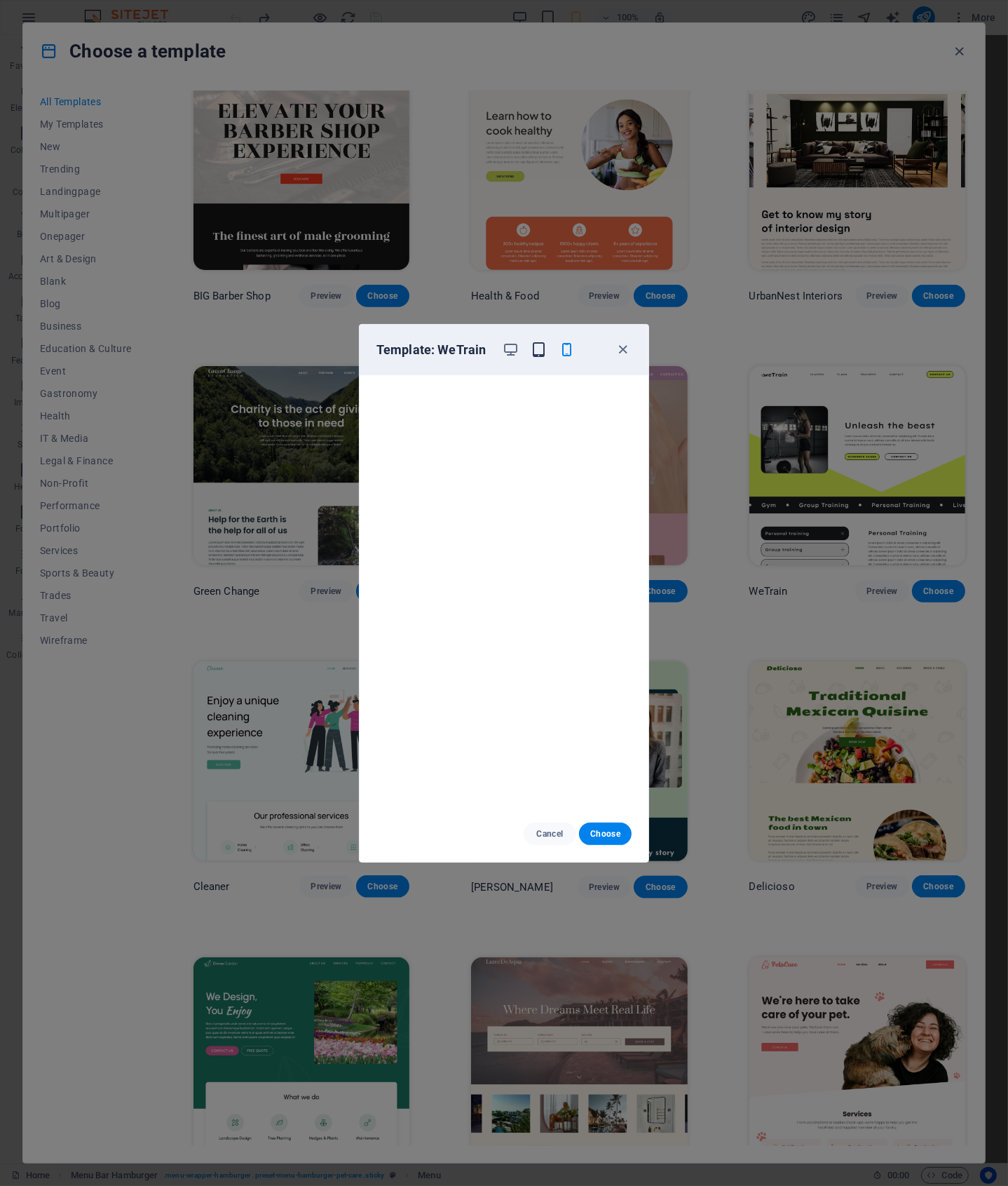
click at [533, 350] on icon "button" at bounding box center [539, 349] width 16 height 16
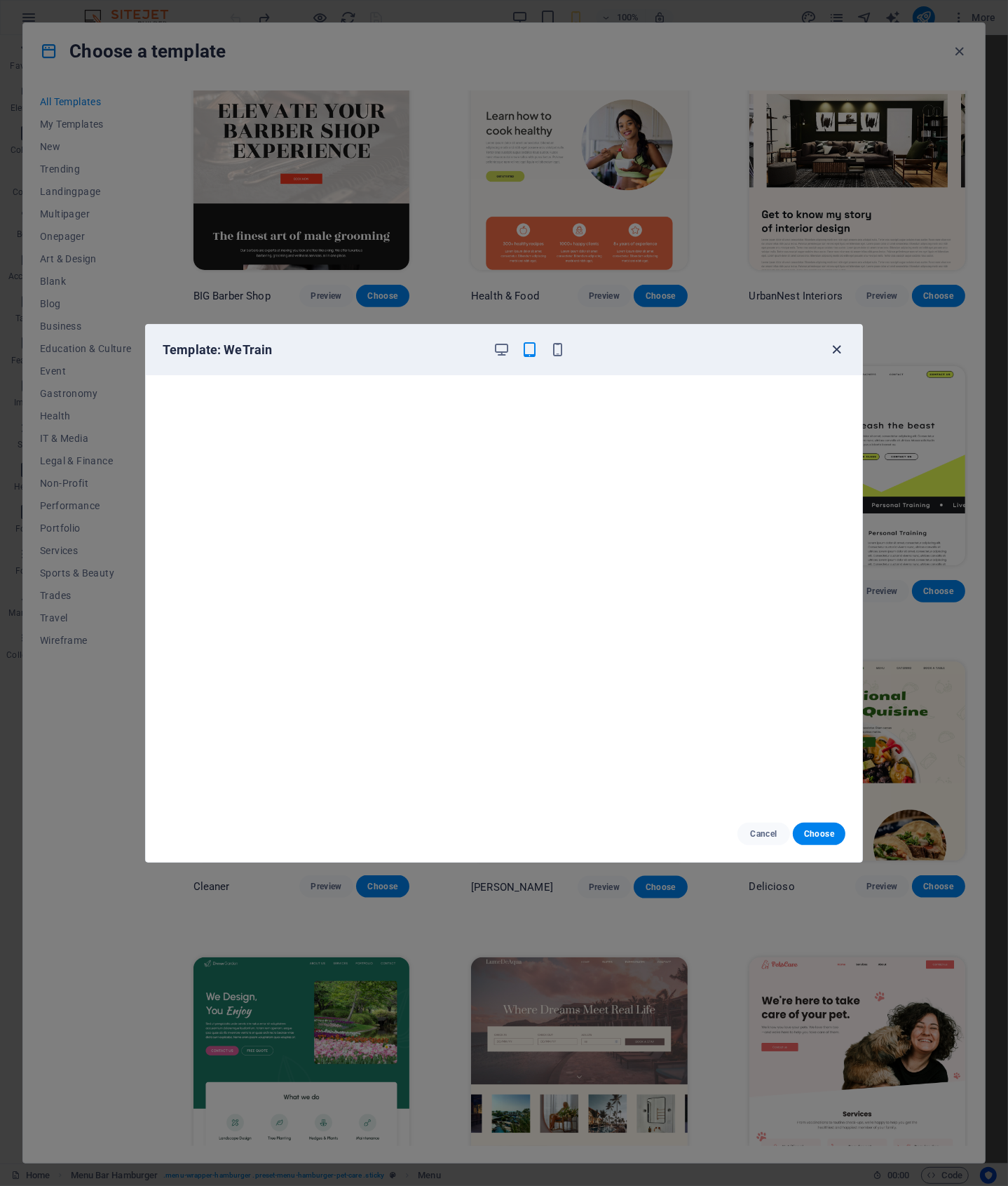
click at [837, 354] on icon "button" at bounding box center [837, 349] width 16 height 16
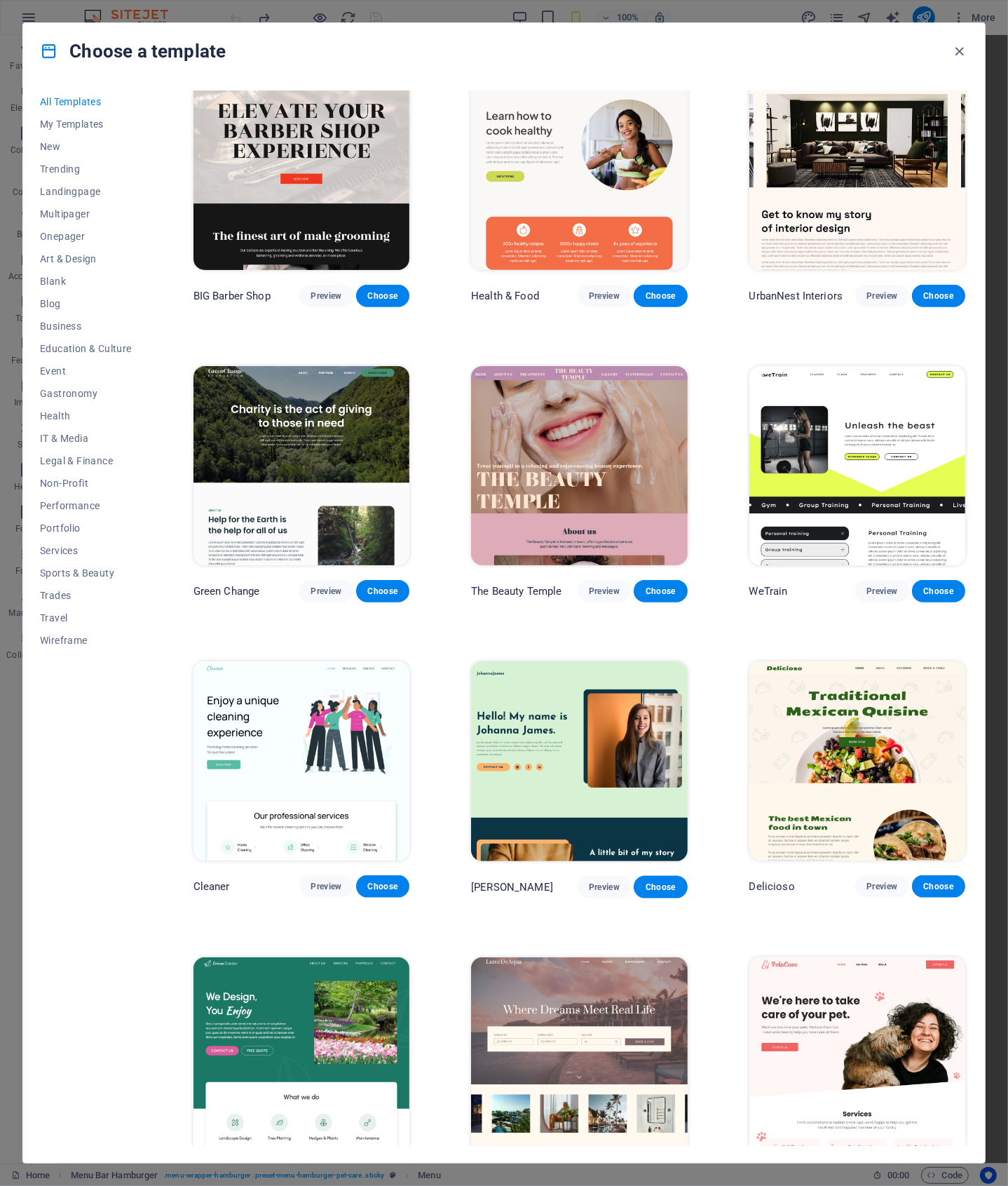
drag, startPoint x: 965, startPoint y: 206, endPoint x: 969, endPoint y: 248, distance: 42.2
click at [968, 255] on div "SugarDough Preview Choose Career Jobs Preview Choose Nova Consulting Preview Ch…" at bounding box center [579, 618] width 777 height 1056
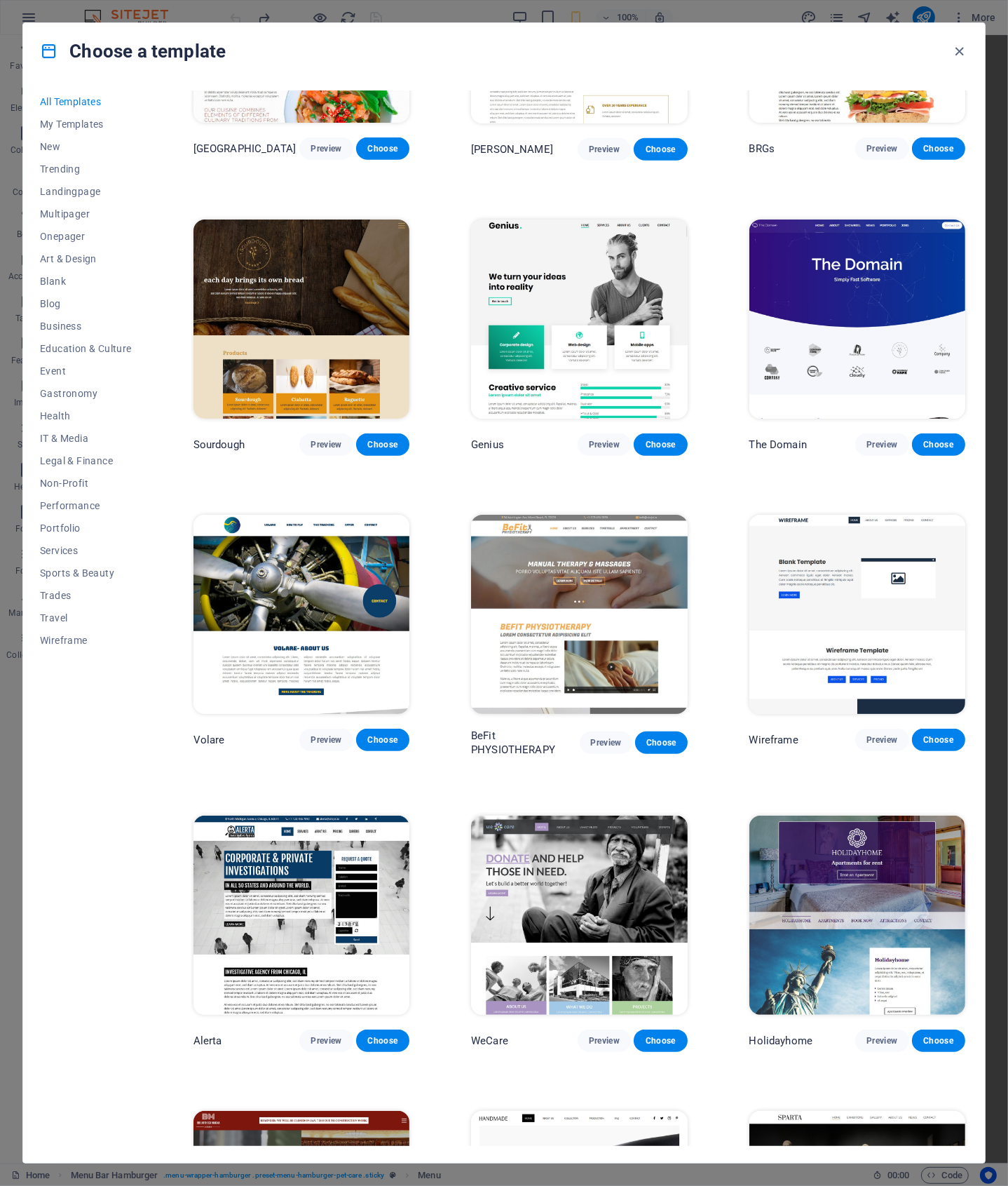
scroll to position [6889, 0]
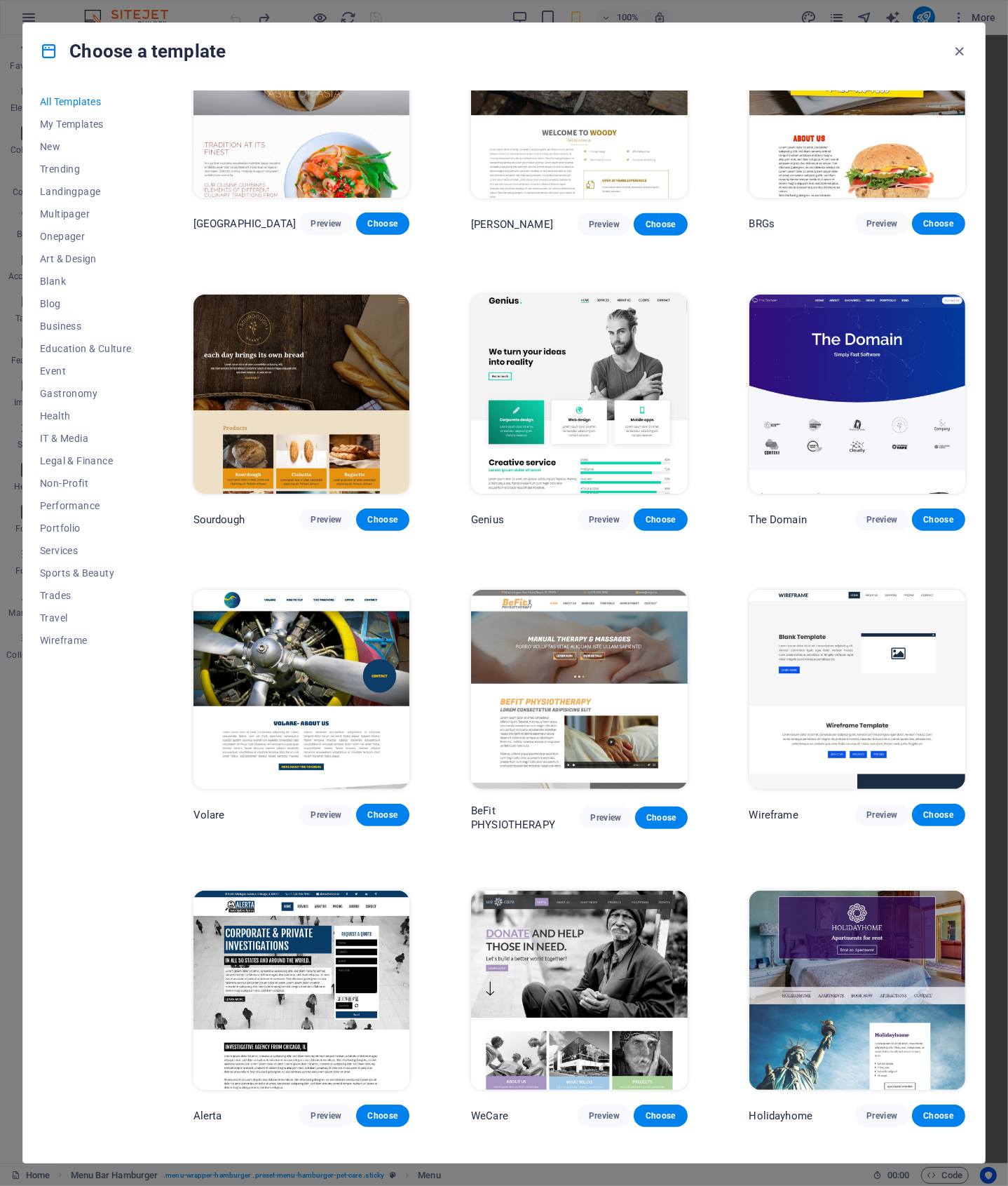
click at [615, 327] on img at bounding box center [579, 394] width 216 height 199
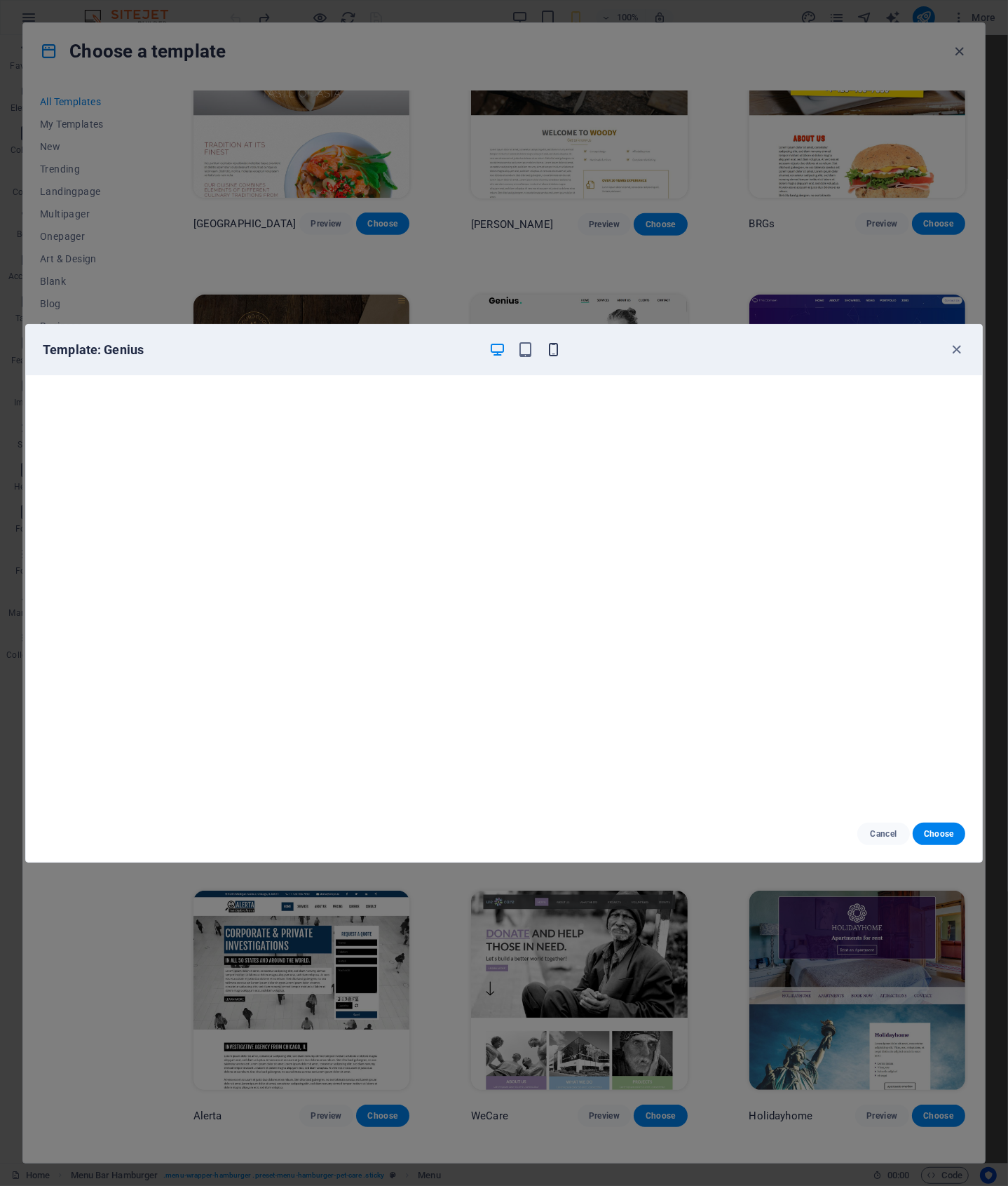
click at [552, 350] on icon "button" at bounding box center [553, 349] width 16 height 16
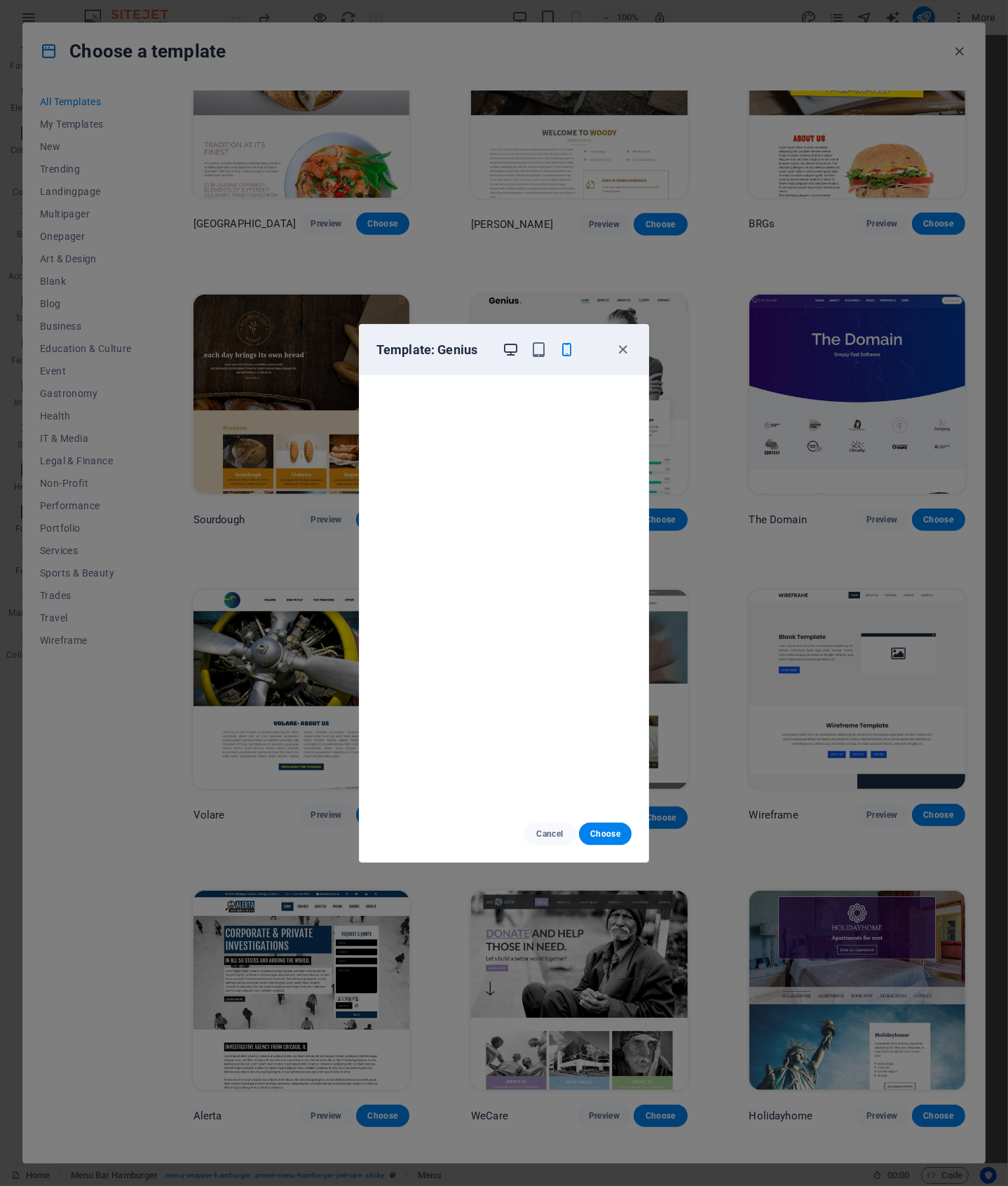
click at [511, 350] on icon "button" at bounding box center [510, 349] width 16 height 16
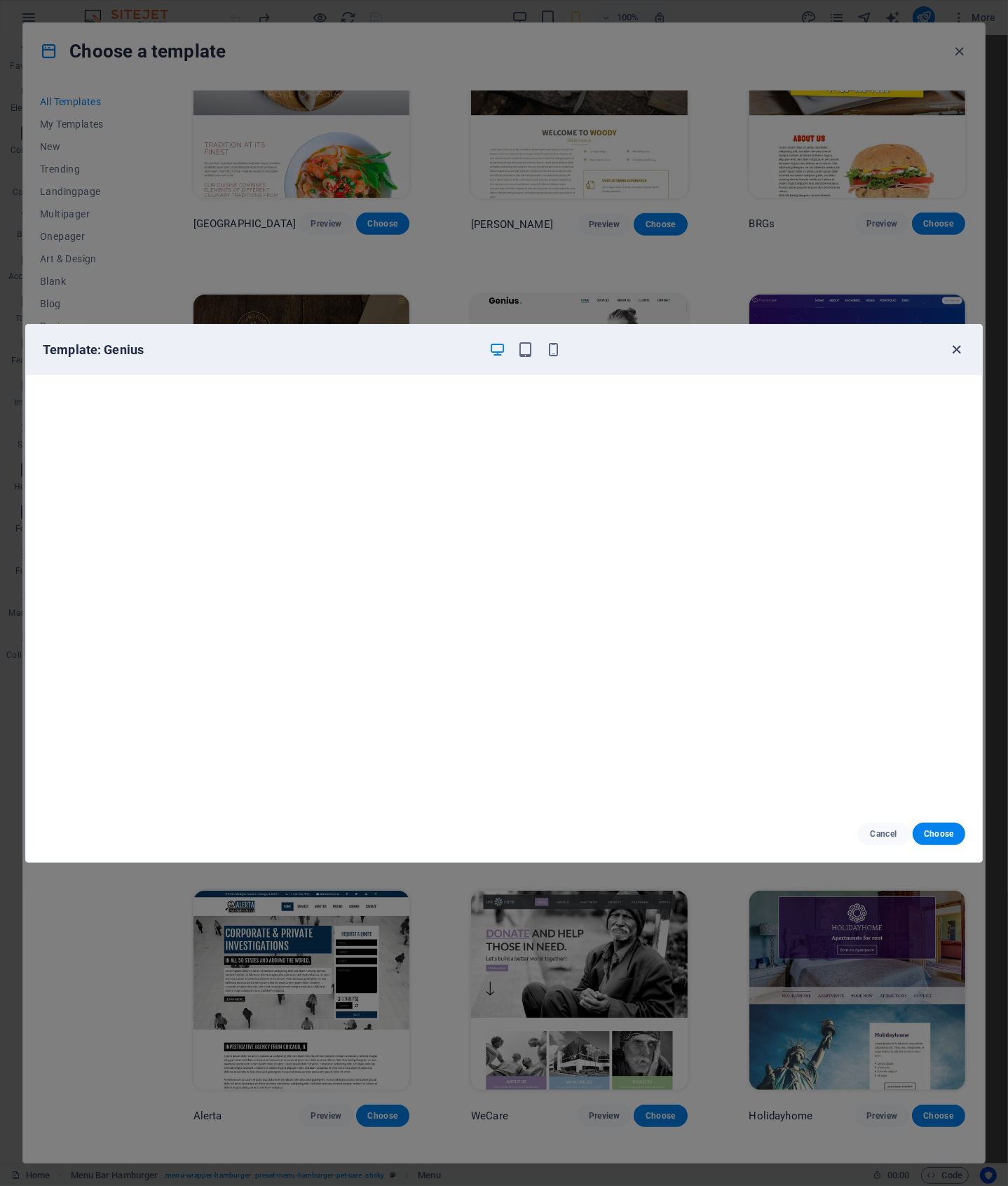
click at [954, 350] on icon "button" at bounding box center [957, 349] width 16 height 16
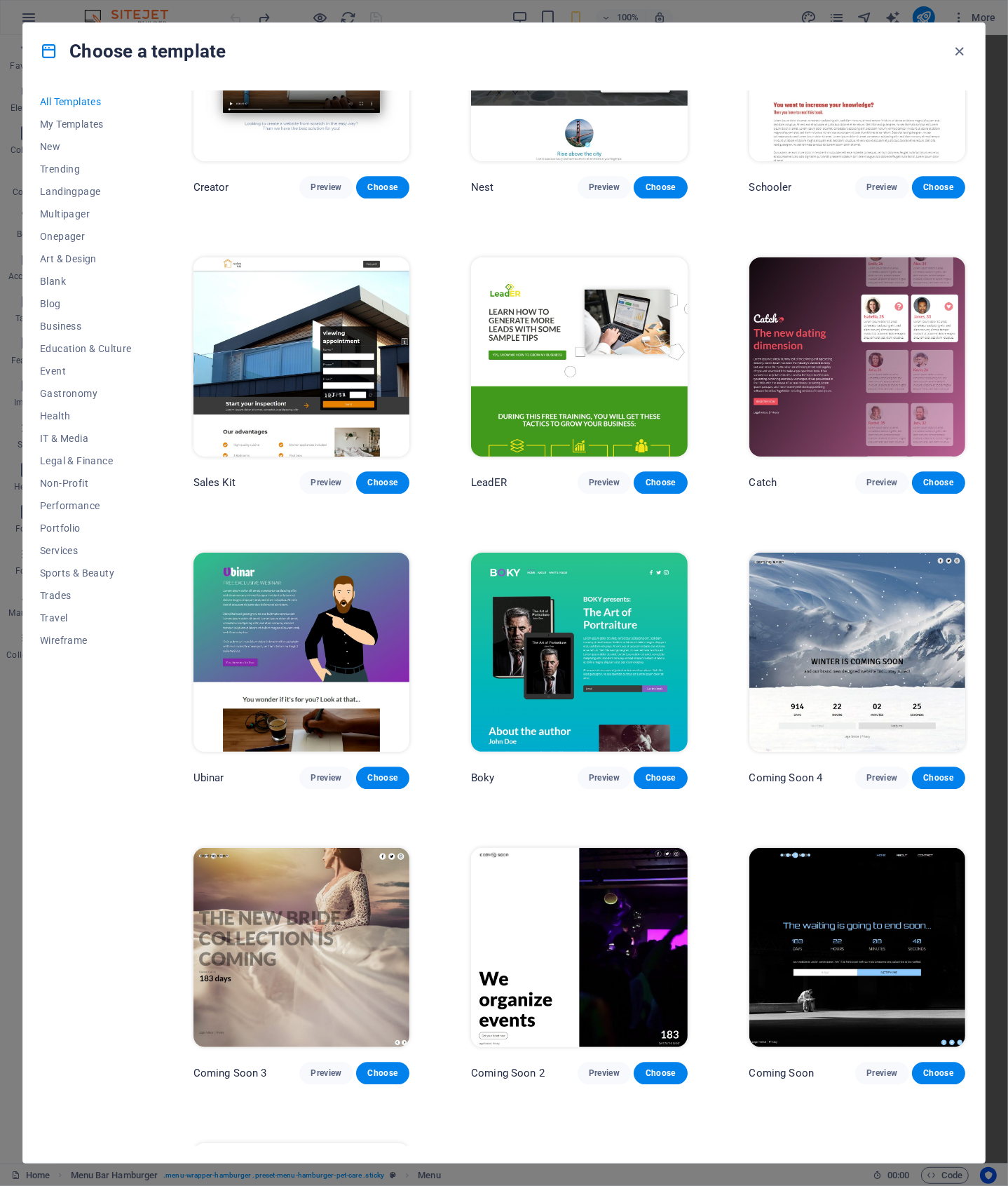
scroll to position [15379, 0]
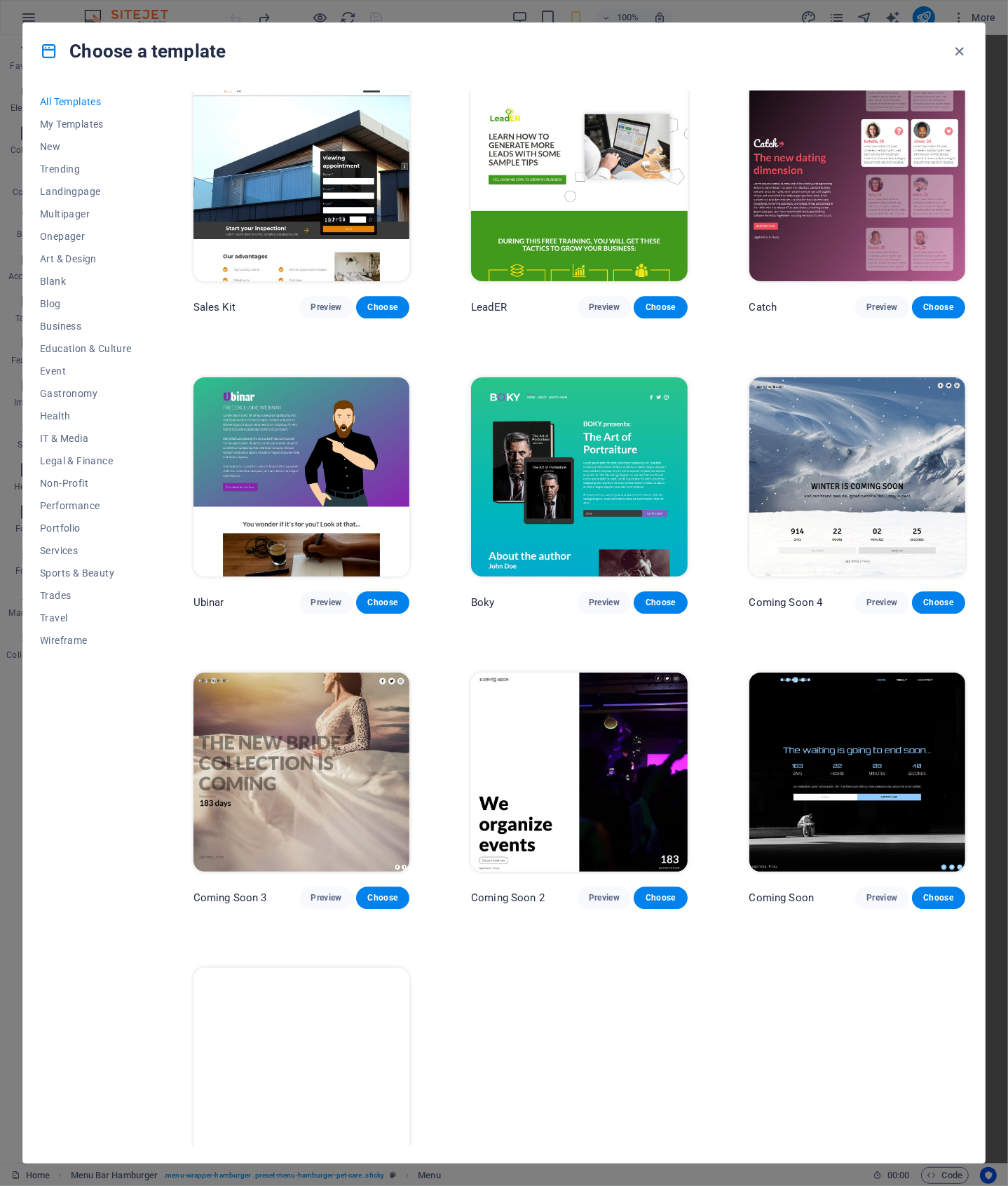
click at [529, 723] on img at bounding box center [579, 772] width 216 height 199
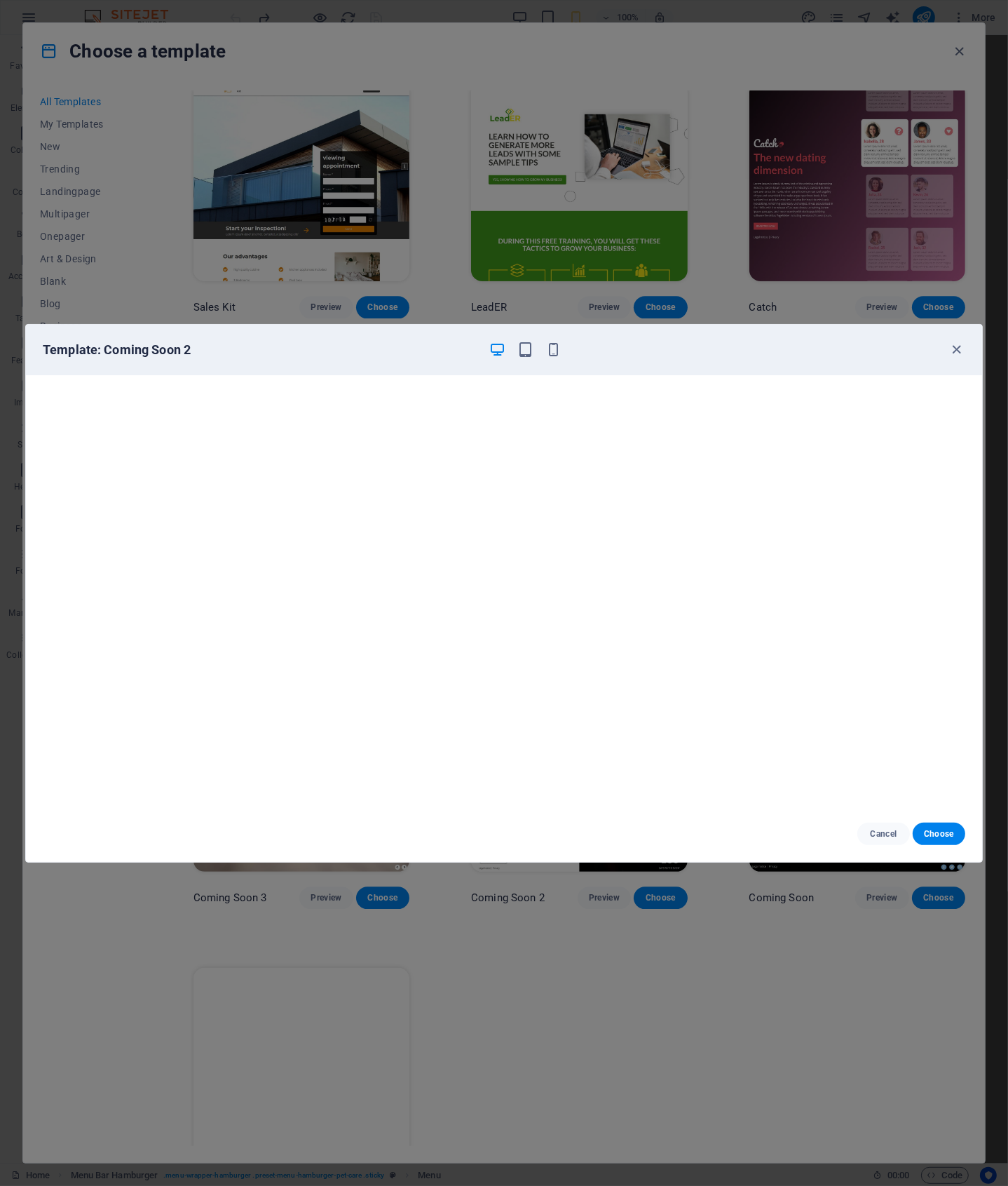
scroll to position [0, 0]
click at [962, 346] on icon "button" at bounding box center [957, 349] width 16 height 16
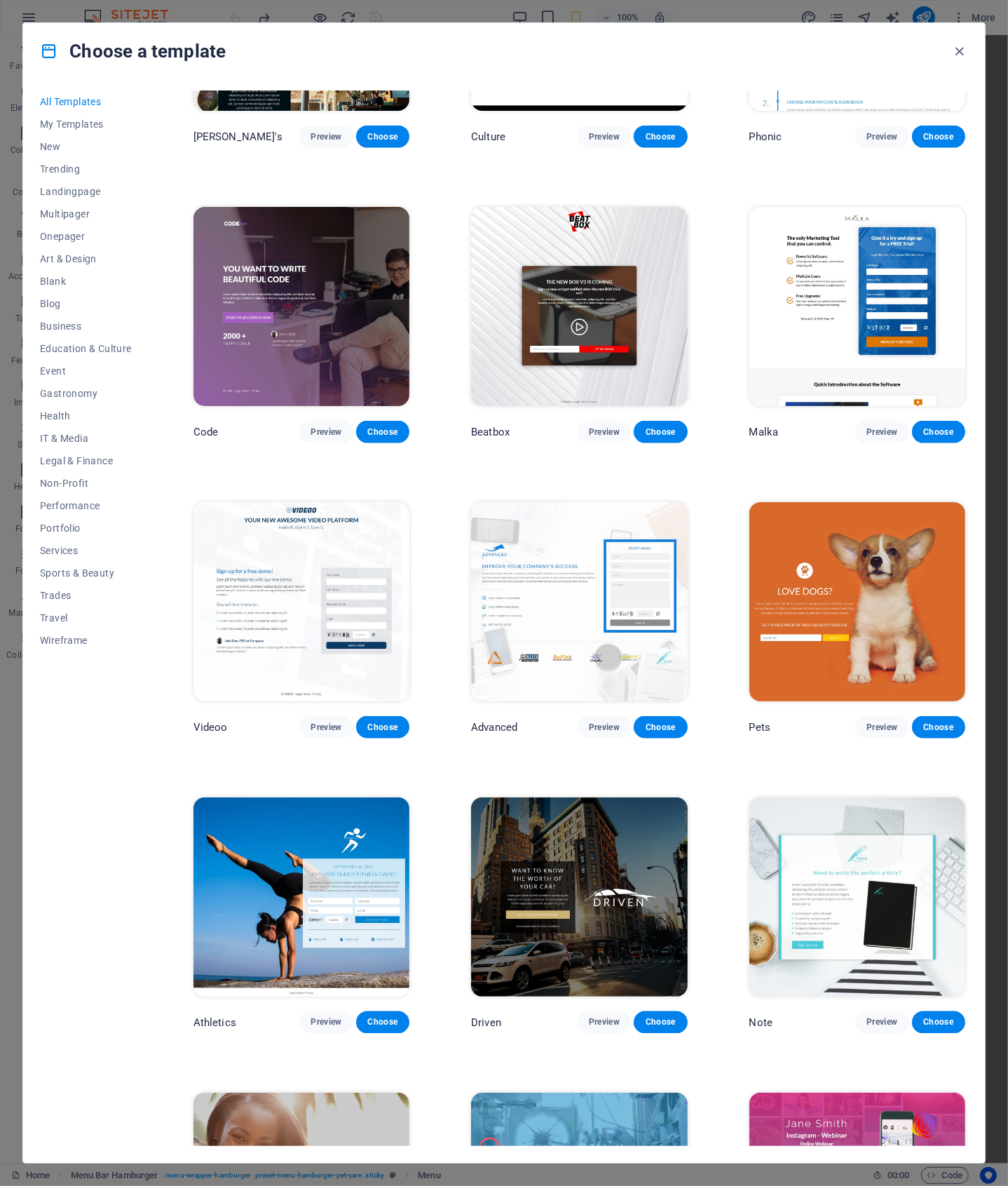
scroll to position [13772, 0]
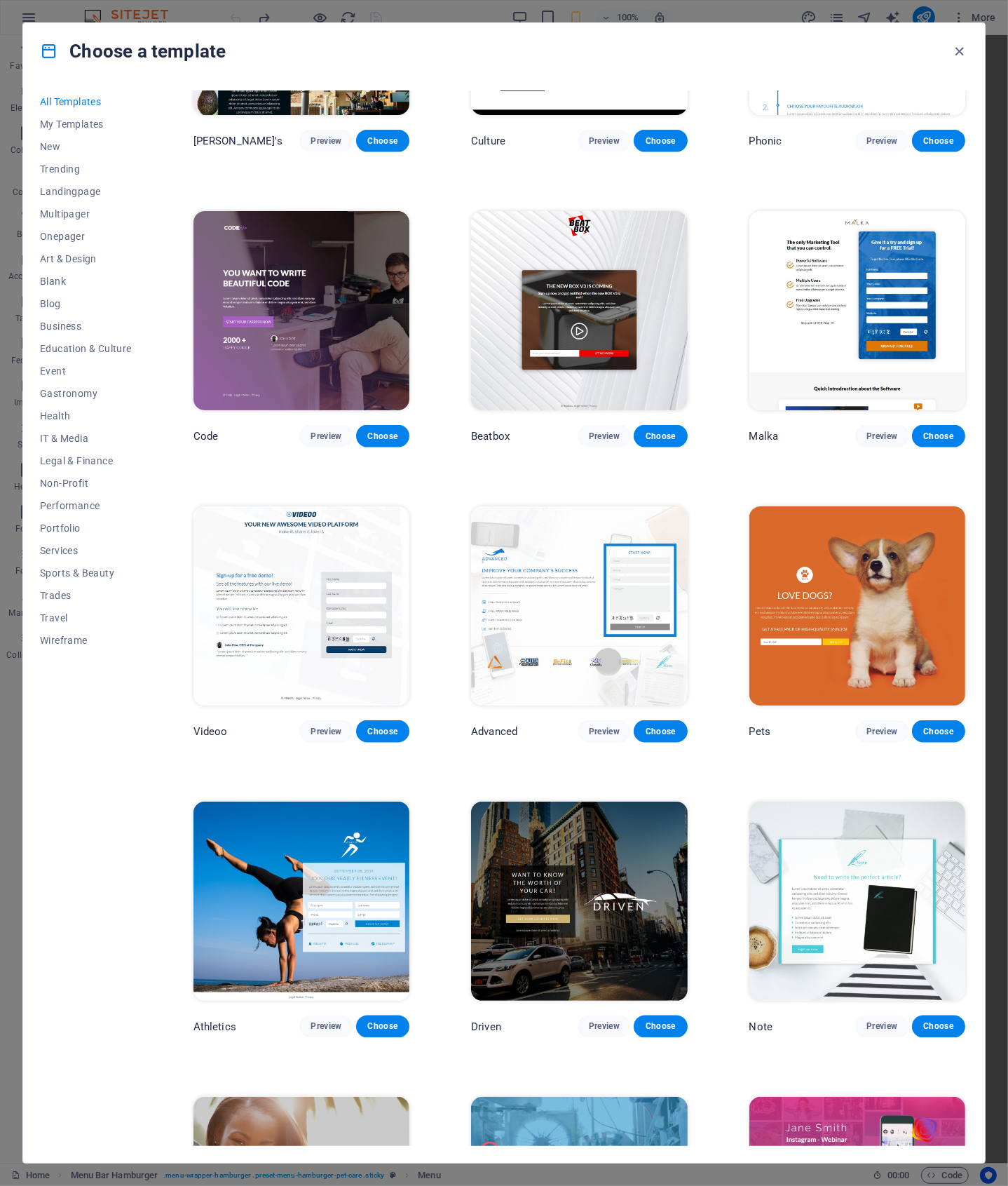
click at [284, 506] on img at bounding box center [302, 606] width 216 height 199
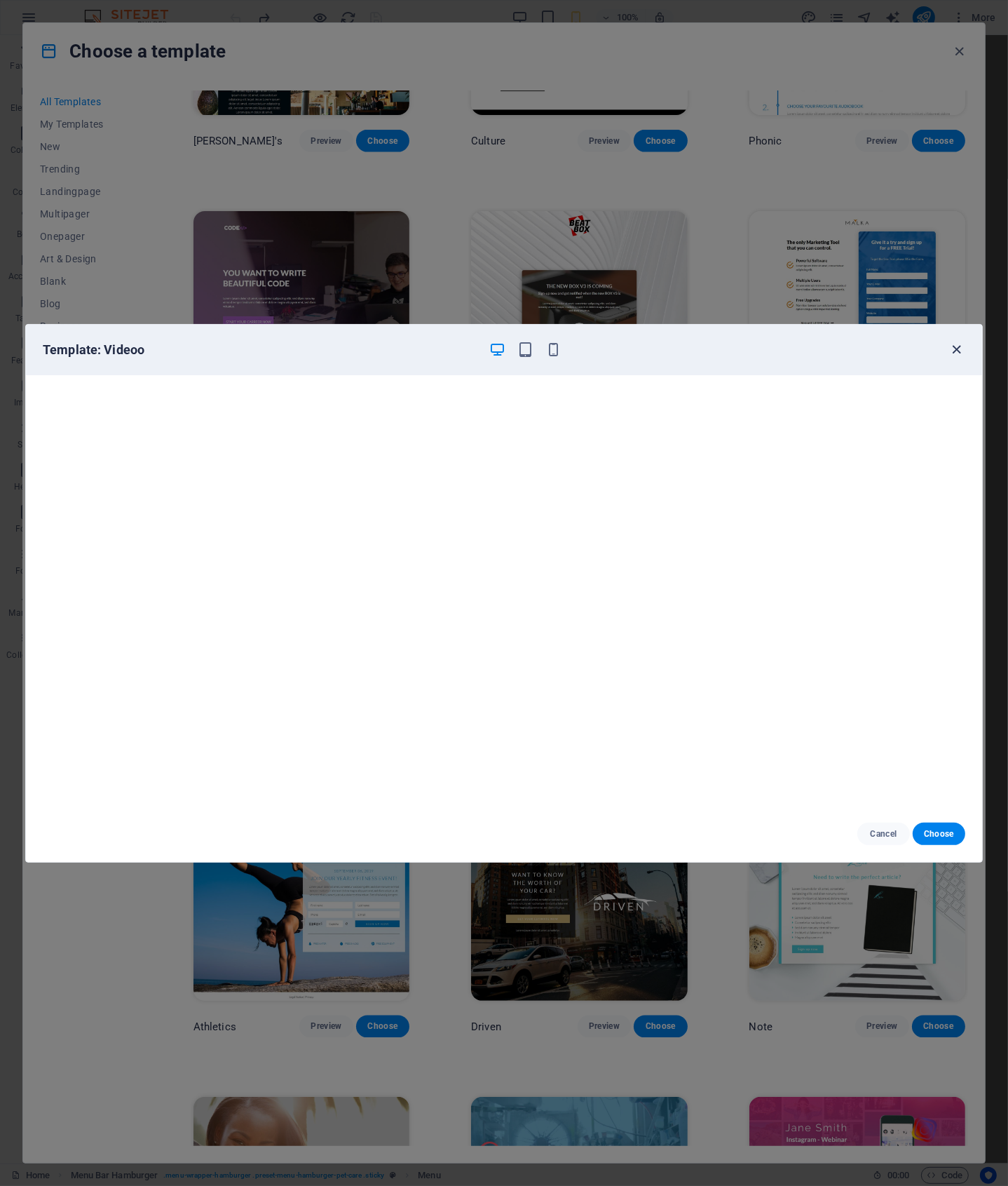
click at [954, 347] on icon "button" at bounding box center [957, 349] width 16 height 16
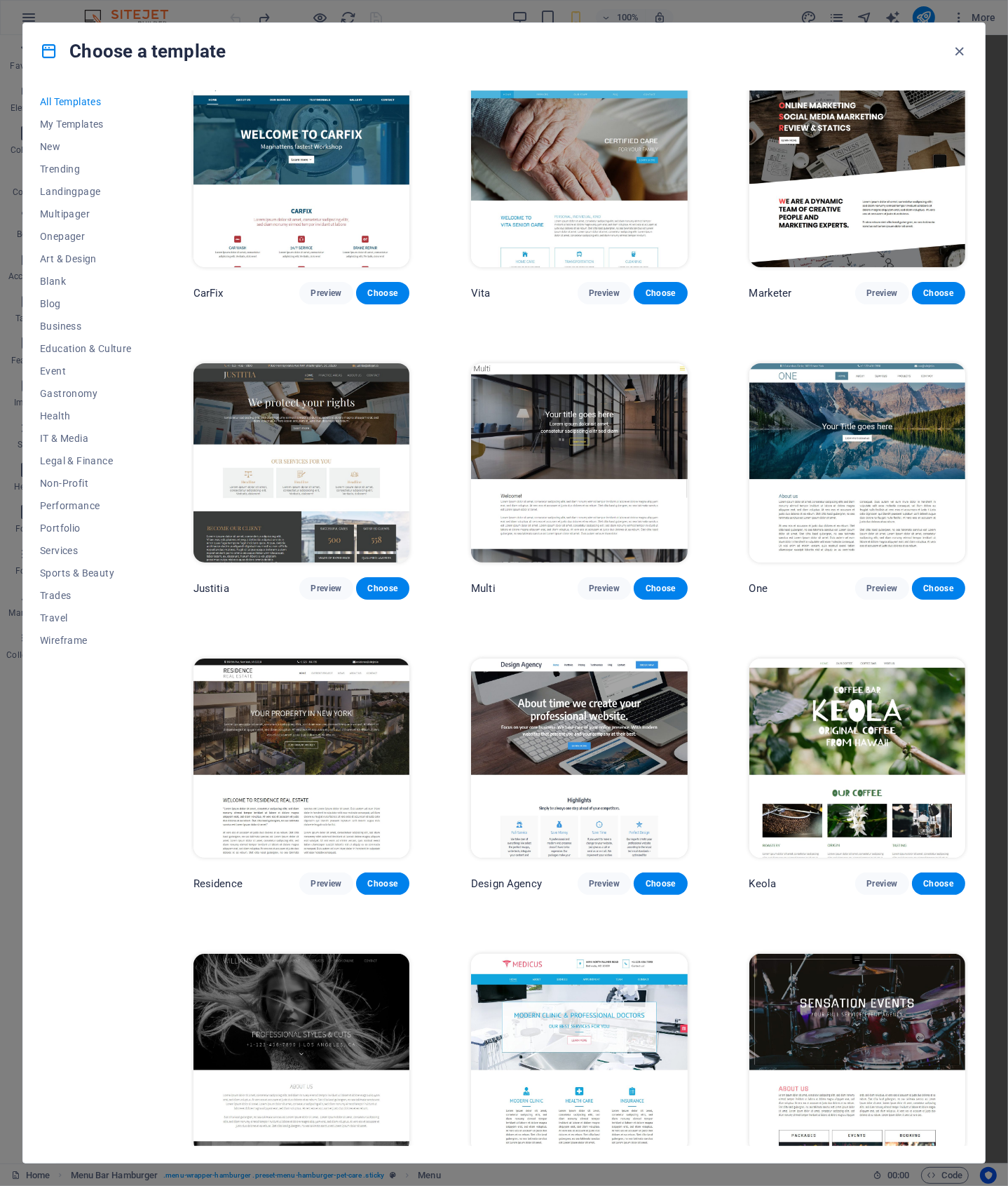
scroll to position [11845, 0]
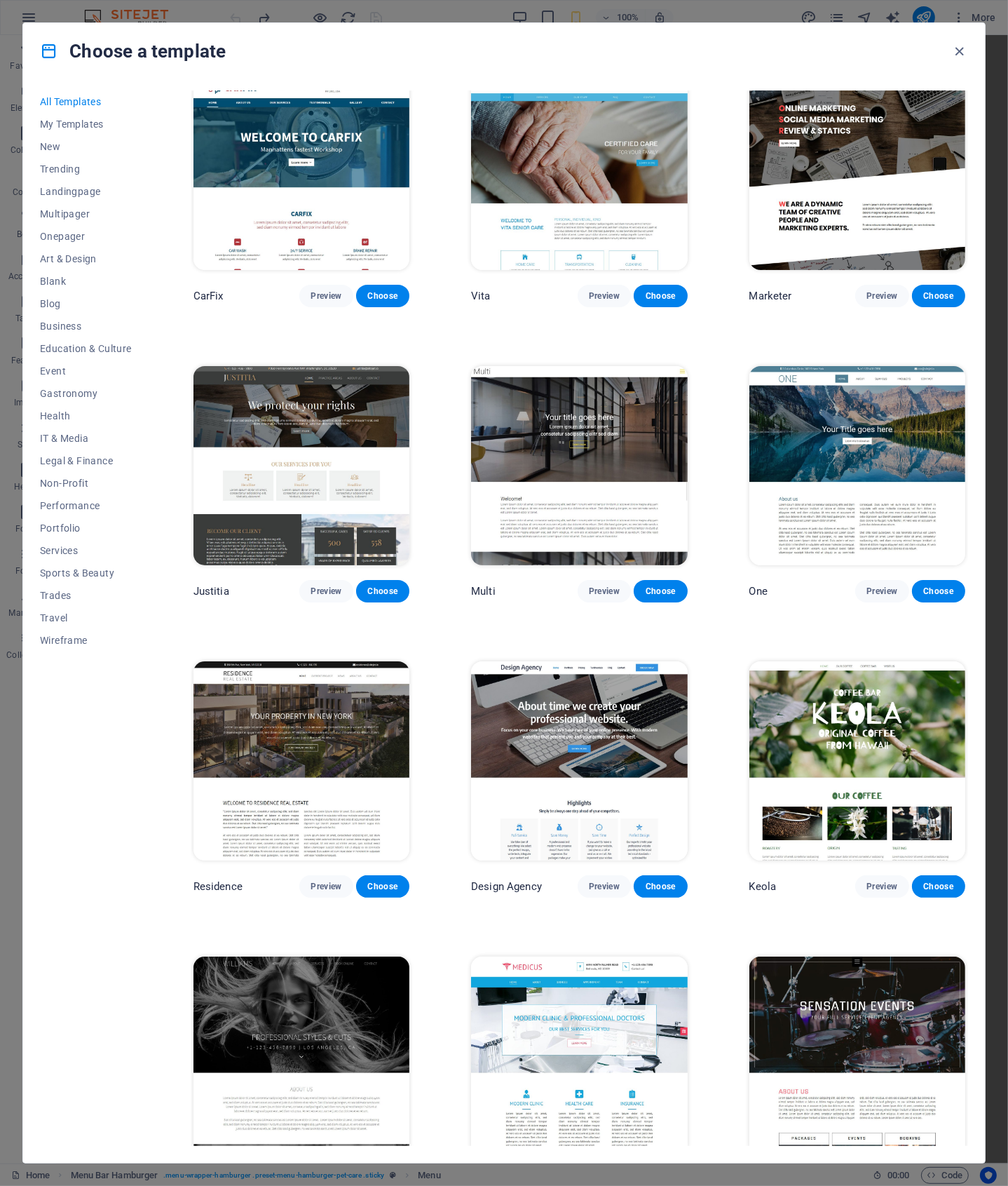
click at [905, 412] on img at bounding box center [858, 466] width 216 height 199
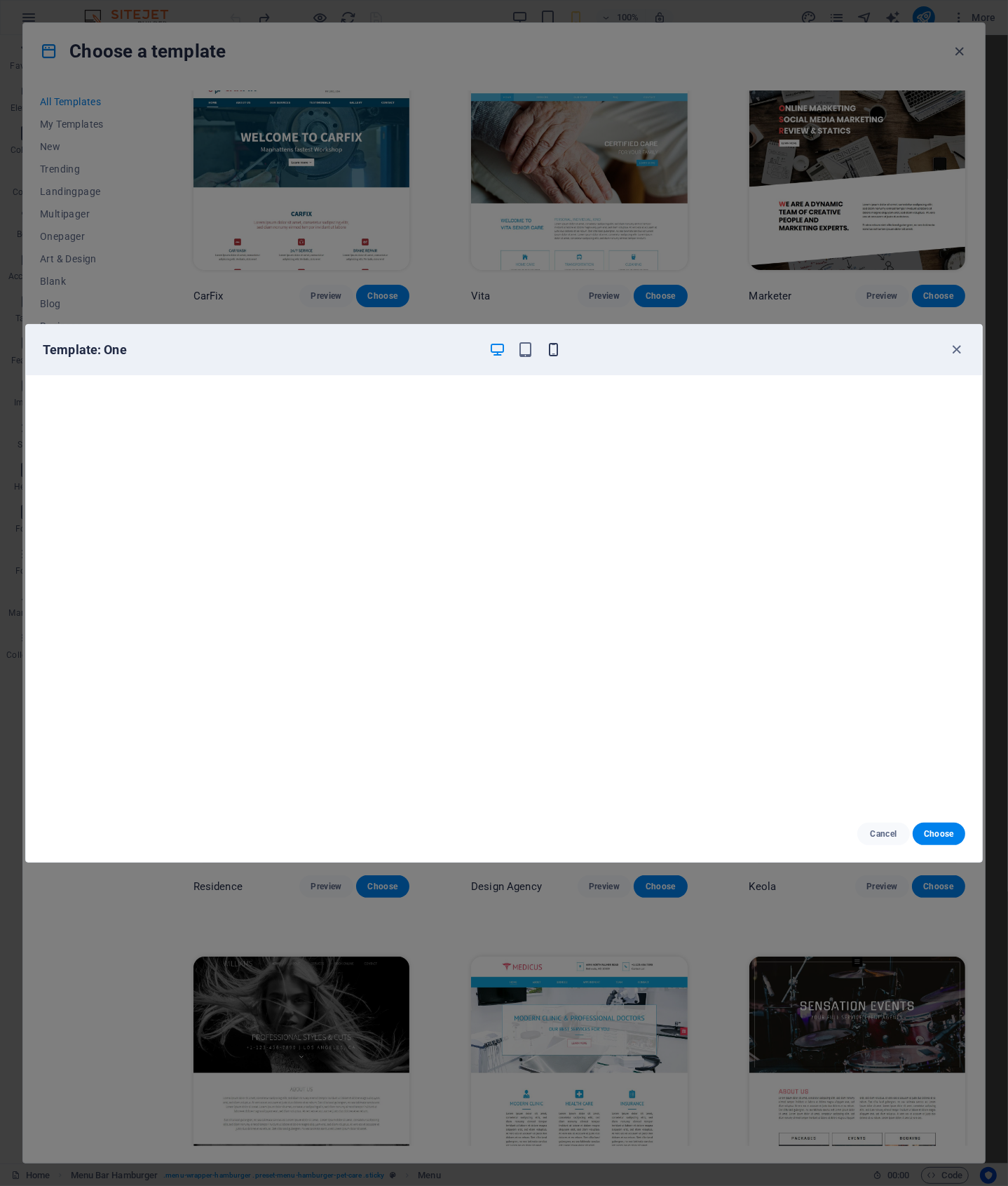
click at [555, 349] on icon "button" at bounding box center [553, 349] width 16 height 16
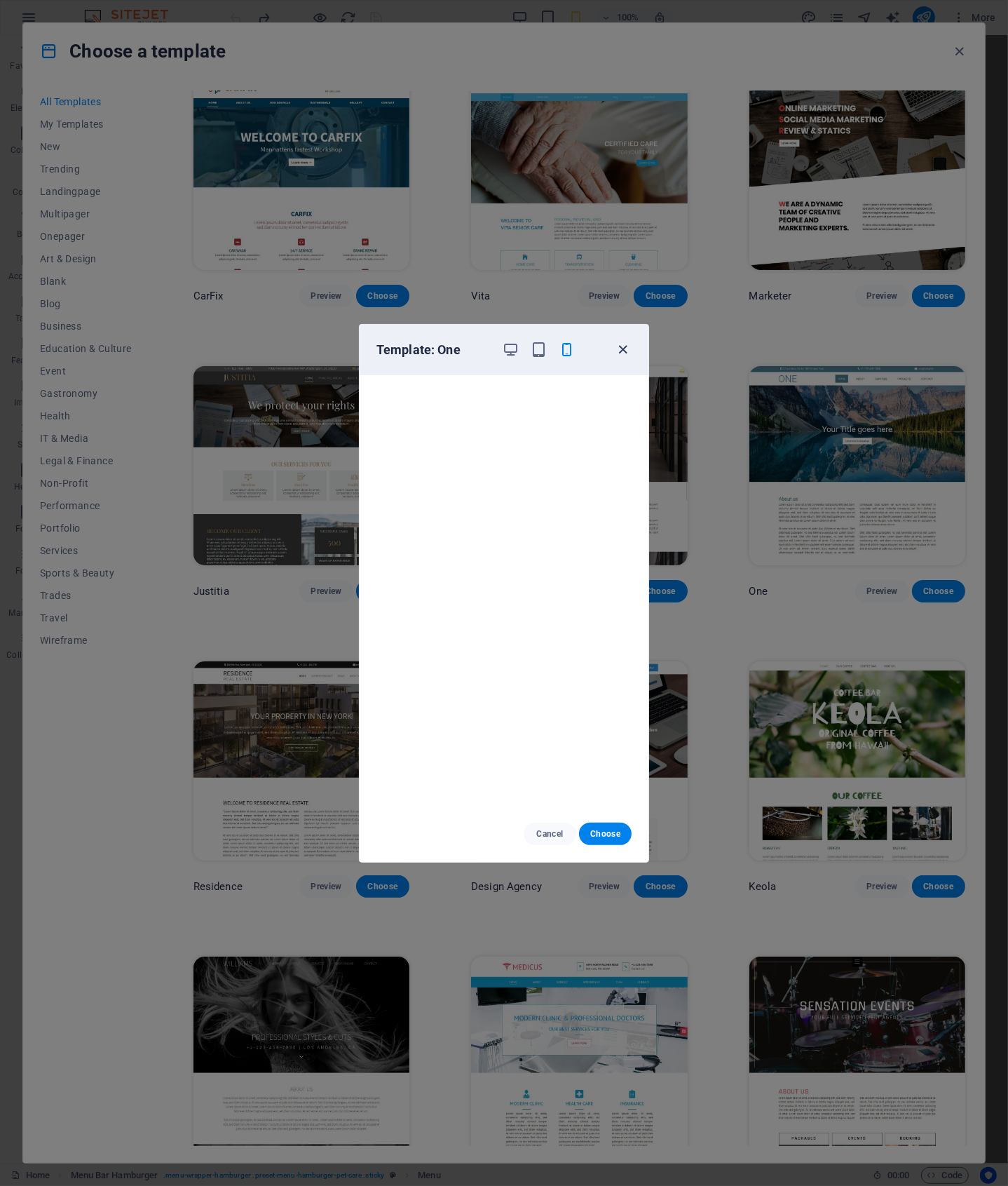
click at [619, 348] on icon "button" at bounding box center [624, 349] width 16 height 16
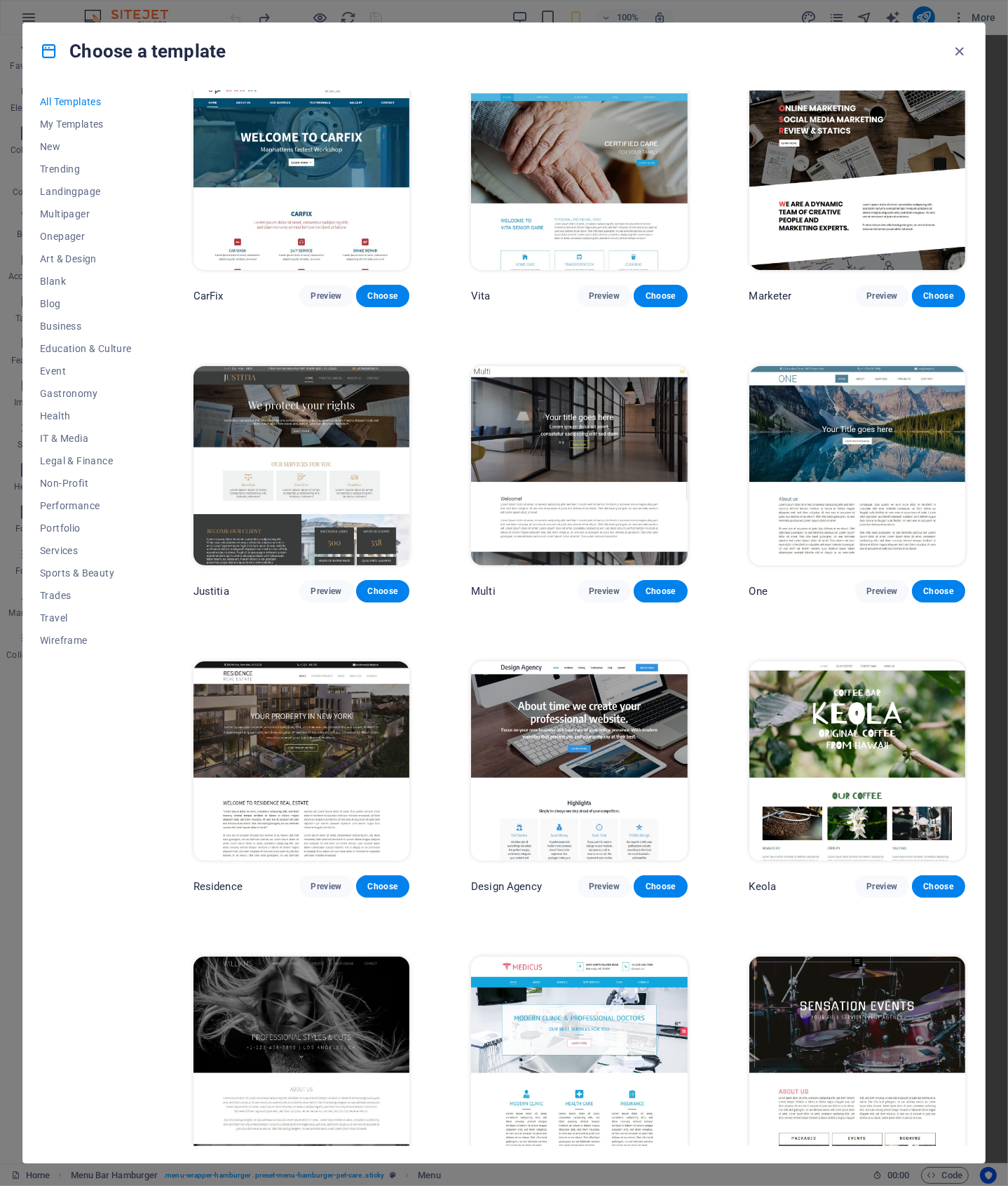
drag, startPoint x: 964, startPoint y: 865, endPoint x: 967, endPoint y: 844, distance: 21.2
click at [967, 844] on div "SugarDough Preview Choose Career Jobs Preview Choose Nova Consulting Preview Ch…" at bounding box center [579, 618] width 777 height 1056
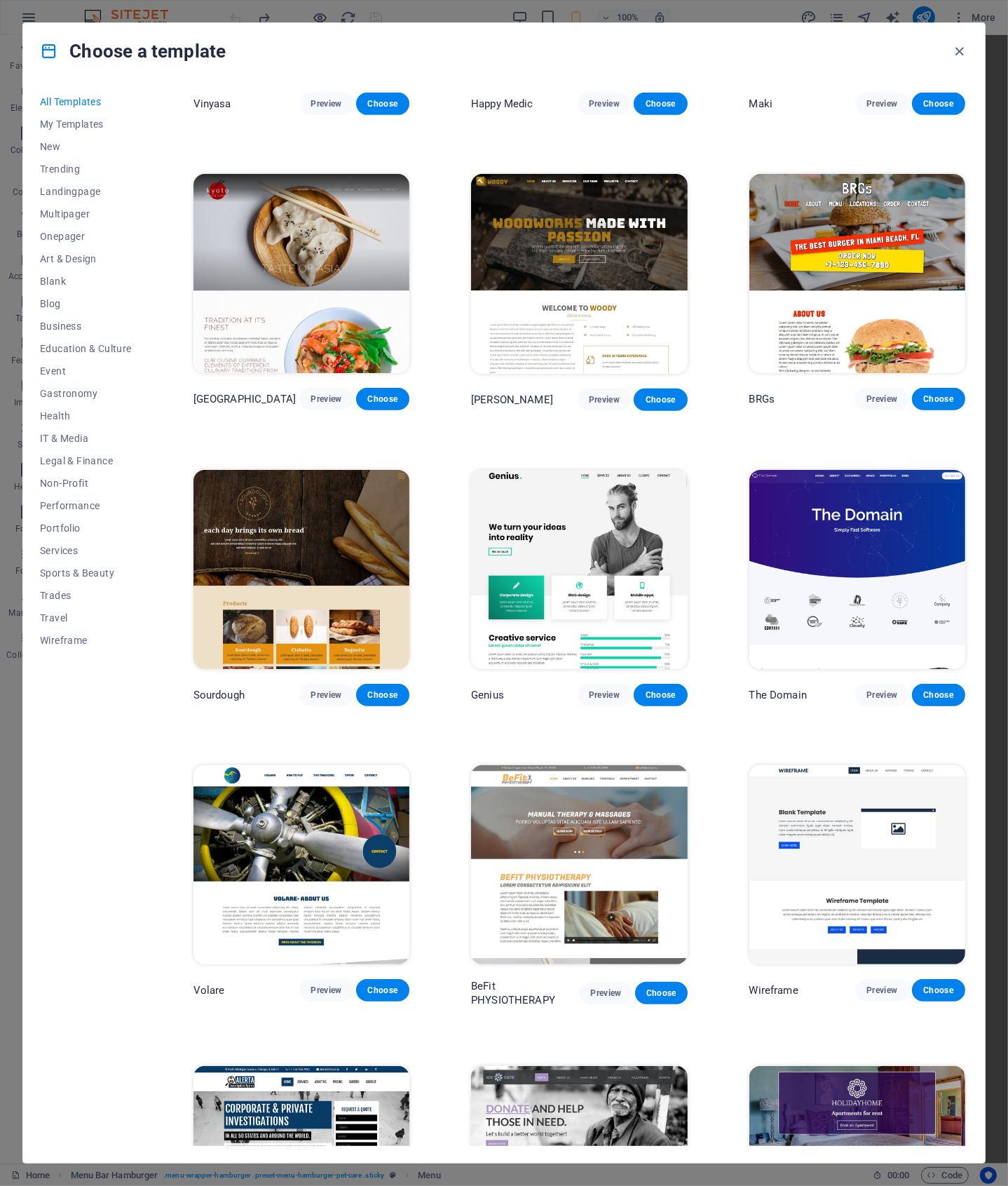
scroll to position [6689, 0]
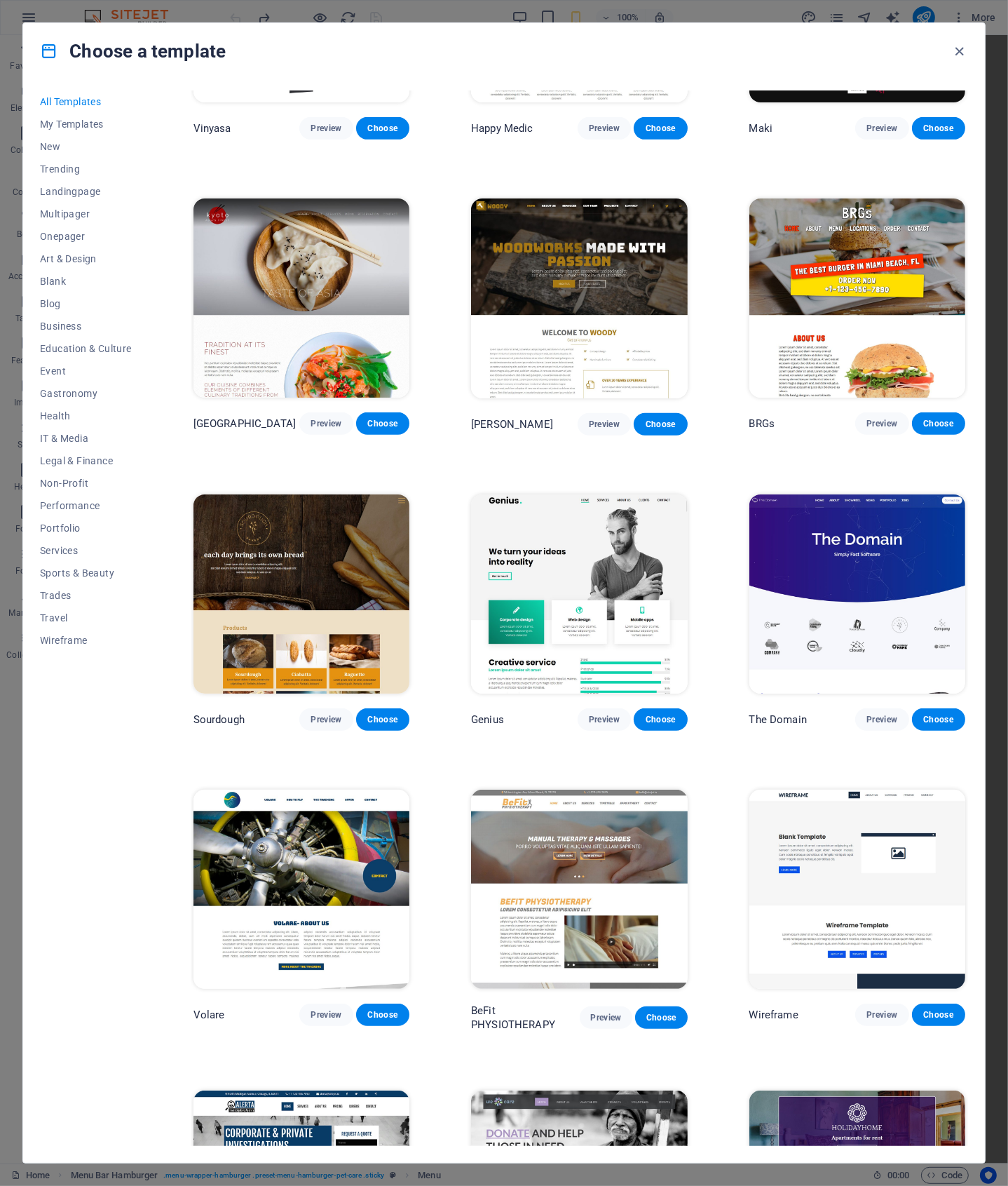
click at [643, 527] on img at bounding box center [579, 594] width 216 height 199
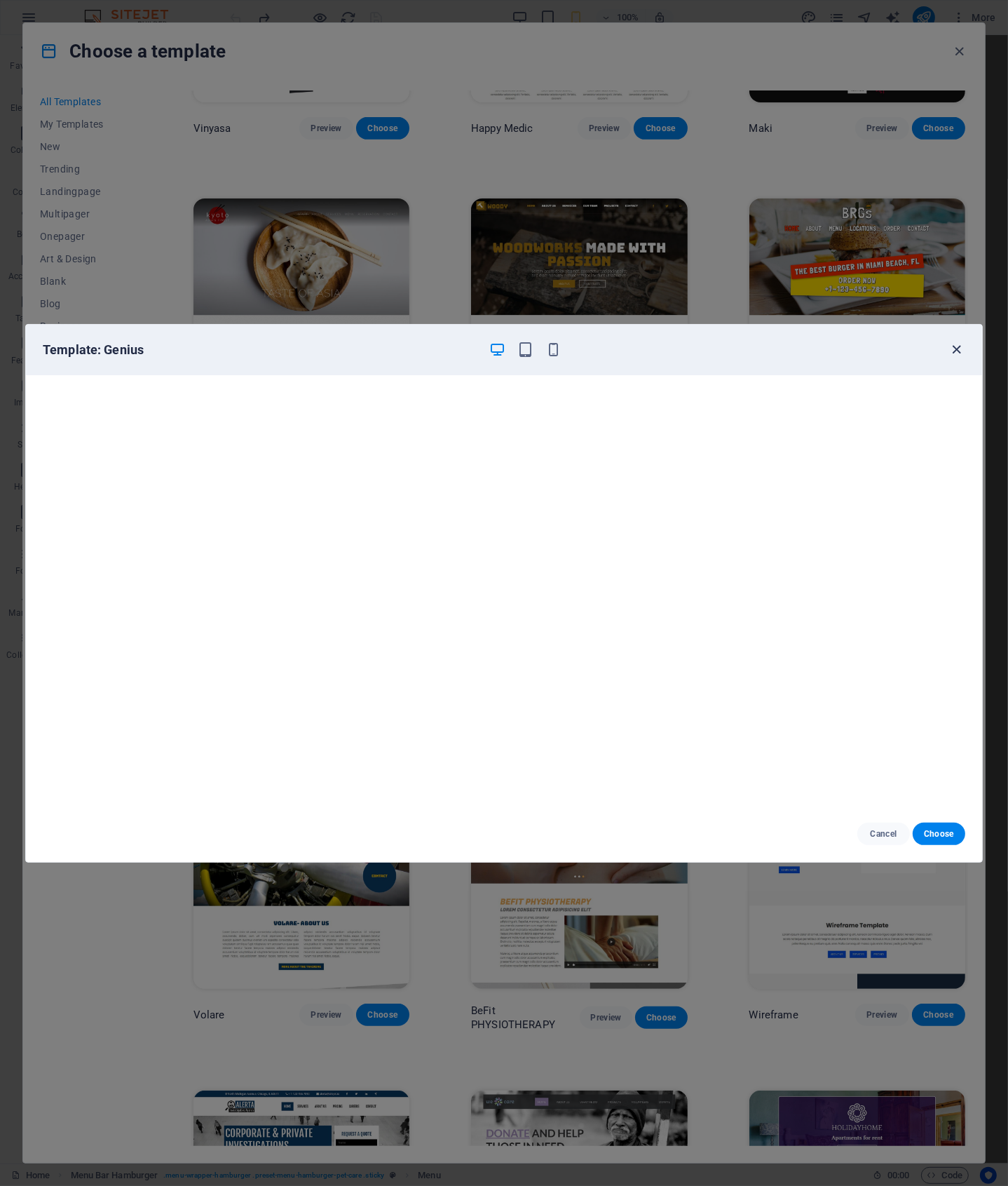
click at [961, 351] on icon "button" at bounding box center [957, 349] width 16 height 16
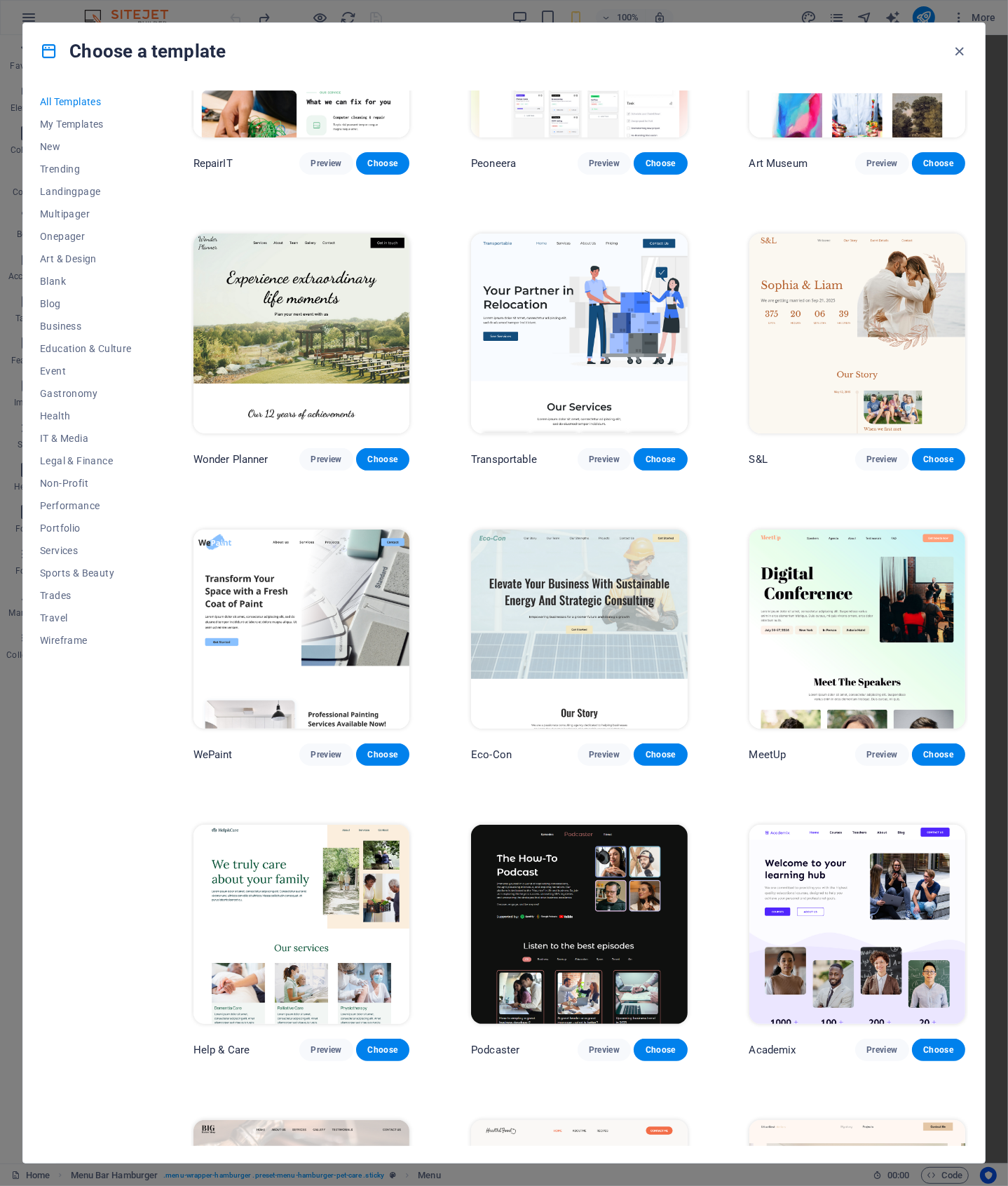
scroll to position [487, 0]
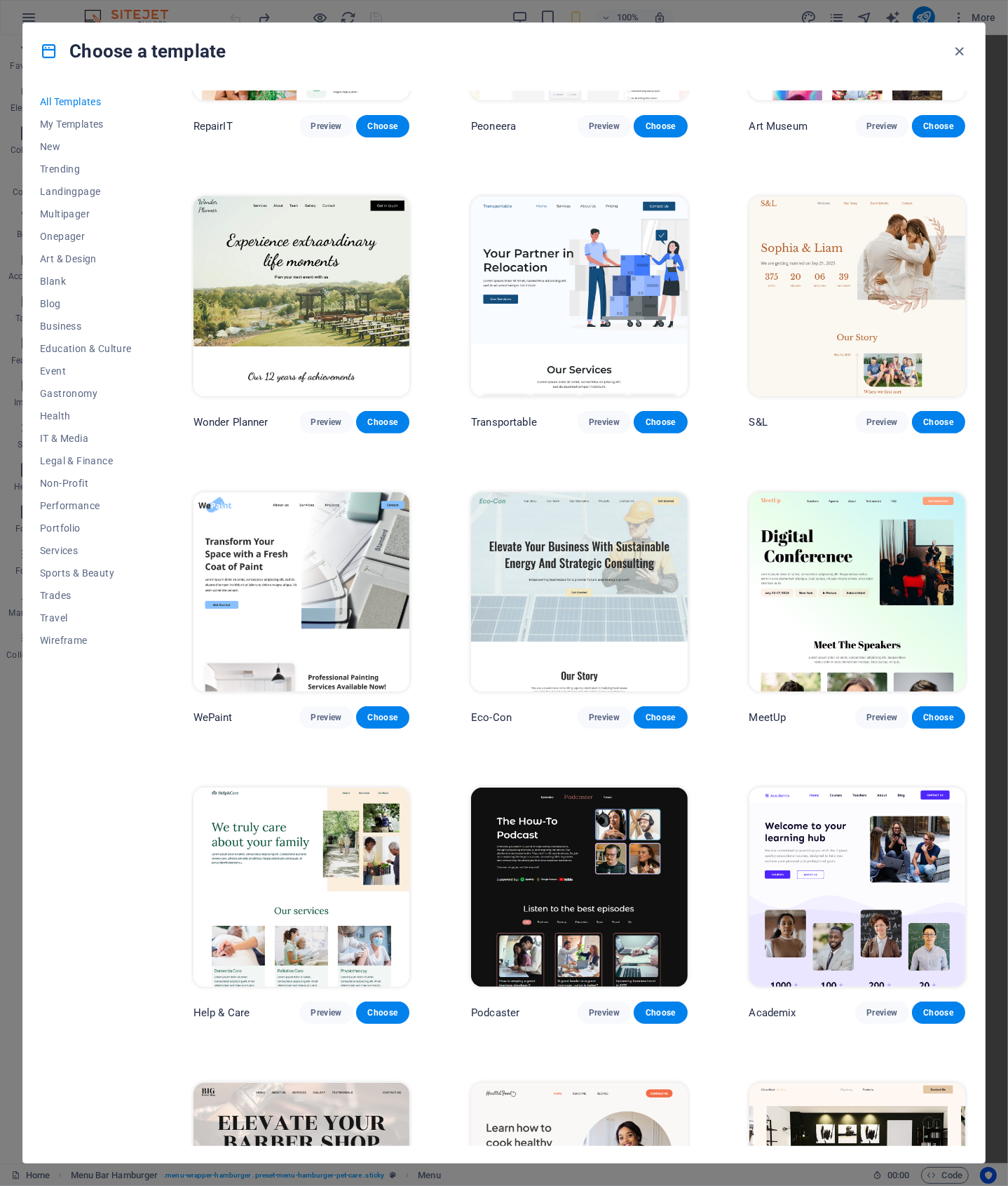
click at [582, 336] on img at bounding box center [579, 296] width 216 height 199
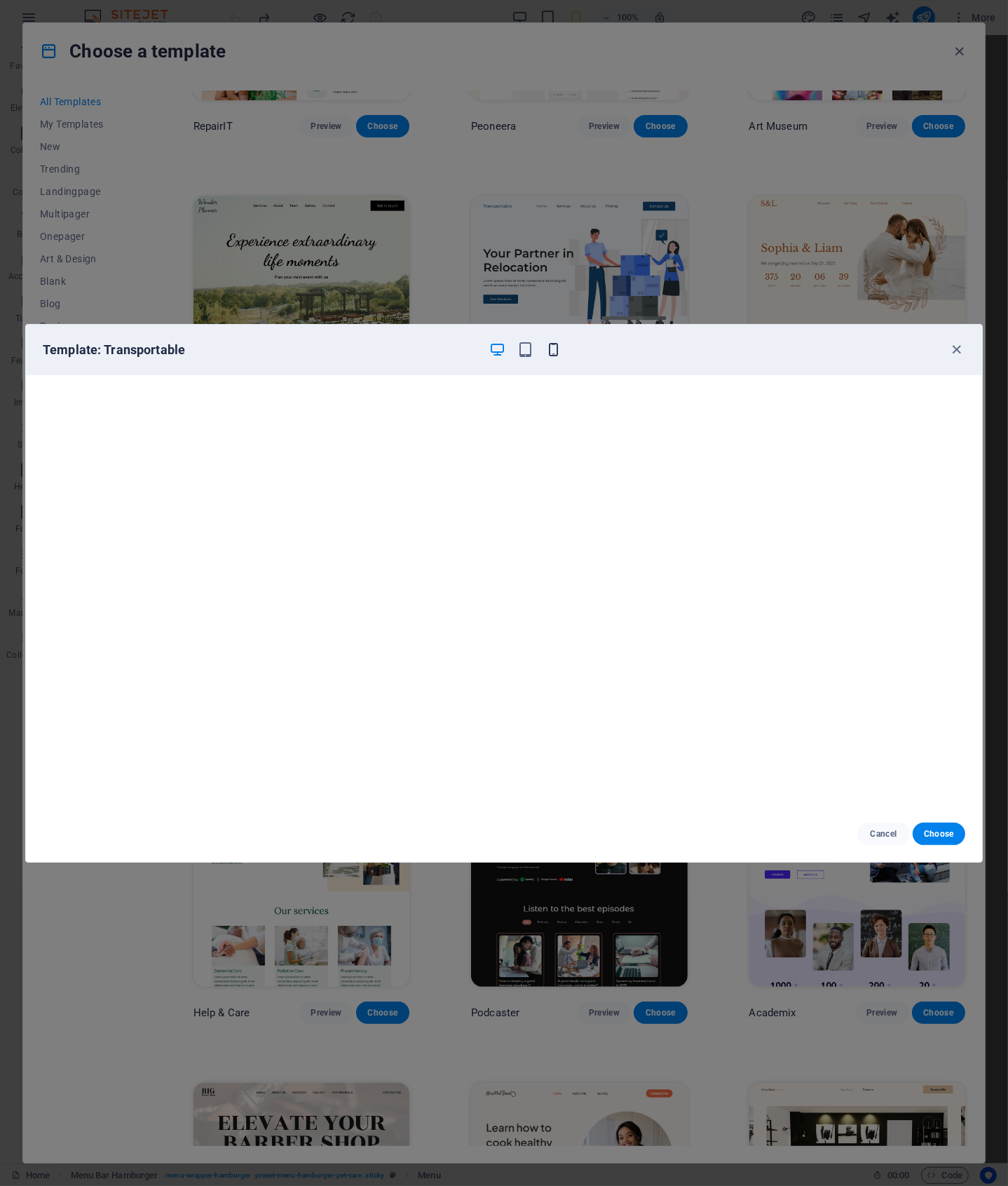
click at [552, 350] on icon "button" at bounding box center [553, 349] width 16 height 16
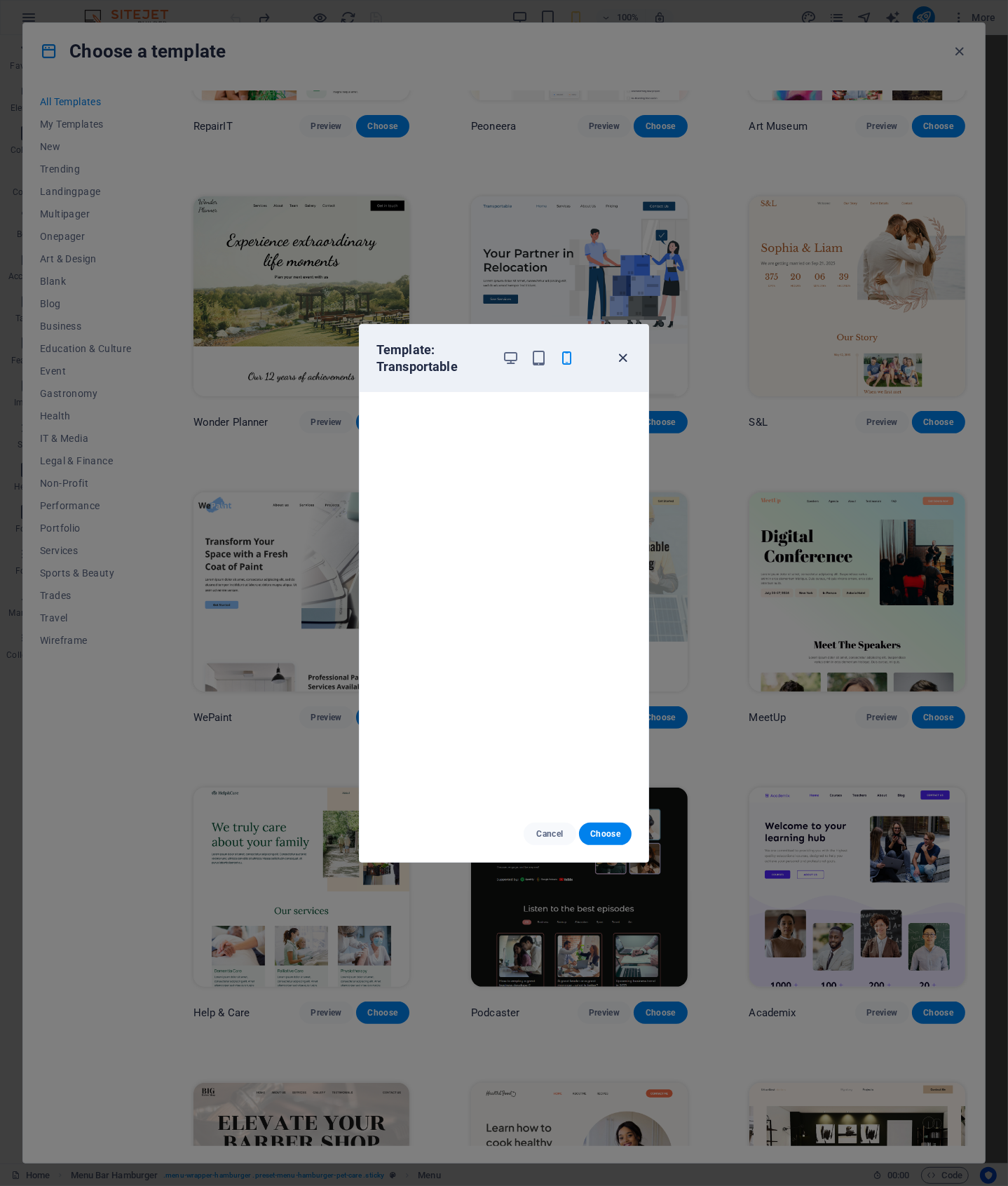
click at [622, 359] on icon "button" at bounding box center [624, 358] width 16 height 16
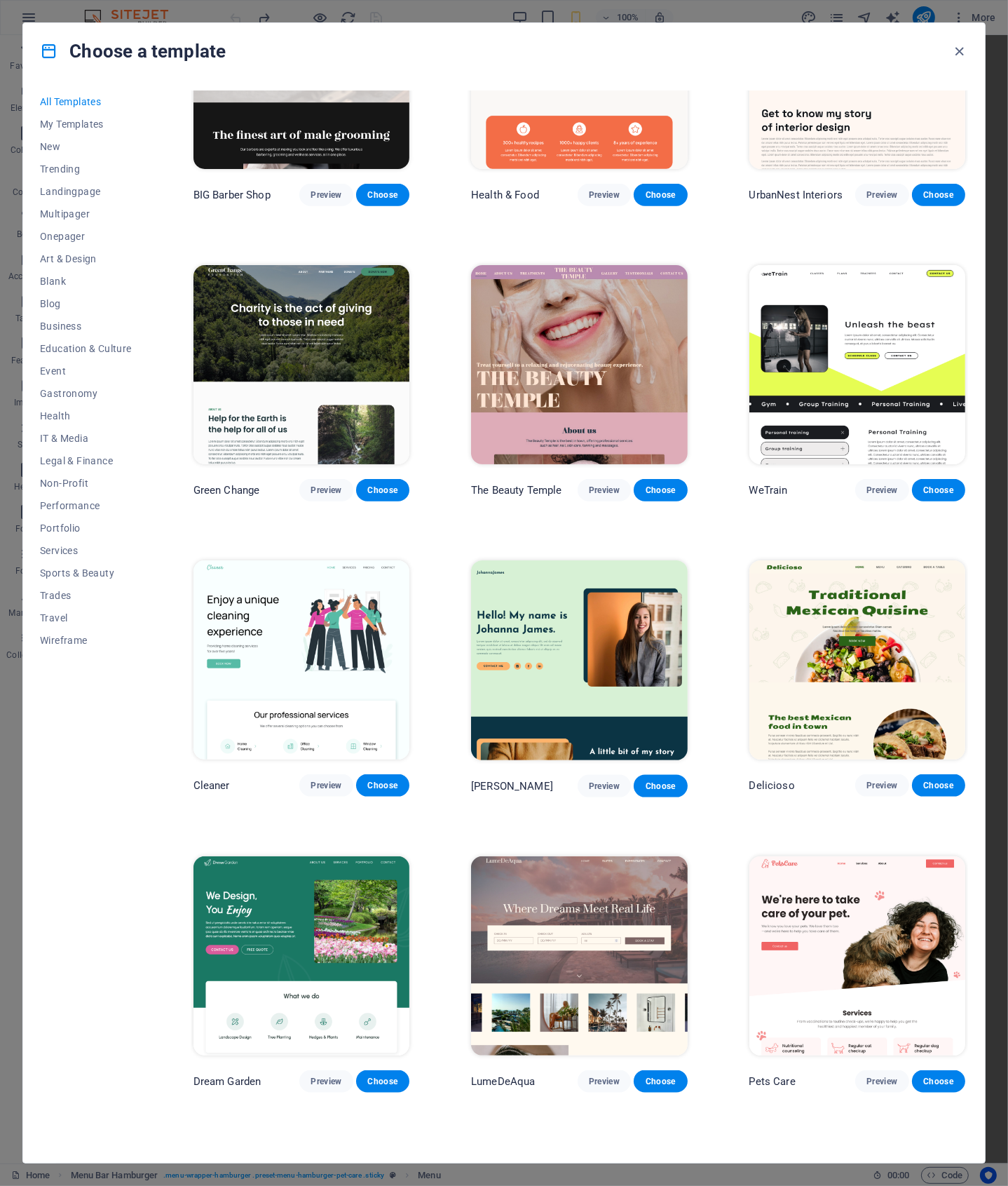
scroll to position [2013, 0]
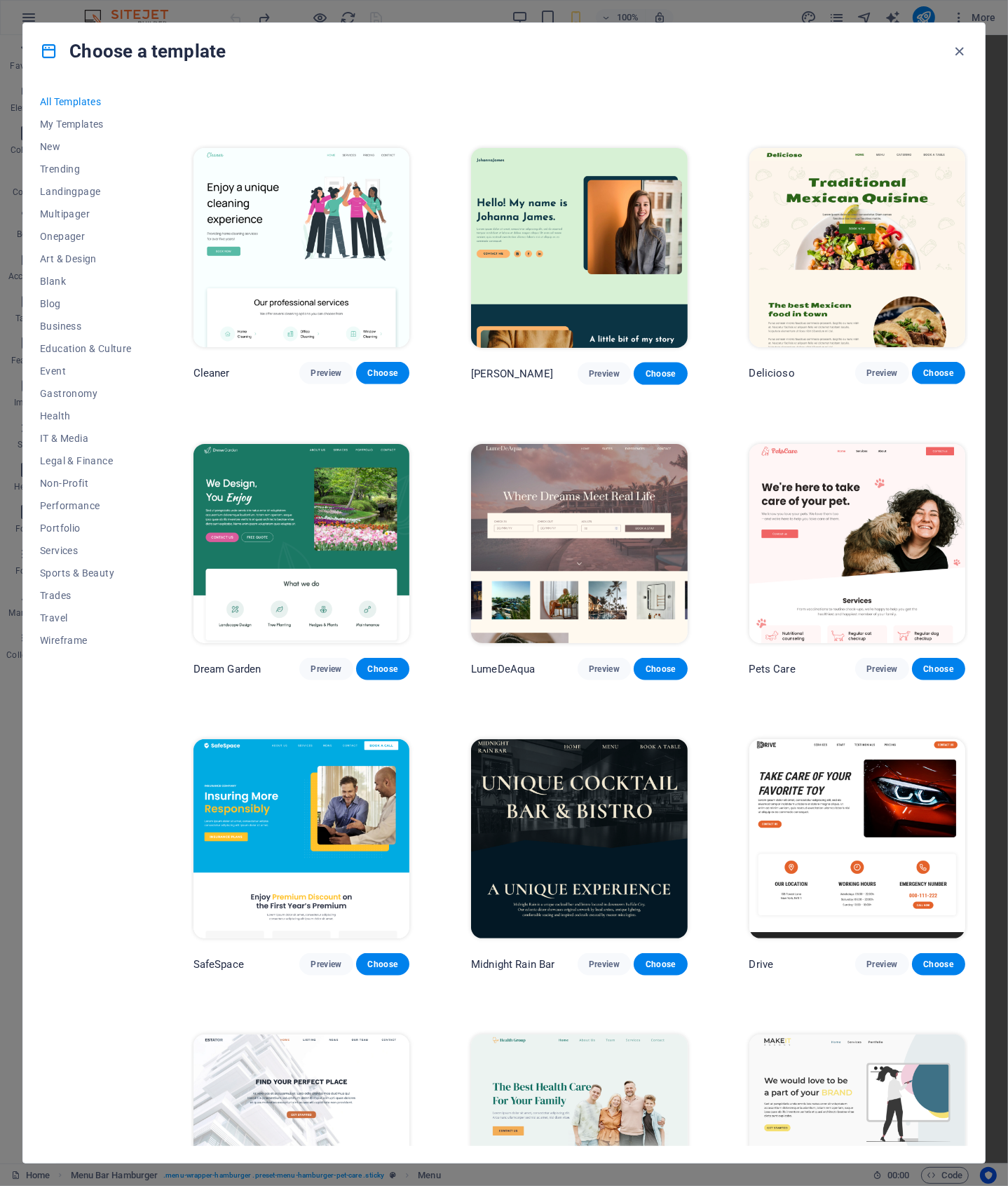
click at [842, 507] on img at bounding box center [858, 543] width 216 height 199
